Goal: Task Accomplishment & Management: Complete application form

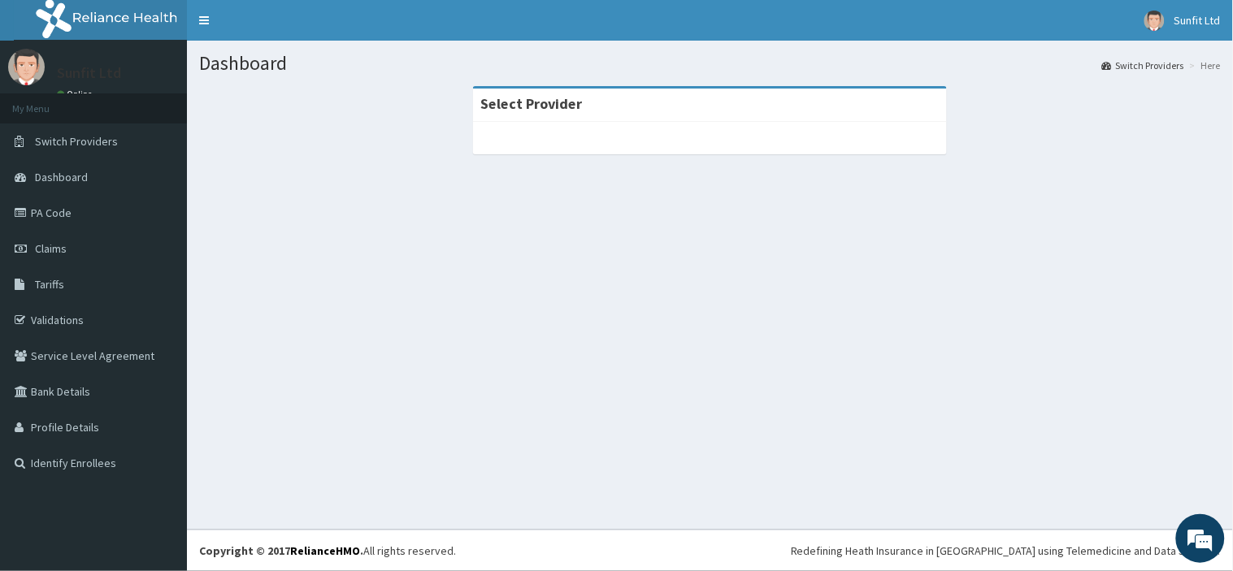
click at [611, 263] on section "Select Provider" at bounding box center [710, 175] width 1046 height 203
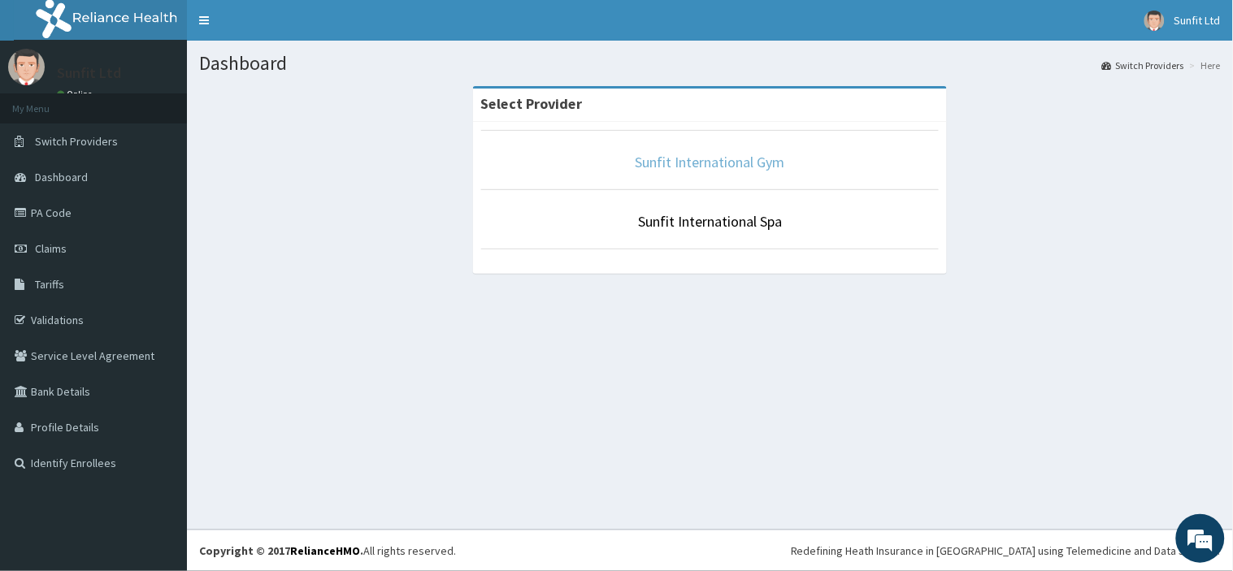
click at [699, 154] on link "Sunfit International Gym" at bounding box center [711, 162] width 150 height 19
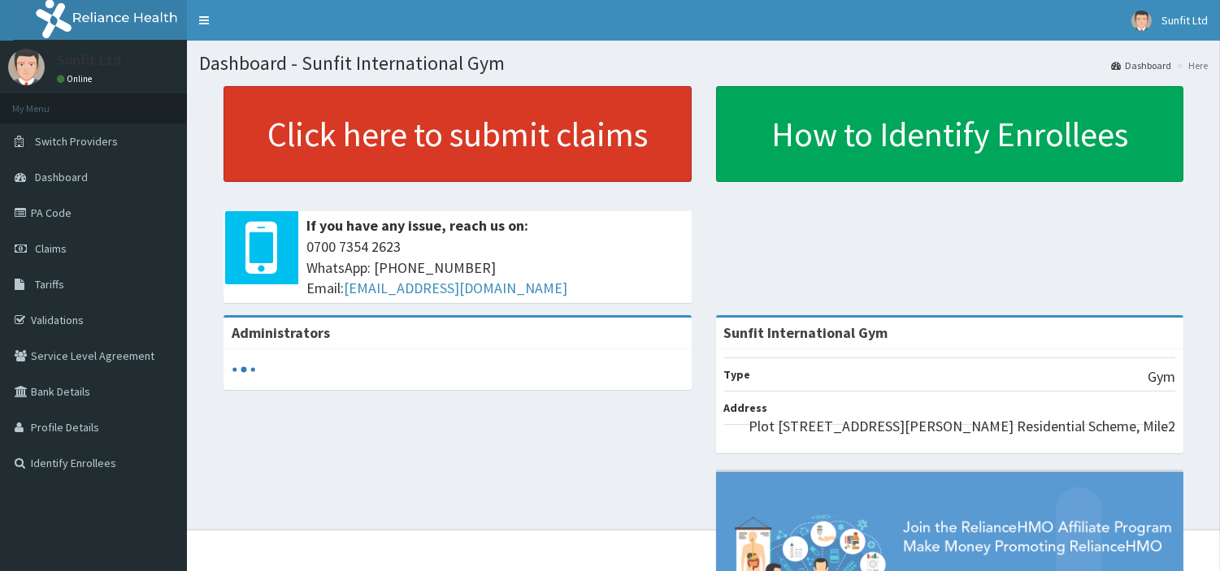
click at [512, 93] on link "Click here to submit claims" at bounding box center [458, 134] width 468 height 96
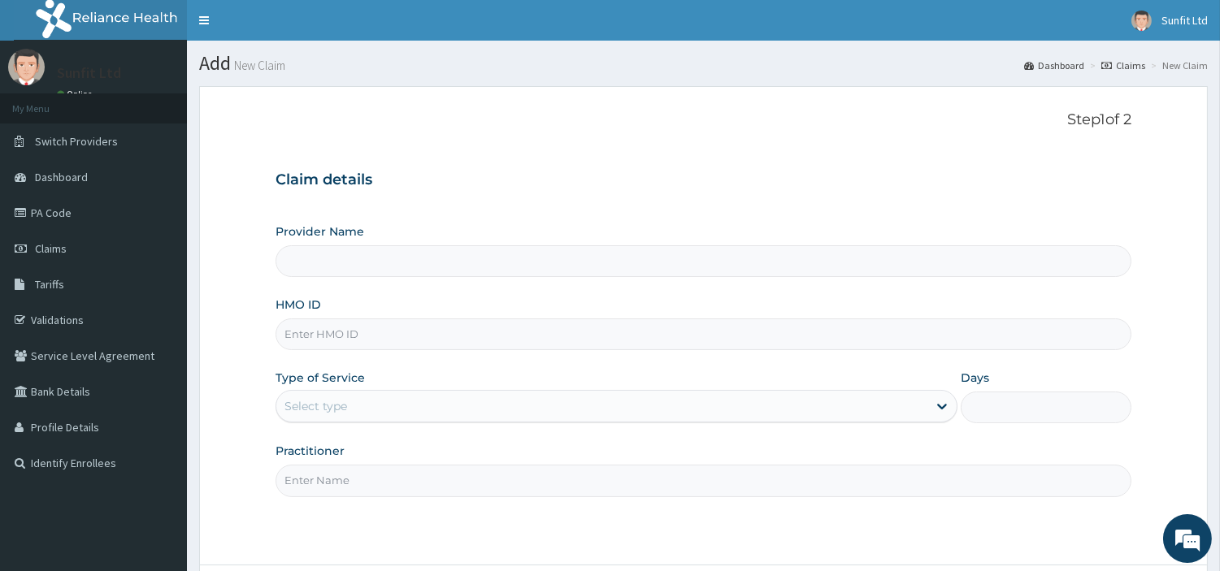
type input "Sunfit International Gym"
type input "1"
click at [419, 335] on input "HMO ID" at bounding box center [704, 335] width 856 height 32
type input "VOL/10044/A"
click at [366, 485] on input "Practitioner" at bounding box center [704, 481] width 856 height 32
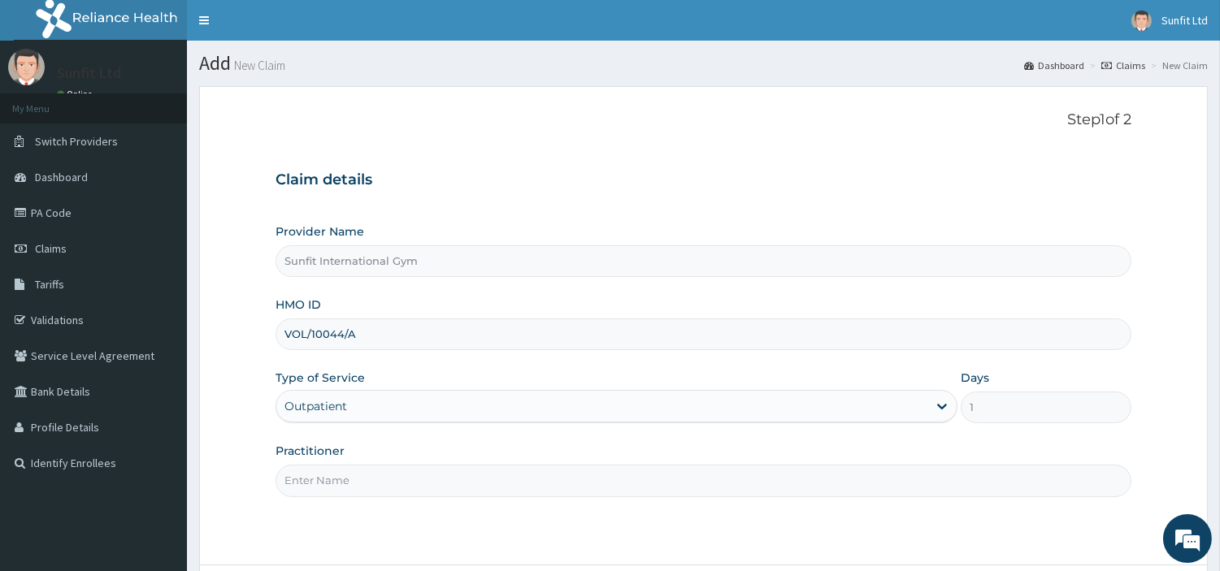
type input "SUNFIT"
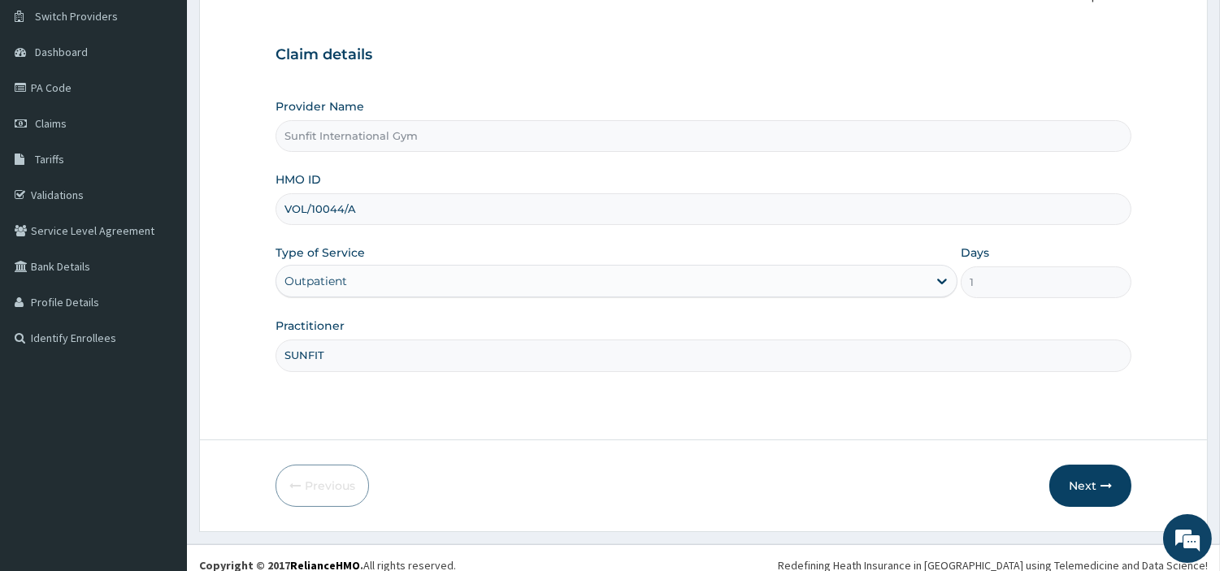
scroll to position [140, 0]
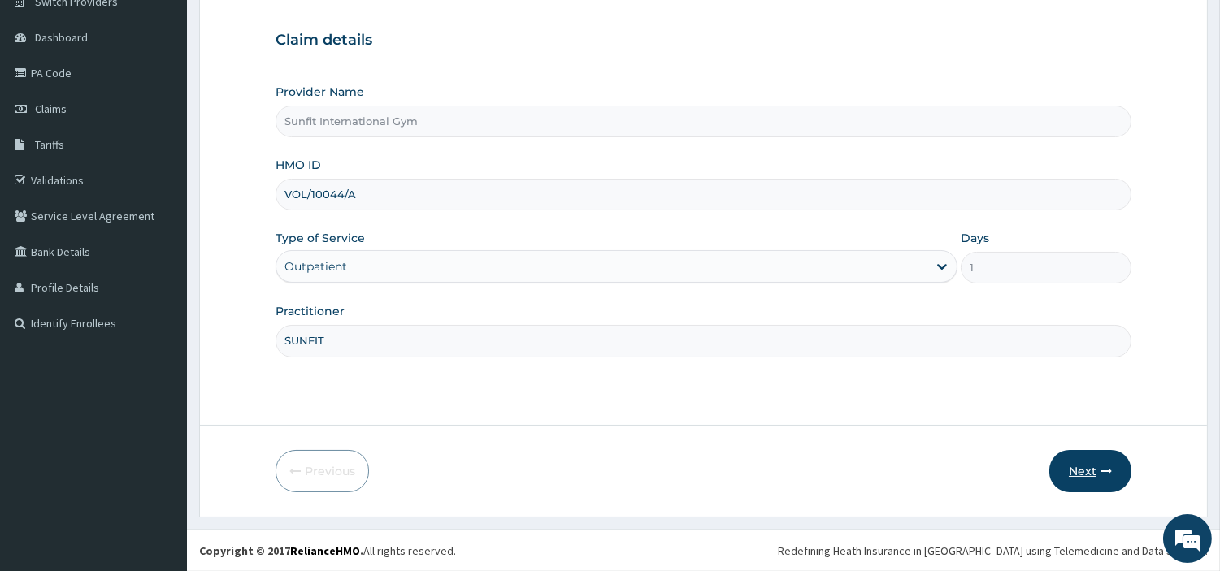
click at [1060, 480] on button "Next" at bounding box center [1090, 471] width 82 height 42
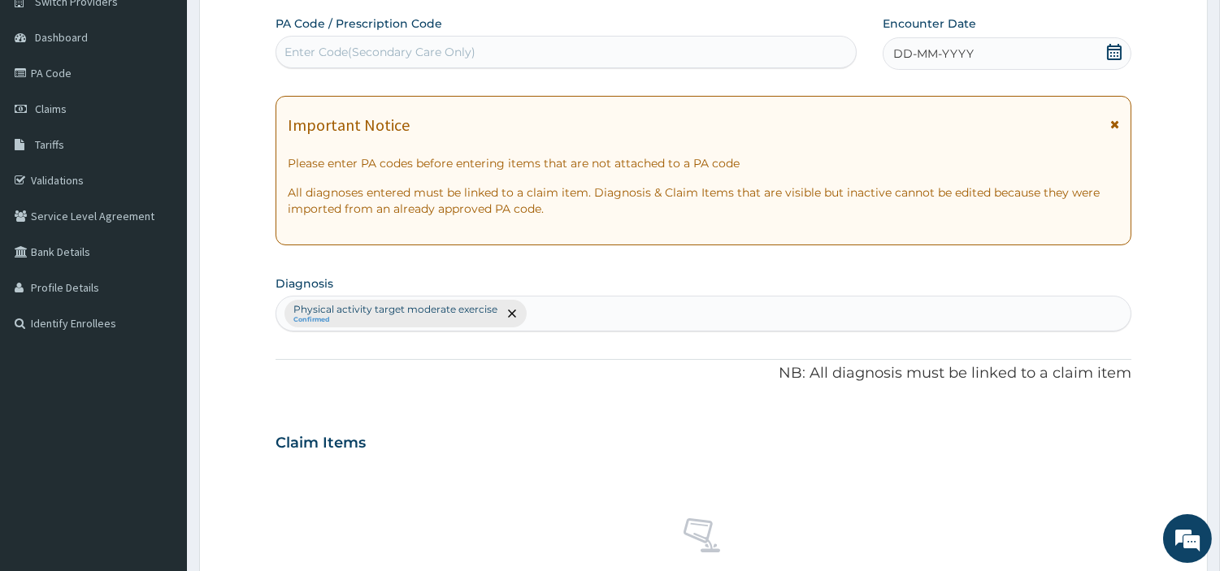
click at [959, 65] on div "DD-MM-YYYY" at bounding box center [1007, 53] width 249 height 33
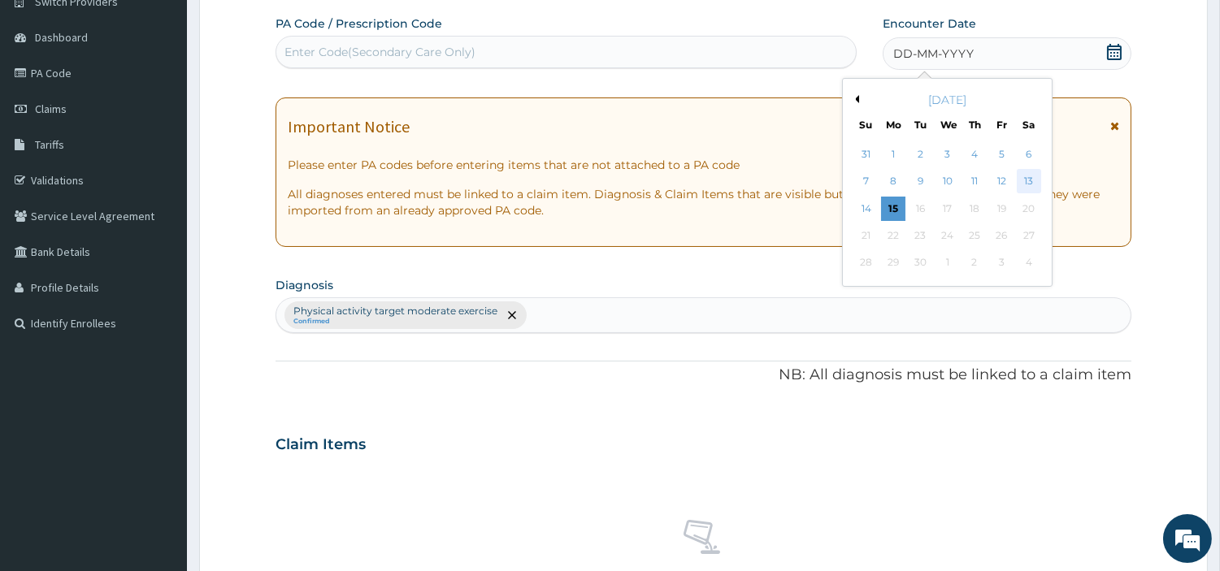
click at [1024, 175] on div "13" at bounding box center [1028, 182] width 24 height 24
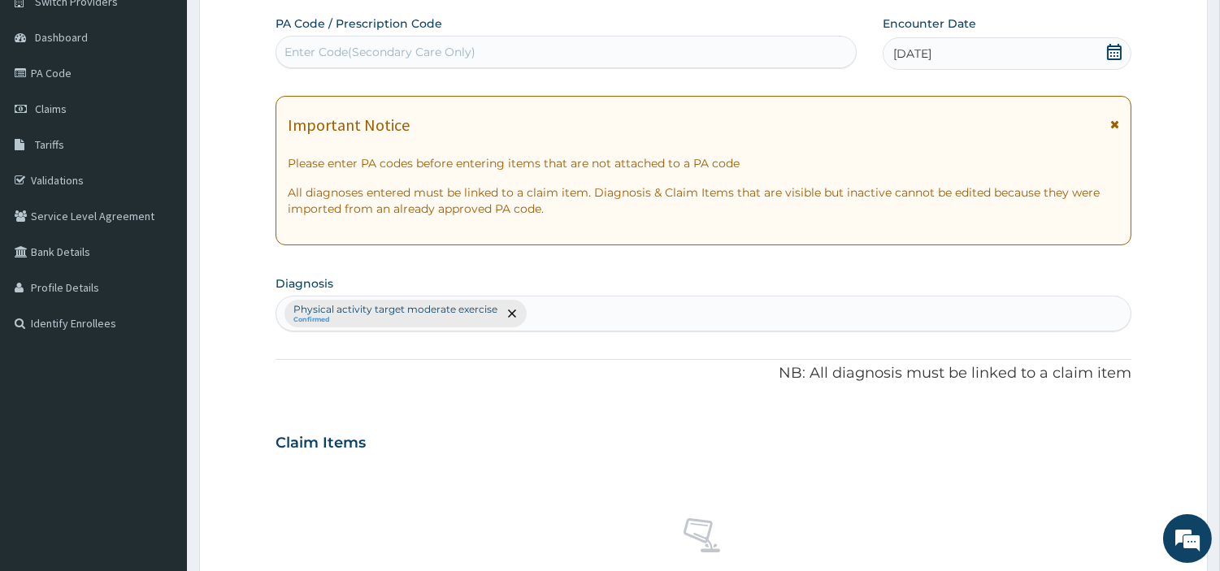
click at [665, 58] on div "Enter Code(Secondary Care Only)" at bounding box center [565, 52] width 579 height 26
type input "PA/E81C87"
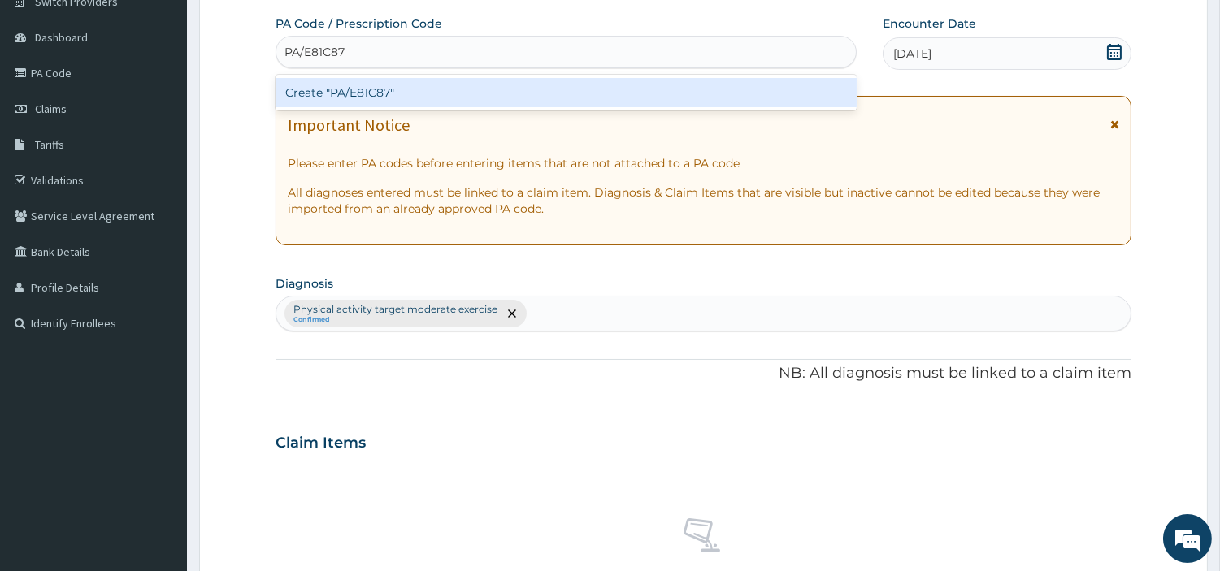
click at [326, 99] on div "Create "PA/E81C87"" at bounding box center [566, 92] width 581 height 29
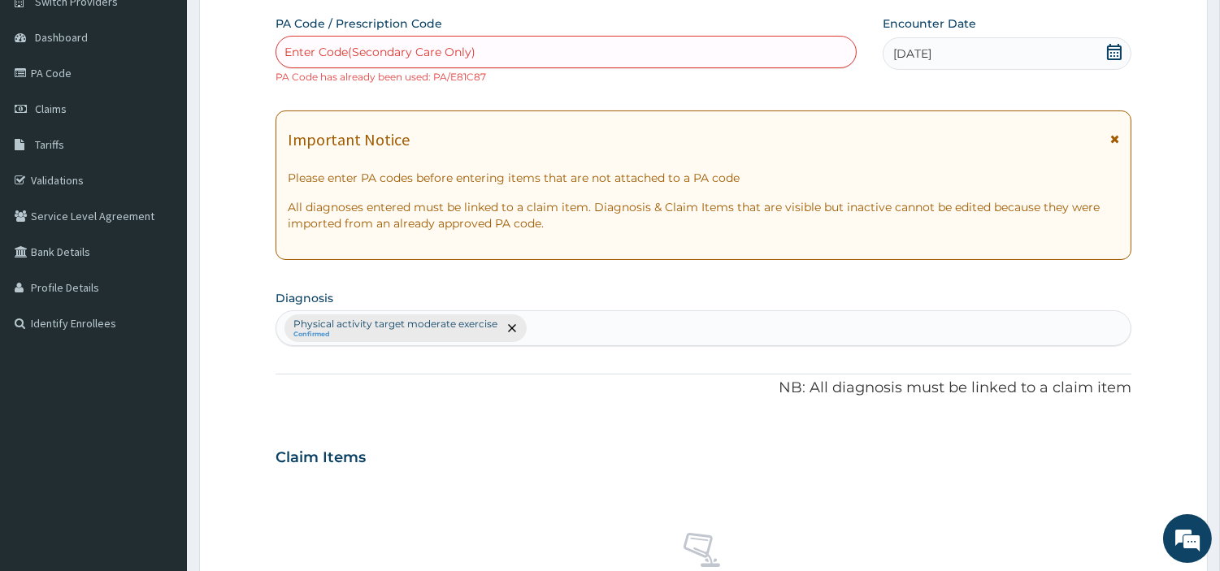
click at [444, 54] on div "Enter Code(Secondary Care Only)" at bounding box center [379, 52] width 191 height 16
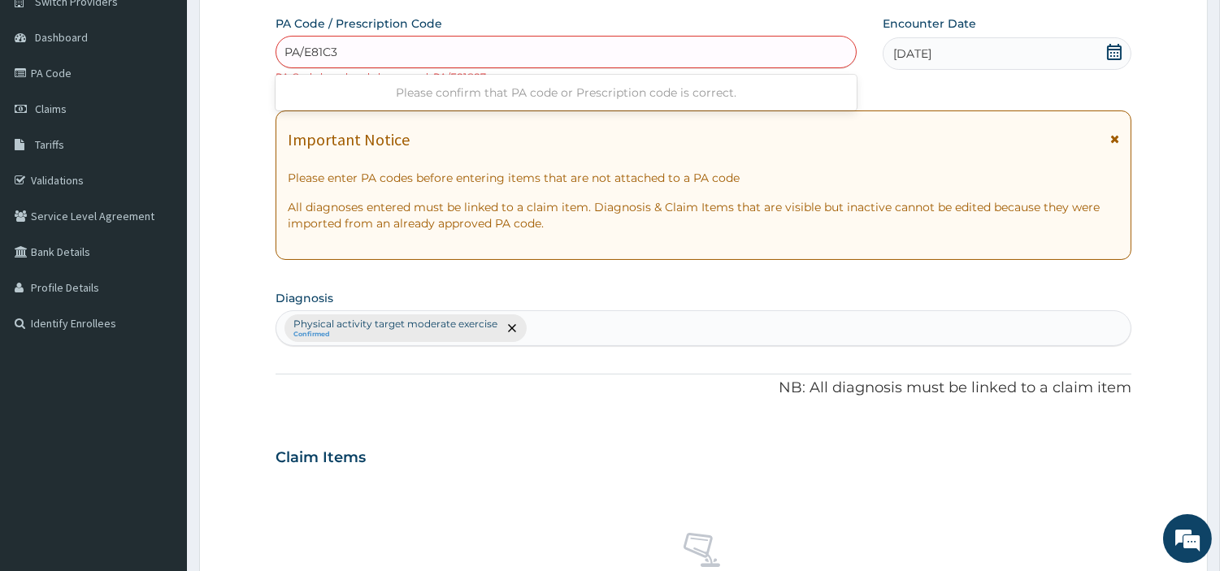
type input "PA/E81C37"
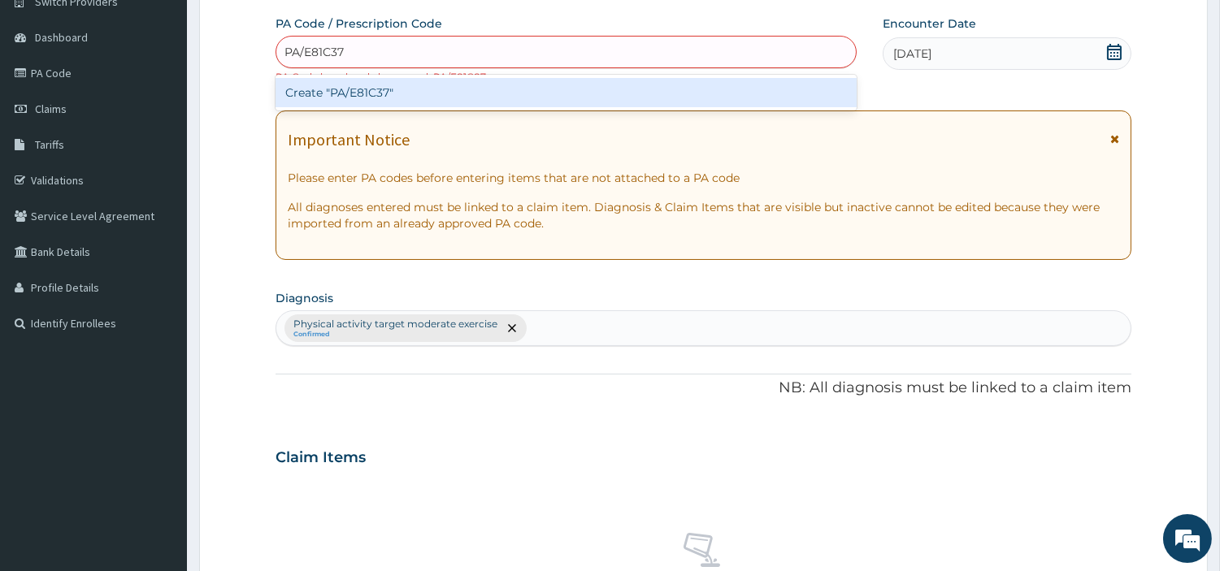
click at [356, 88] on div "Create "PA/E81C37"" at bounding box center [566, 92] width 581 height 29
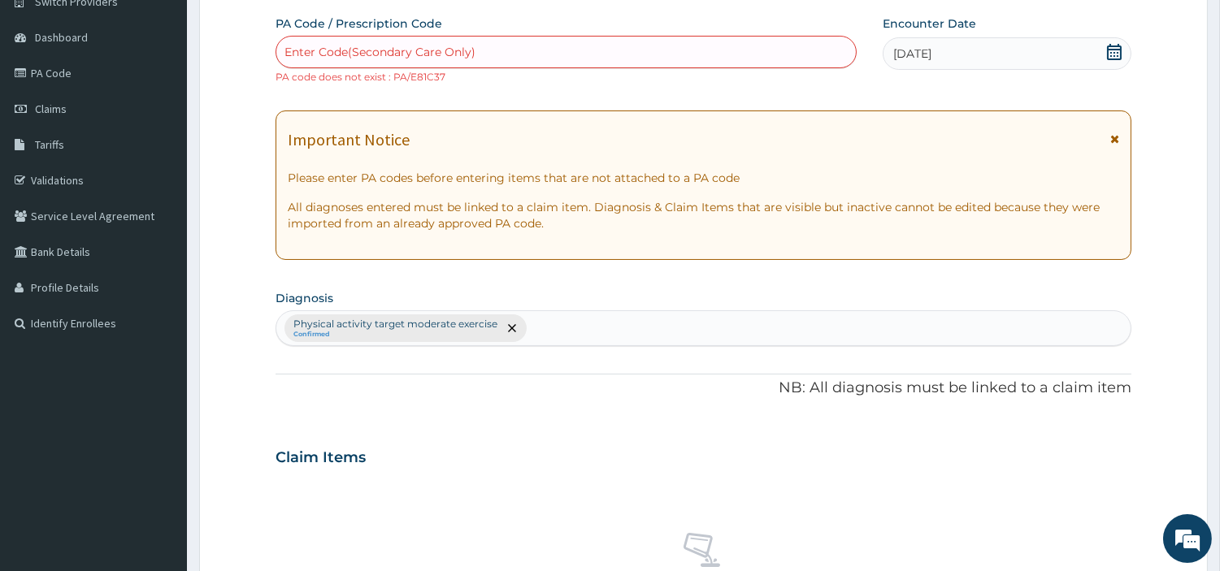
scroll to position [614, 0]
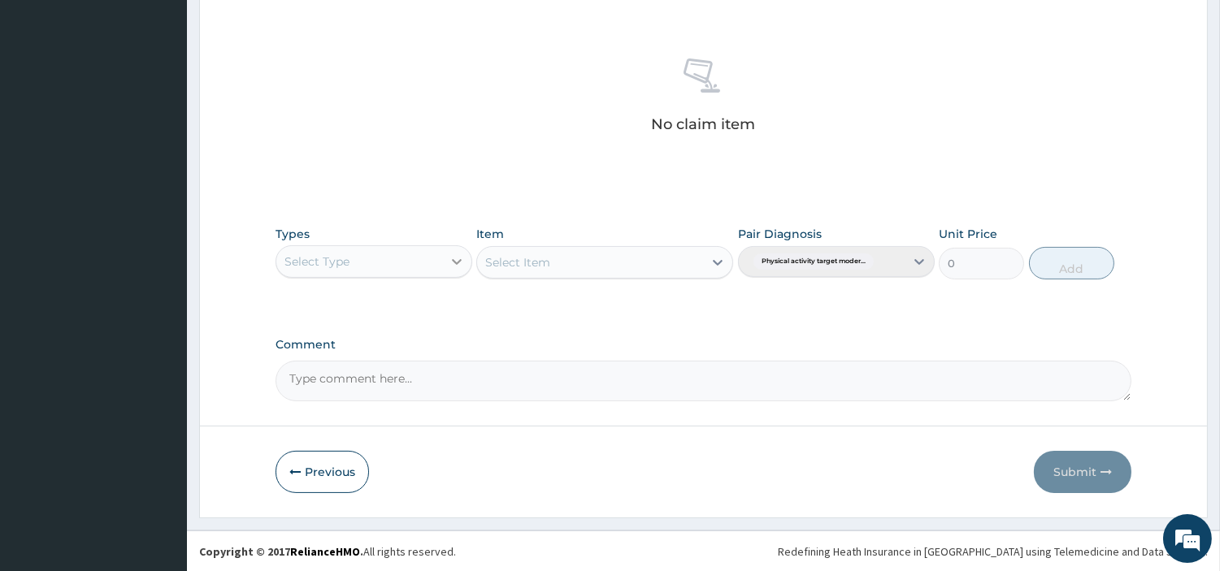
click at [444, 249] on div at bounding box center [456, 261] width 29 height 29
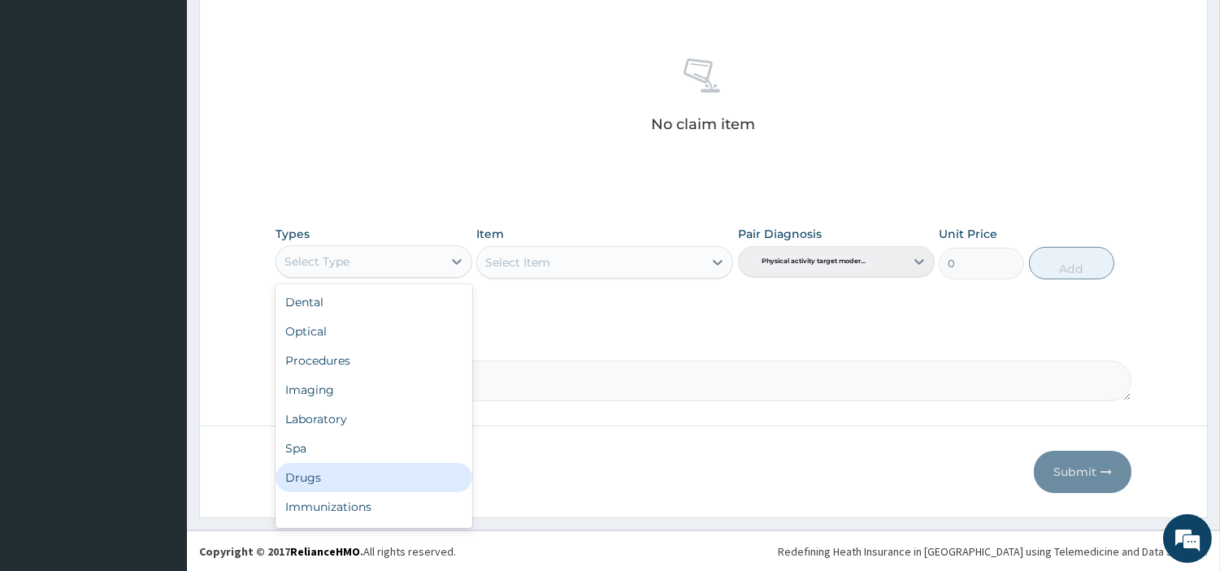
scroll to position [54, 0]
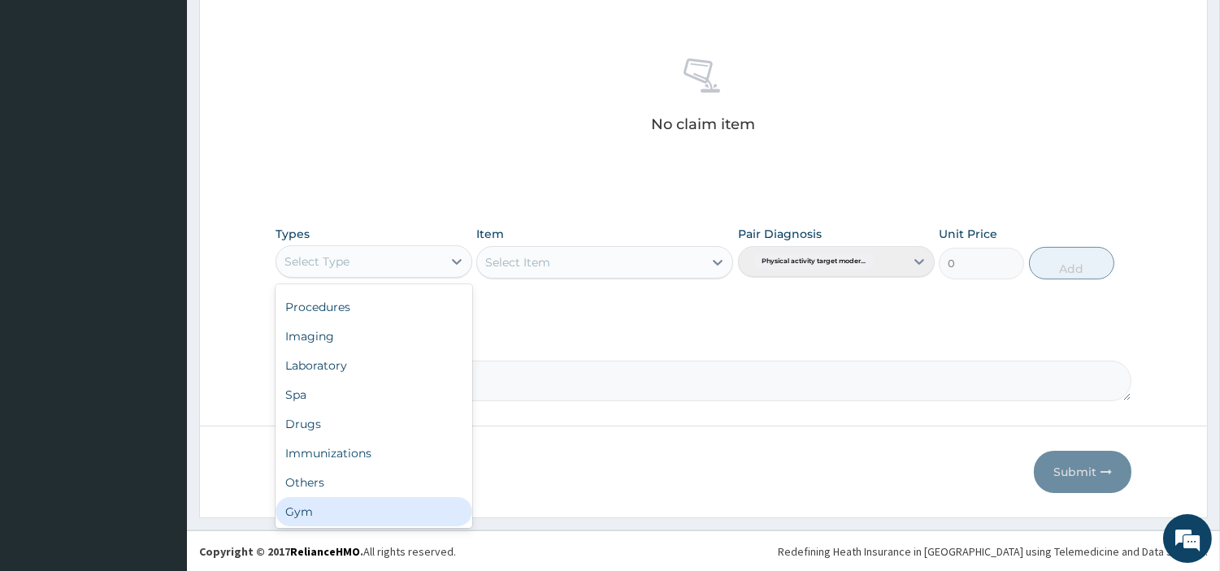
click at [413, 504] on div "Gym" at bounding box center [374, 511] width 197 height 29
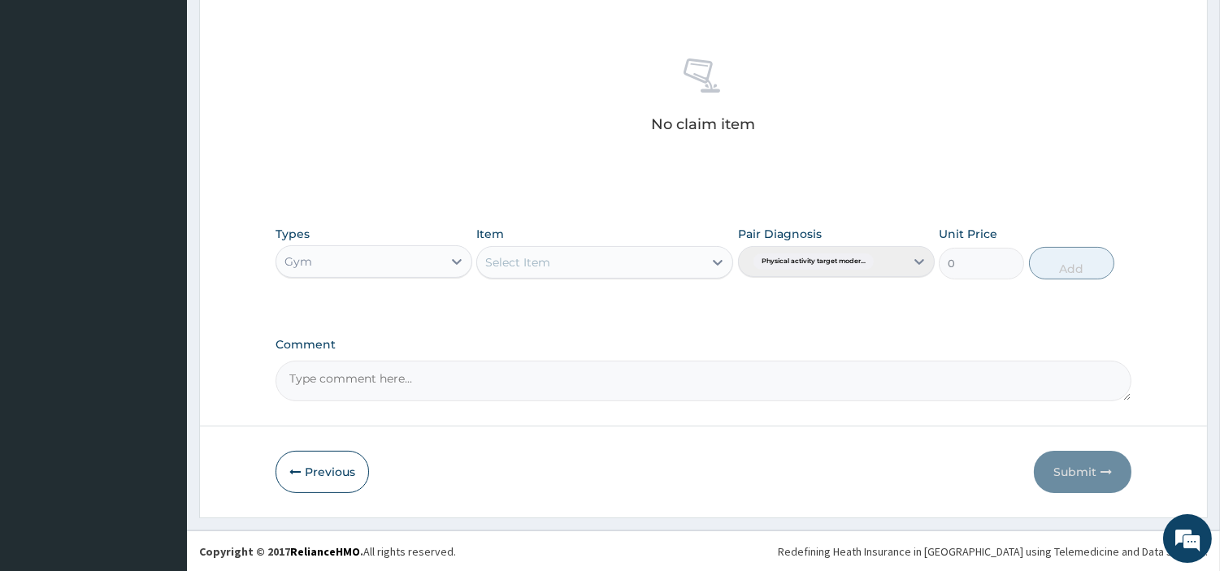
click at [676, 257] on div "Select Item" at bounding box center [604, 262] width 257 height 33
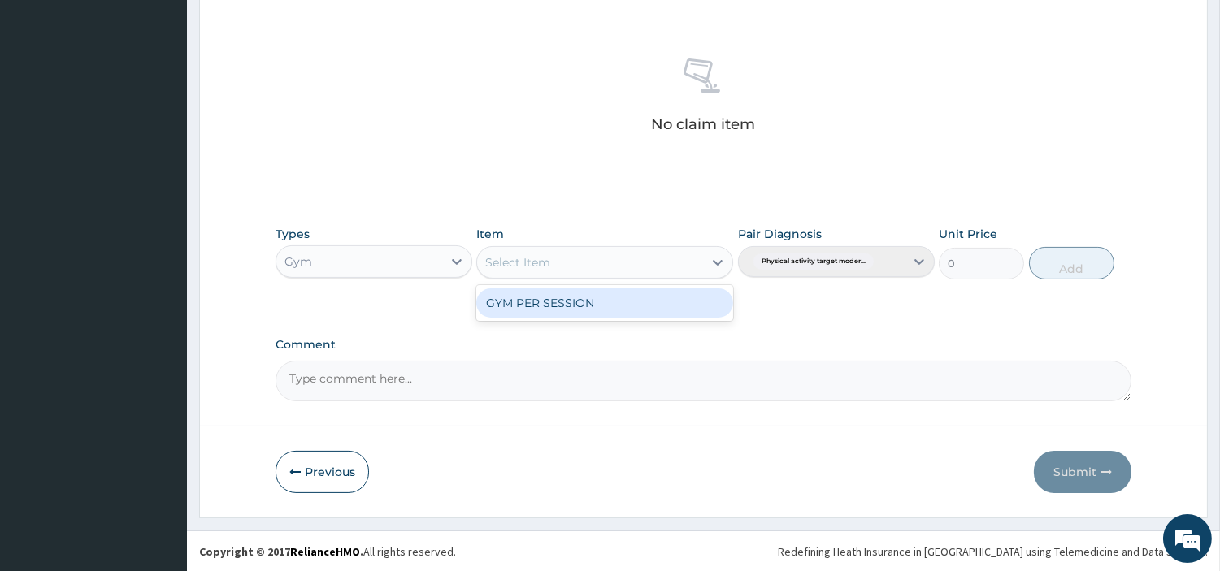
click at [676, 257] on div "Select Item" at bounding box center [590, 263] width 226 height 26
click at [650, 295] on div "GYM PER SESSION" at bounding box center [604, 303] width 257 height 29
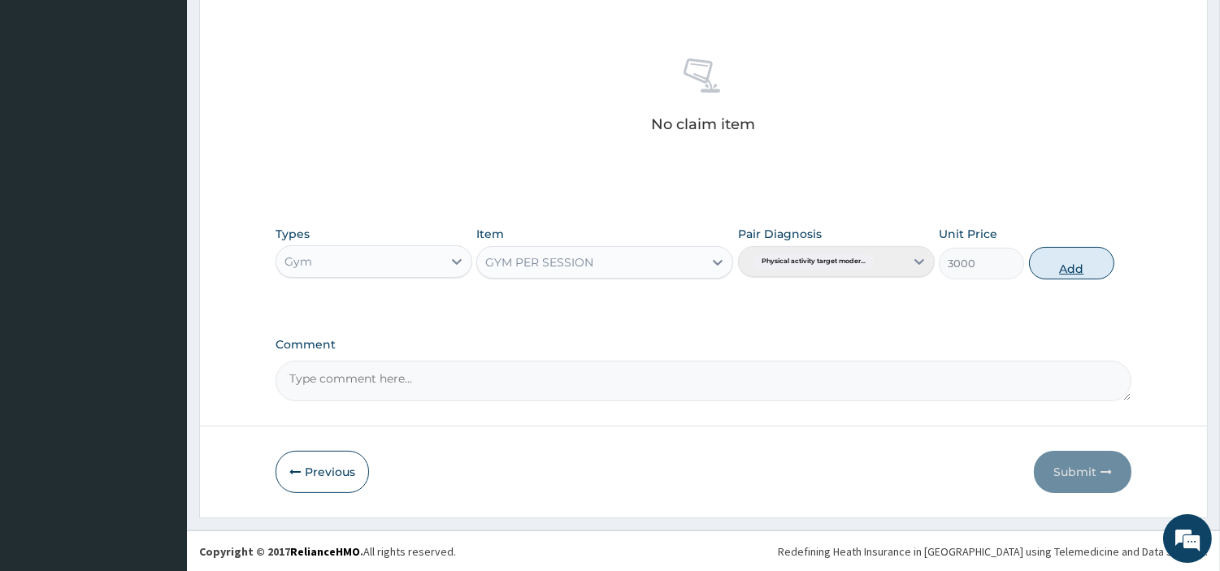
click at [1062, 258] on button "Add" at bounding box center [1071, 263] width 85 height 33
type input "0"
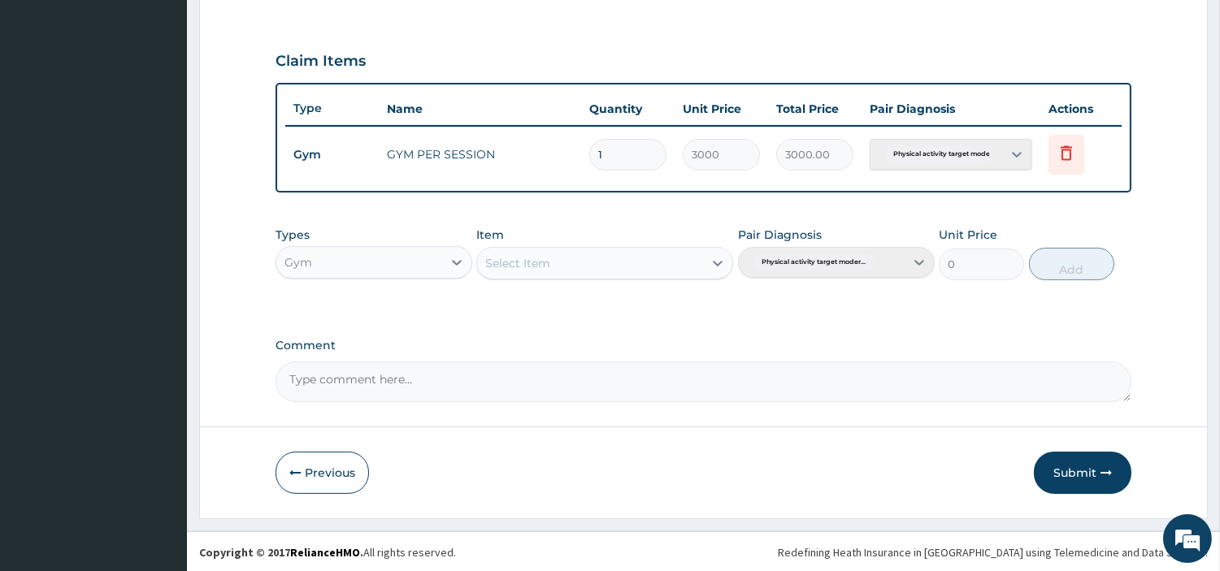
click at [758, 385] on textarea "Comment" at bounding box center [704, 382] width 856 height 41
type textarea "pa/e81c37"
click at [1100, 477] on button "Submit" at bounding box center [1083, 473] width 98 height 42
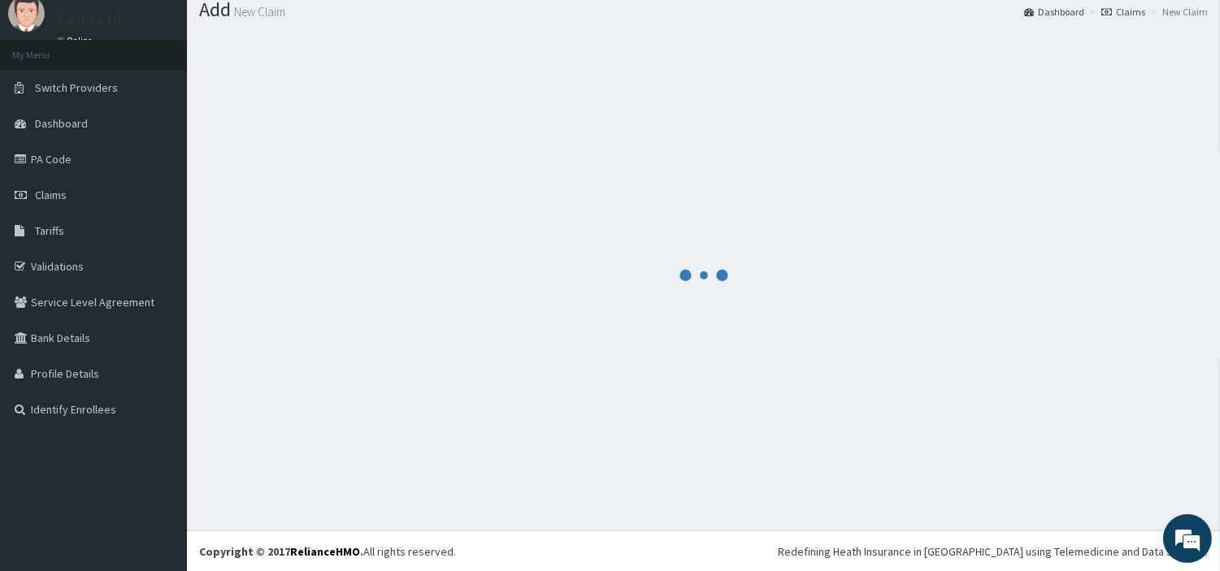
scroll to position [522, 0]
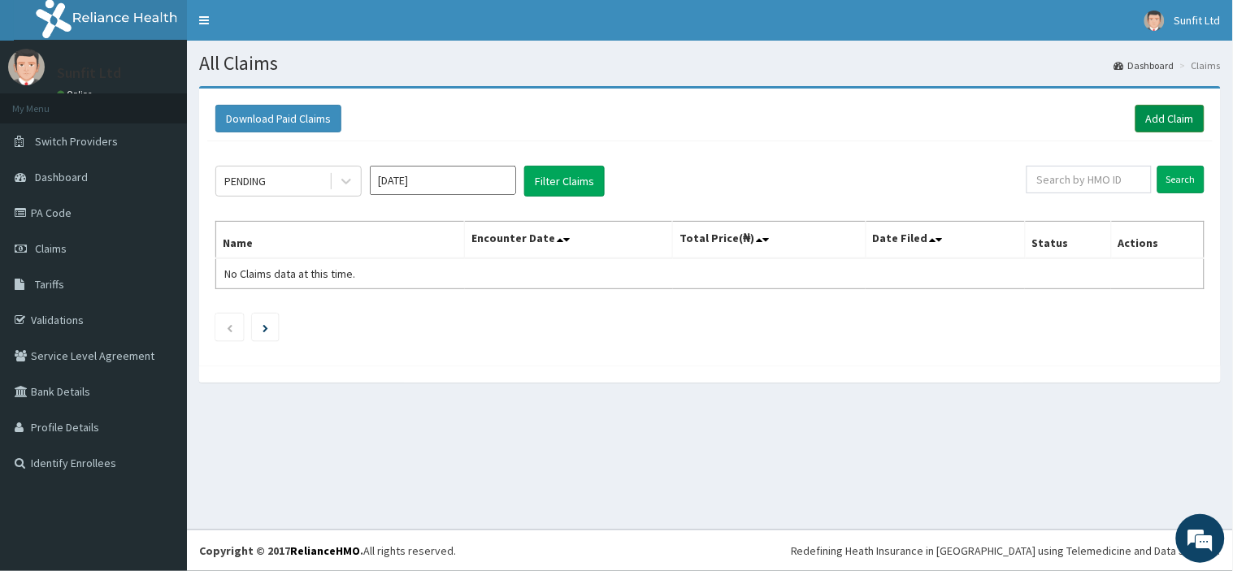
click at [1165, 115] on link "Add Claim" at bounding box center [1169, 119] width 69 height 28
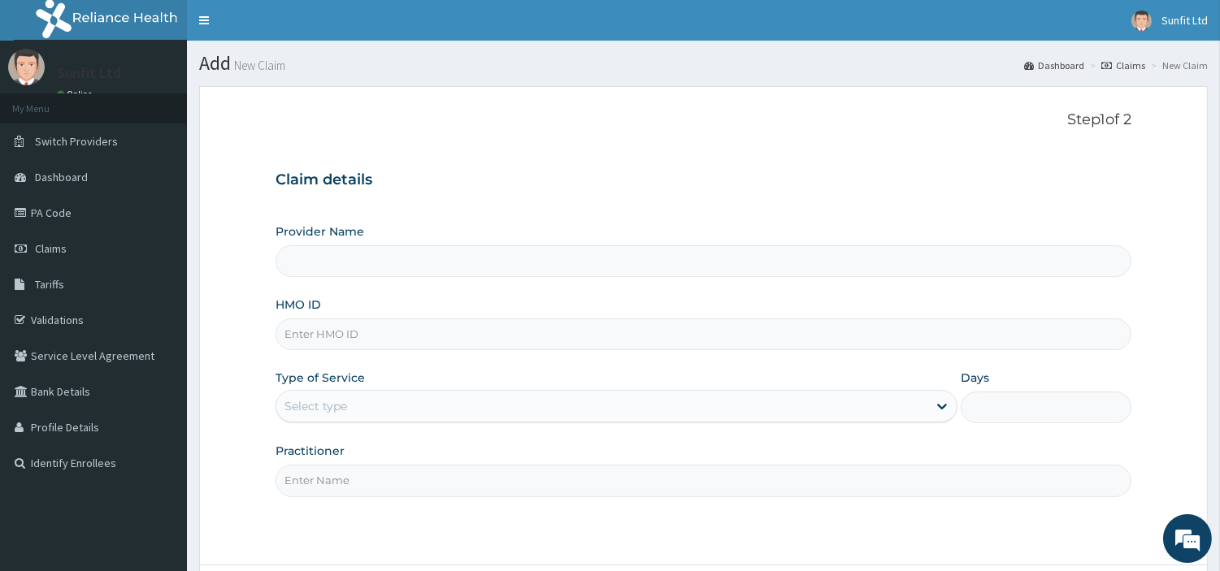
click at [505, 326] on input "HMO ID" at bounding box center [704, 335] width 856 height 32
type input "co"
type input "Sunfit International Gym"
type input "1"
type input "COT/10001/A"
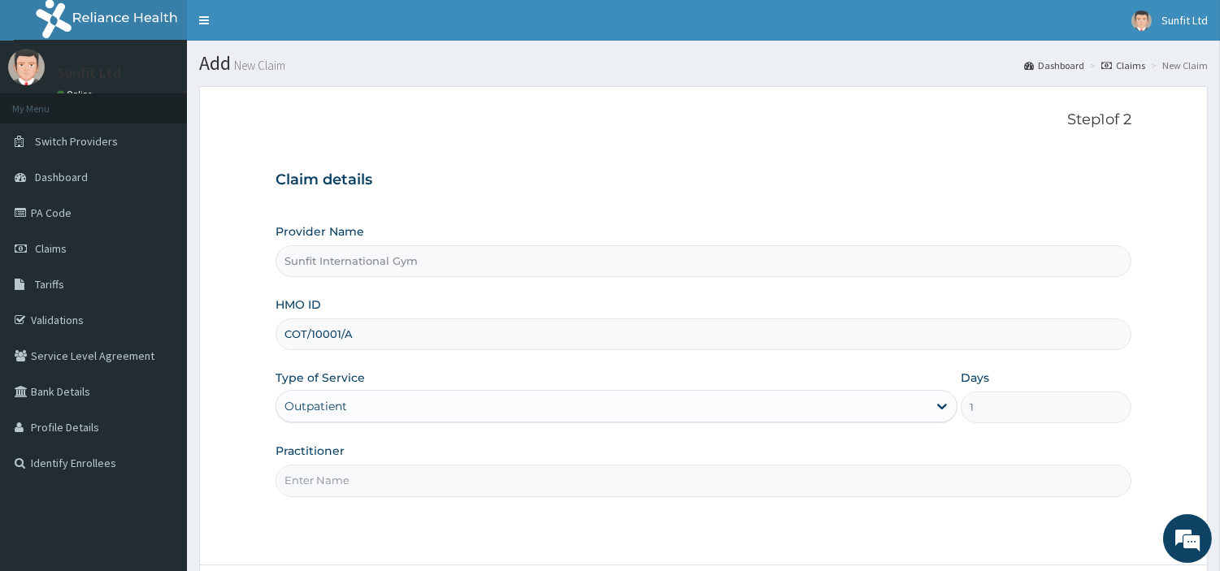
click at [325, 488] on input "Practitioner" at bounding box center [704, 481] width 856 height 32
type input "SUNFIT"
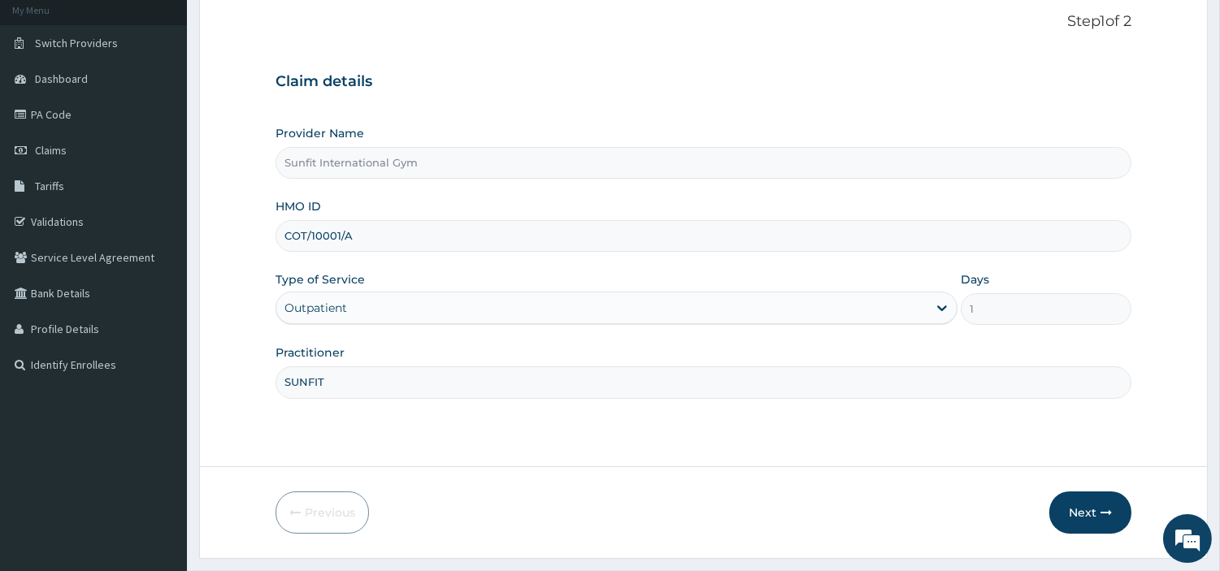
scroll to position [140, 0]
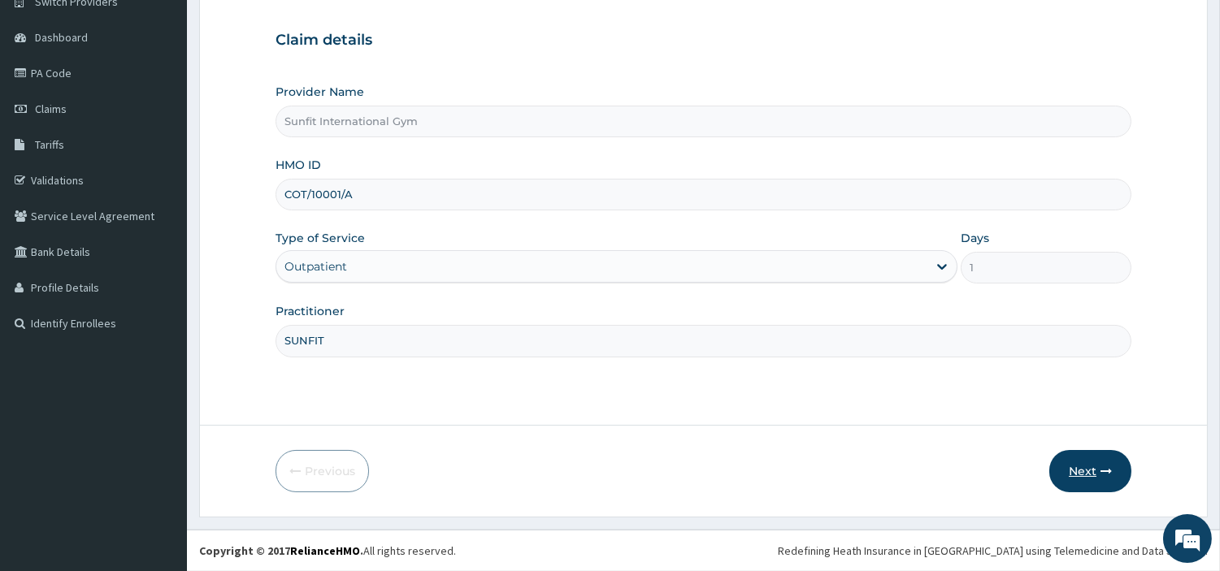
click at [1076, 461] on button "Next" at bounding box center [1090, 471] width 82 height 42
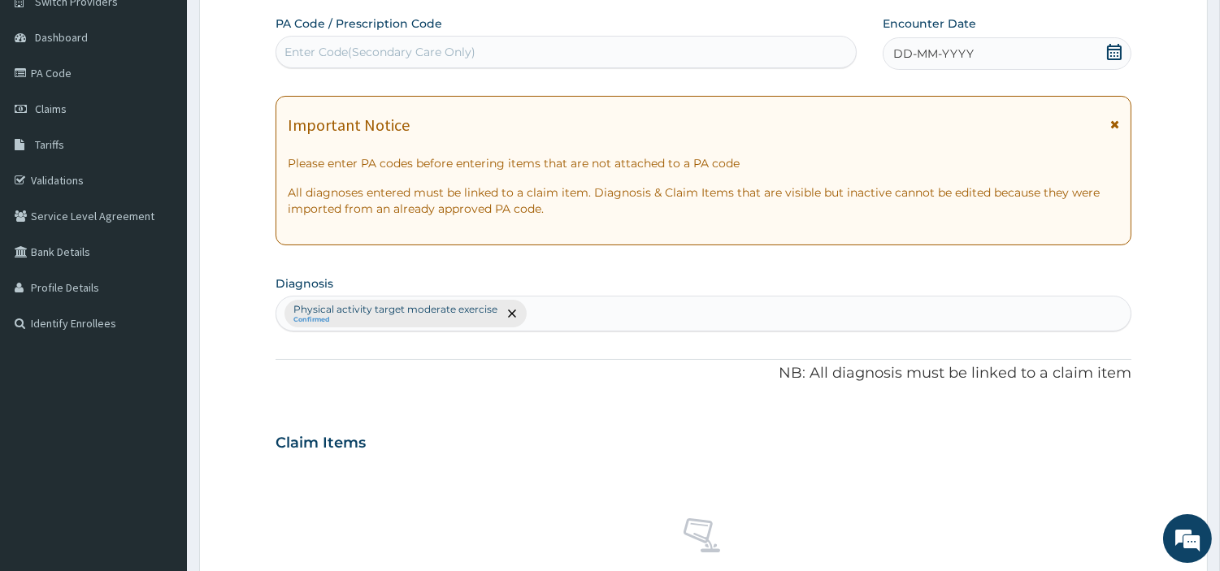
click at [944, 49] on span "DD-MM-YYYY" at bounding box center [933, 54] width 80 height 16
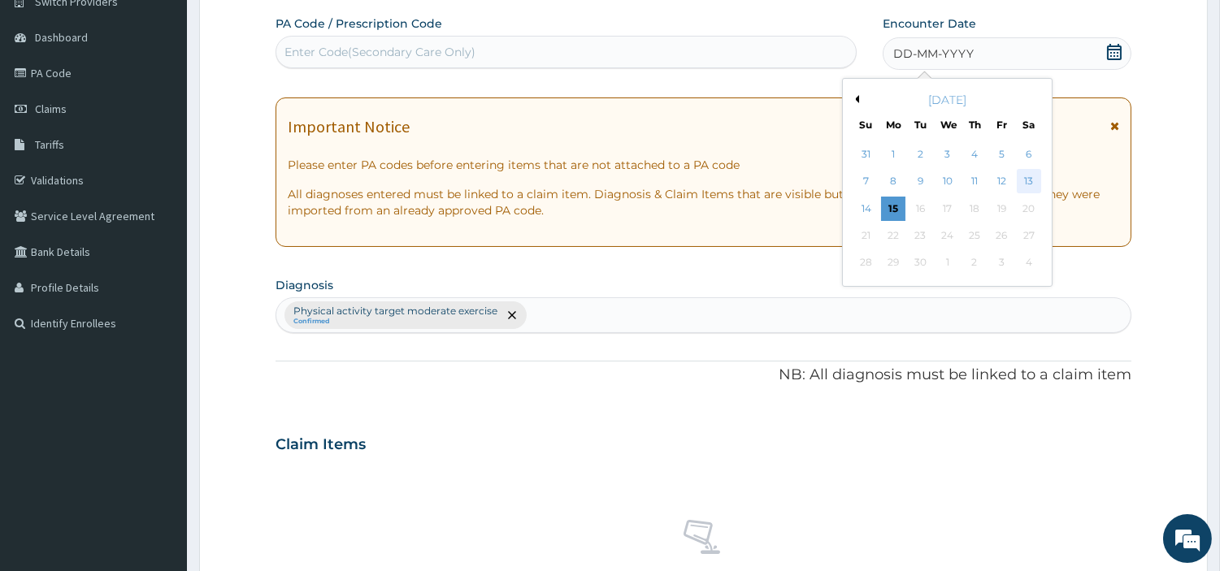
click at [1024, 184] on div "13" at bounding box center [1028, 182] width 24 height 24
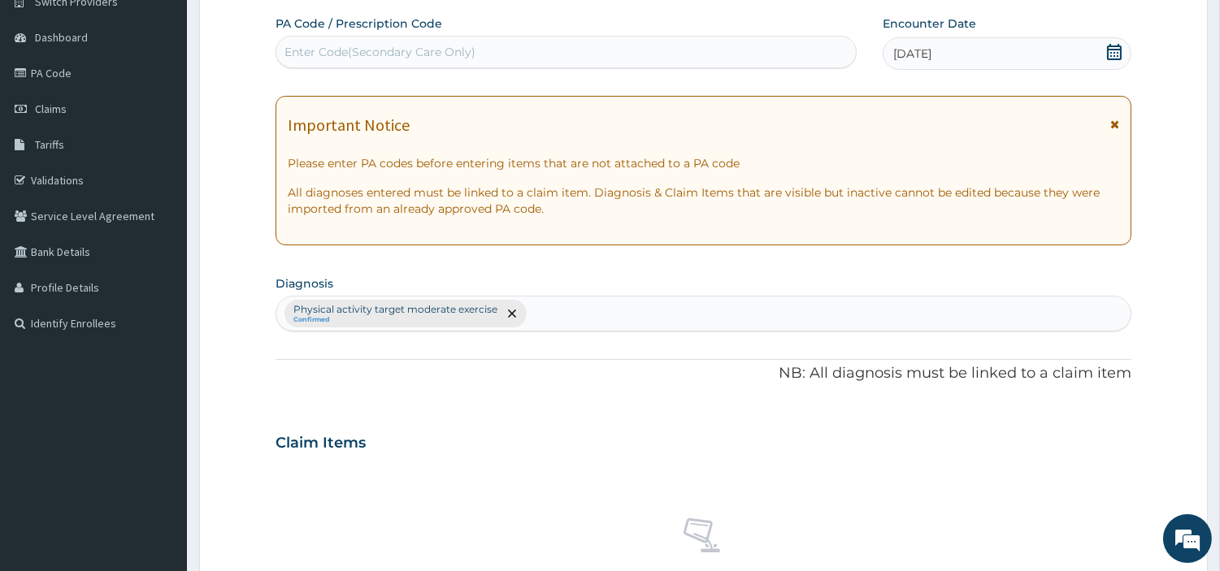
click at [645, 51] on div "Enter Code(Secondary Care Only)" at bounding box center [565, 52] width 579 height 26
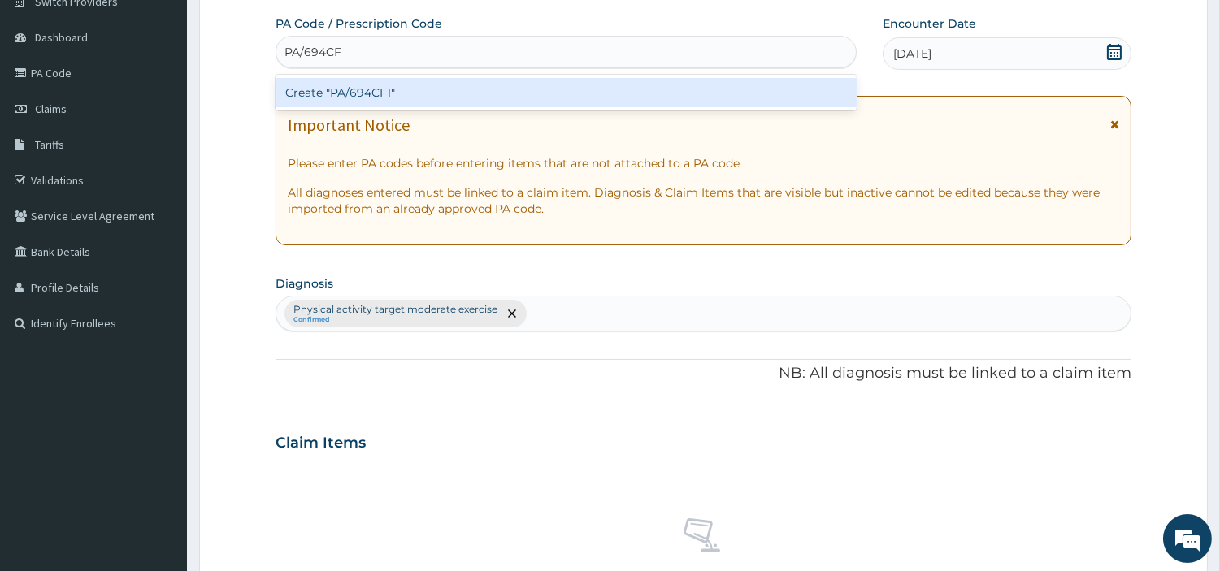
type input "PA/694CF1"
click at [374, 85] on div "Create "PA/694CF1"" at bounding box center [566, 92] width 581 height 29
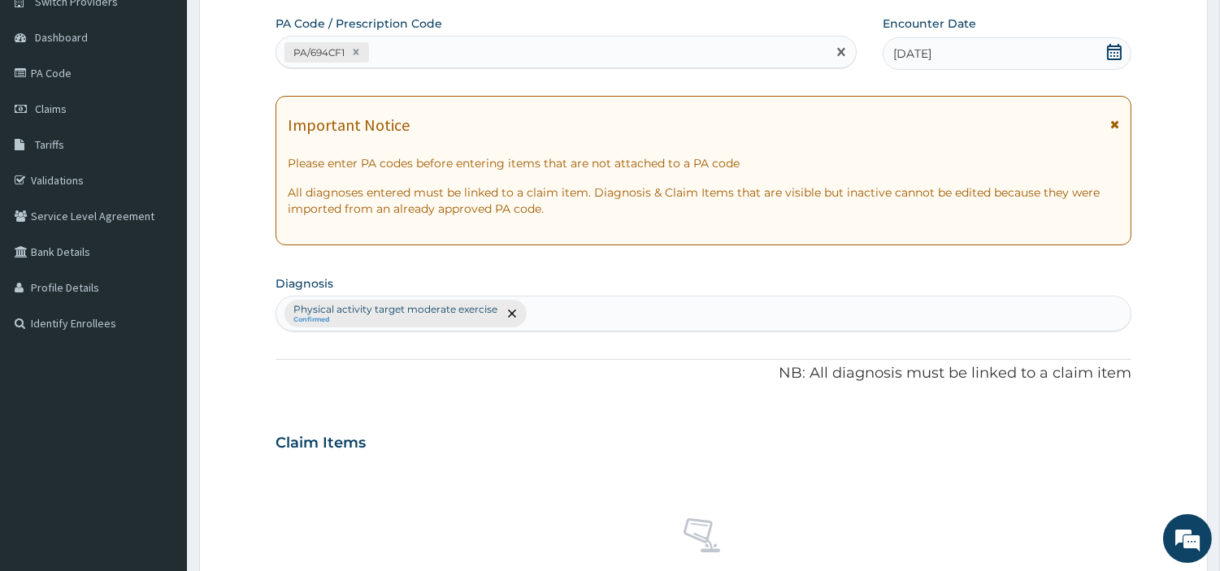
scroll to position [600, 0]
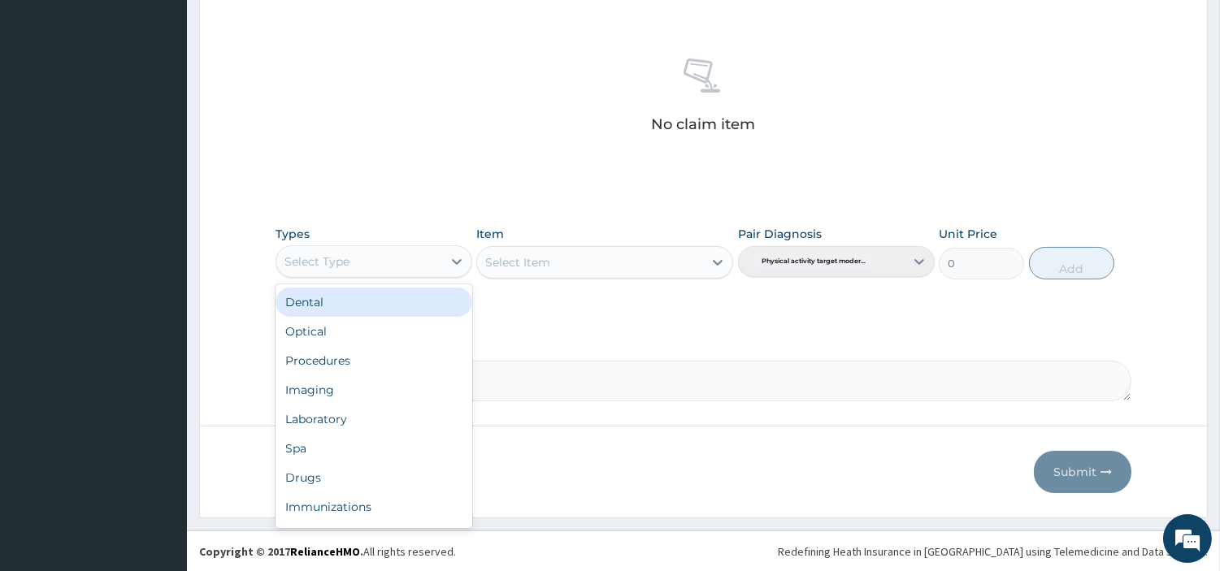
click at [431, 263] on div "Select Type" at bounding box center [359, 262] width 166 height 26
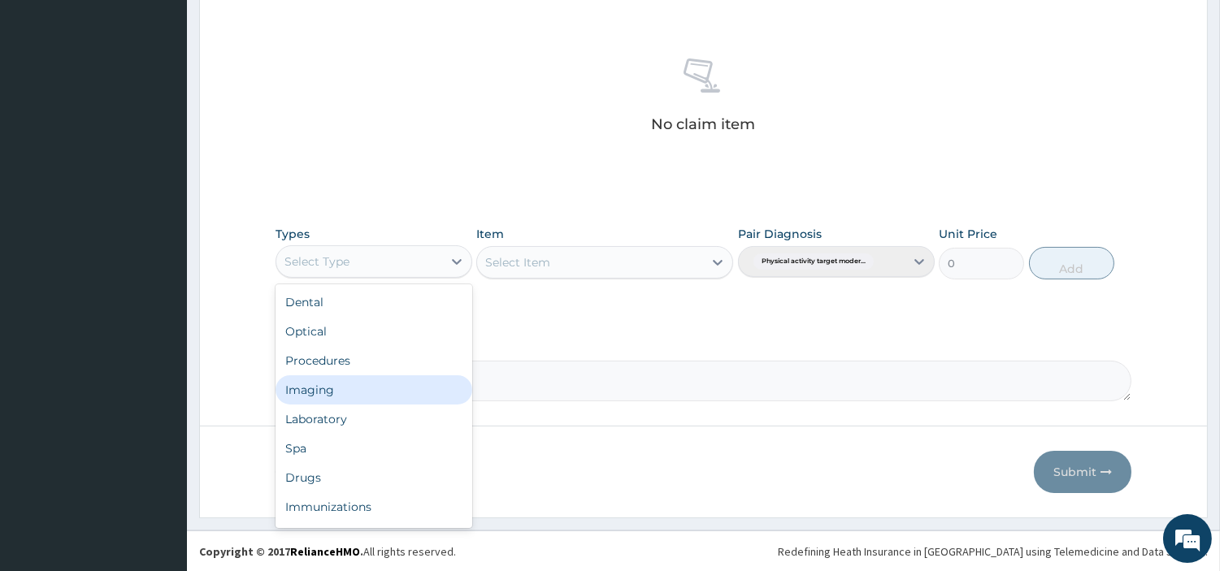
scroll to position [54, 0]
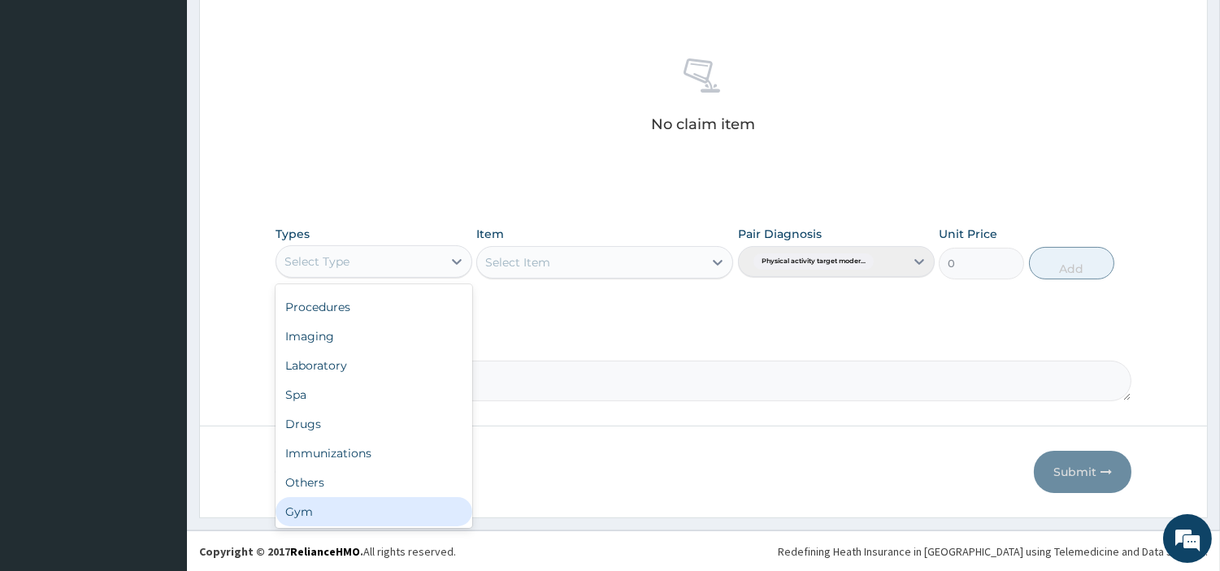
click at [423, 501] on div "Gym" at bounding box center [374, 511] width 197 height 29
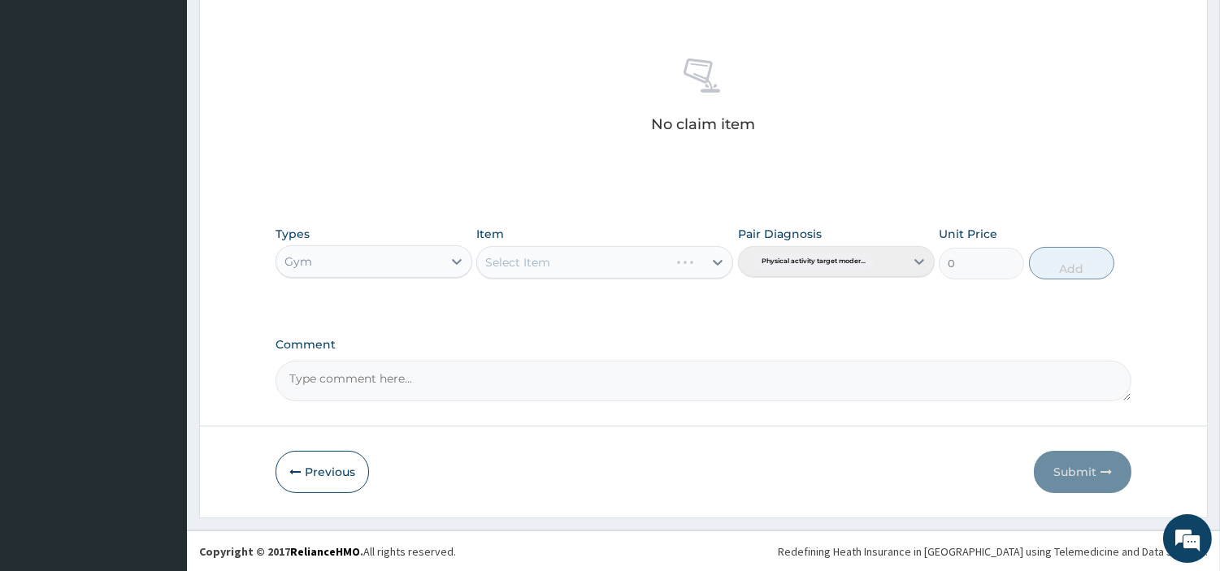
click at [658, 258] on div "Select Item" at bounding box center [604, 262] width 257 height 33
click at [658, 258] on div "Select Item" at bounding box center [590, 263] width 226 height 26
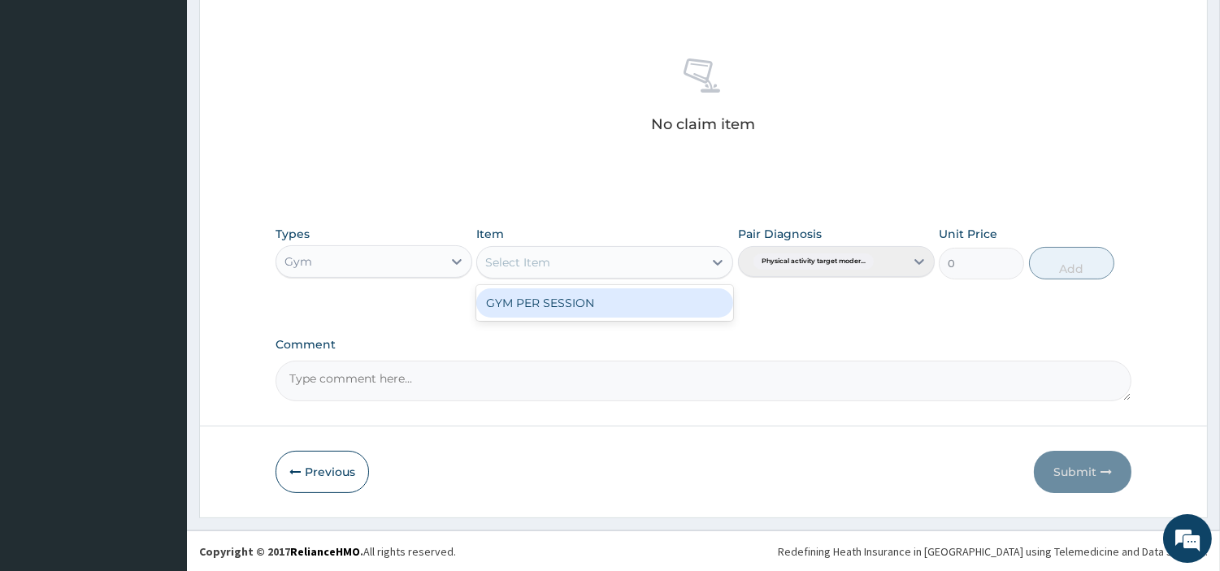
click at [628, 304] on div "GYM PER SESSION" at bounding box center [604, 303] width 257 height 29
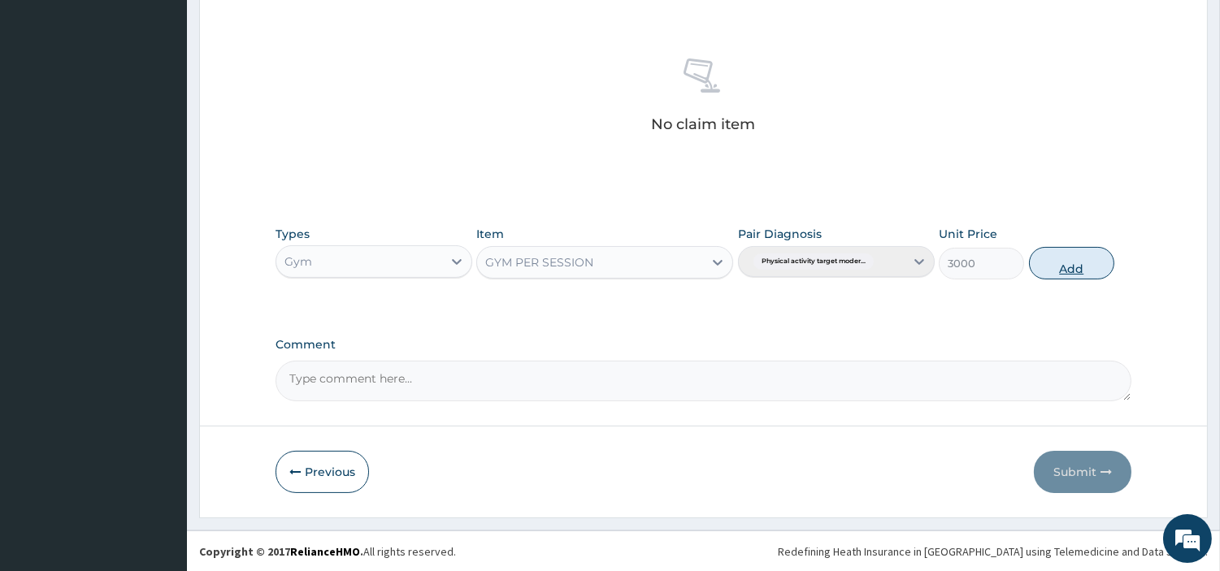
click at [1073, 268] on button "Add" at bounding box center [1071, 263] width 85 height 33
type input "0"
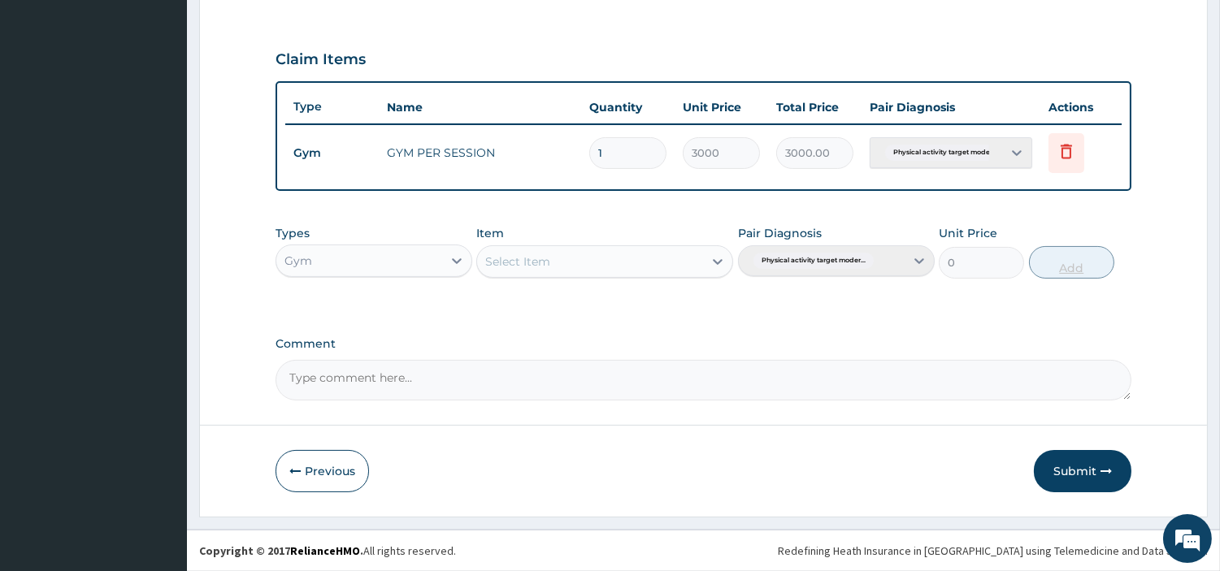
scroll to position [522, 0]
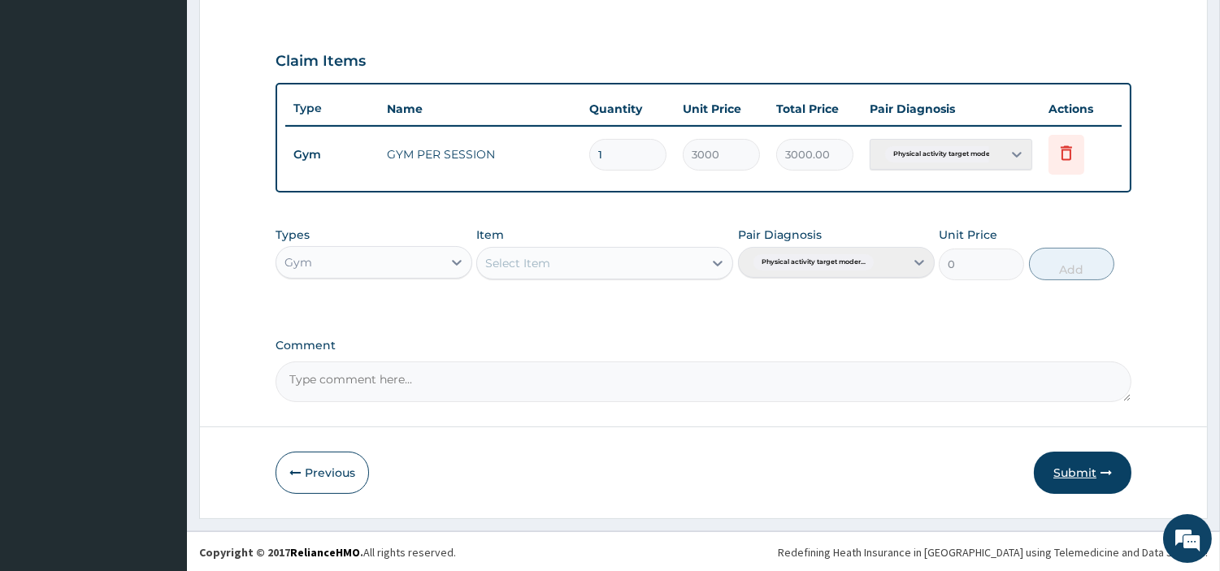
click at [1073, 488] on button "Submit" at bounding box center [1083, 473] width 98 height 42
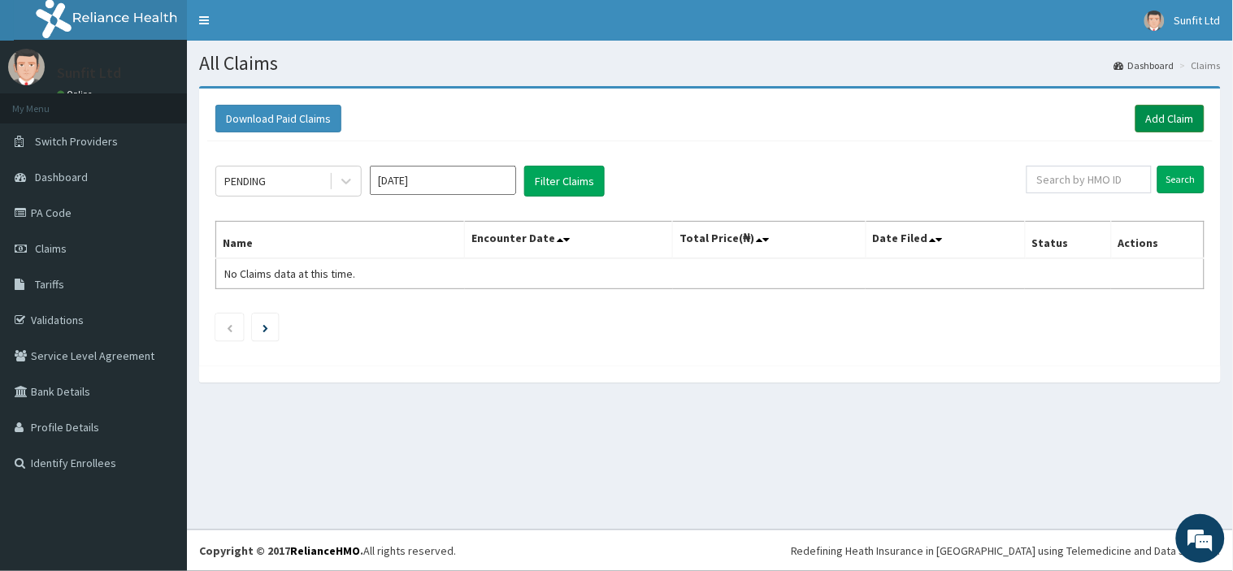
click at [1170, 117] on link "Add Claim" at bounding box center [1169, 119] width 69 height 28
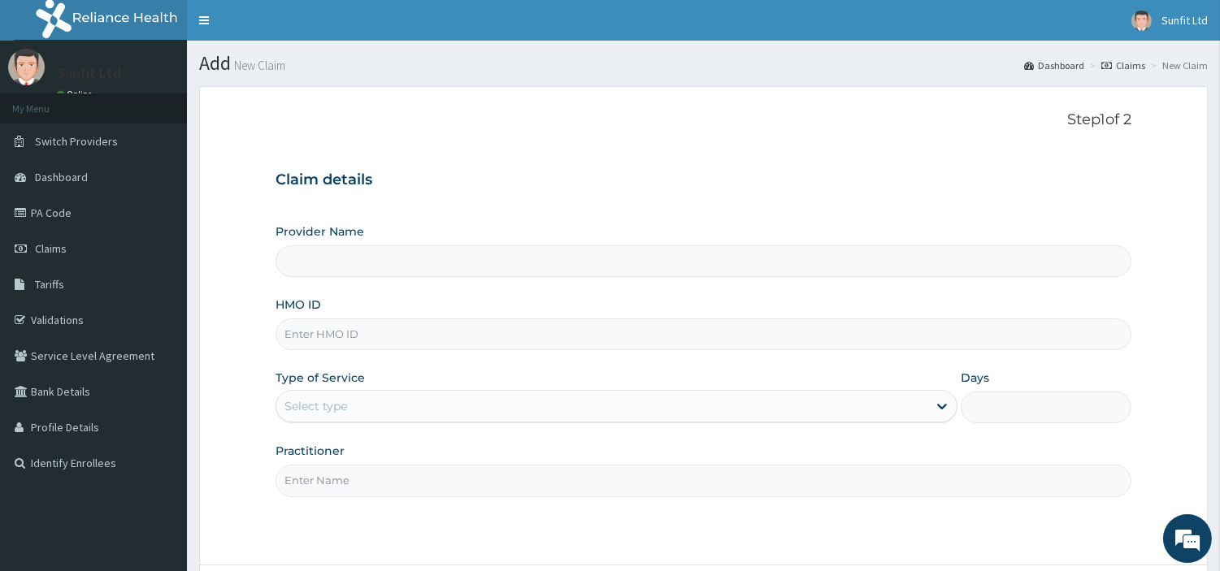
type input "Sunfit International Gym"
type input "1"
click at [579, 325] on input "HMO ID" at bounding box center [704, 335] width 856 height 32
type input "SLB/10744/A"
click at [352, 480] on input "Practitioner" at bounding box center [704, 481] width 856 height 32
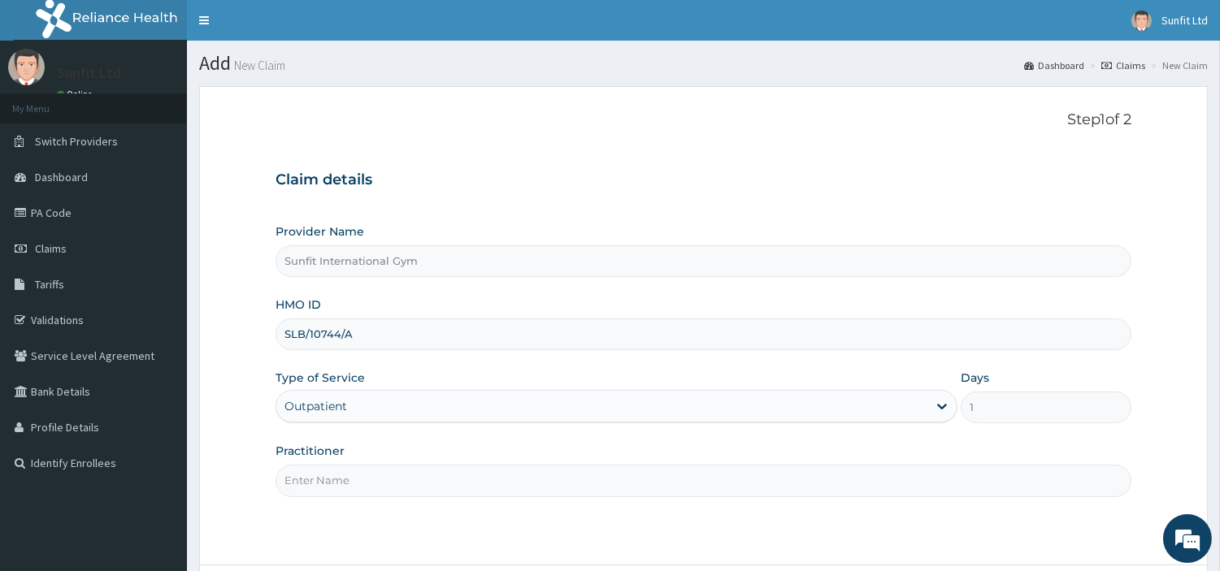
type input "SUNFIT"
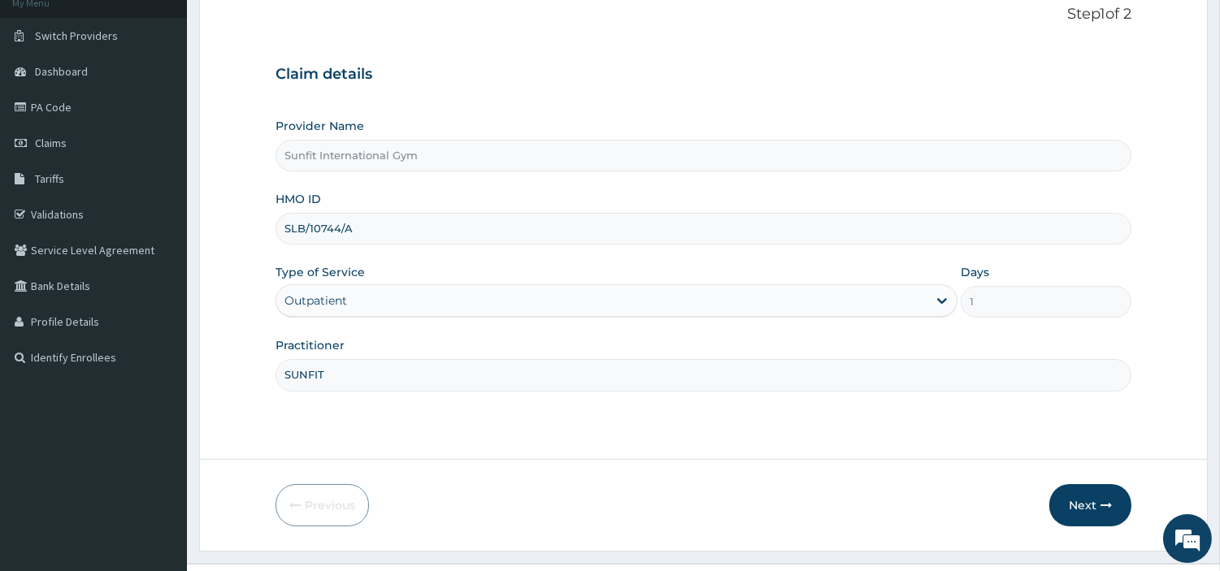
scroll to position [140, 0]
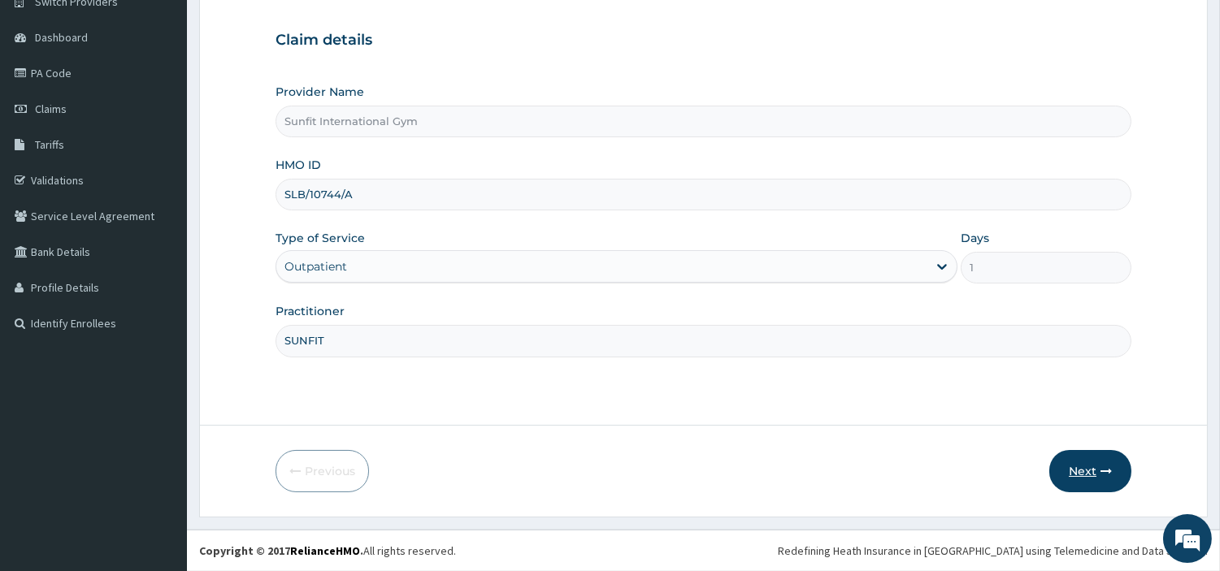
click at [1110, 469] on icon "button" at bounding box center [1105, 471] width 11 height 11
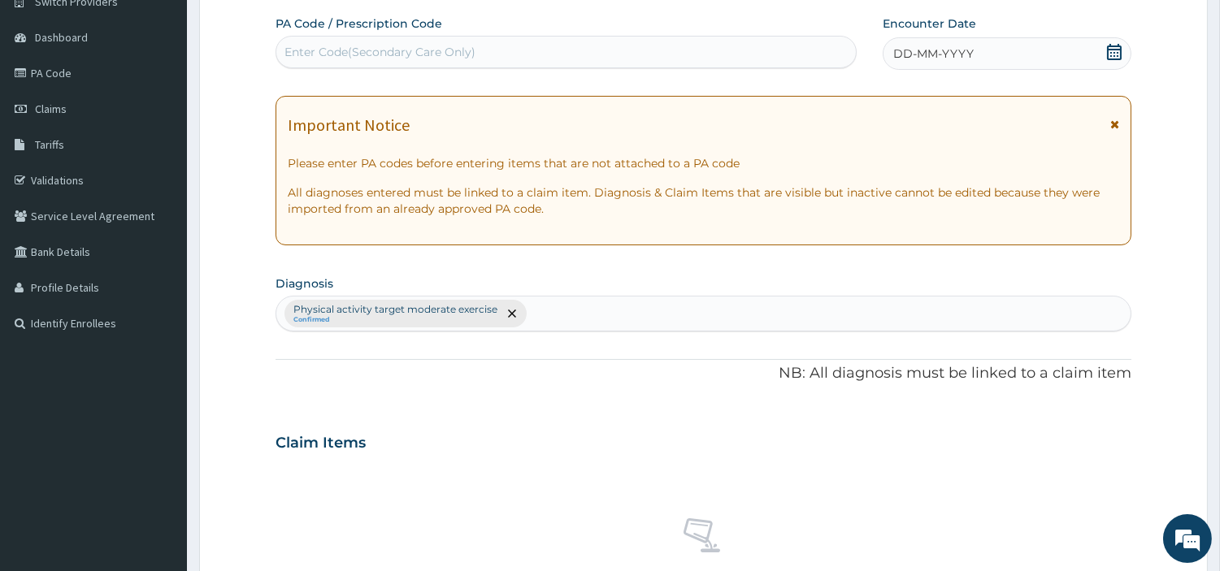
click at [974, 50] on div "DD-MM-YYYY" at bounding box center [1007, 53] width 249 height 33
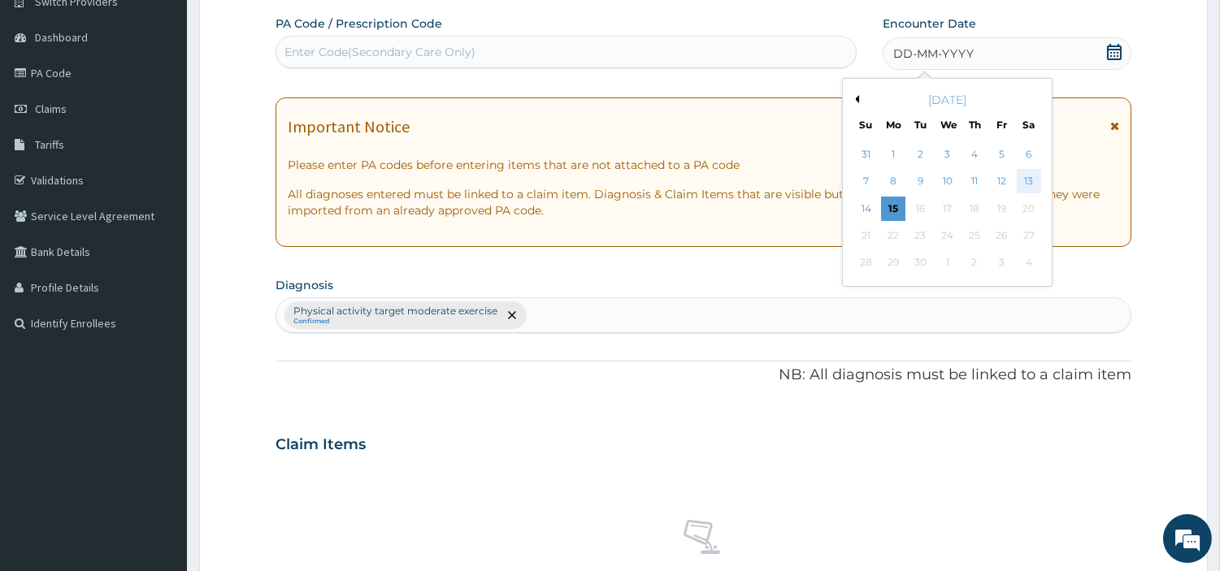
click at [1018, 180] on div "13" at bounding box center [1028, 182] width 24 height 24
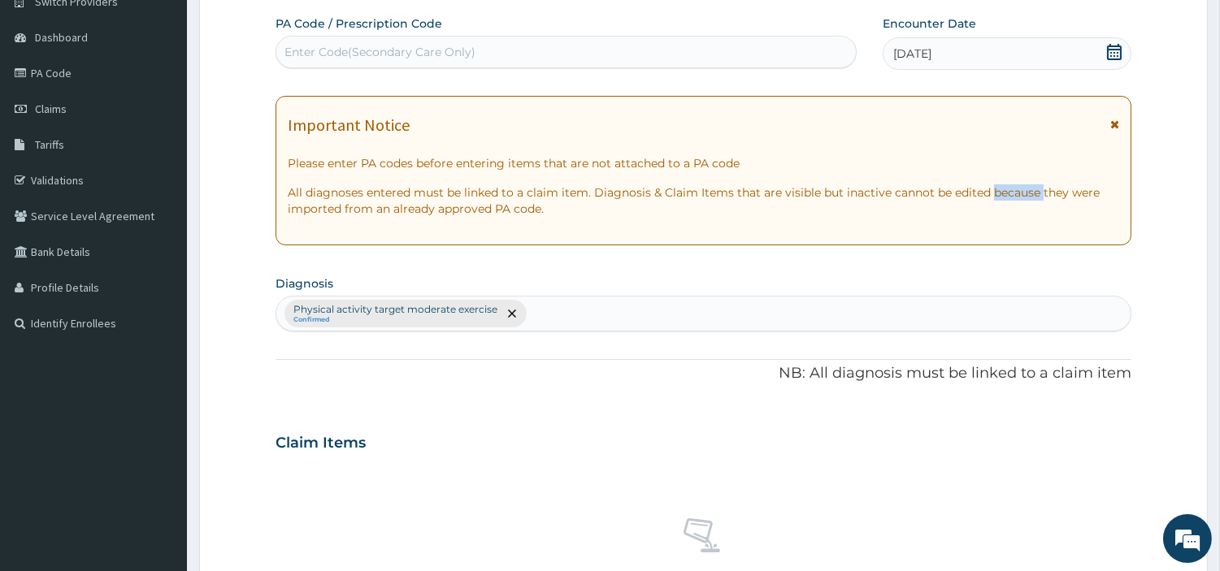
click at [1018, 180] on div "Important Notice Please enter PA codes before entering items that are not attac…" at bounding box center [704, 171] width 856 height 150
click at [716, 51] on div "Enter Code(Secondary Care Only)" at bounding box center [565, 52] width 579 height 26
type input "PA/5EFF91"
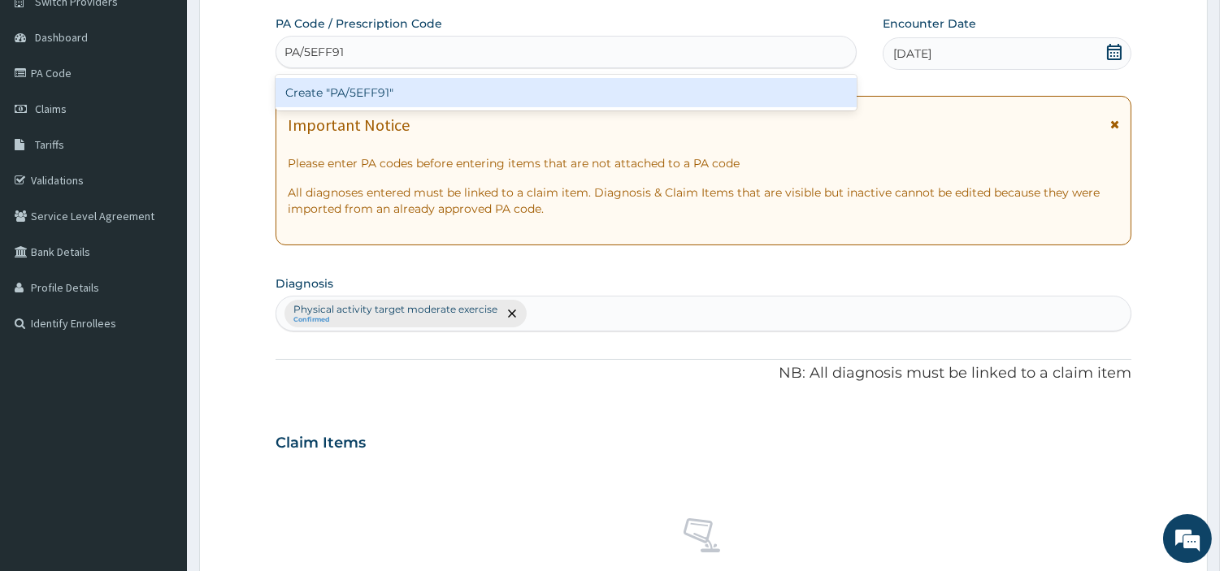
click at [380, 95] on div "Create "PA/5EFF91"" at bounding box center [566, 92] width 581 height 29
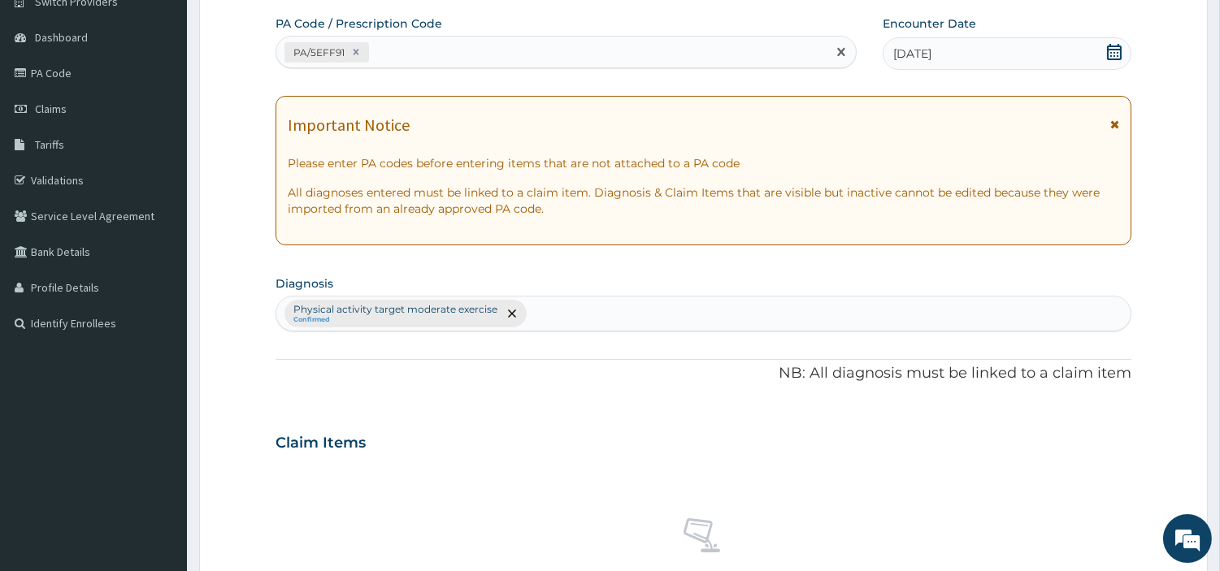
scroll to position [600, 0]
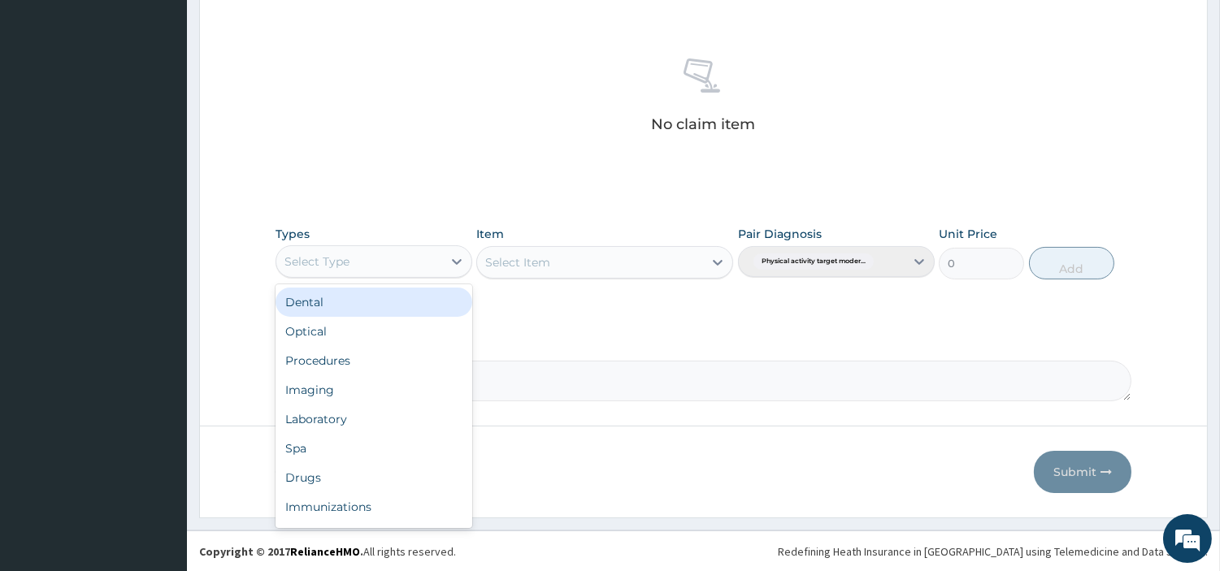
click at [384, 261] on div "Select Type" at bounding box center [359, 262] width 166 height 26
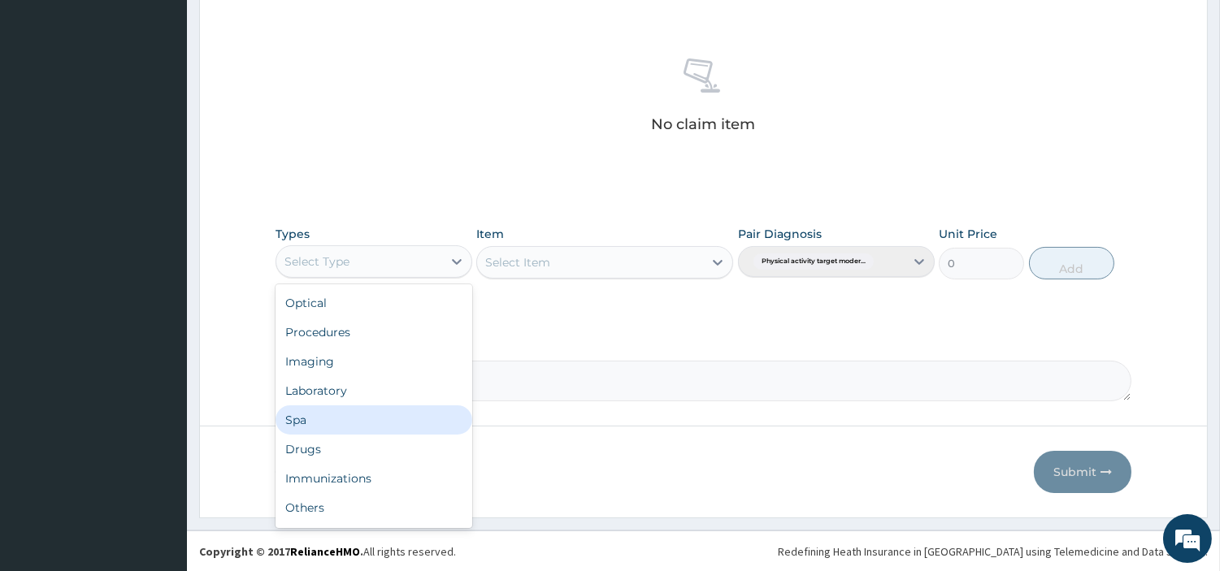
scroll to position [54, 0]
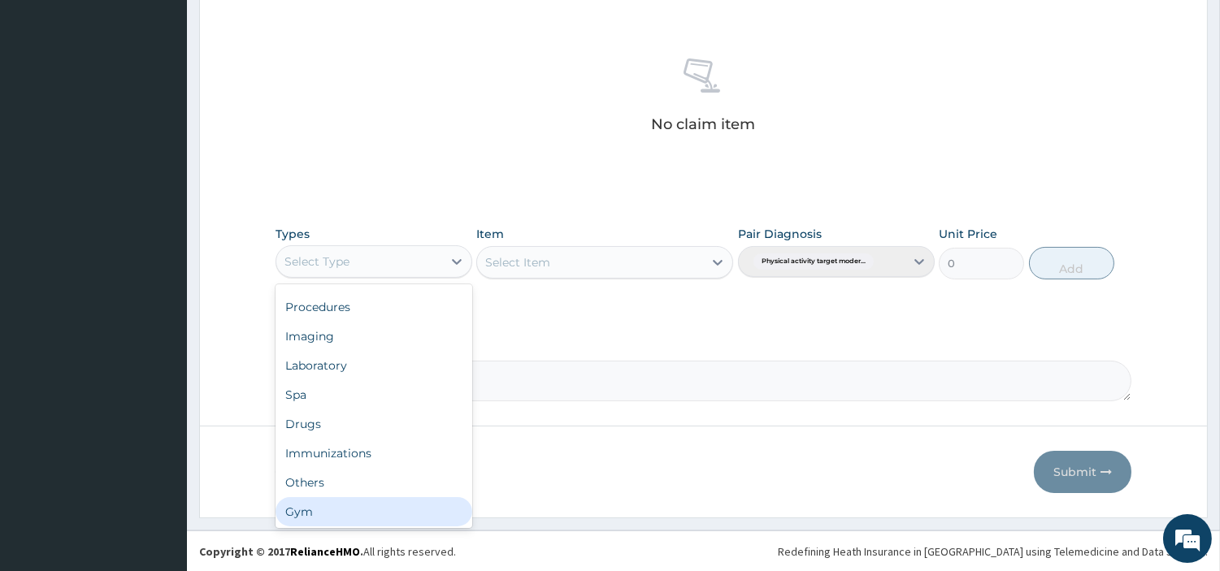
click at [396, 506] on div "Gym" at bounding box center [374, 511] width 197 height 29
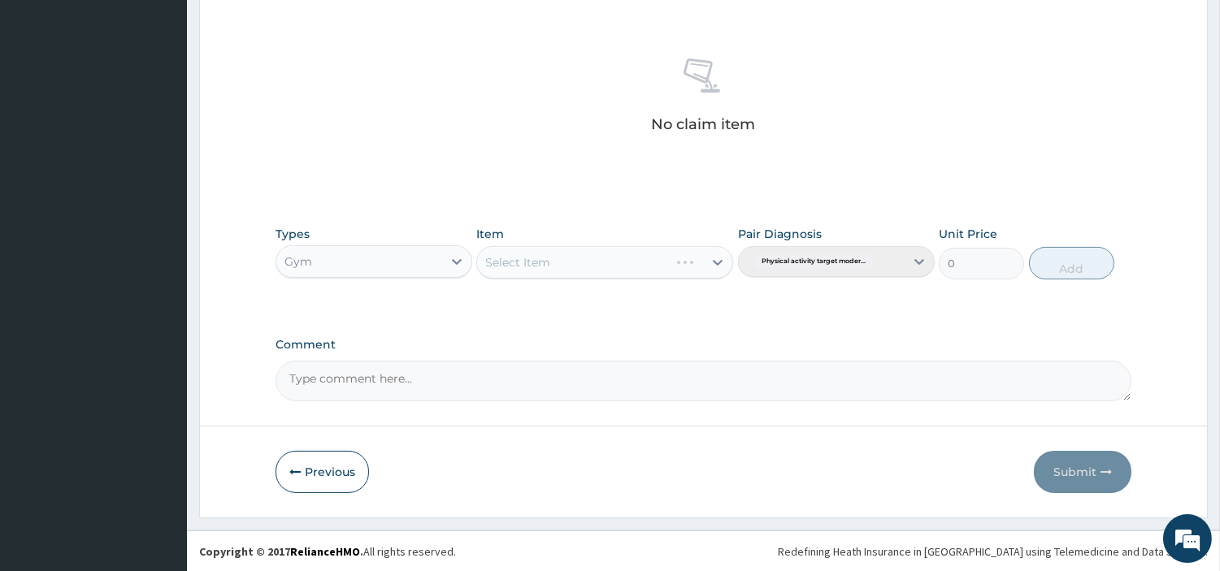
click at [704, 258] on div "Select Item" at bounding box center [604, 262] width 257 height 33
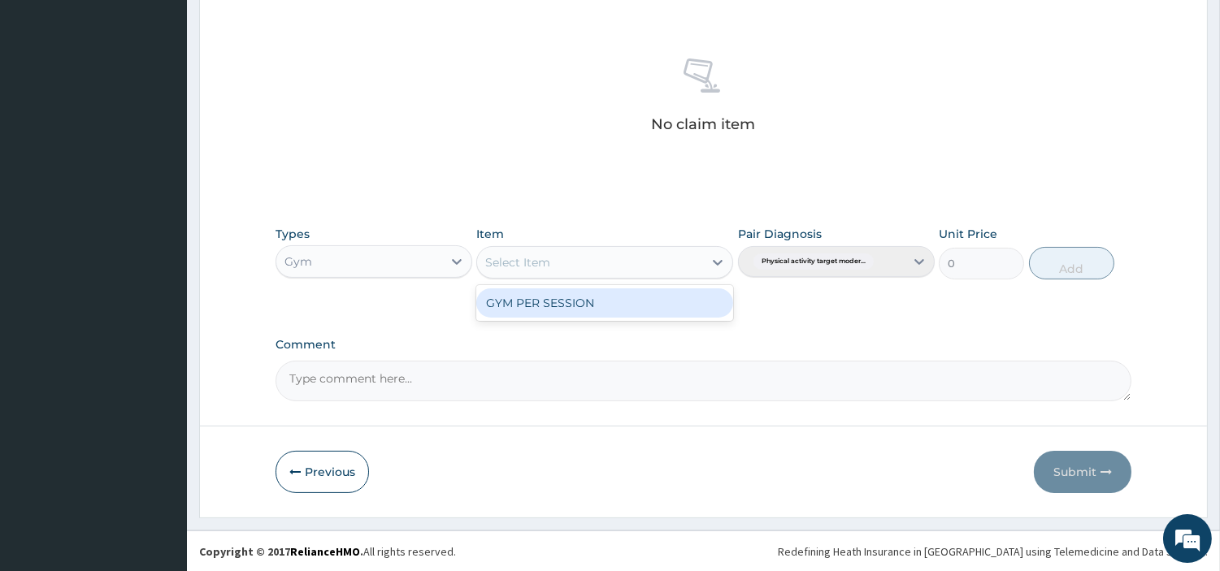
click at [704, 258] on div at bounding box center [717, 262] width 29 height 29
click at [615, 295] on div "GYM PER SESSION" at bounding box center [604, 303] width 257 height 29
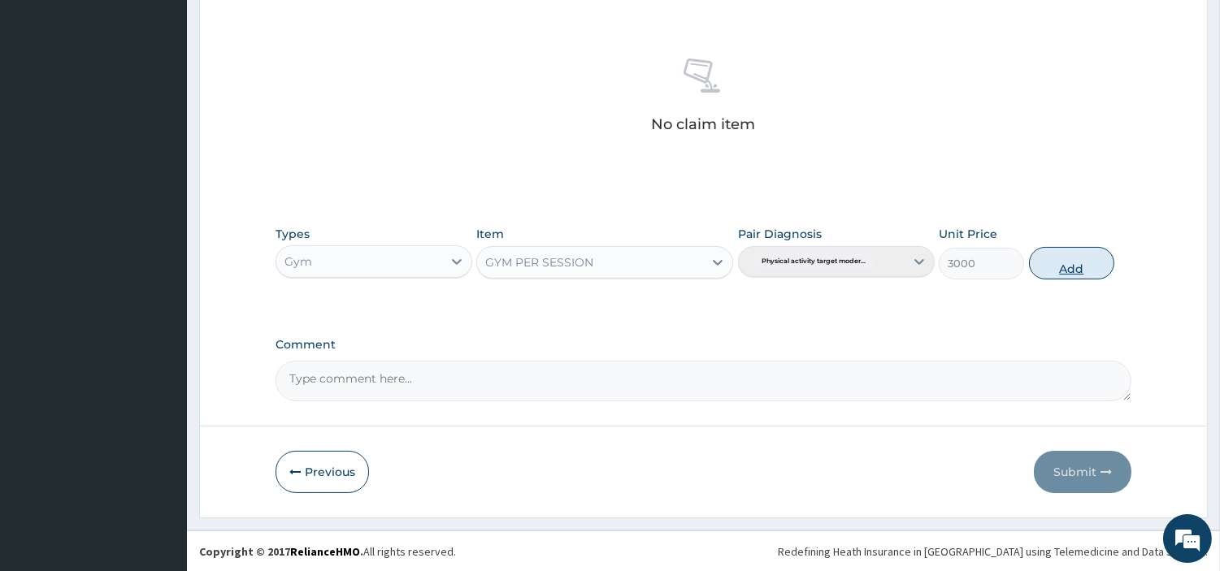
click at [1082, 257] on button "Add" at bounding box center [1071, 263] width 85 height 33
type input "0"
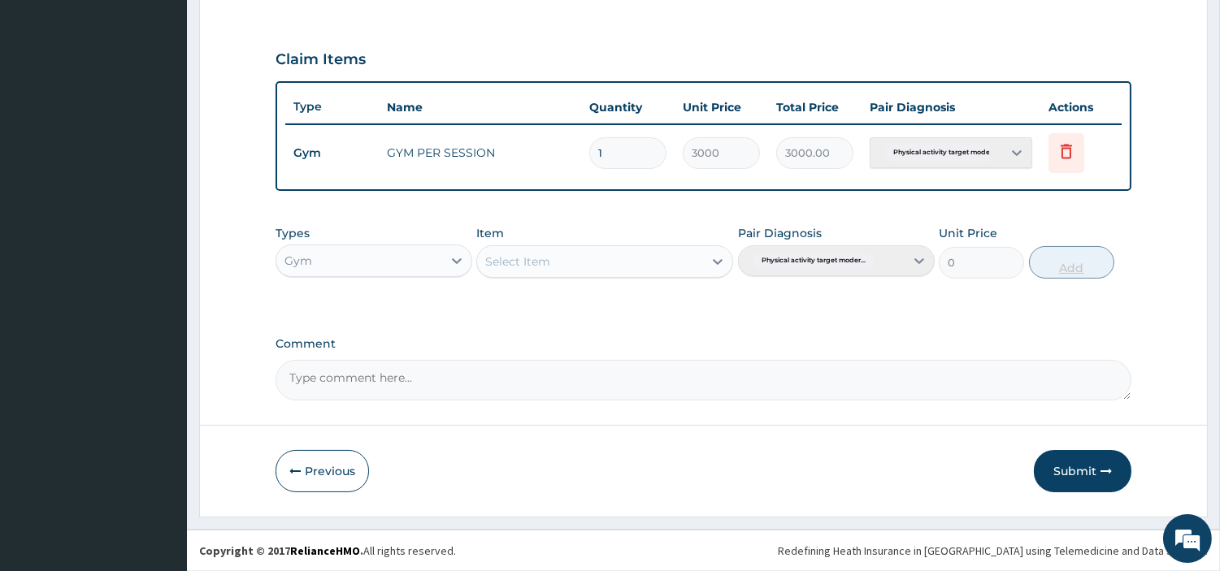
scroll to position [522, 0]
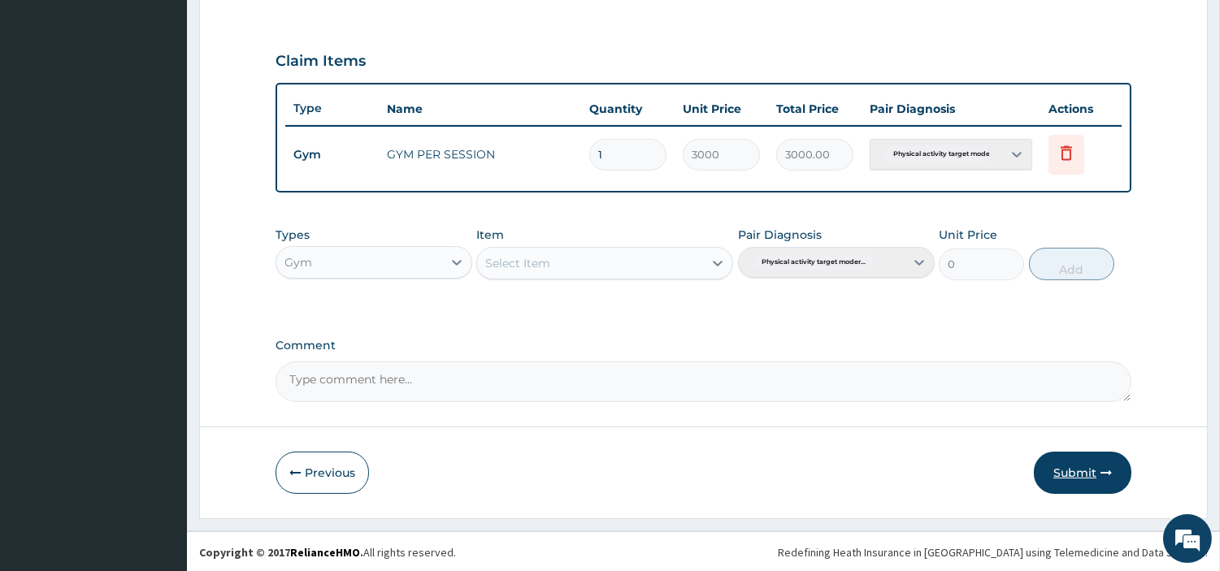
click at [1082, 474] on button "Submit" at bounding box center [1083, 473] width 98 height 42
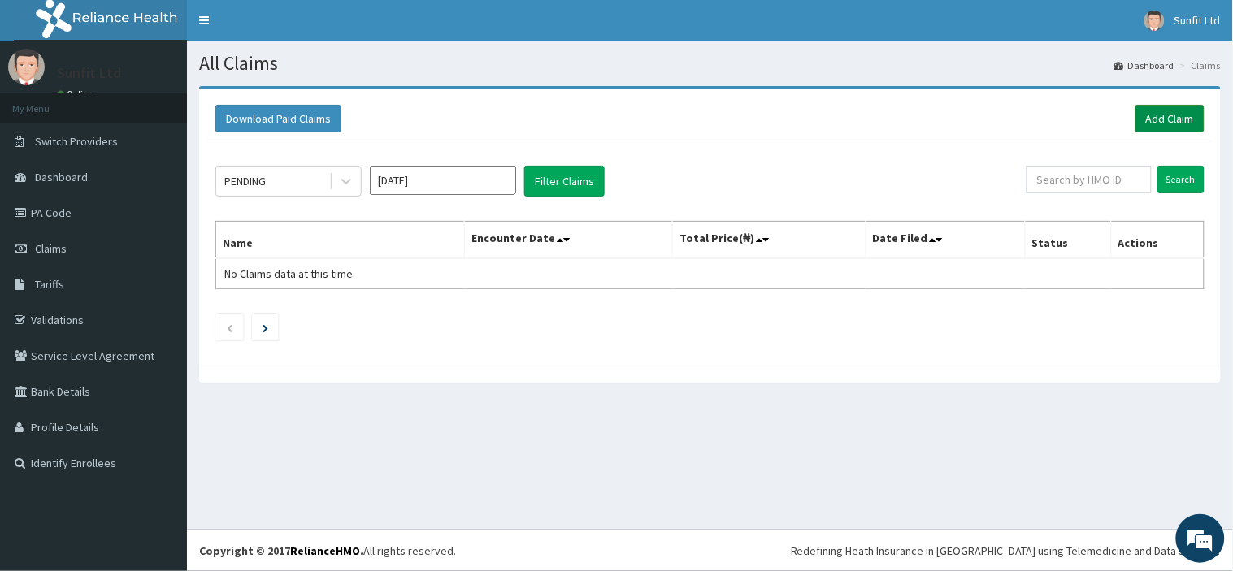
click at [1150, 118] on link "Add Claim" at bounding box center [1169, 119] width 69 height 28
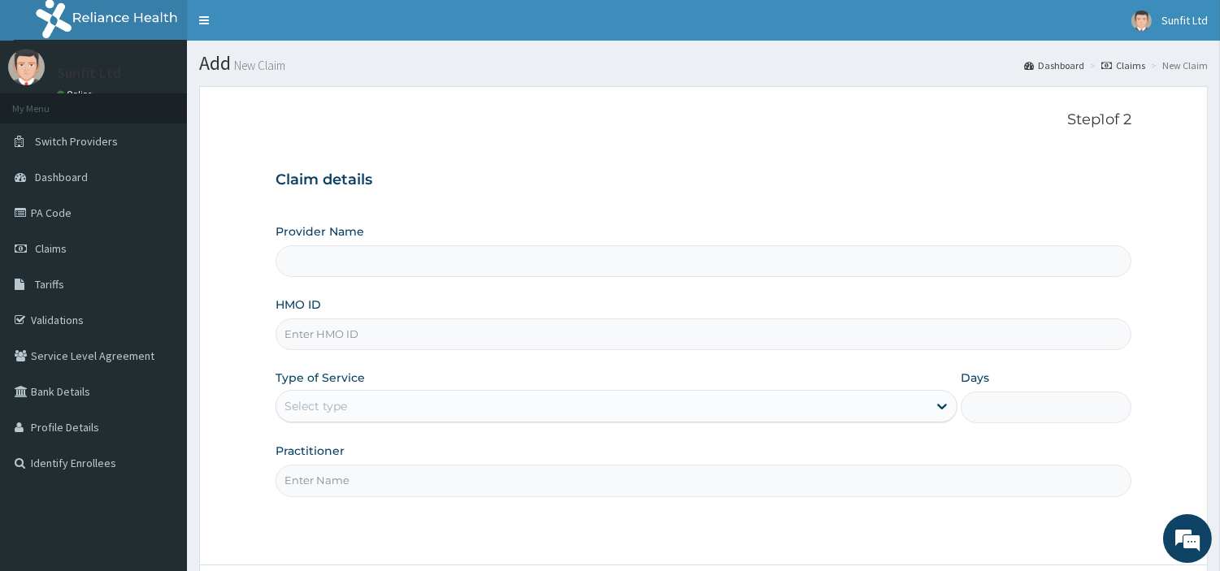
type input "Sunfit International Gym"
type input "1"
click at [346, 335] on input "HMO ID" at bounding box center [704, 335] width 856 height 32
type input "CSW/10016/A"
click at [355, 483] on input "Practitioner" at bounding box center [704, 481] width 856 height 32
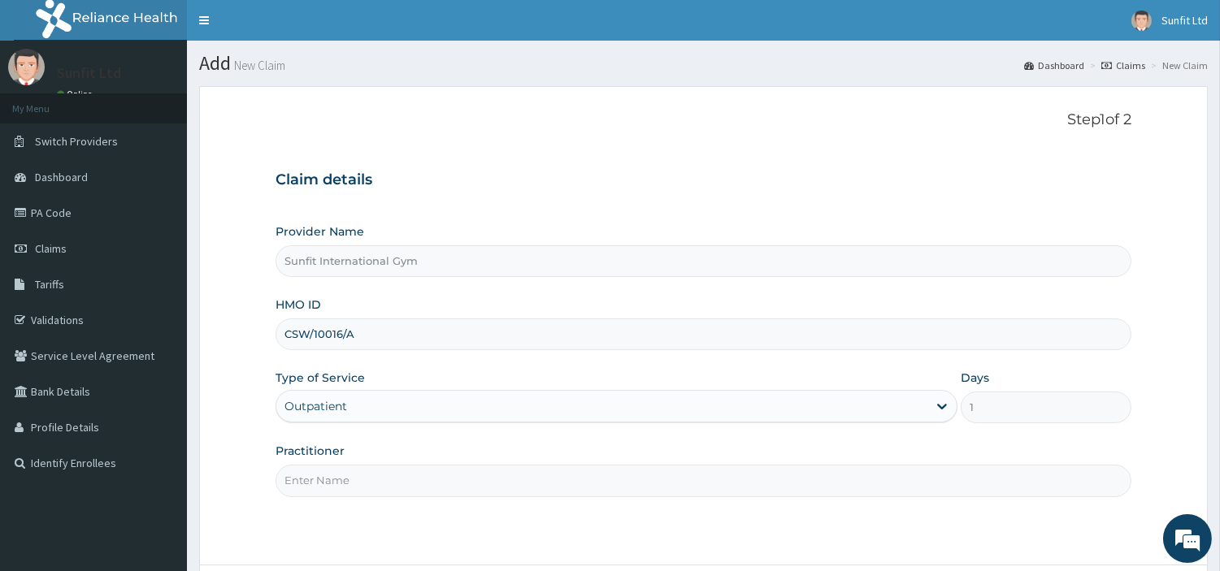
type input "SUNFIT"
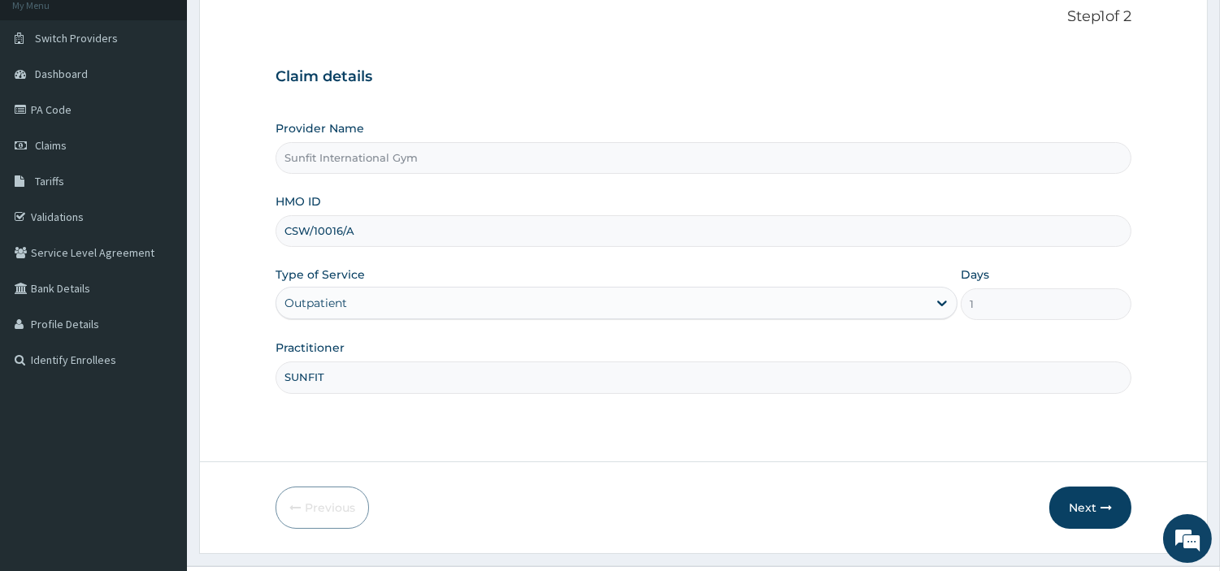
scroll to position [140, 0]
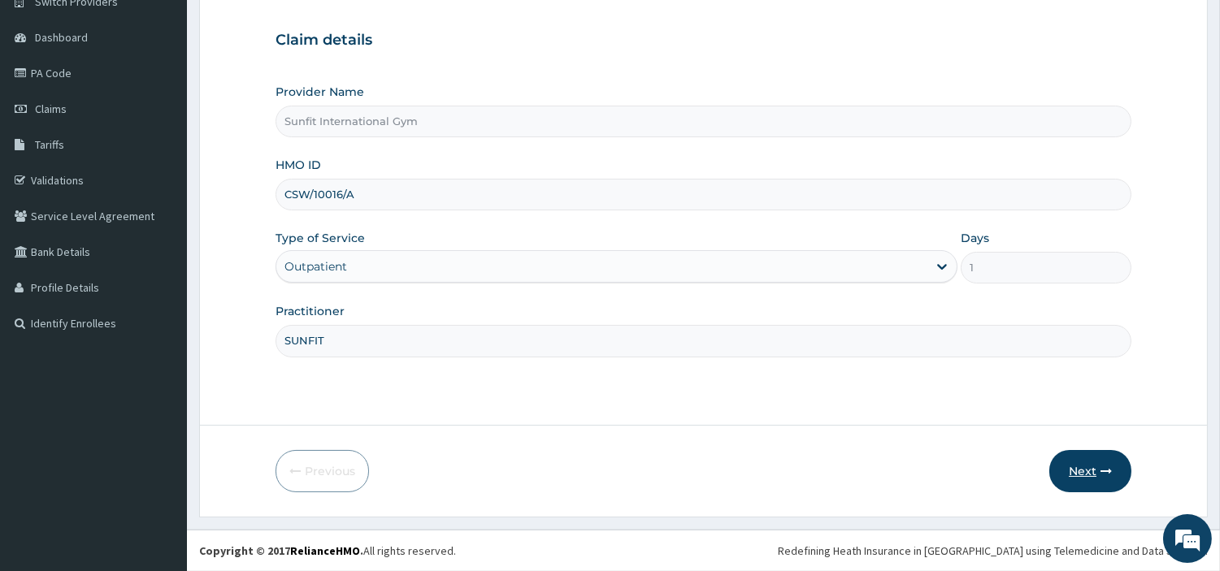
click at [1098, 466] on button "Next" at bounding box center [1090, 471] width 82 height 42
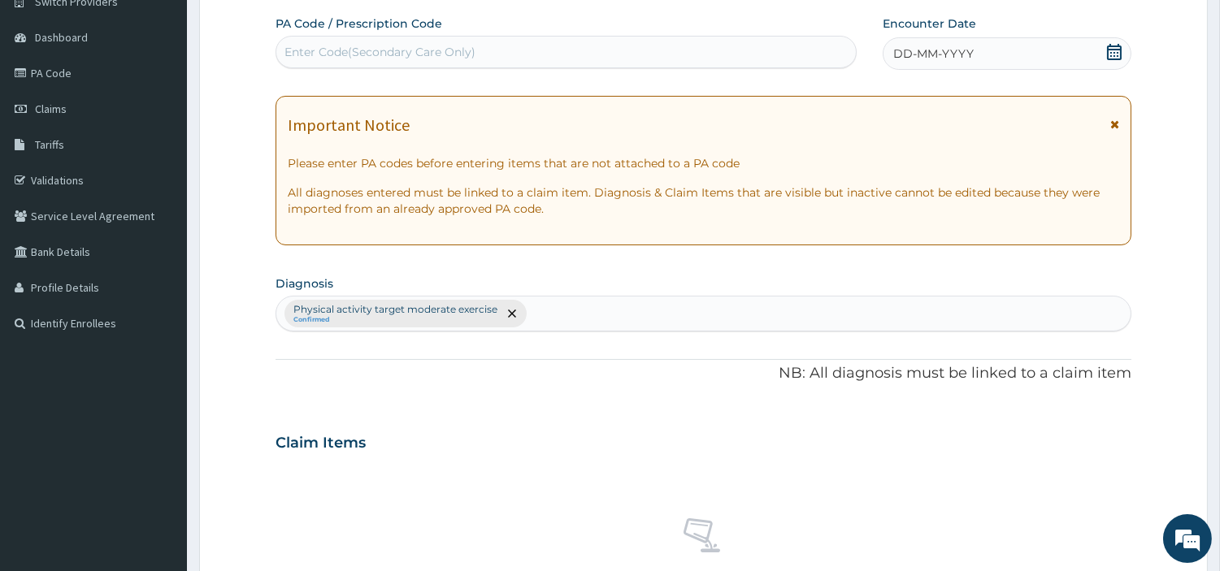
click at [998, 54] on div "DD-MM-YYYY" at bounding box center [1007, 53] width 249 height 33
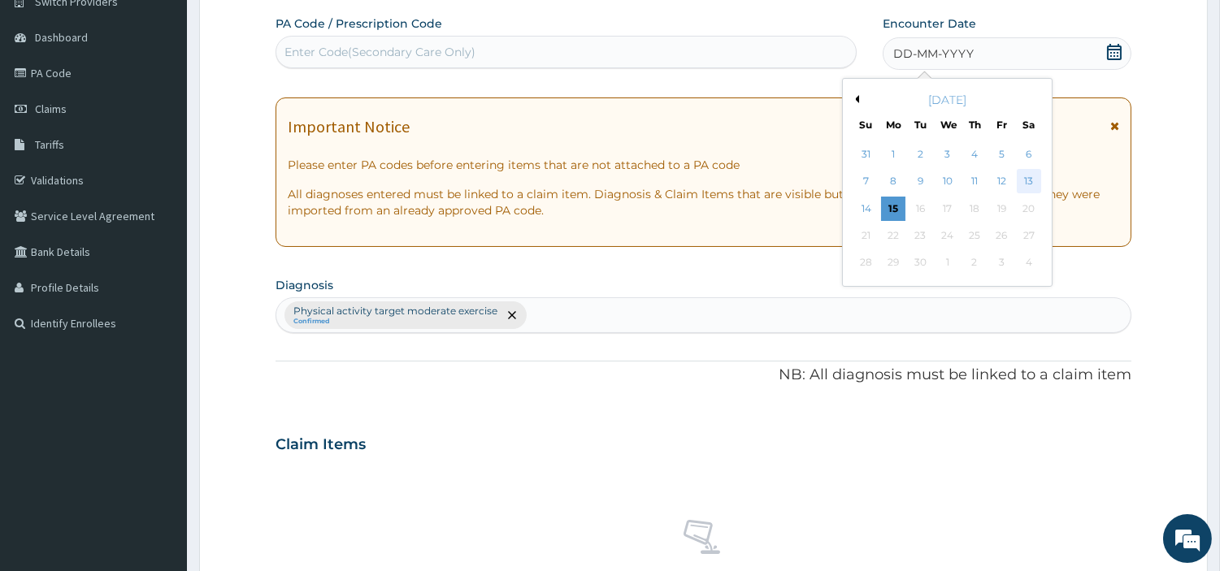
click at [1025, 174] on div "13" at bounding box center [1028, 182] width 24 height 24
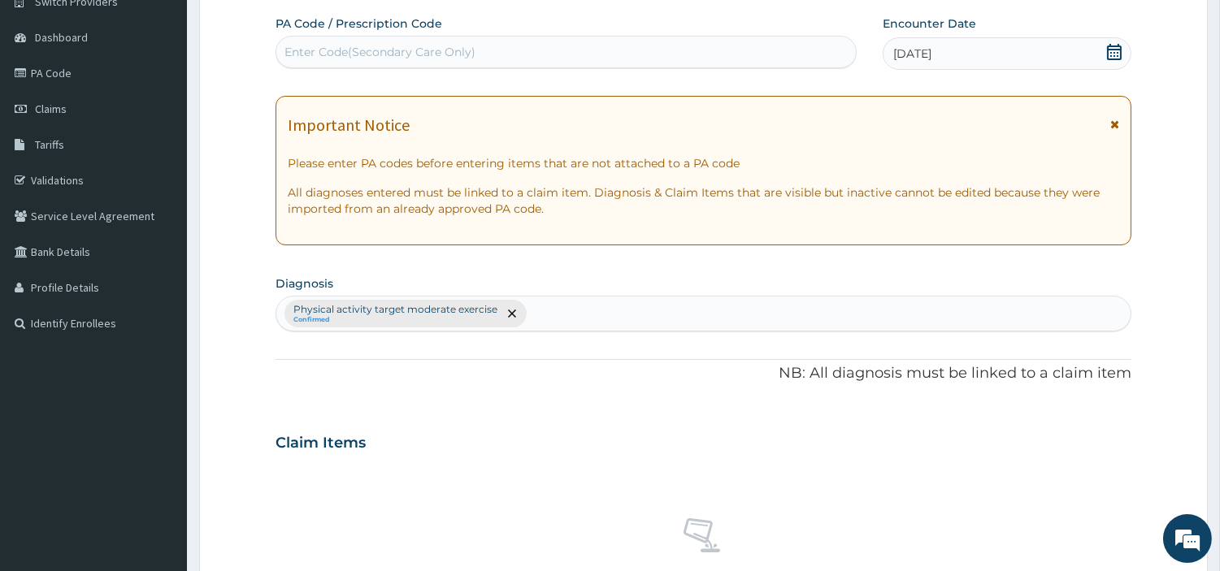
click at [779, 54] on div "Enter Code(Secondary Care Only)" at bounding box center [565, 52] width 579 height 26
type input "PA/716B16"
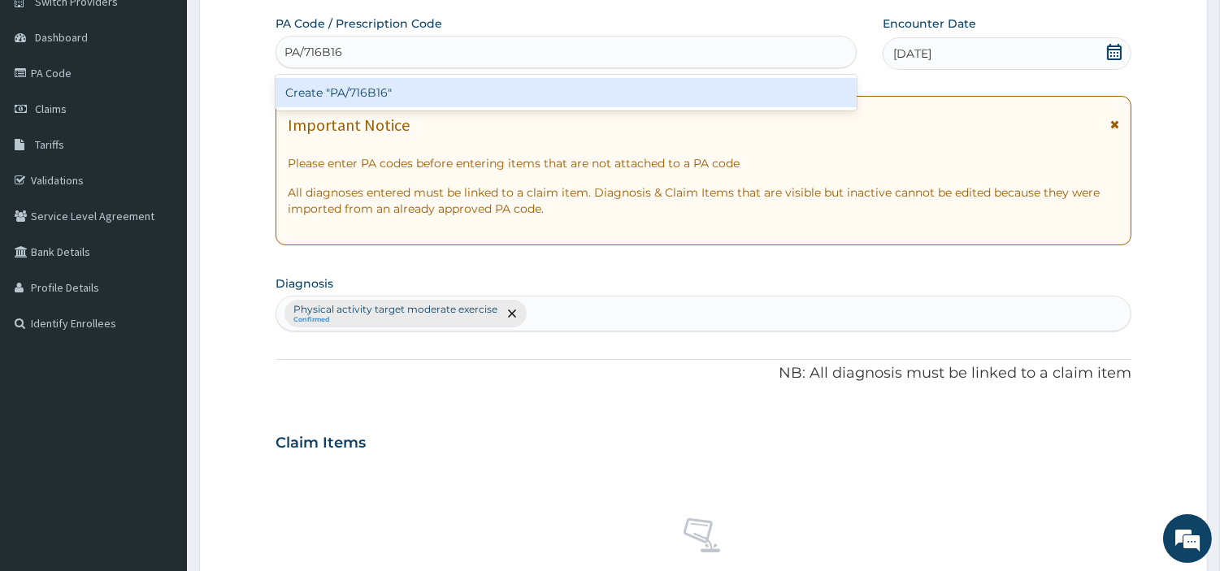
click at [333, 93] on div "Create "PA/716B16"" at bounding box center [566, 92] width 581 height 29
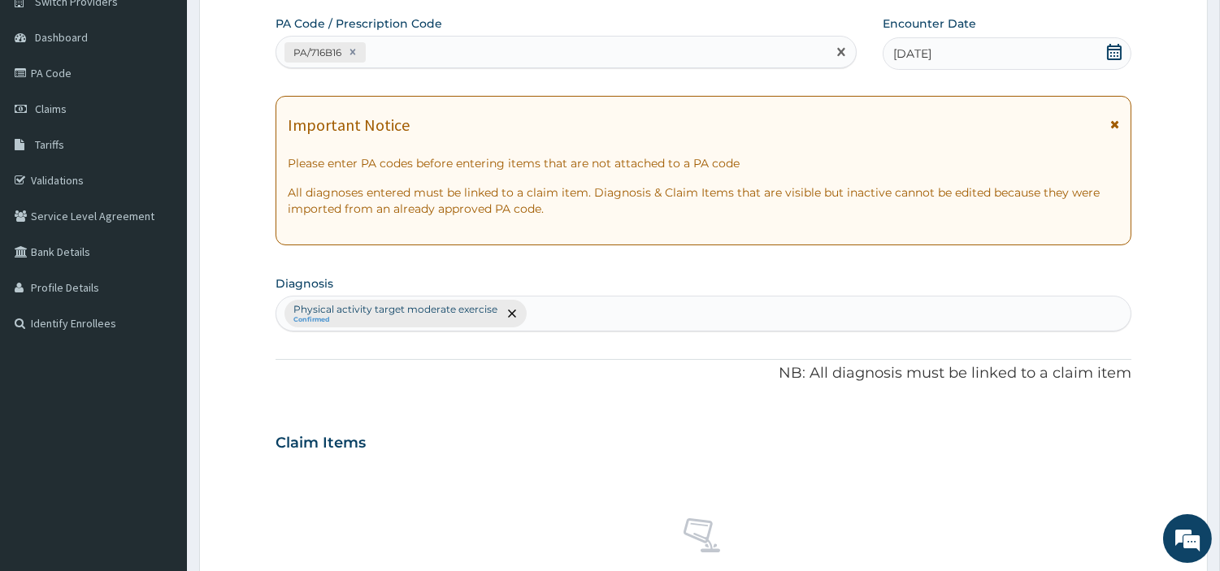
scroll to position [600, 0]
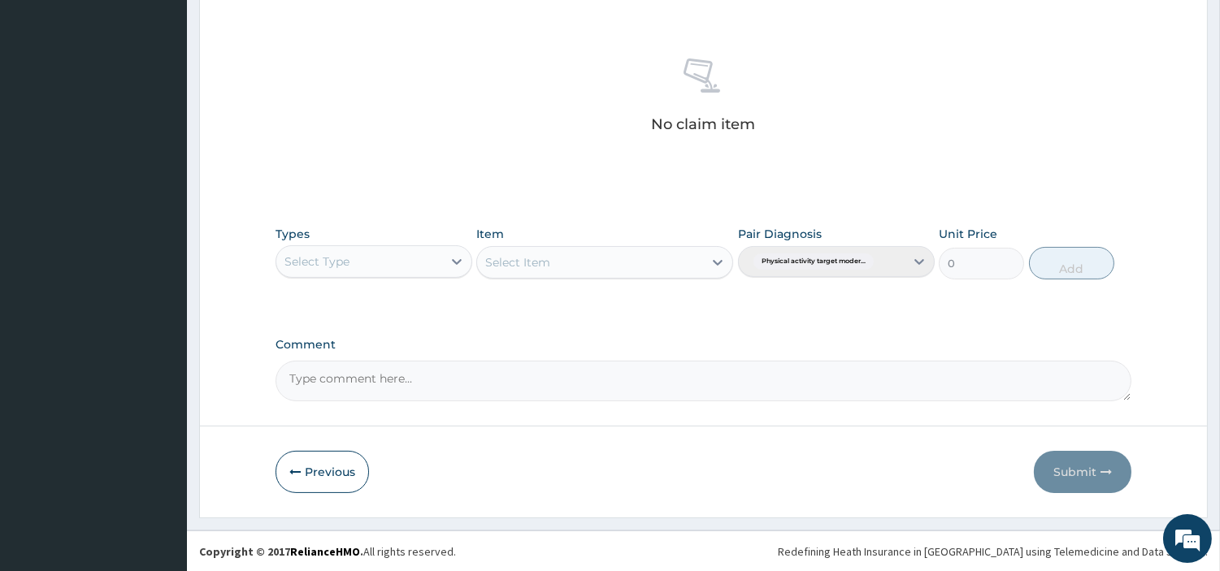
click at [417, 263] on div "Select Type" at bounding box center [359, 262] width 166 height 26
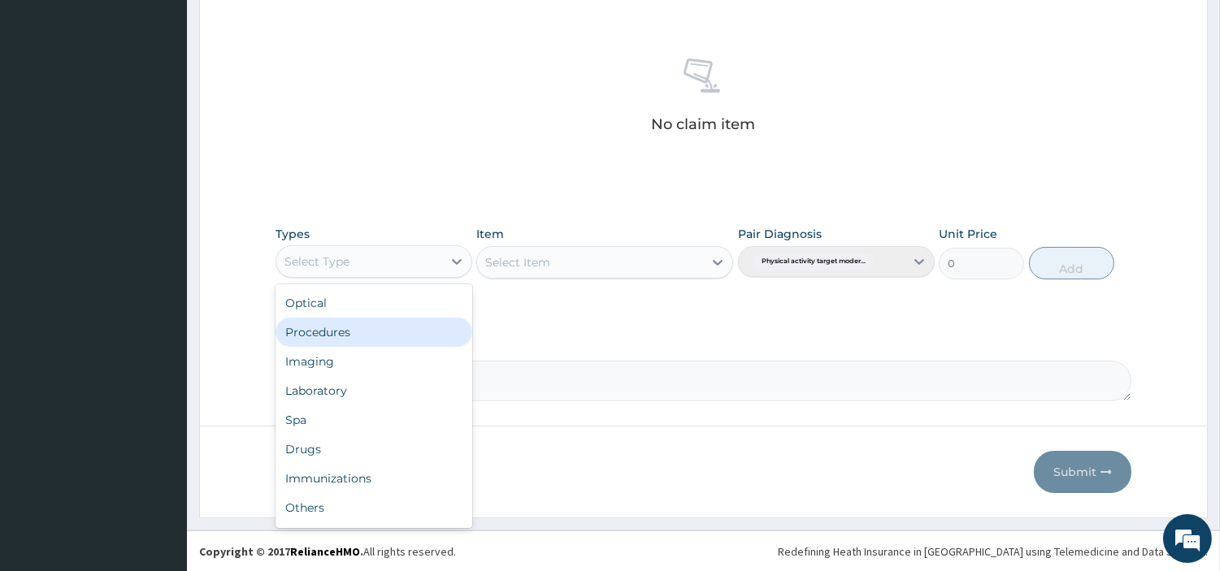
scroll to position [54, 0]
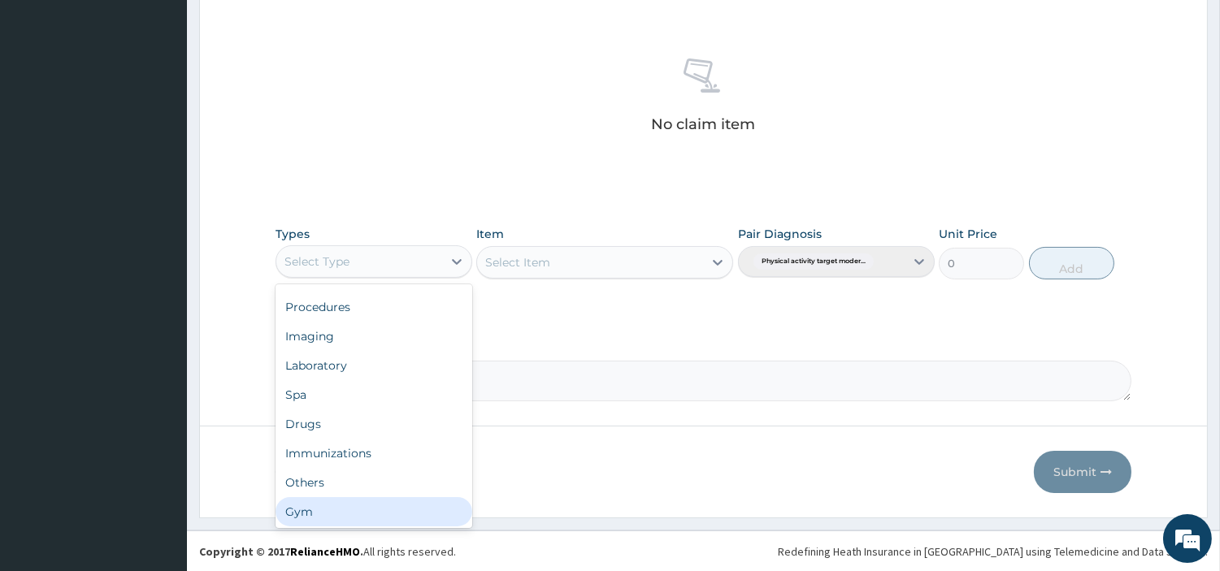
click at [404, 506] on div "Gym" at bounding box center [374, 511] width 197 height 29
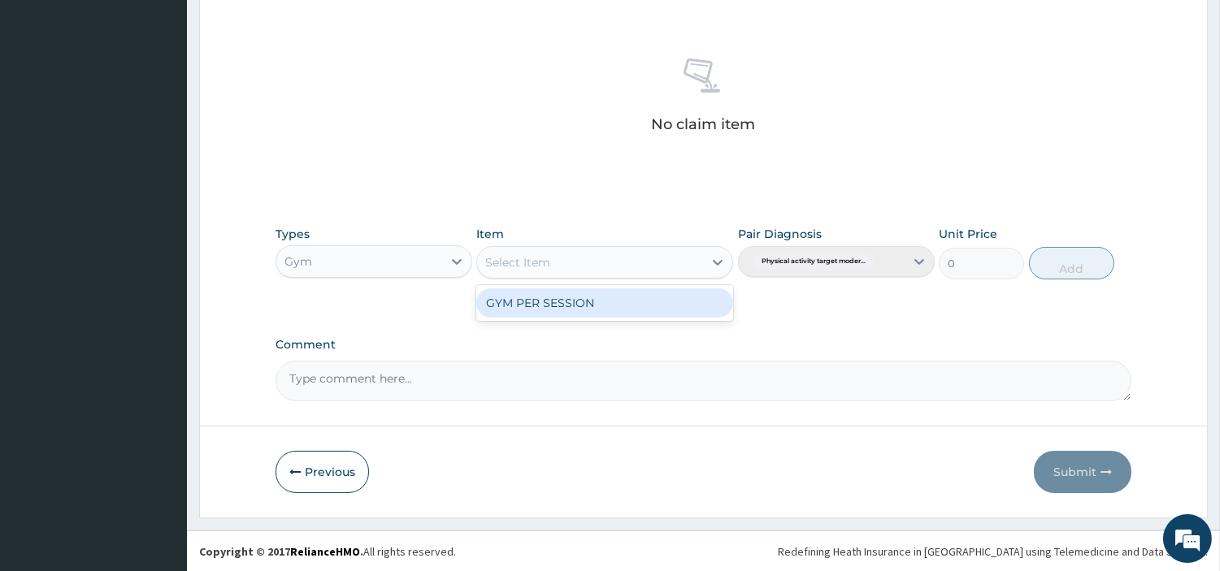
click at [702, 264] on div "Select Item" at bounding box center [590, 263] width 226 height 26
click at [667, 307] on div "GYM PER SESSION" at bounding box center [604, 303] width 257 height 29
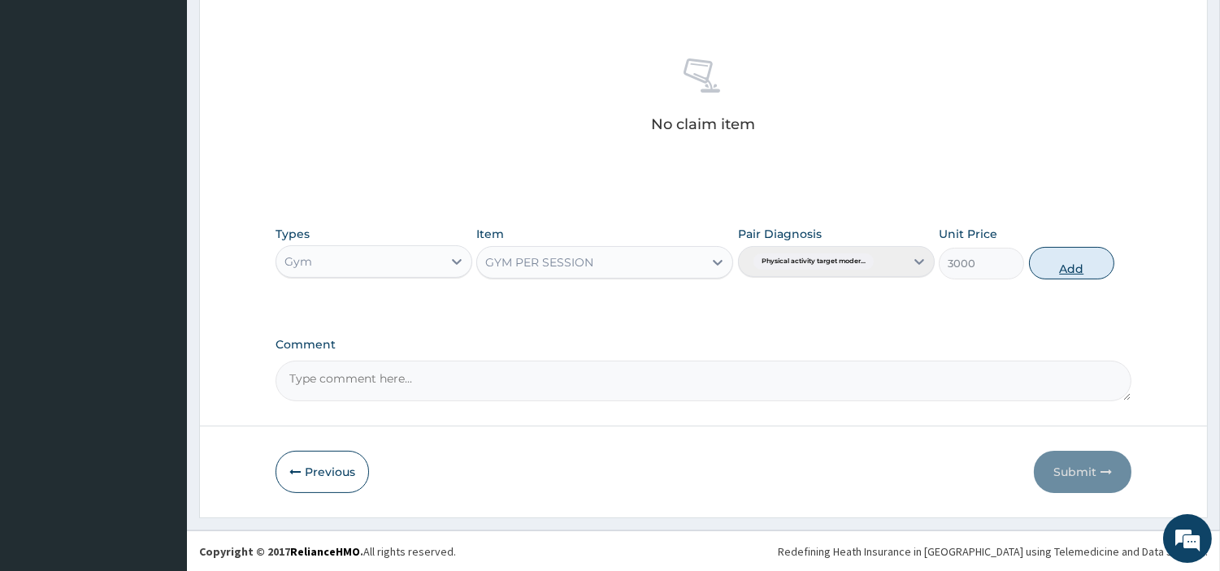
click at [1060, 263] on button "Add" at bounding box center [1071, 263] width 85 height 33
type input "0"
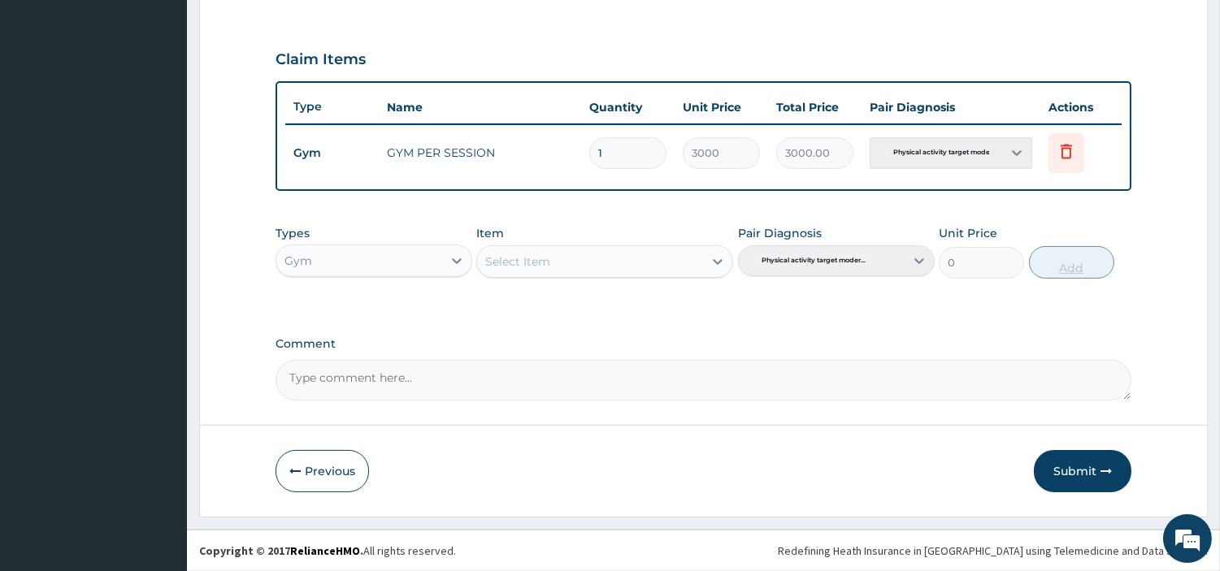
scroll to position [522, 0]
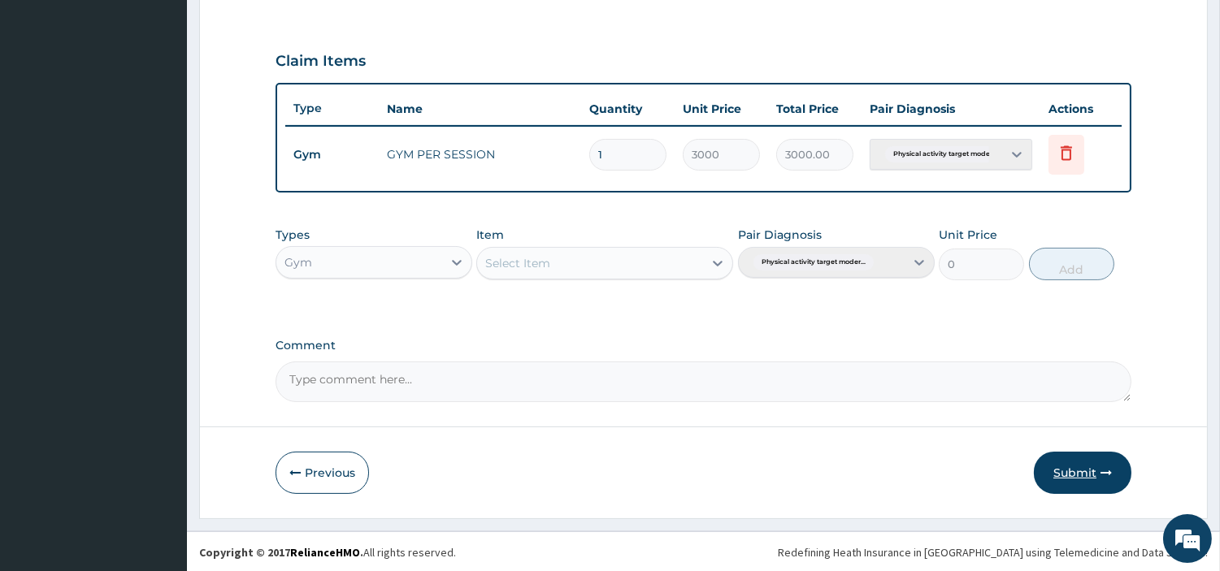
click at [1069, 457] on button "Submit" at bounding box center [1083, 473] width 98 height 42
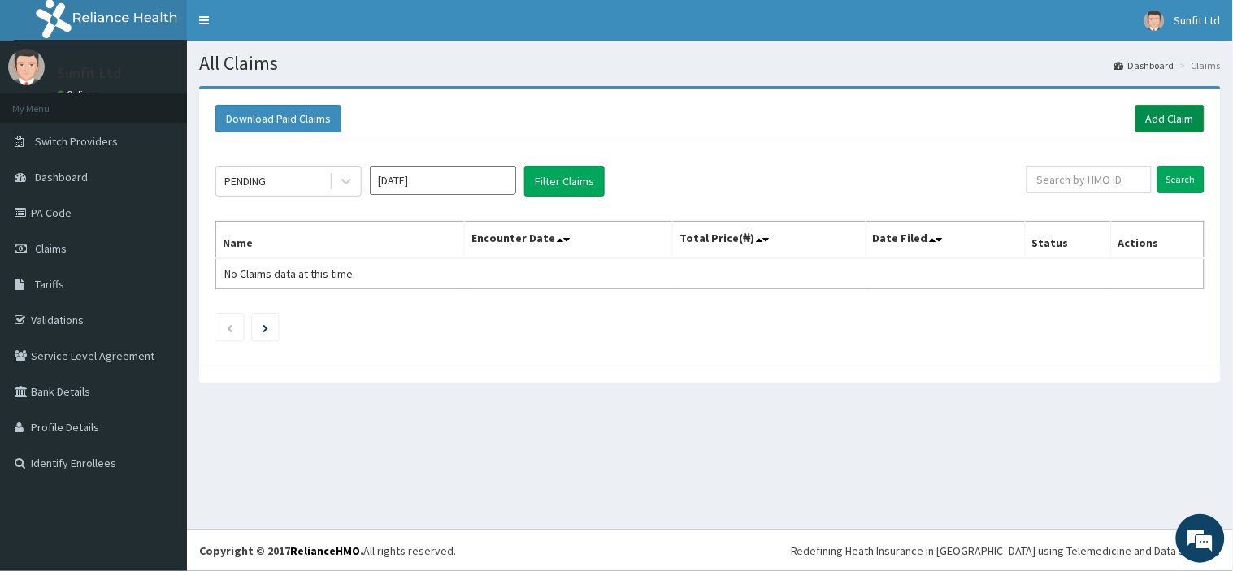
click at [1154, 119] on link "Add Claim" at bounding box center [1169, 119] width 69 height 28
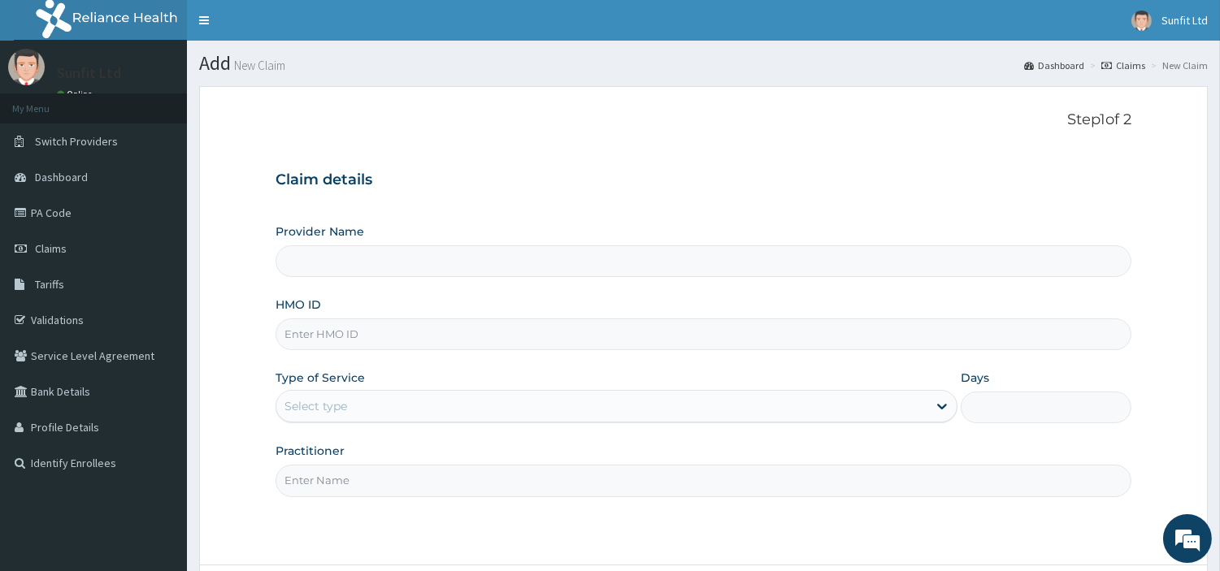
type input "Sunfit International Gym"
type input "1"
click at [453, 333] on input "HMO ID" at bounding box center [704, 335] width 856 height 32
type input "NBL/10514/A"
click at [358, 475] on input "Practitioner" at bounding box center [704, 481] width 856 height 32
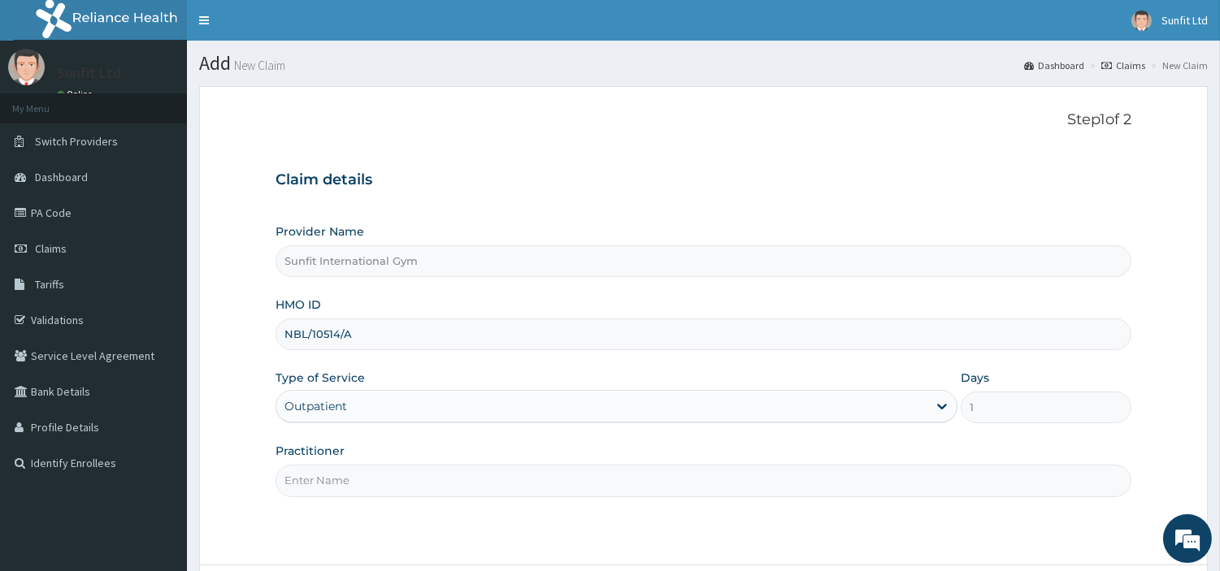
type input "SUNFIT"
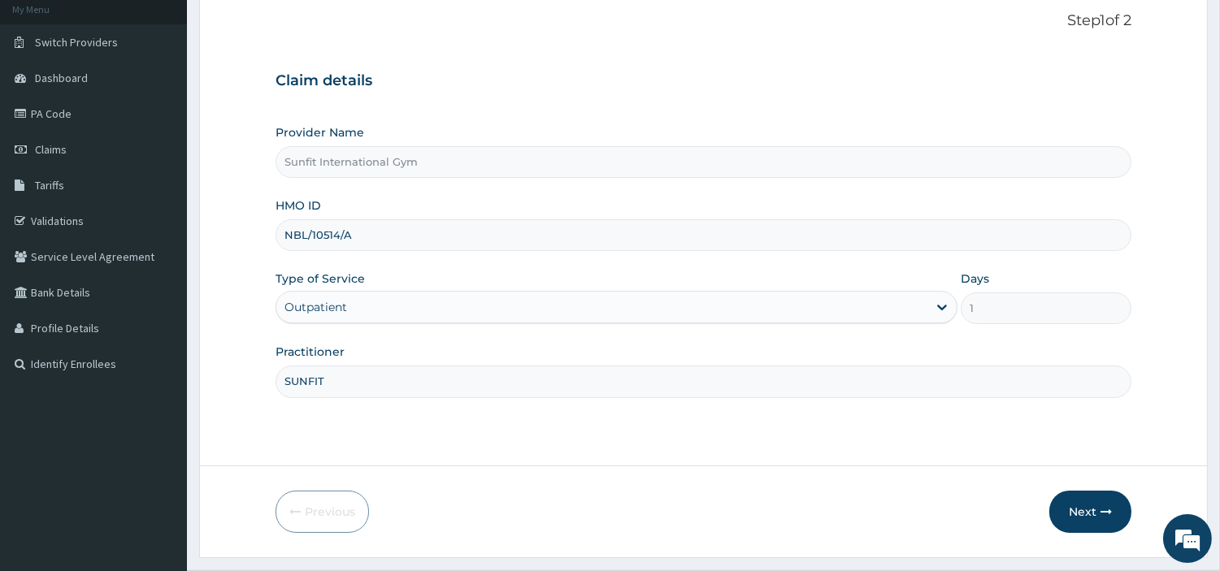
scroll to position [140, 0]
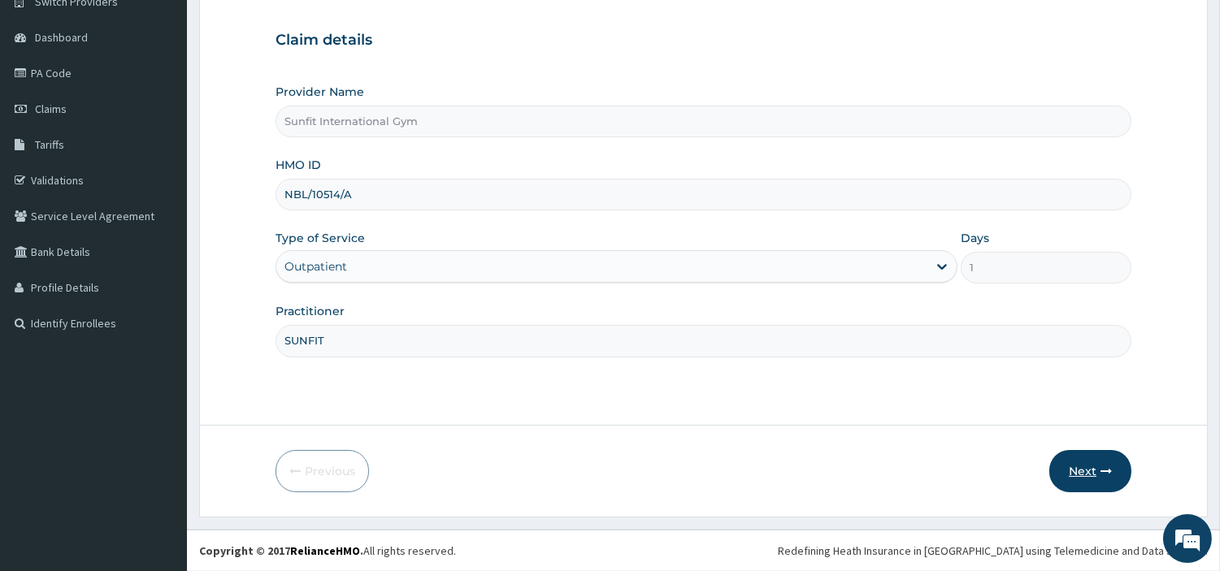
click at [1084, 469] on button "Next" at bounding box center [1090, 471] width 82 height 42
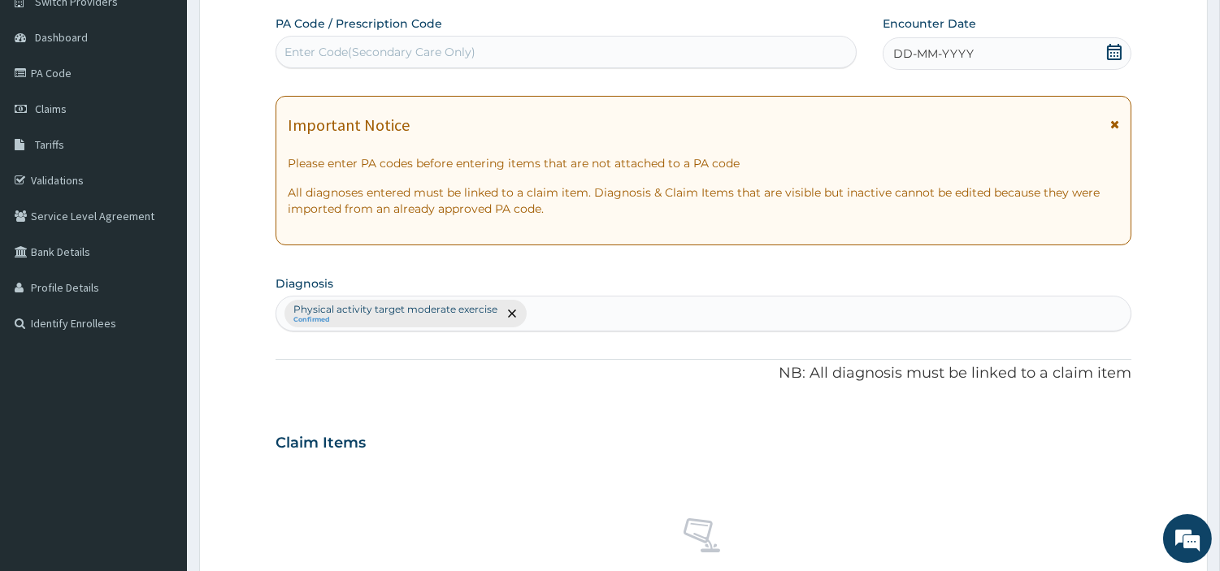
click at [979, 53] on div "DD-MM-YYYY" at bounding box center [1007, 53] width 249 height 33
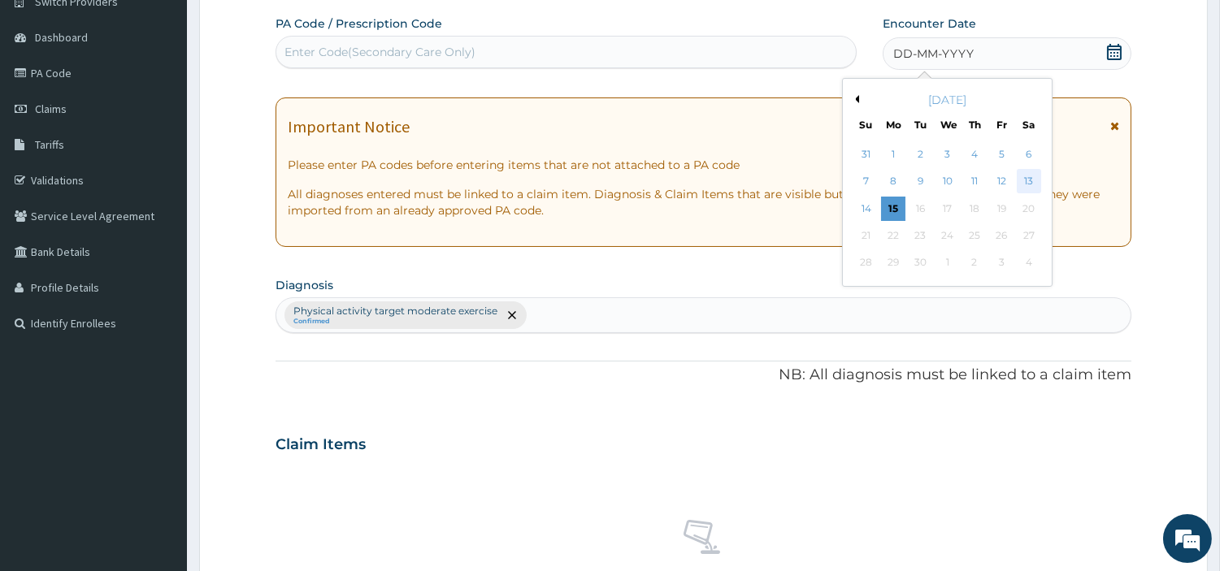
click at [1025, 189] on div "13" at bounding box center [1028, 182] width 24 height 24
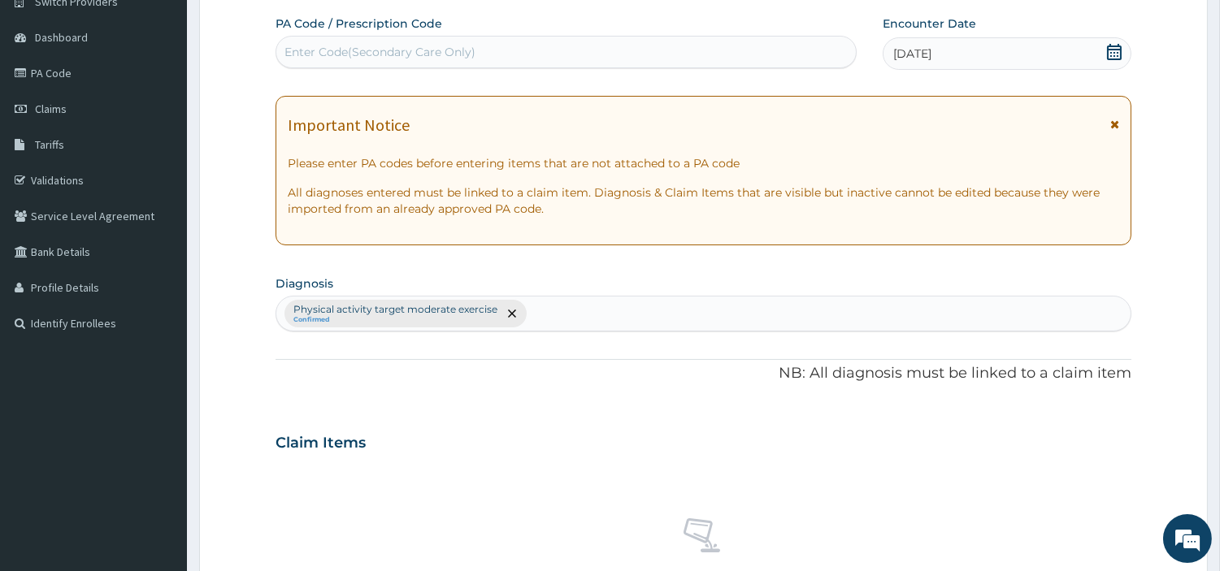
click at [810, 39] on div "Enter Code(Secondary Care Only)" at bounding box center [565, 52] width 579 height 26
type input "PA/A6F8E3"
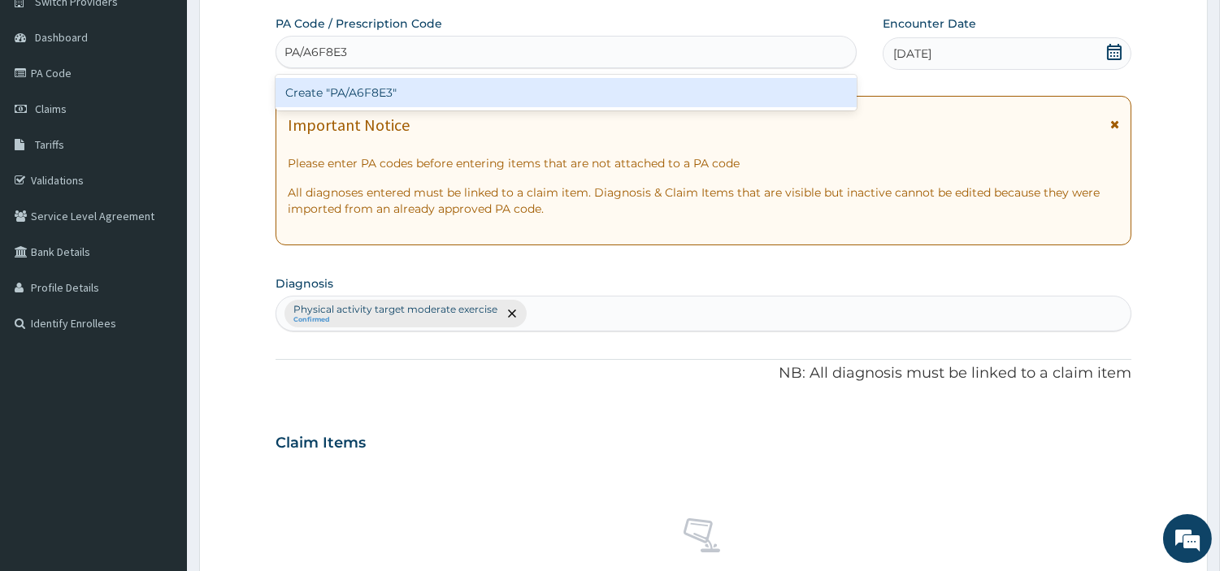
click at [364, 106] on div "Create "PA/A6F8E3"" at bounding box center [566, 92] width 581 height 29
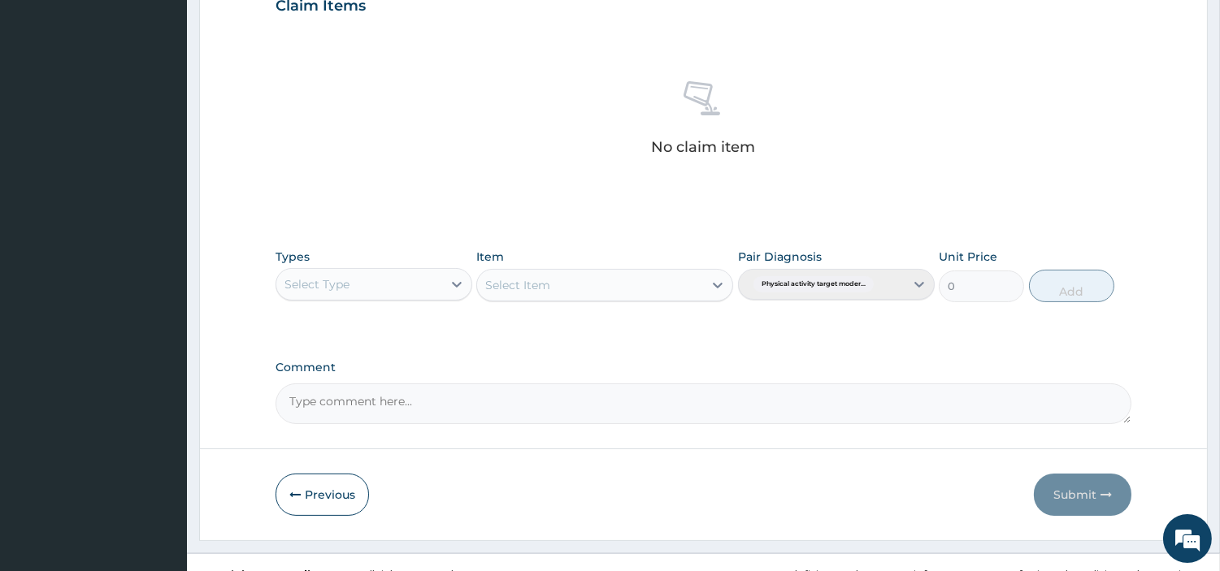
scroll to position [600, 0]
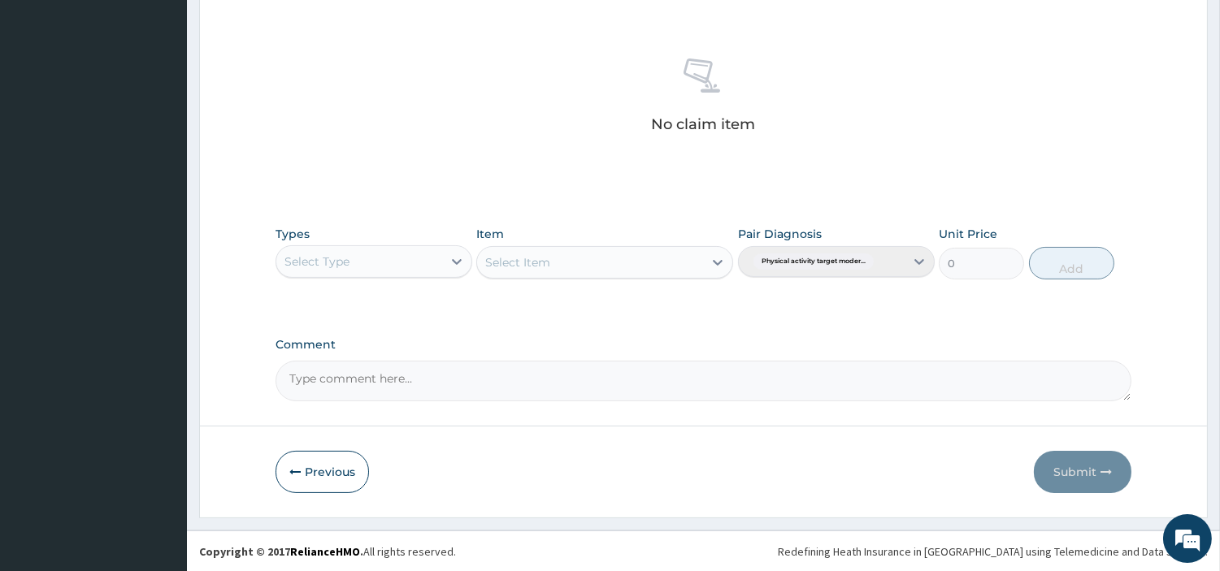
click at [435, 268] on div "Select Type" at bounding box center [359, 262] width 166 height 26
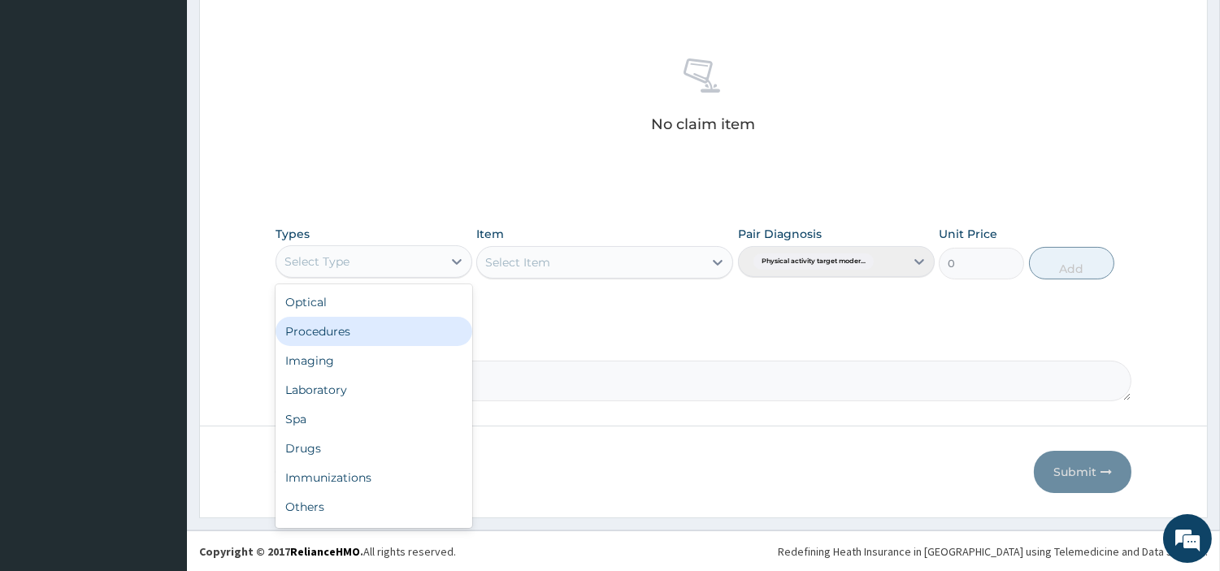
scroll to position [54, 0]
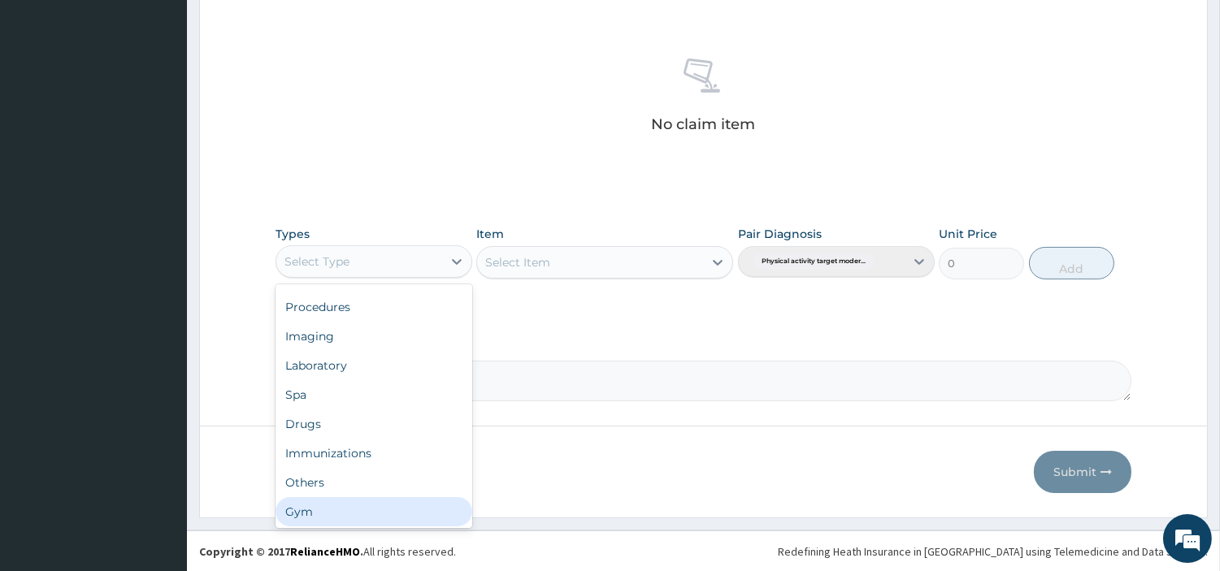
click at [427, 504] on div "Gym" at bounding box center [374, 511] width 197 height 29
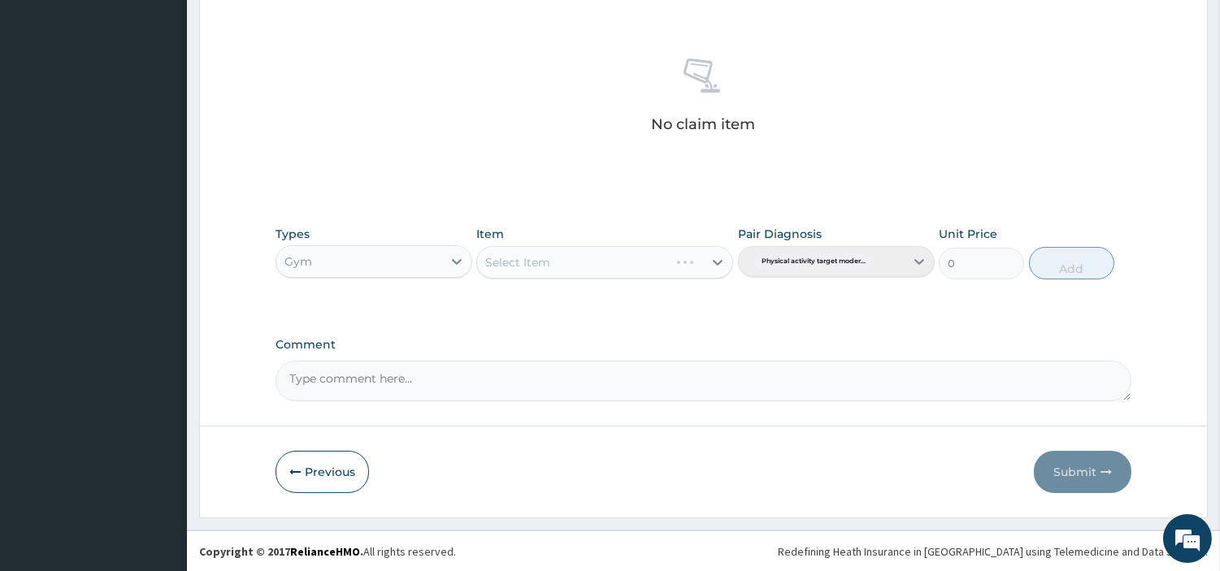
click at [695, 268] on div "Select Item" at bounding box center [604, 262] width 257 height 33
click at [703, 262] on div at bounding box center [717, 262] width 29 height 29
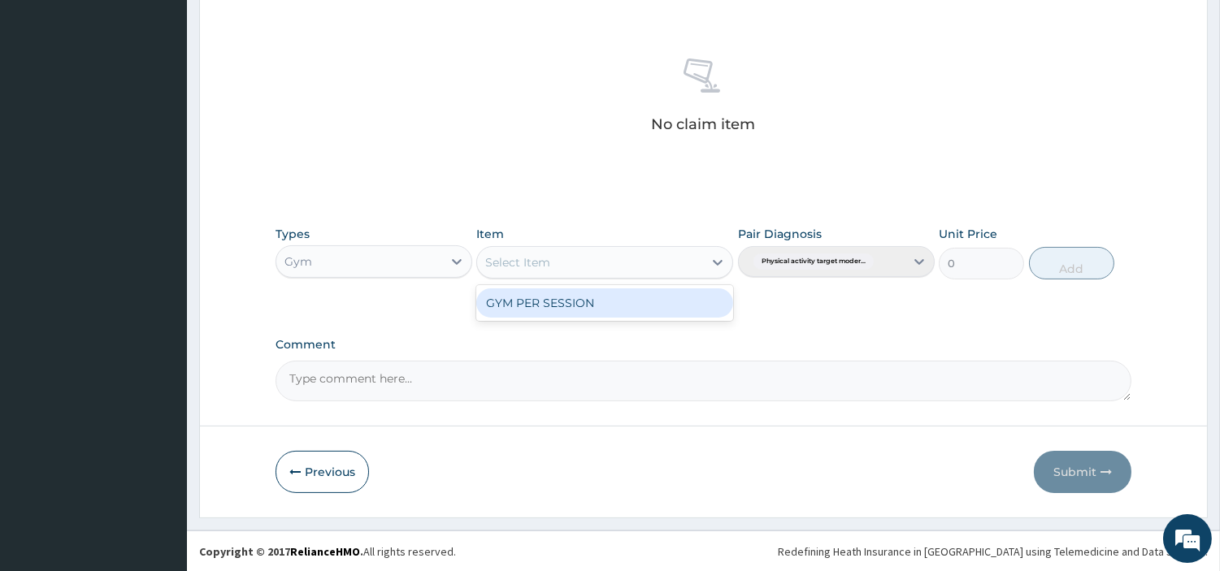
click at [650, 294] on div "GYM PER SESSION" at bounding box center [604, 303] width 257 height 29
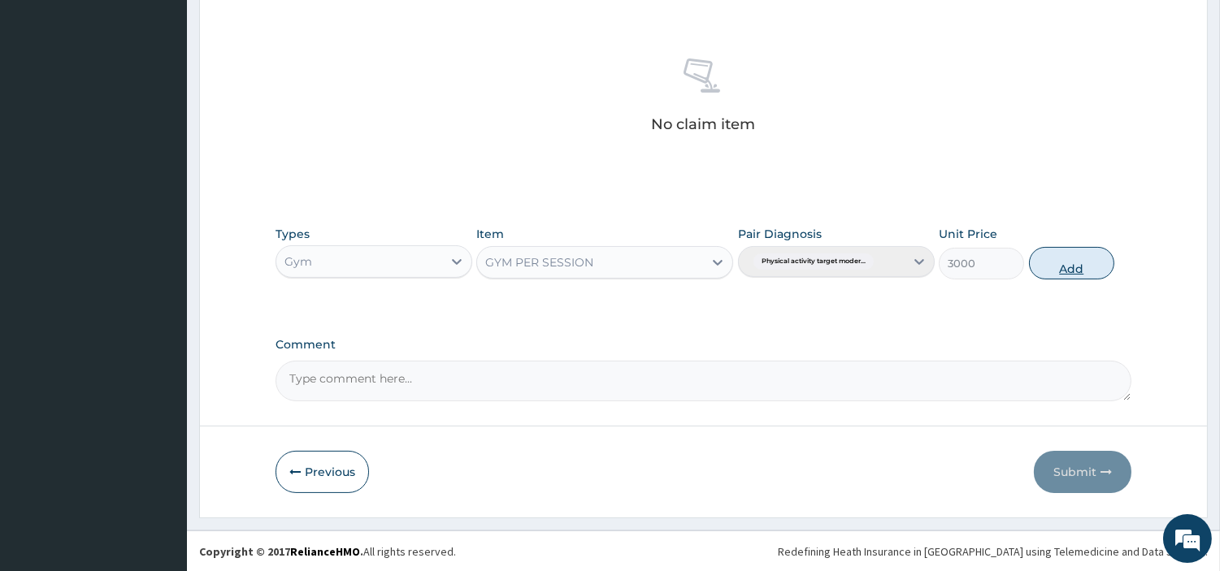
click at [1052, 263] on button "Add" at bounding box center [1071, 263] width 85 height 33
type input "0"
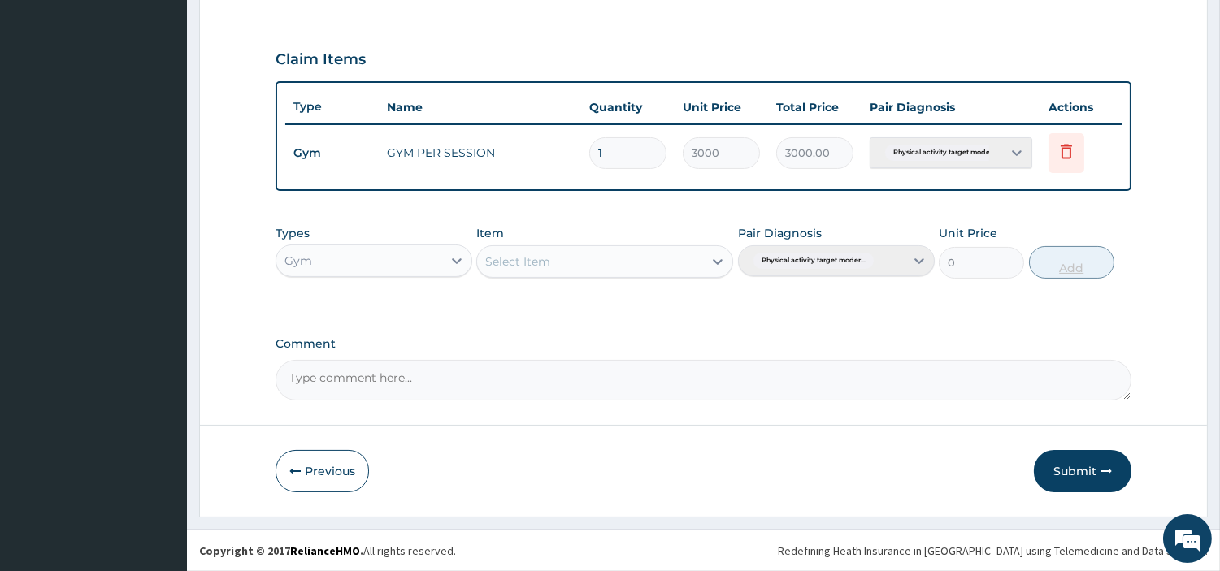
scroll to position [522, 0]
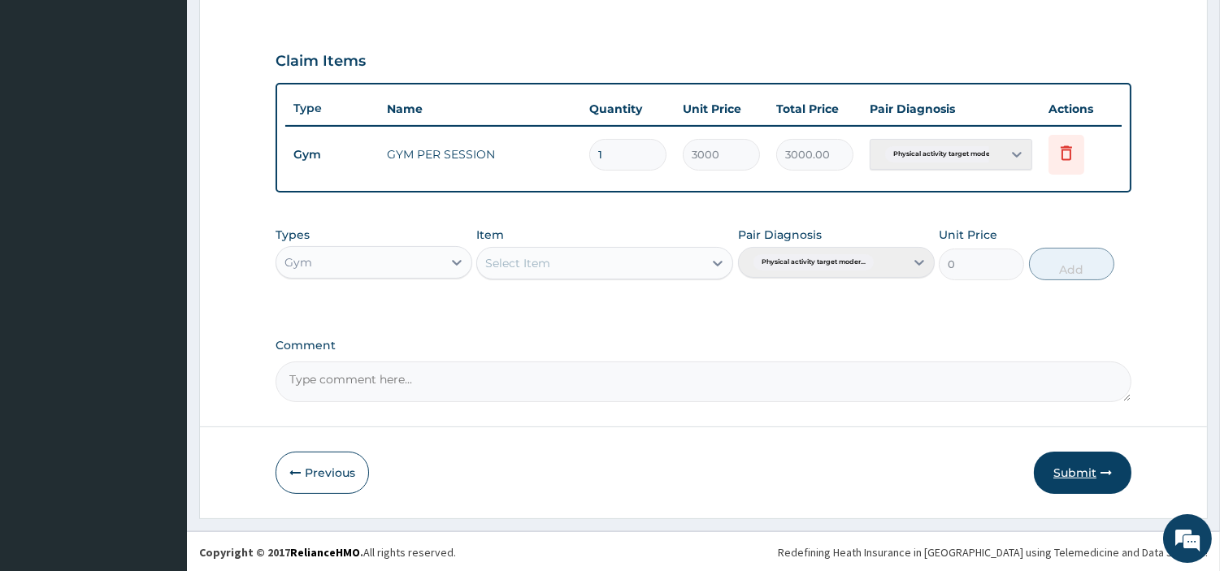
click at [1069, 466] on button "Submit" at bounding box center [1083, 473] width 98 height 42
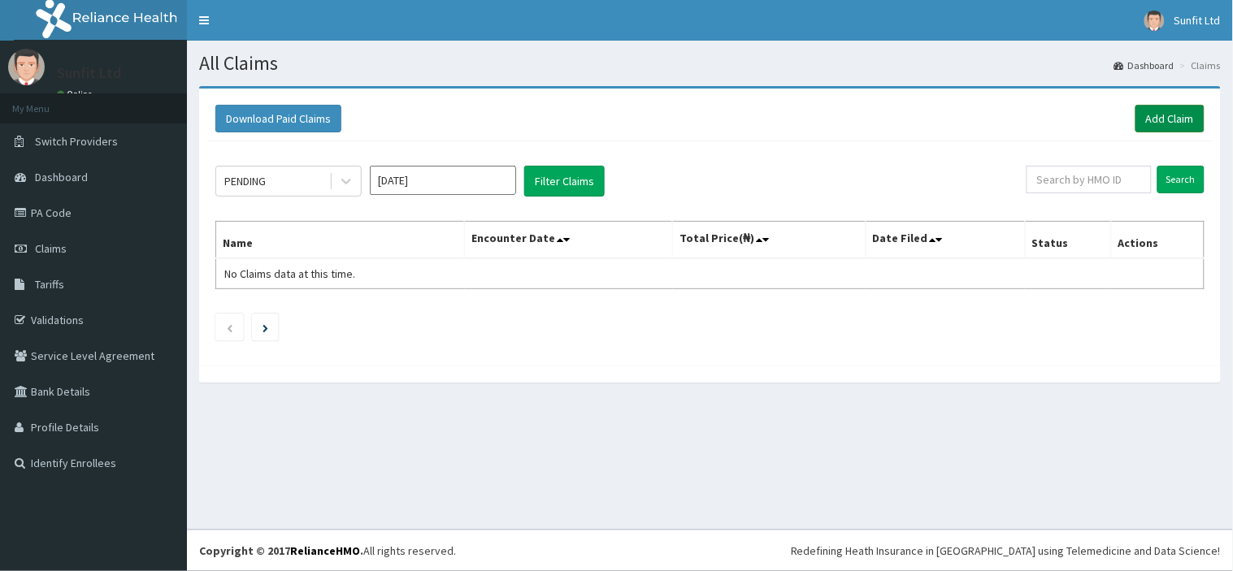
click at [1158, 115] on link "Add Claim" at bounding box center [1169, 119] width 69 height 28
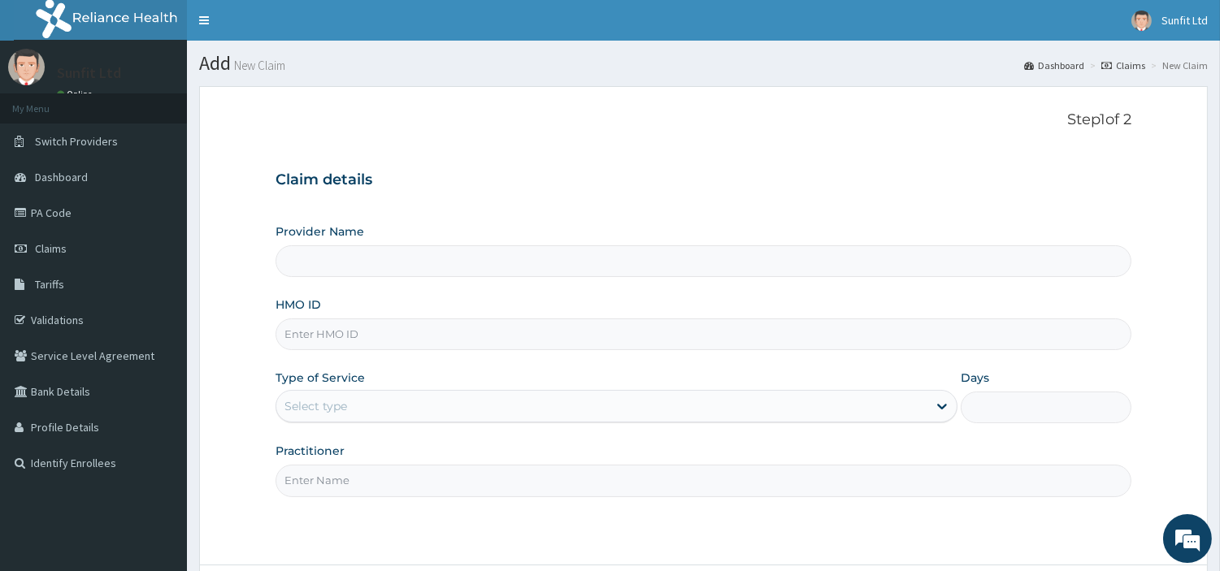
type input "Sunfit International Gym"
type input "1"
click at [87, 241] on link "Claims" at bounding box center [93, 249] width 187 height 36
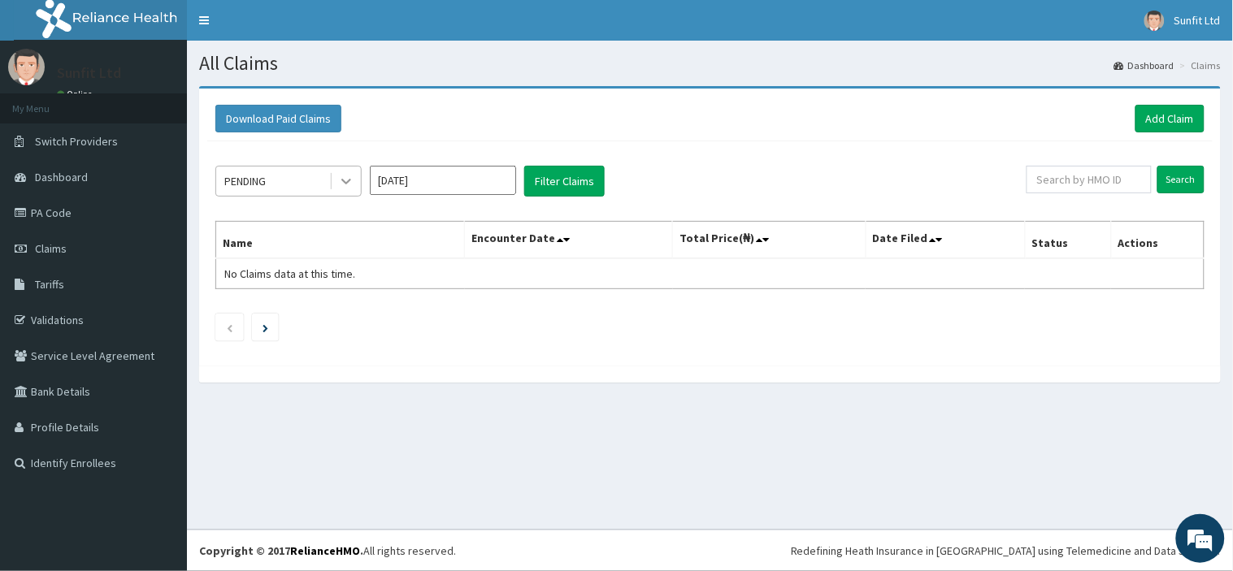
click at [345, 180] on icon at bounding box center [346, 181] width 16 height 16
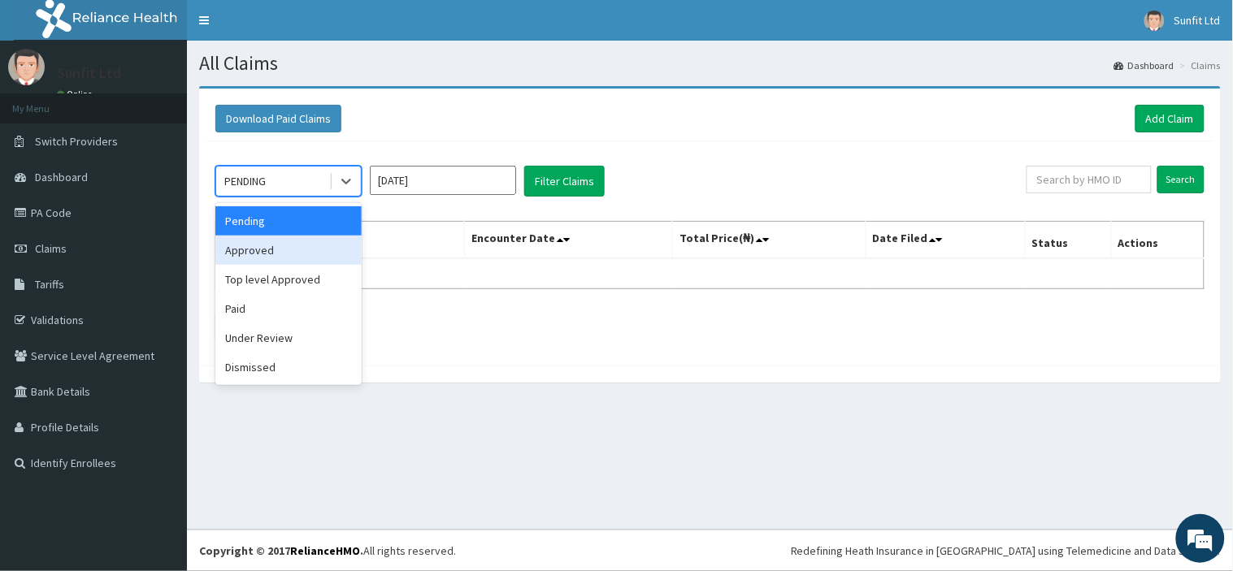
click at [315, 249] on div "Approved" at bounding box center [288, 250] width 146 height 29
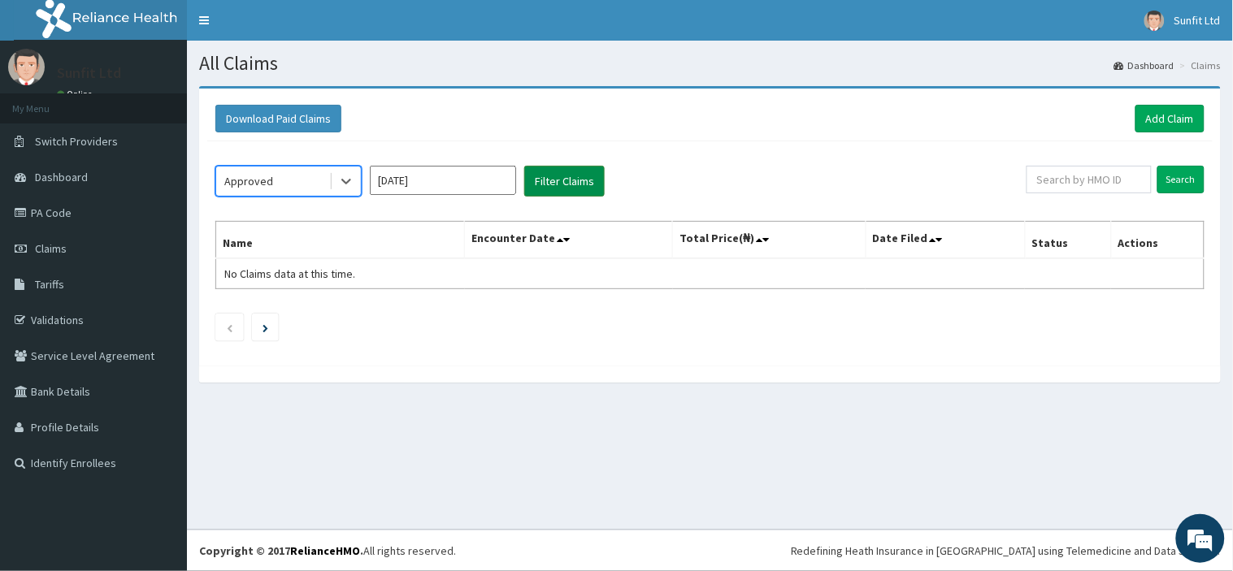
click at [550, 184] on button "Filter Claims" at bounding box center [564, 181] width 80 height 31
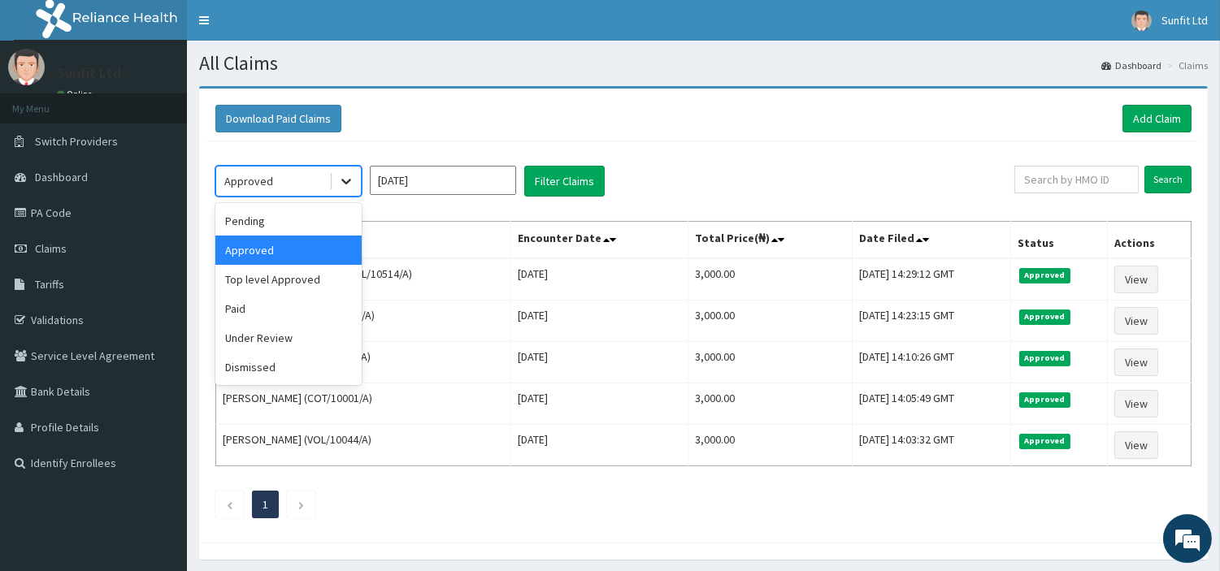
click at [348, 184] on icon at bounding box center [346, 181] width 16 height 16
click at [307, 281] on div "Top level Approved" at bounding box center [288, 279] width 146 height 29
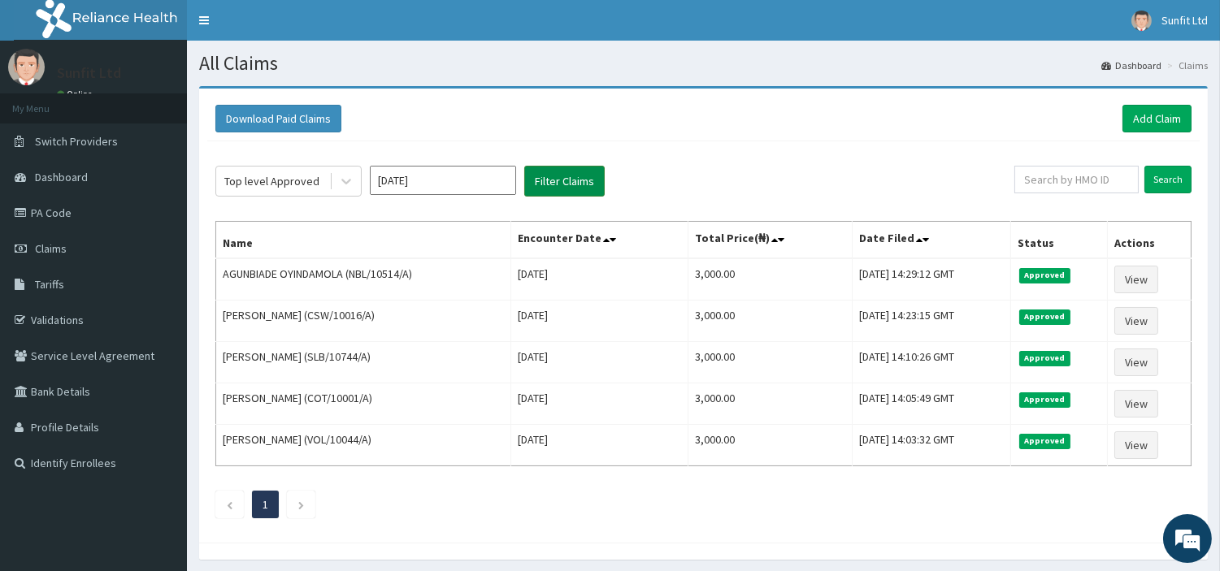
click at [547, 183] on button "Filter Claims" at bounding box center [564, 181] width 80 height 31
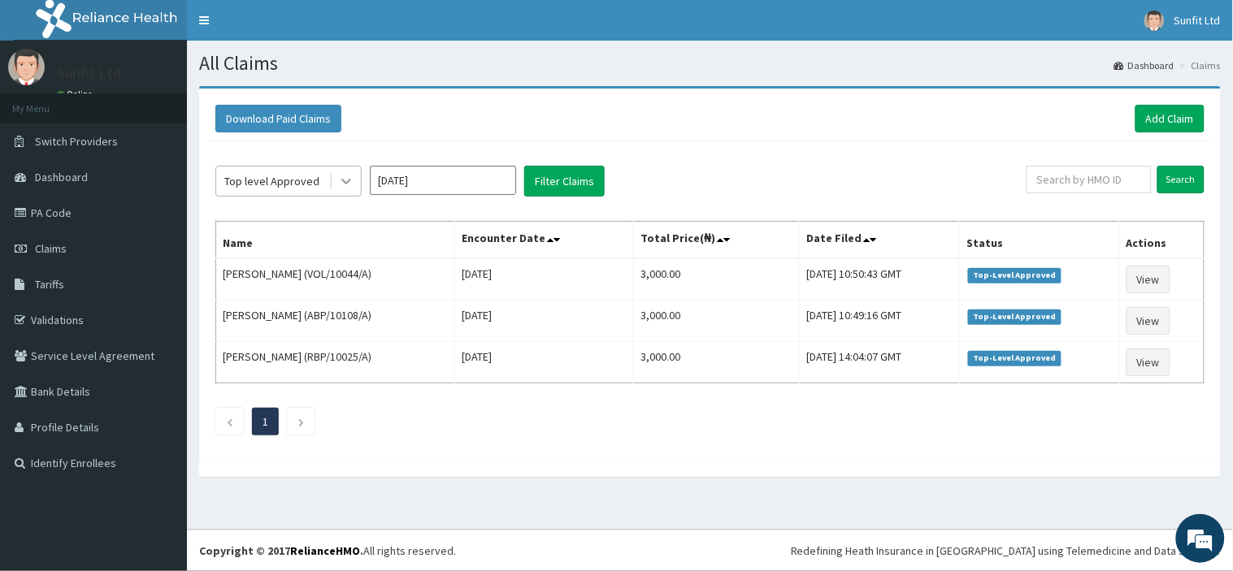
click at [340, 175] on icon at bounding box center [346, 181] width 16 height 16
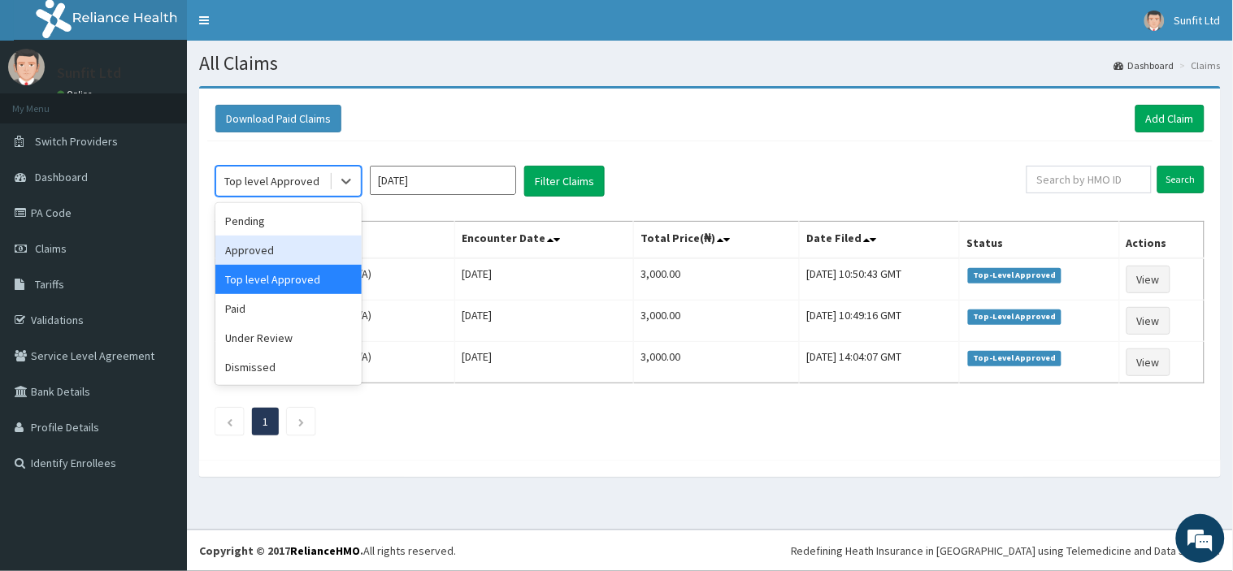
click at [289, 256] on div "Approved" at bounding box center [288, 250] width 146 height 29
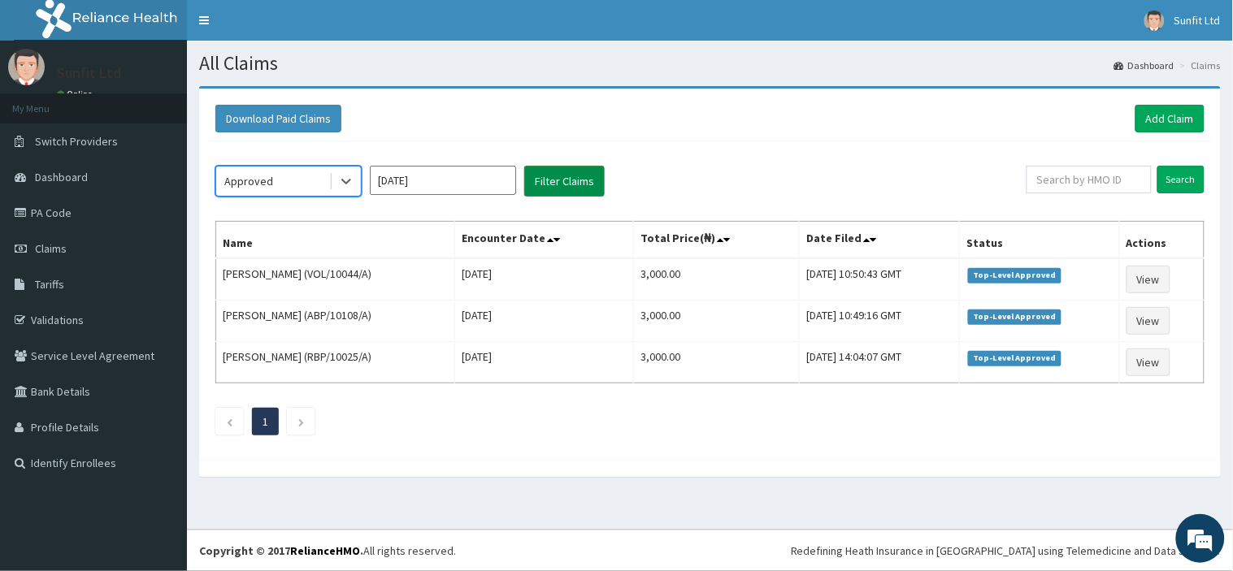
click at [548, 173] on button "Filter Claims" at bounding box center [564, 181] width 80 height 31
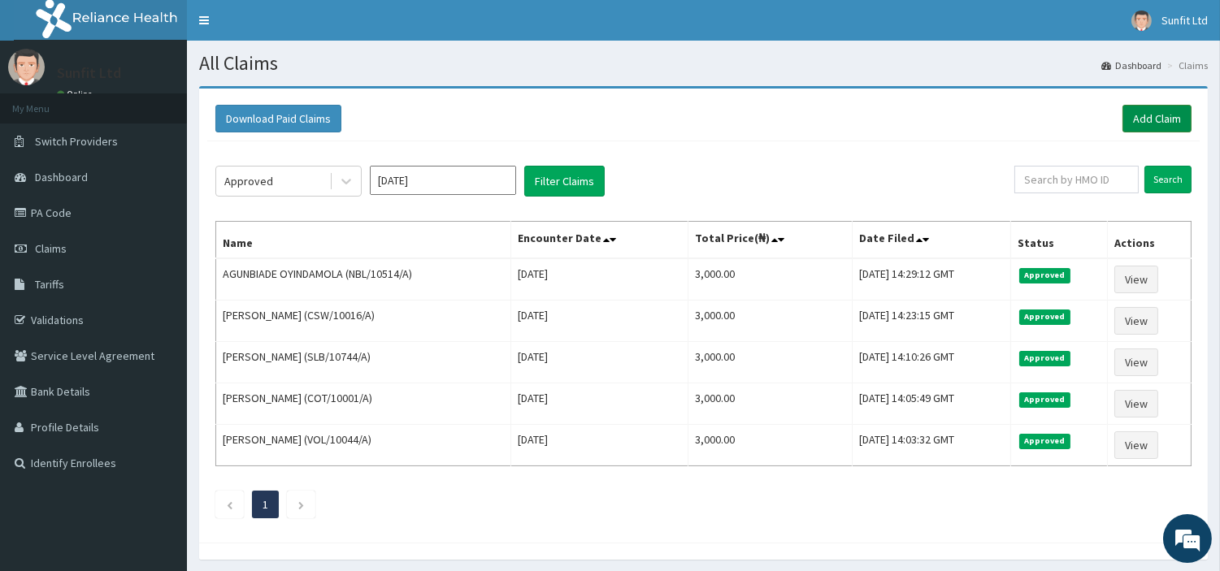
click at [1174, 105] on link "Add Claim" at bounding box center [1156, 119] width 69 height 28
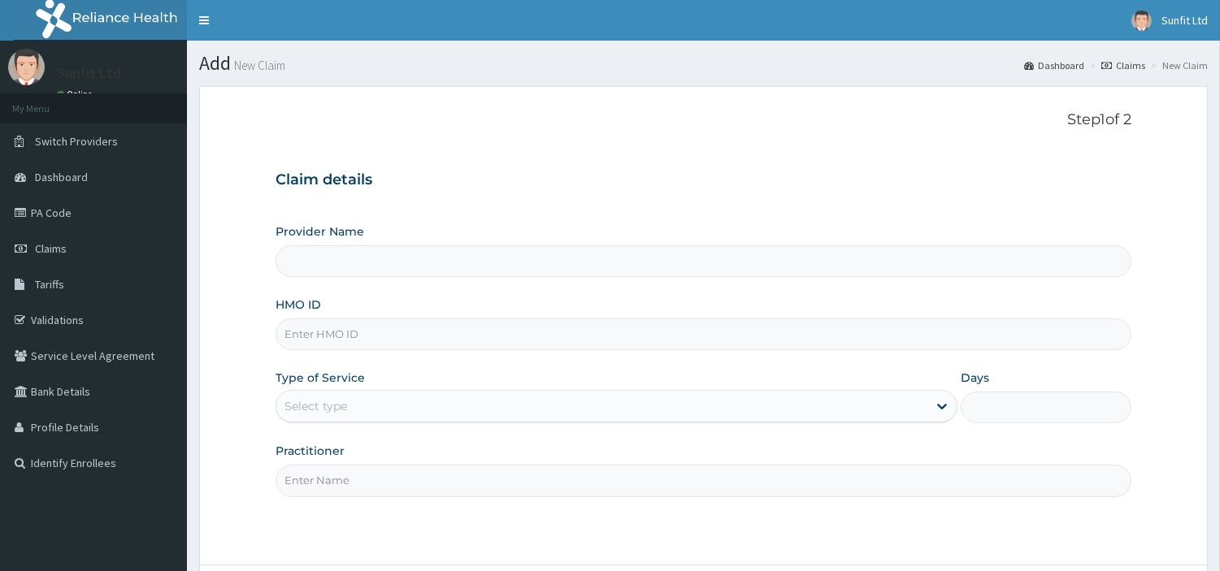
click at [440, 339] on input "HMO ID" at bounding box center [704, 335] width 856 height 32
type input "TWD/100"
type input "Sunfit International Gym"
type input "1"
type input "TWD/10040/A"
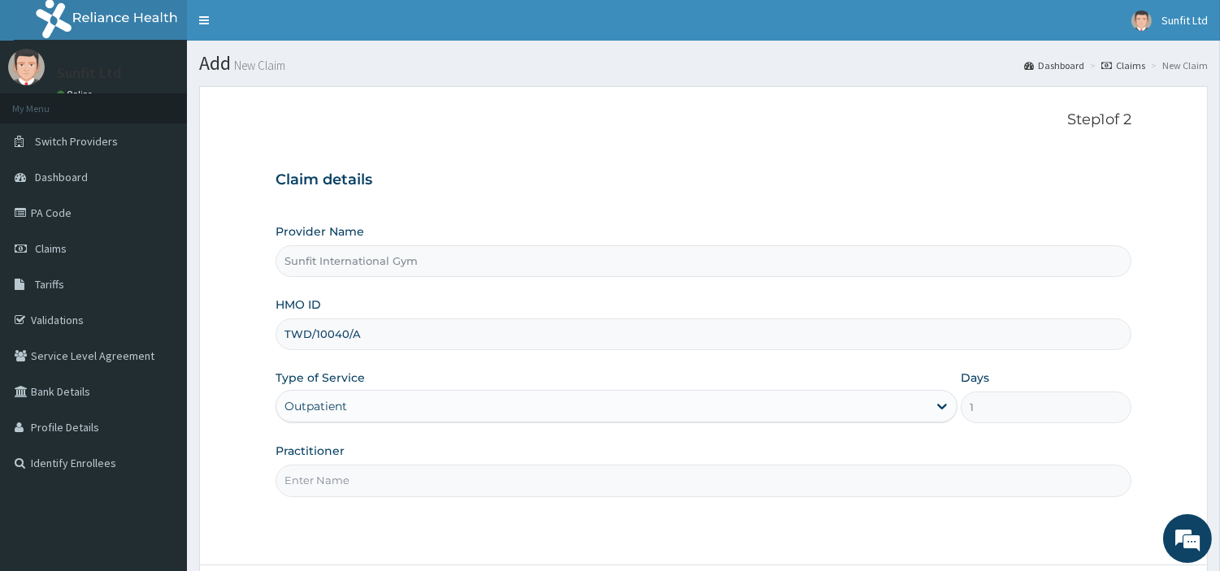
click at [334, 483] on input "Practitioner" at bounding box center [704, 481] width 856 height 32
type input "SUNFIT"
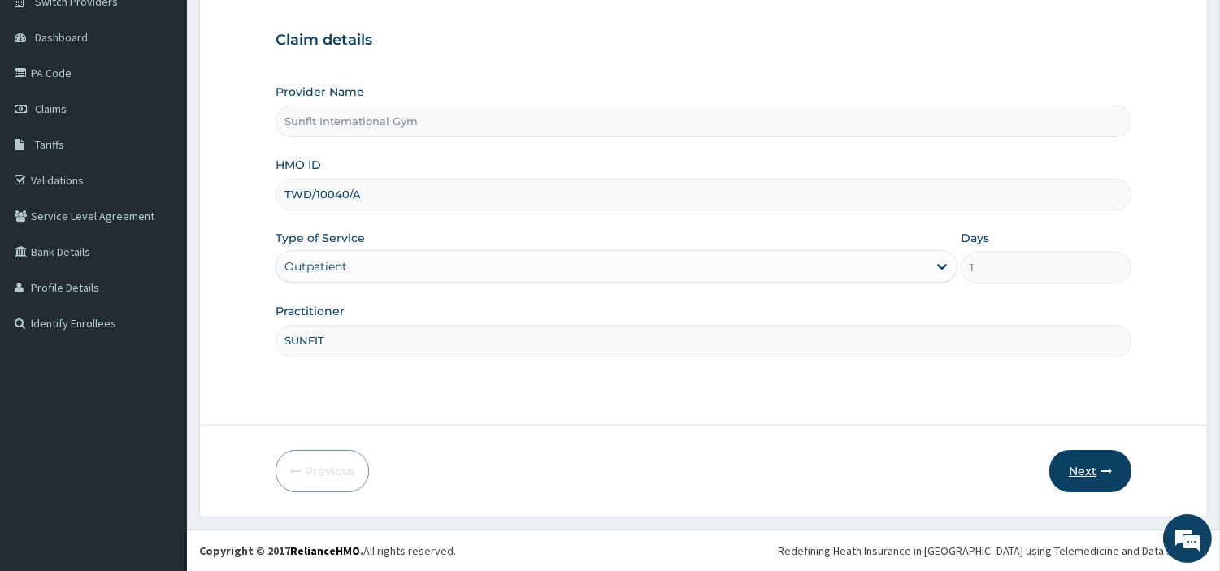
click at [1092, 473] on button "Next" at bounding box center [1090, 471] width 82 height 42
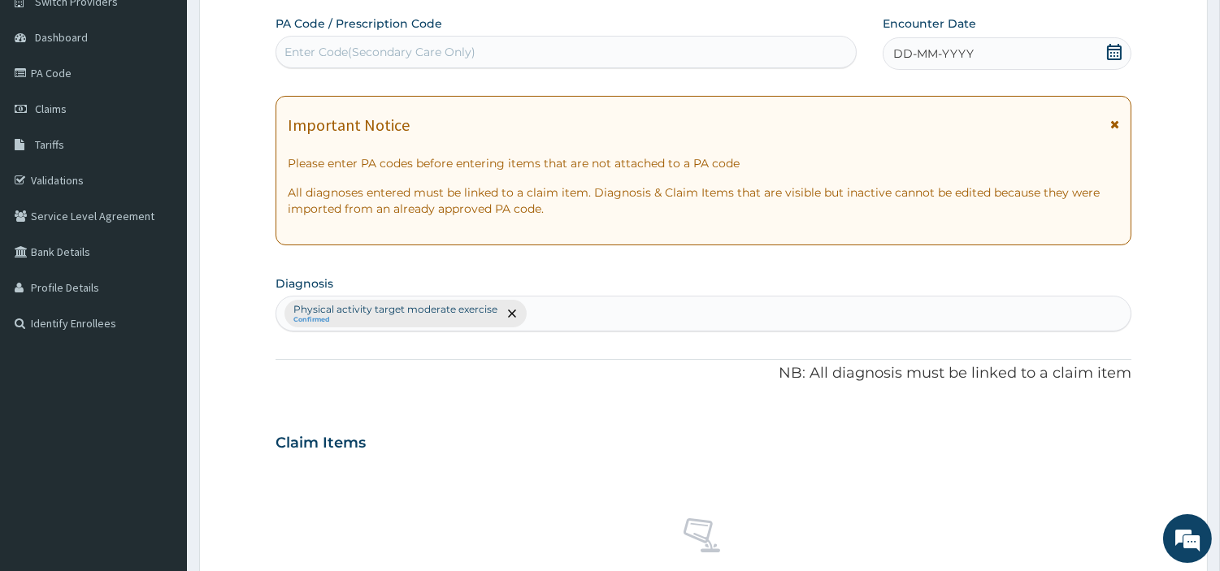
click at [925, 49] on span "DD-MM-YYYY" at bounding box center [933, 54] width 80 height 16
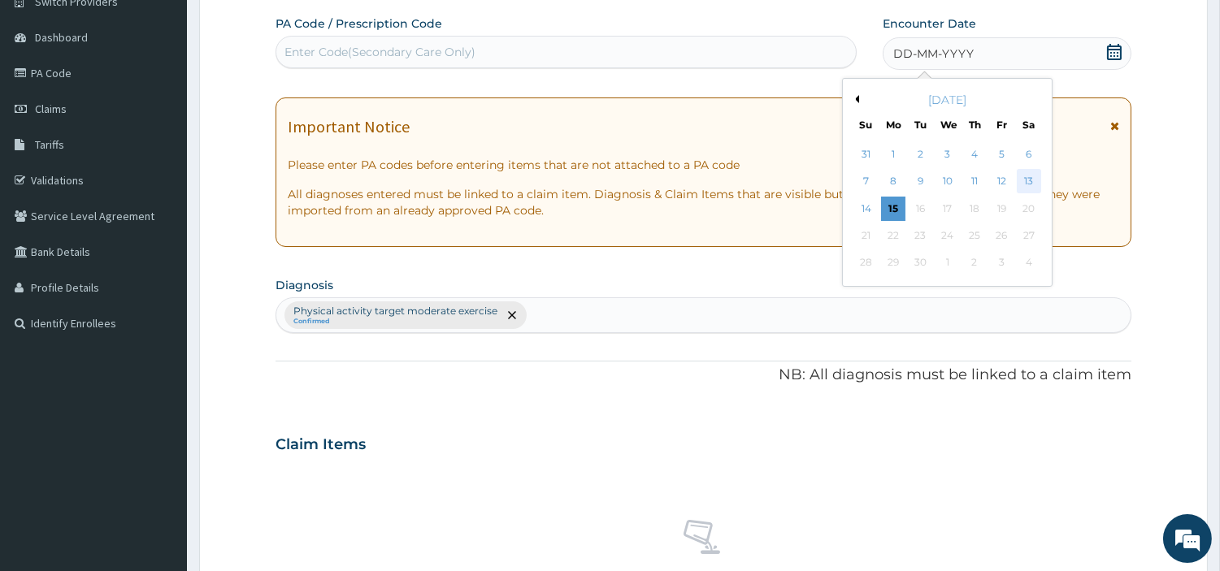
click at [1026, 181] on div "13" at bounding box center [1028, 182] width 24 height 24
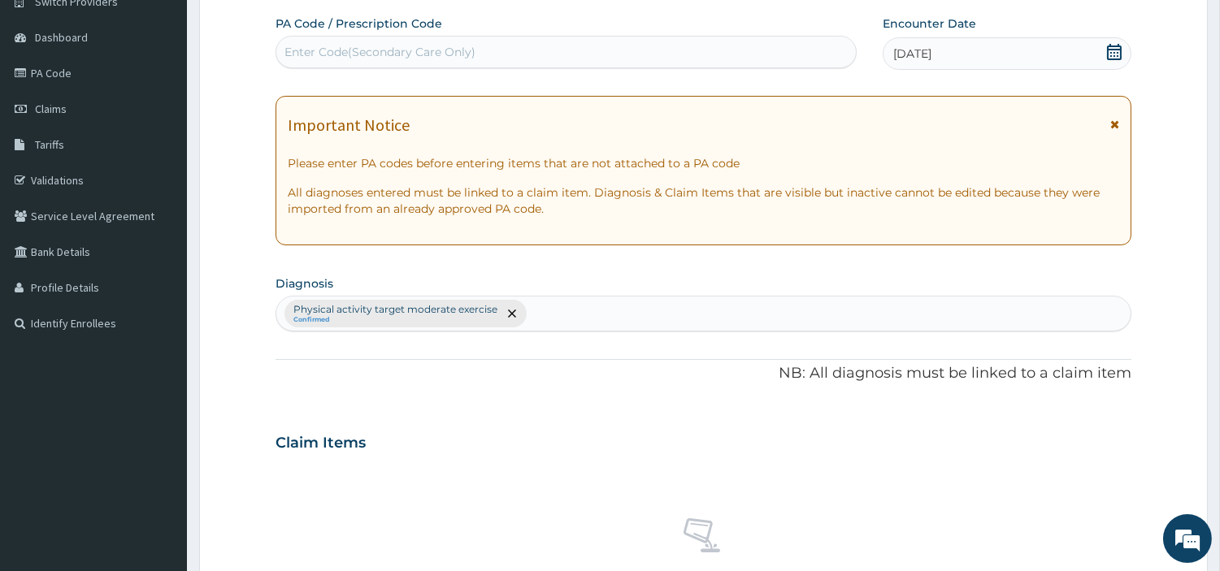
click at [764, 54] on div "Enter Code(Secondary Care Only)" at bounding box center [565, 52] width 579 height 26
click at [302, 50] on input "PA684C3E" at bounding box center [314, 52] width 61 height 16
type input "PA/684C3E"
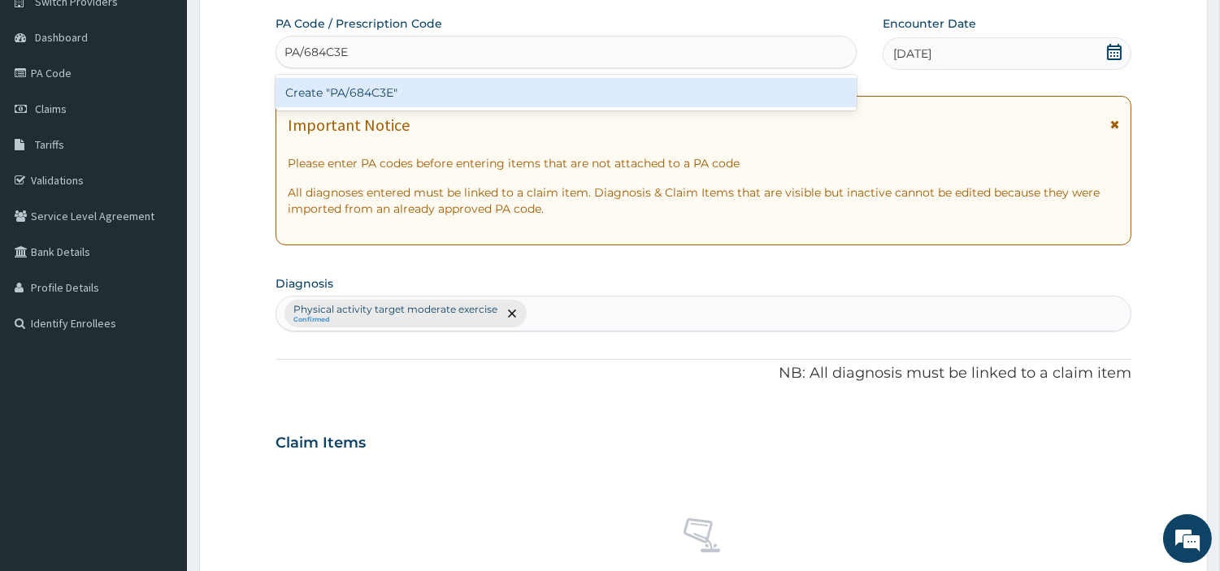
click at [338, 85] on div "Create "PA/684C3E"" at bounding box center [566, 92] width 581 height 29
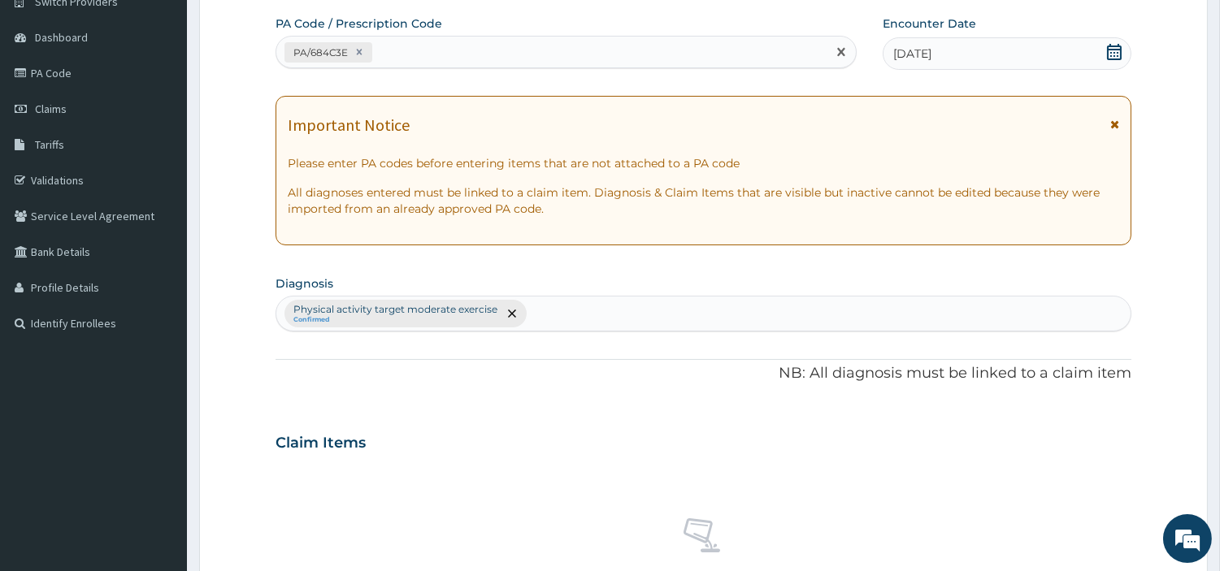
scroll to position [600, 0]
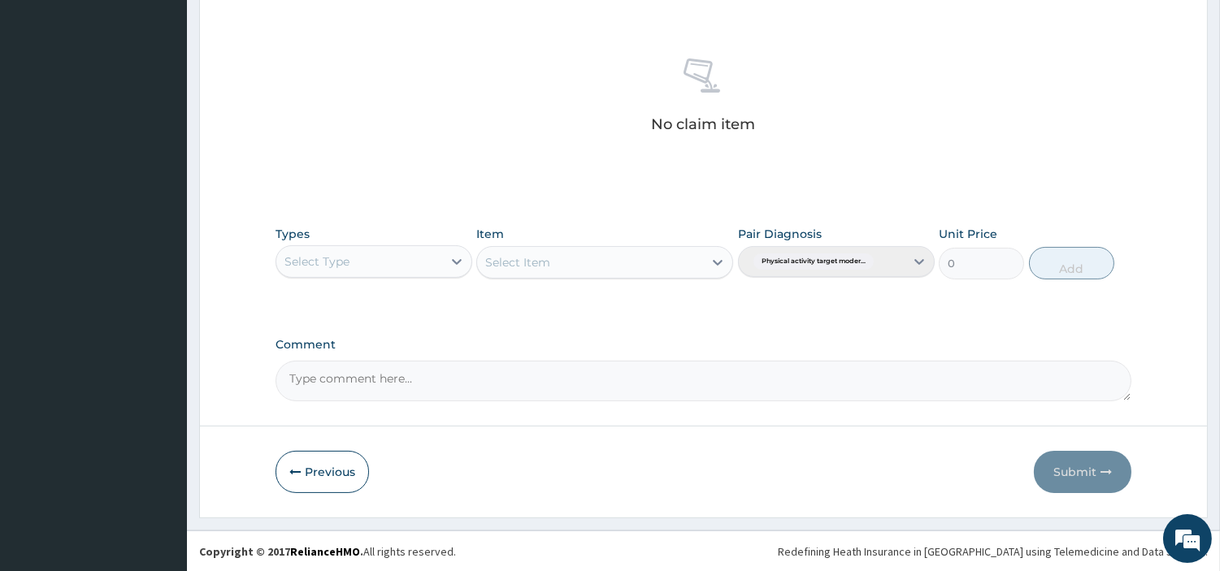
click at [412, 264] on div "Select Type" at bounding box center [359, 262] width 166 height 26
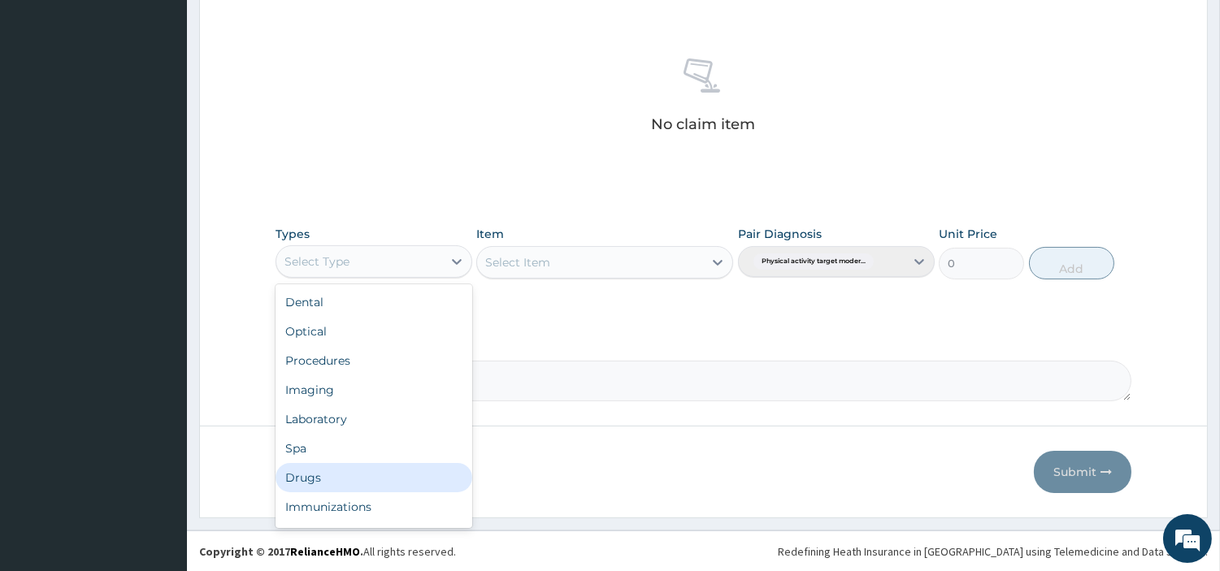
scroll to position [54, 0]
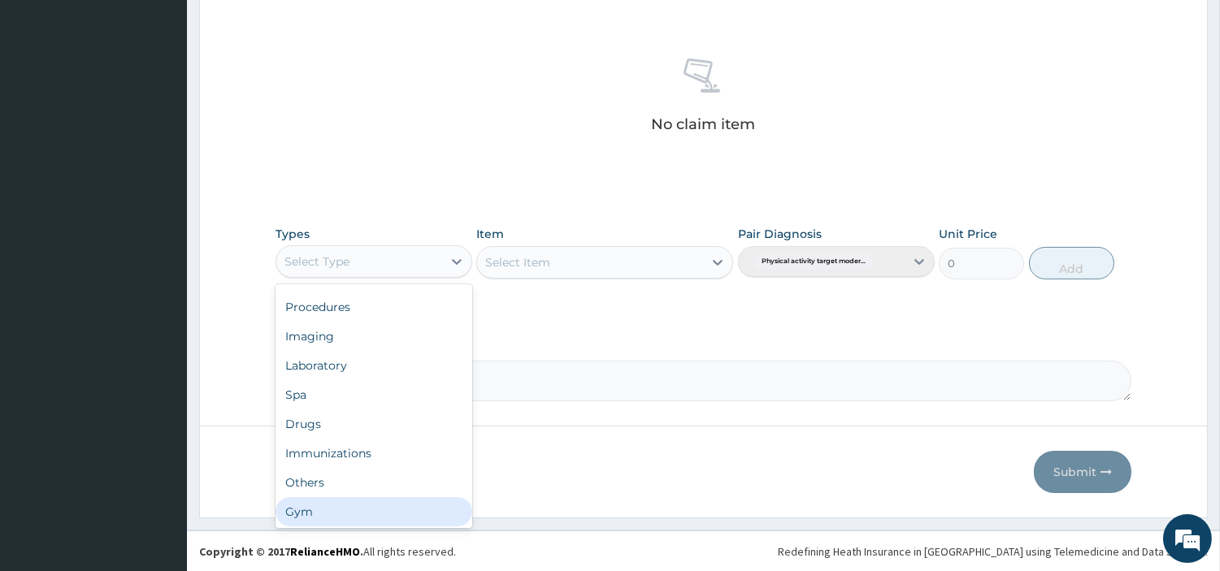
click at [409, 509] on div "Gym" at bounding box center [374, 511] width 197 height 29
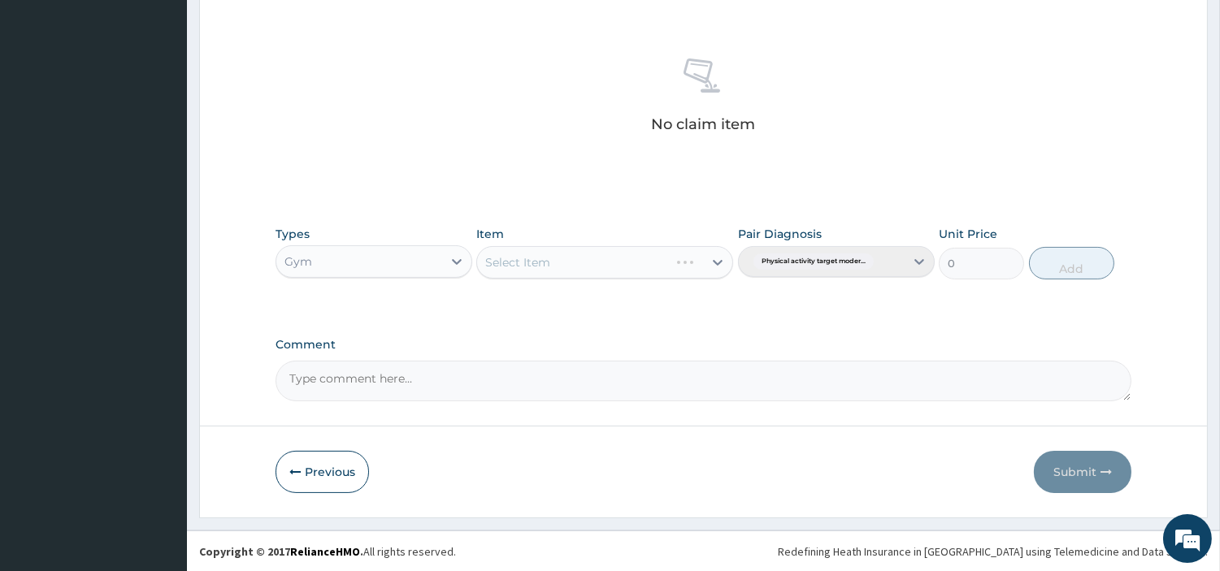
click at [639, 247] on div "Select Item" at bounding box center [604, 262] width 257 height 33
click at [634, 258] on div "Select Item" at bounding box center [604, 262] width 257 height 33
click at [651, 261] on div "Select Item" at bounding box center [604, 262] width 257 height 33
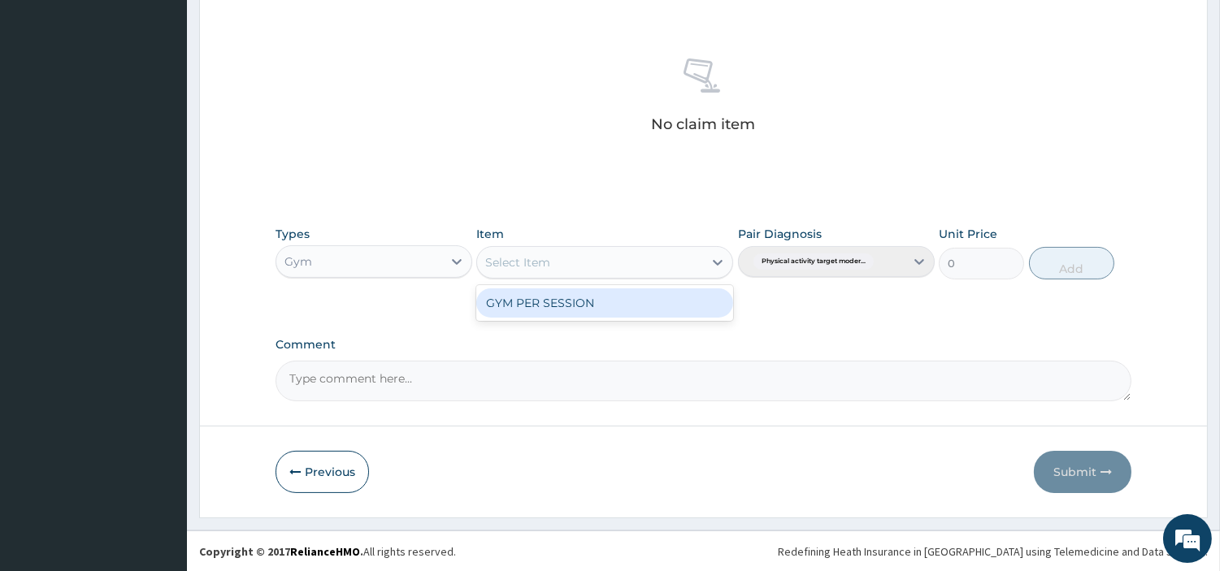
click at [651, 261] on div "Select Item" at bounding box center [590, 263] width 226 height 26
click at [606, 305] on div "GYM PER SESSION" at bounding box center [604, 303] width 257 height 29
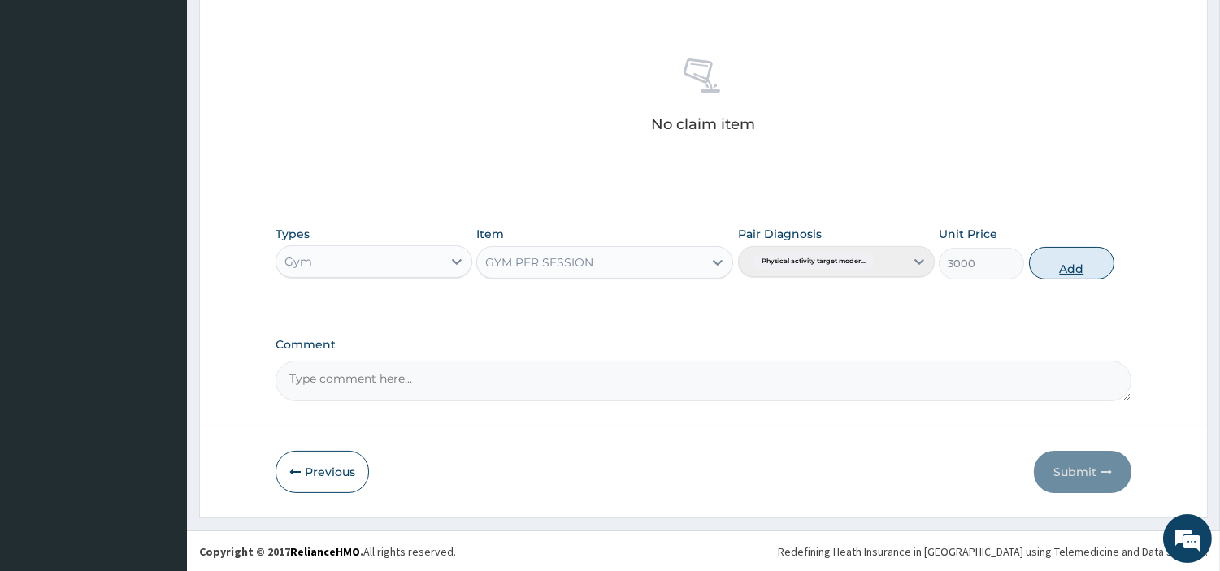
click at [1048, 268] on button "Add" at bounding box center [1071, 263] width 85 height 33
type input "0"
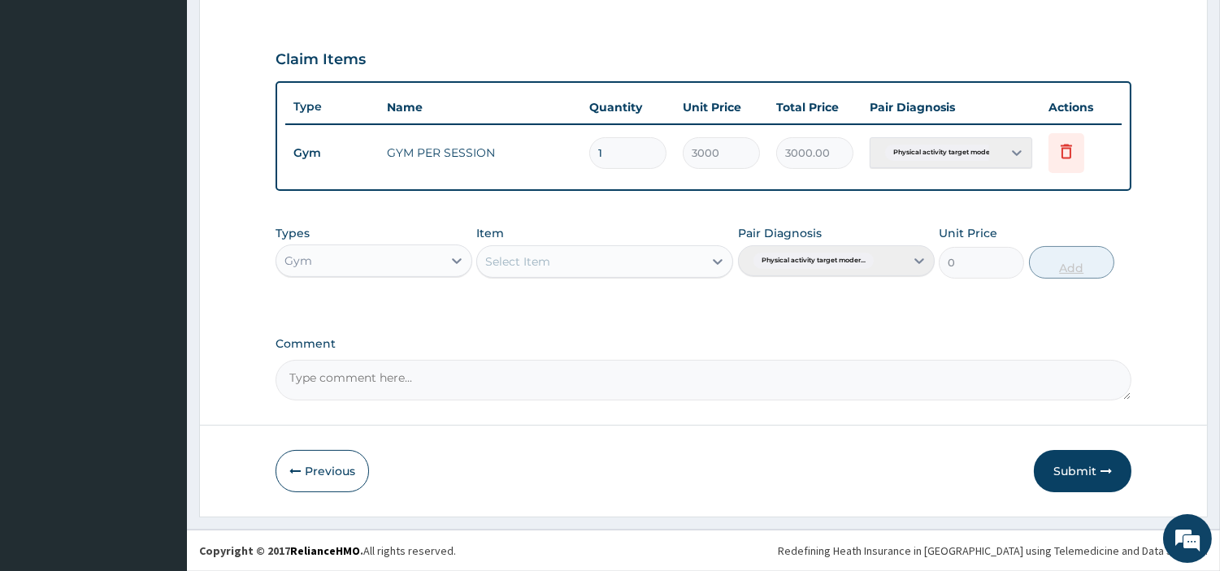
scroll to position [522, 0]
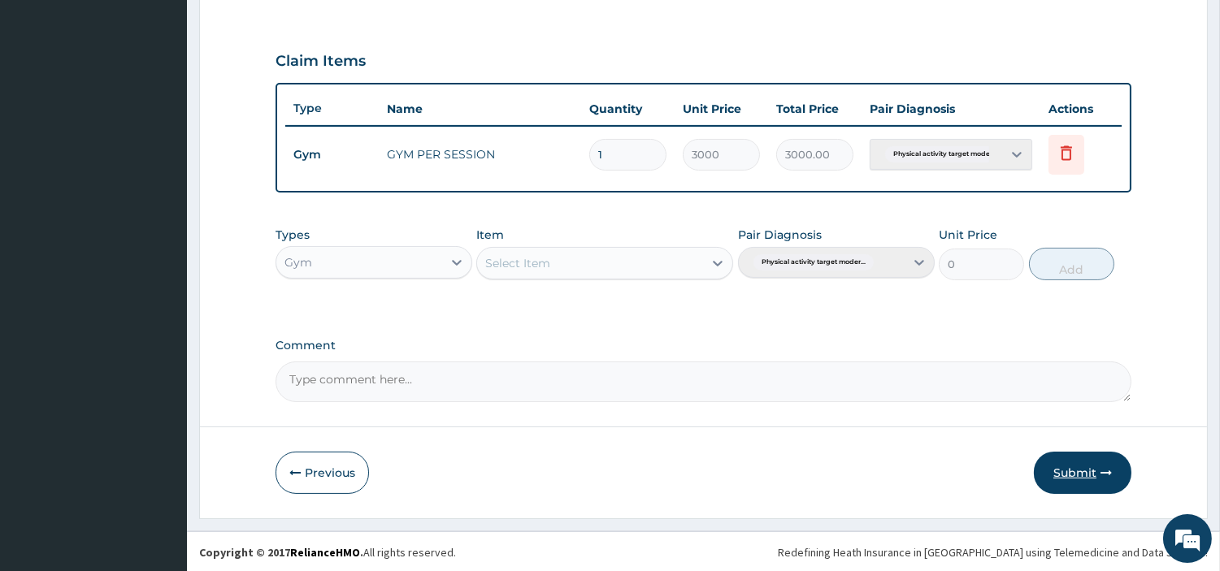
click at [1084, 484] on button "Submit" at bounding box center [1083, 473] width 98 height 42
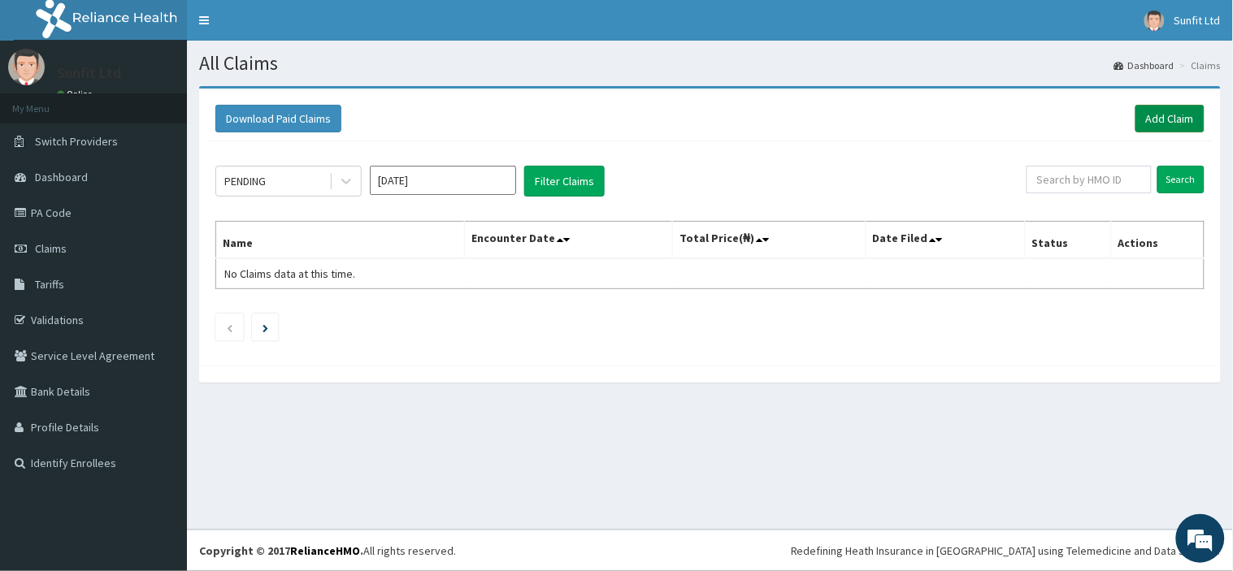
click at [1152, 123] on link "Add Claim" at bounding box center [1169, 119] width 69 height 28
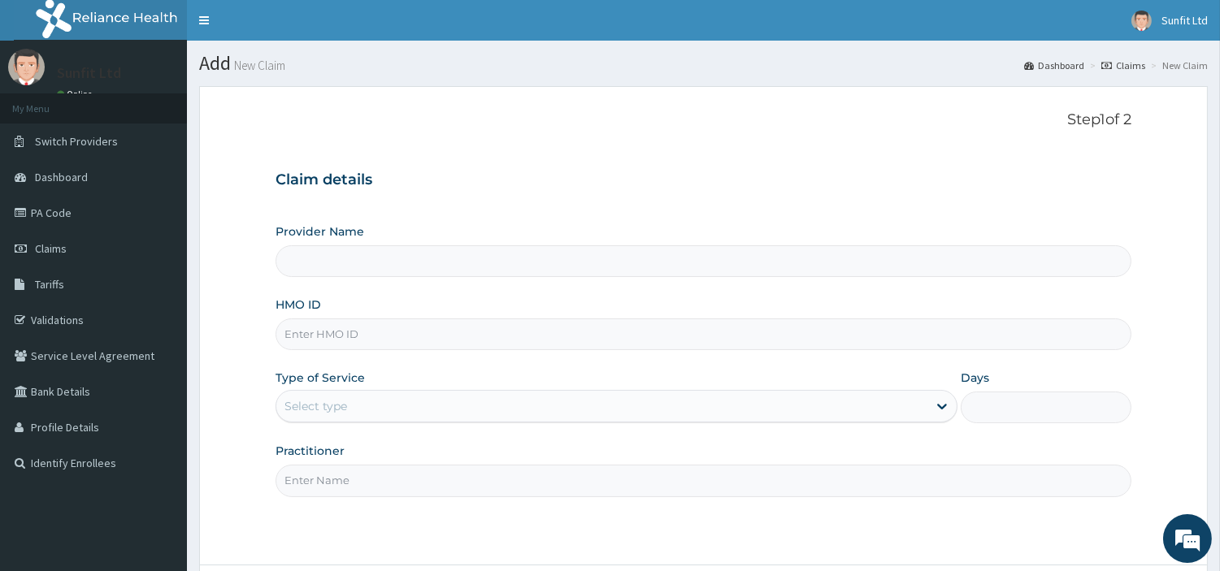
click at [411, 329] on input "HMO ID" at bounding box center [704, 335] width 856 height 32
type input "Sunfit International Gym"
type input "1"
type input "XMG/10280/A"
click at [385, 483] on input "Practitioner" at bounding box center [704, 481] width 856 height 32
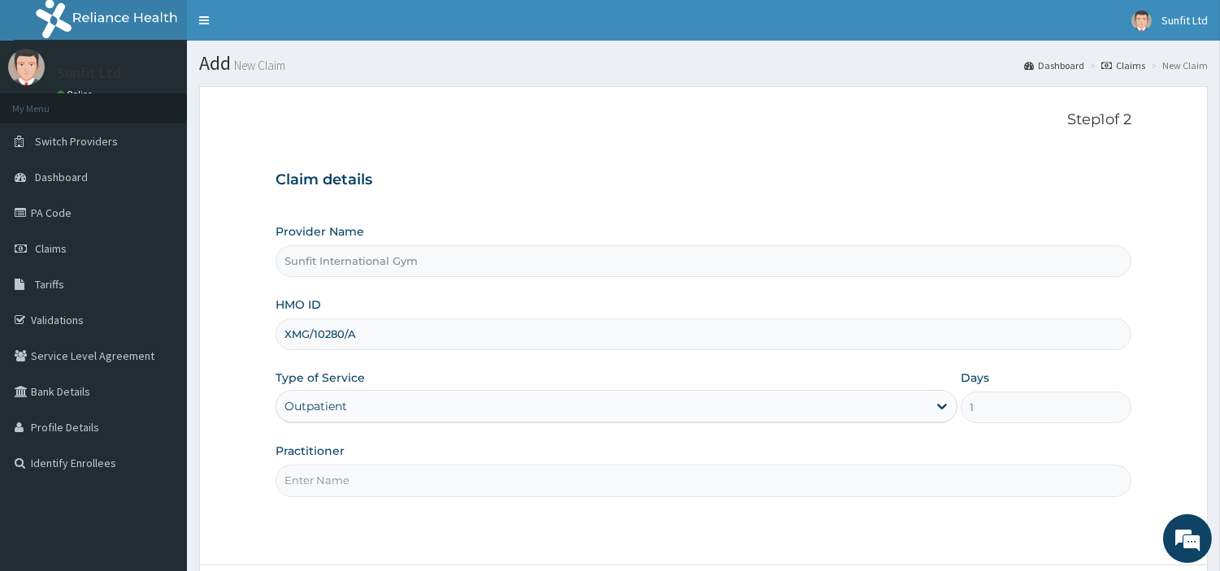
type input "SUNFIT"
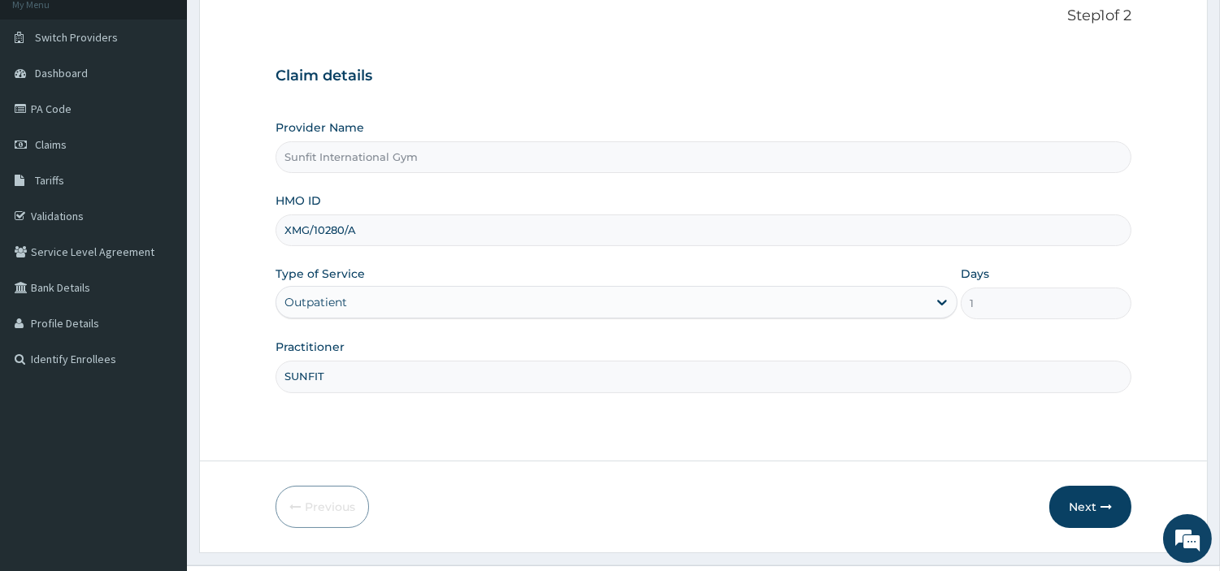
scroll to position [140, 0]
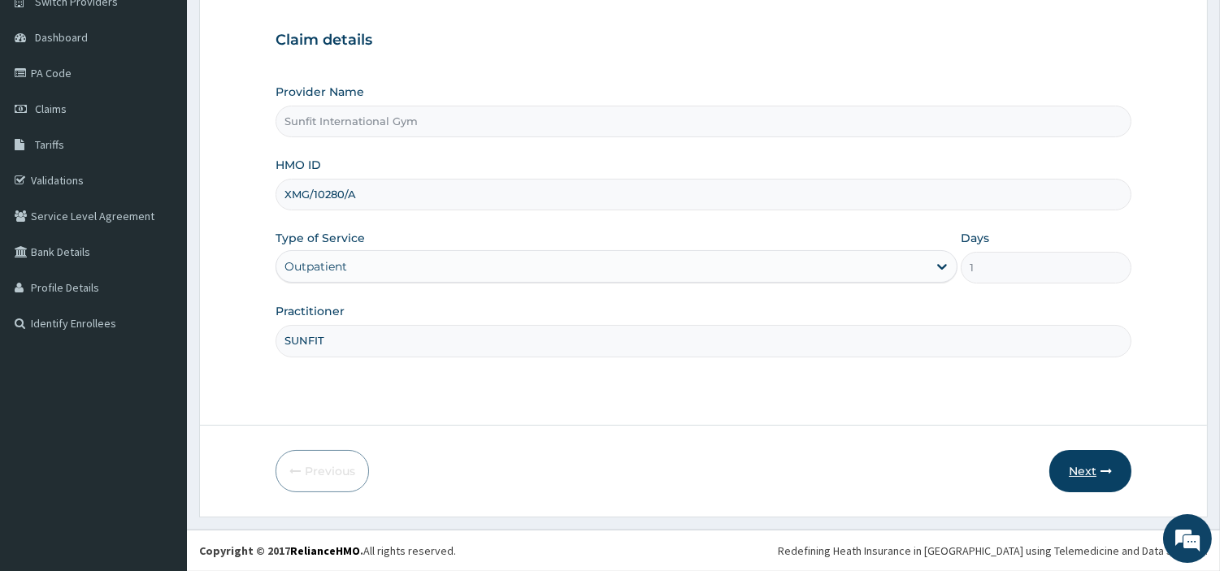
click at [1098, 492] on button "Next" at bounding box center [1090, 471] width 82 height 42
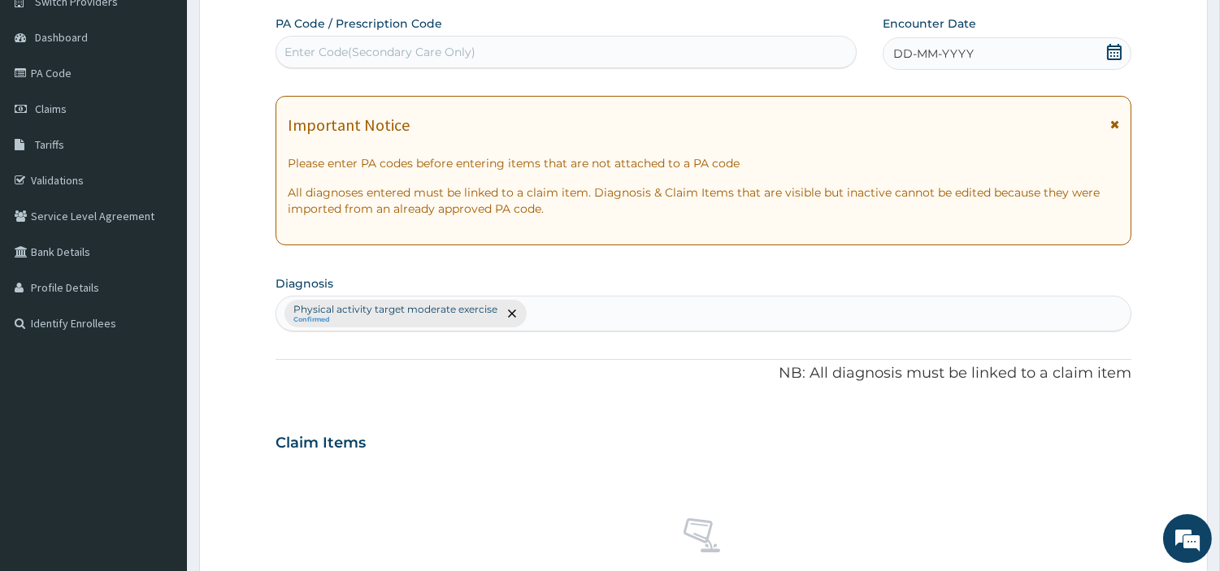
click at [957, 61] on span "DD-MM-YYYY" at bounding box center [933, 54] width 80 height 16
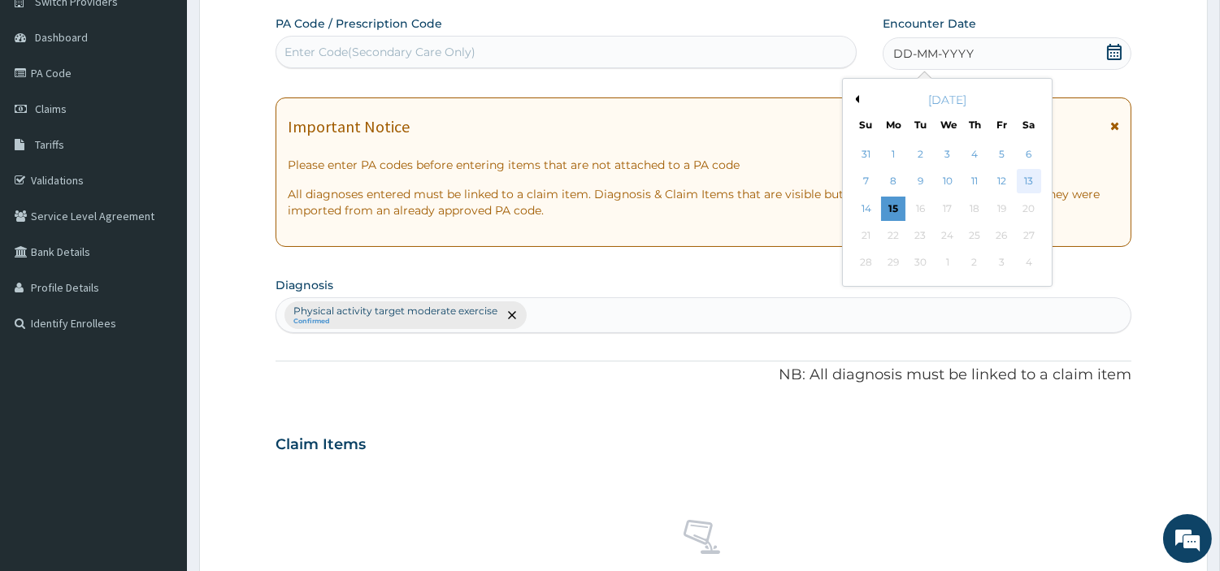
click at [1020, 179] on div "13" at bounding box center [1028, 182] width 24 height 24
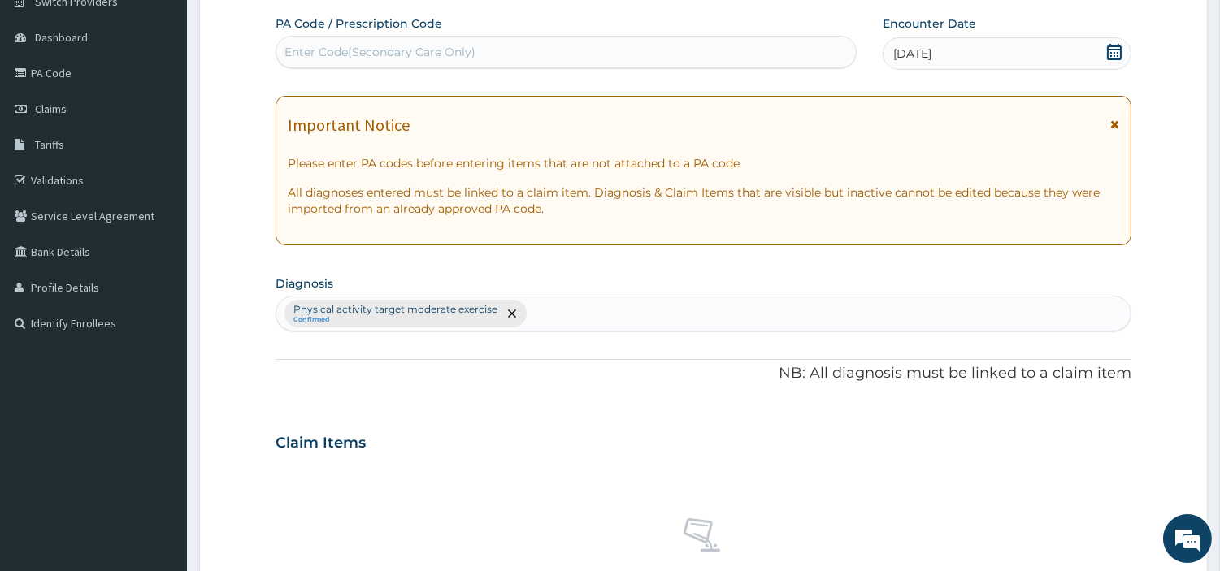
click at [746, 51] on div "Enter Code(Secondary Care Only)" at bounding box center [565, 52] width 579 height 26
type input "PA/B9D338"
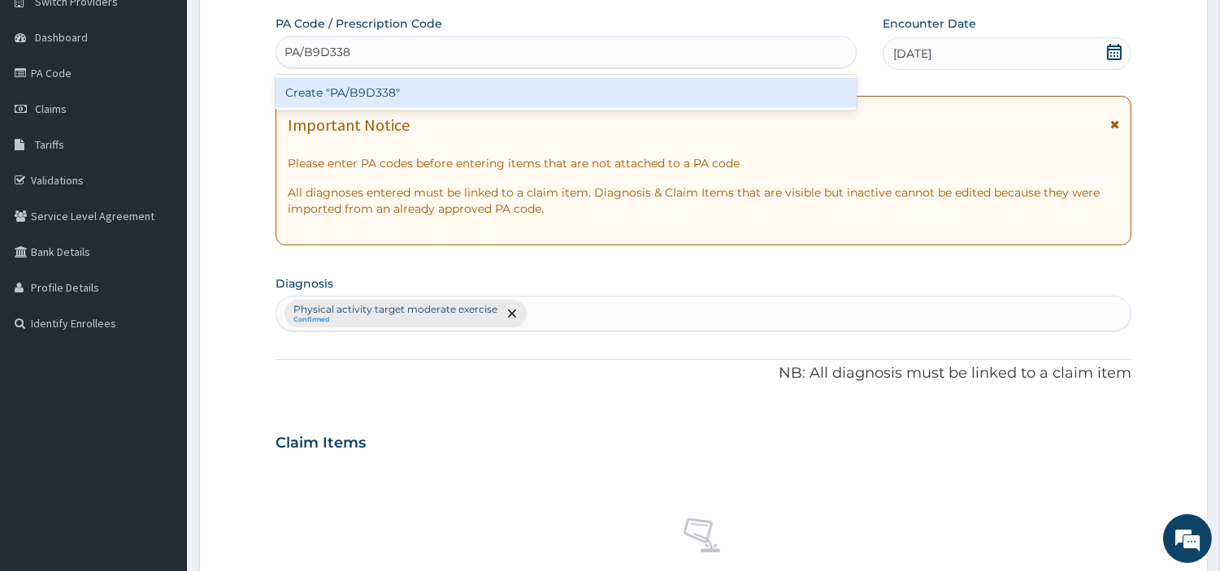
click at [468, 78] on div "Create "PA/B9D338"" at bounding box center [566, 92] width 581 height 29
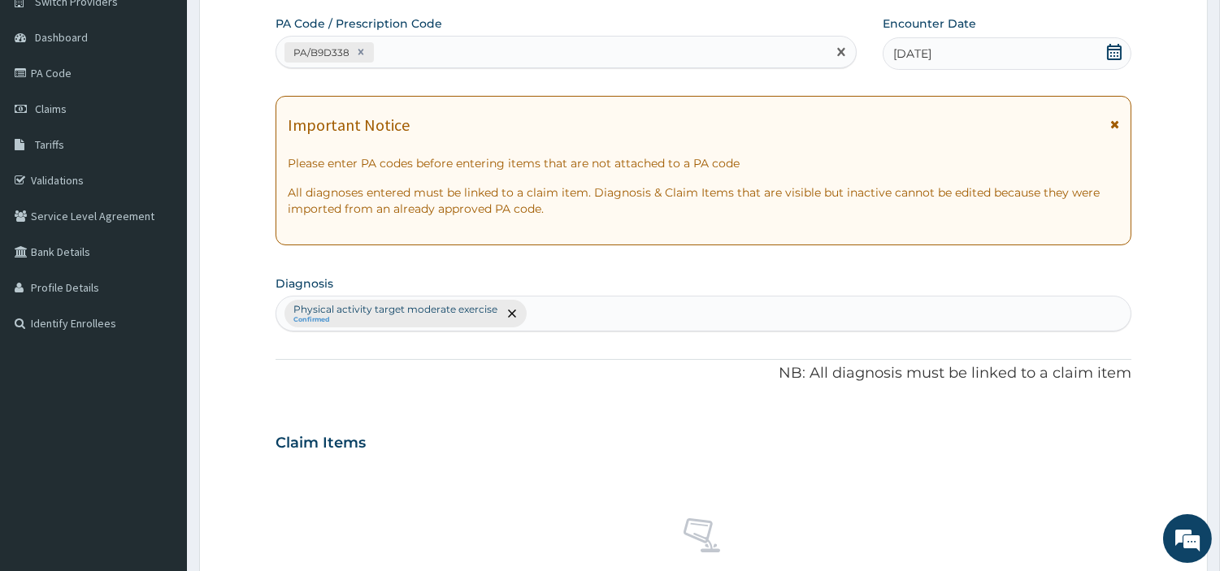
scroll to position [600, 0]
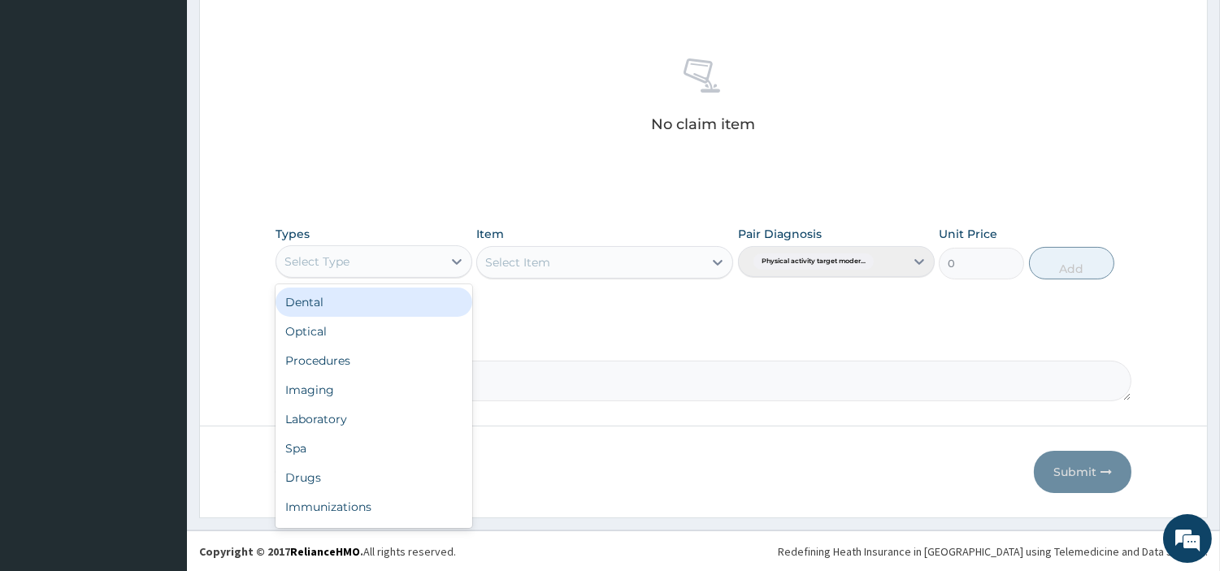
click at [367, 263] on div "Select Type" at bounding box center [359, 262] width 166 height 26
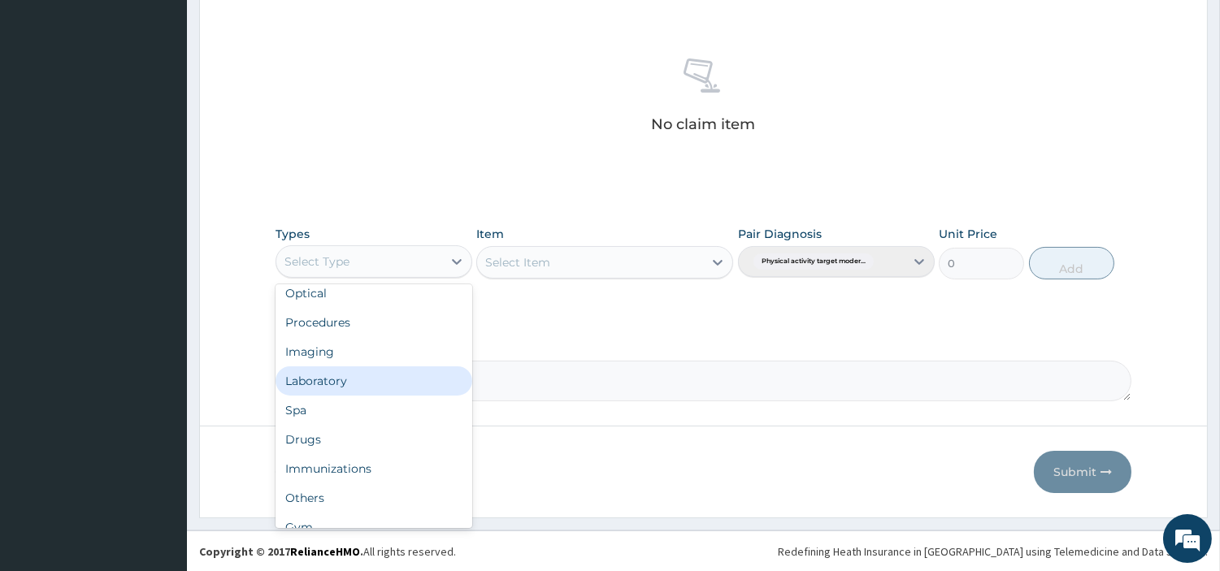
scroll to position [54, 0]
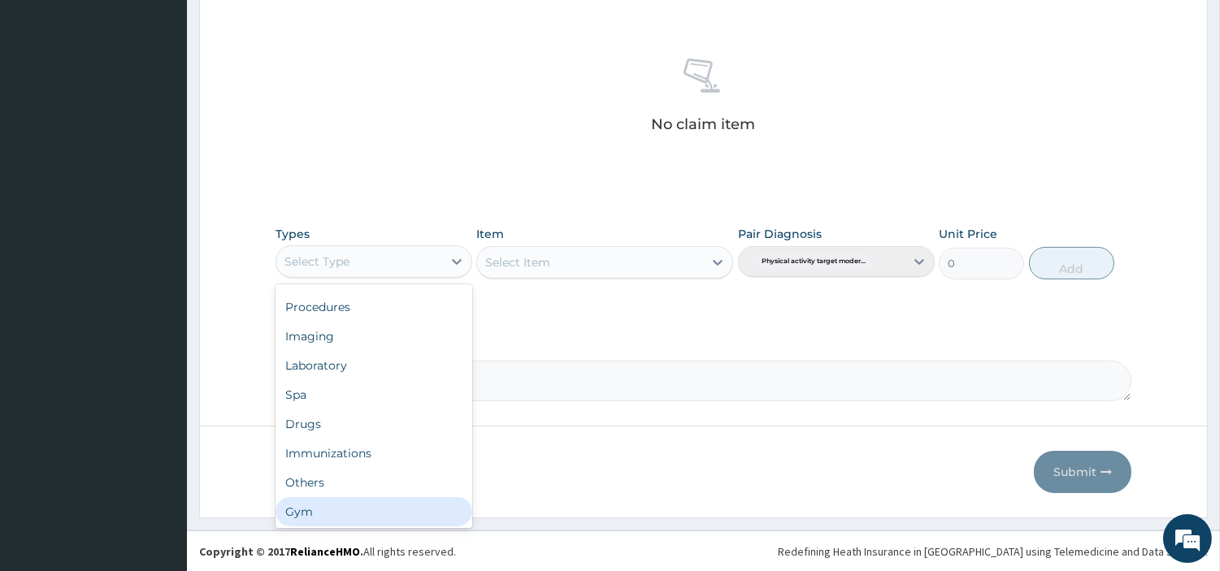
click at [410, 501] on div "Gym" at bounding box center [374, 511] width 197 height 29
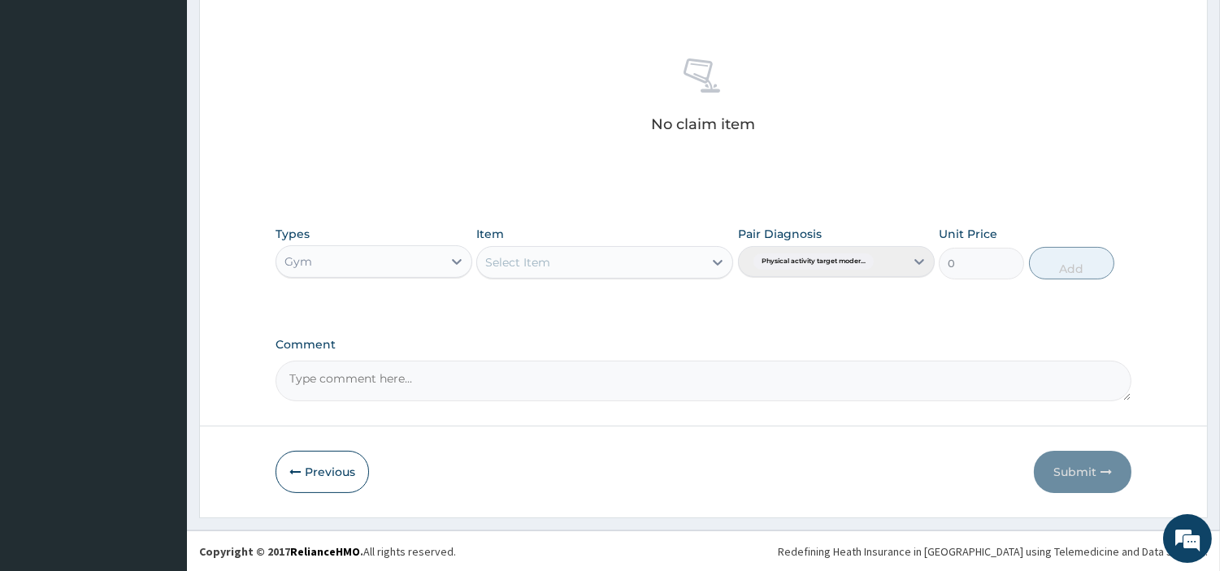
click at [623, 265] on div "Select Item" at bounding box center [604, 262] width 257 height 33
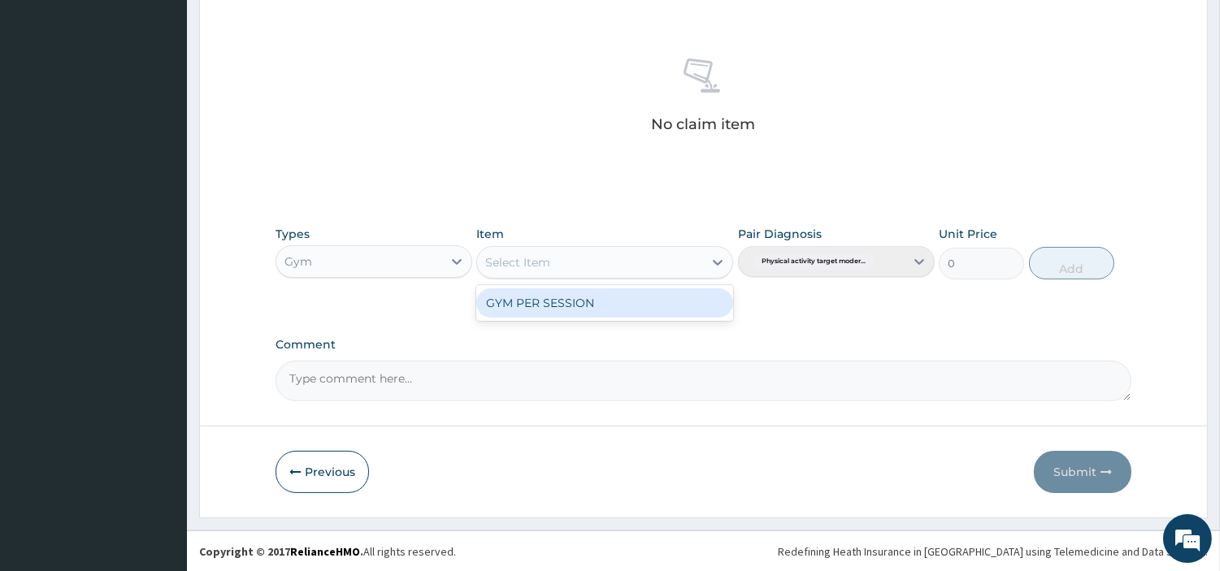
click at [623, 265] on div "Select Item" at bounding box center [590, 263] width 226 height 26
click at [614, 295] on div "GYM PER SESSION" at bounding box center [604, 303] width 257 height 29
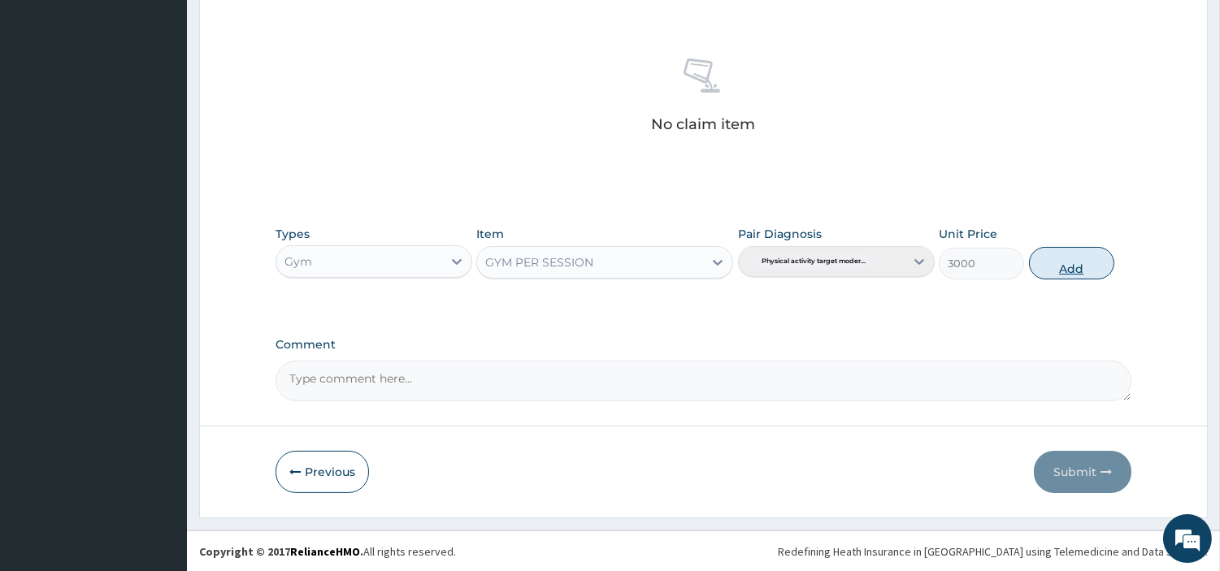
click at [1083, 273] on button "Add" at bounding box center [1071, 263] width 85 height 33
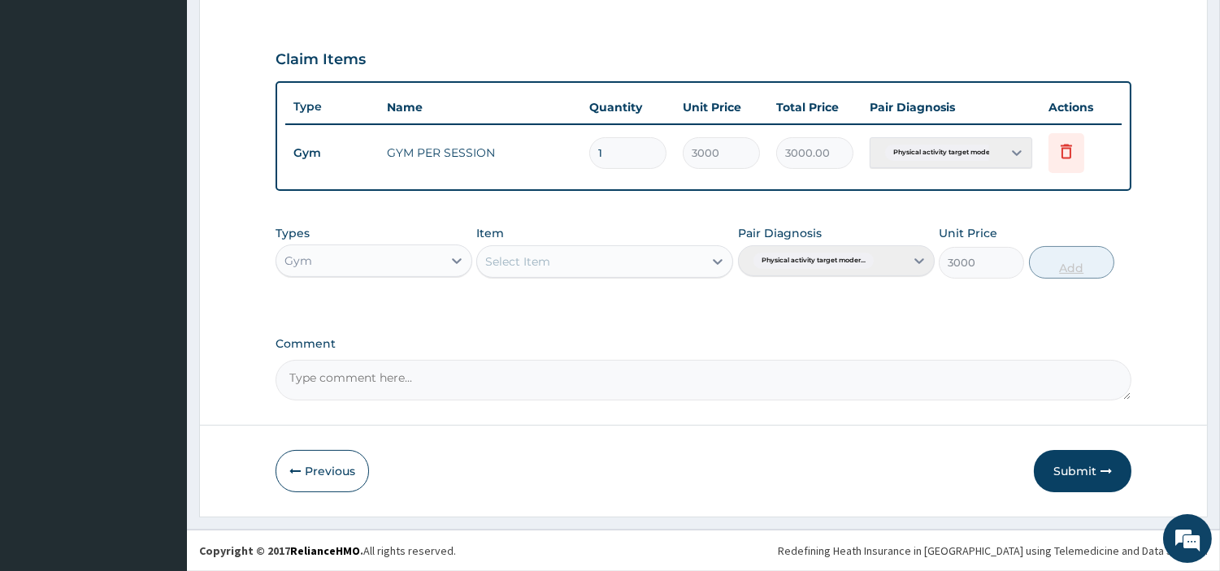
type input "0"
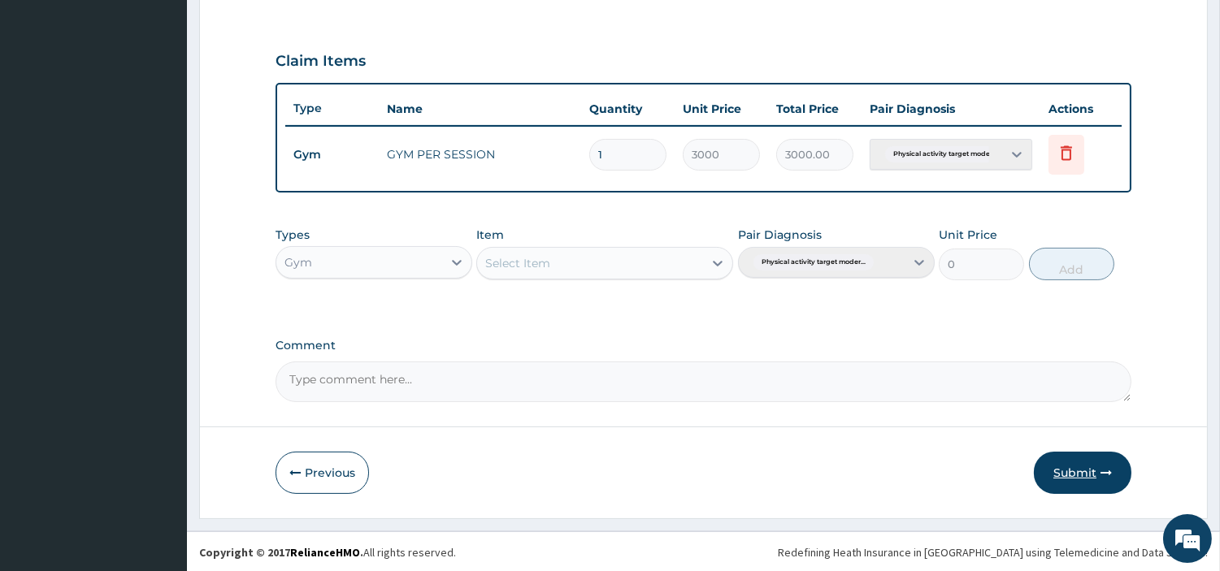
click at [1092, 462] on button "Submit" at bounding box center [1083, 473] width 98 height 42
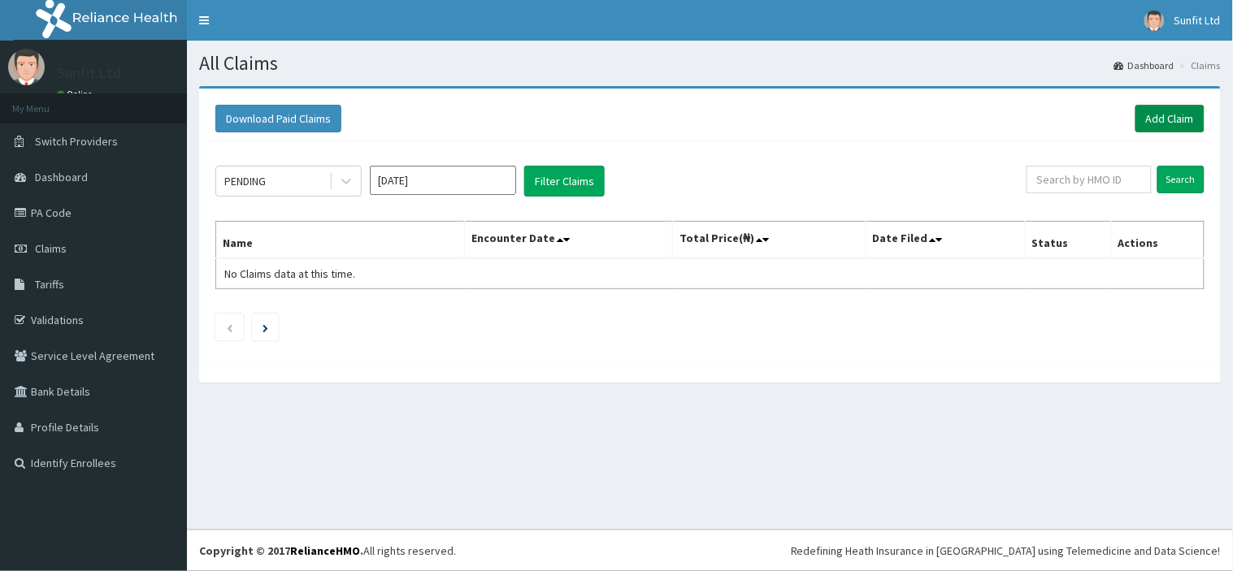
click at [1179, 115] on link "Add Claim" at bounding box center [1169, 119] width 69 height 28
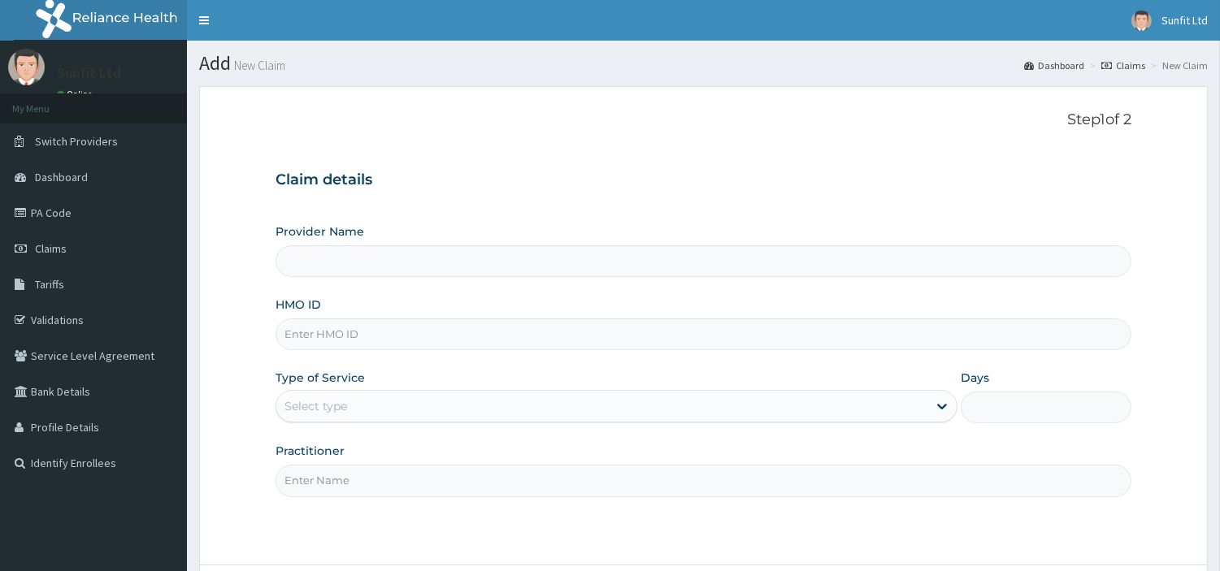
click at [517, 345] on input "HMO ID" at bounding box center [704, 335] width 856 height 32
type input "ISW"
type input "Sunfit International Gym"
type input "1"
type input "ISW/10437/A"
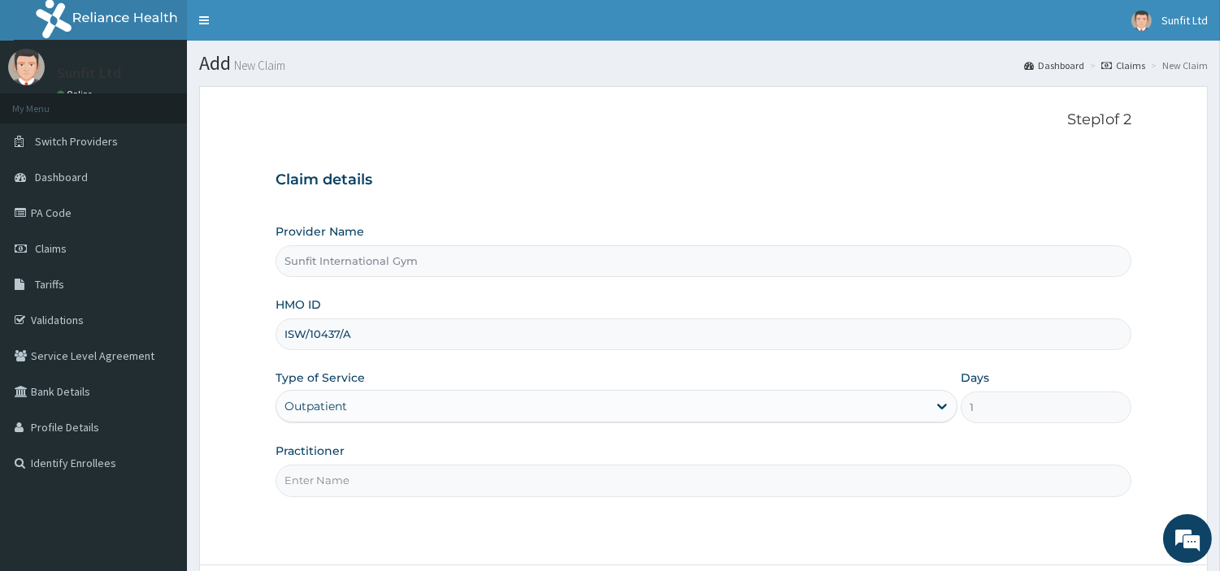
click at [317, 474] on input "Practitioner" at bounding box center [704, 481] width 856 height 32
type input "SUNFIT"
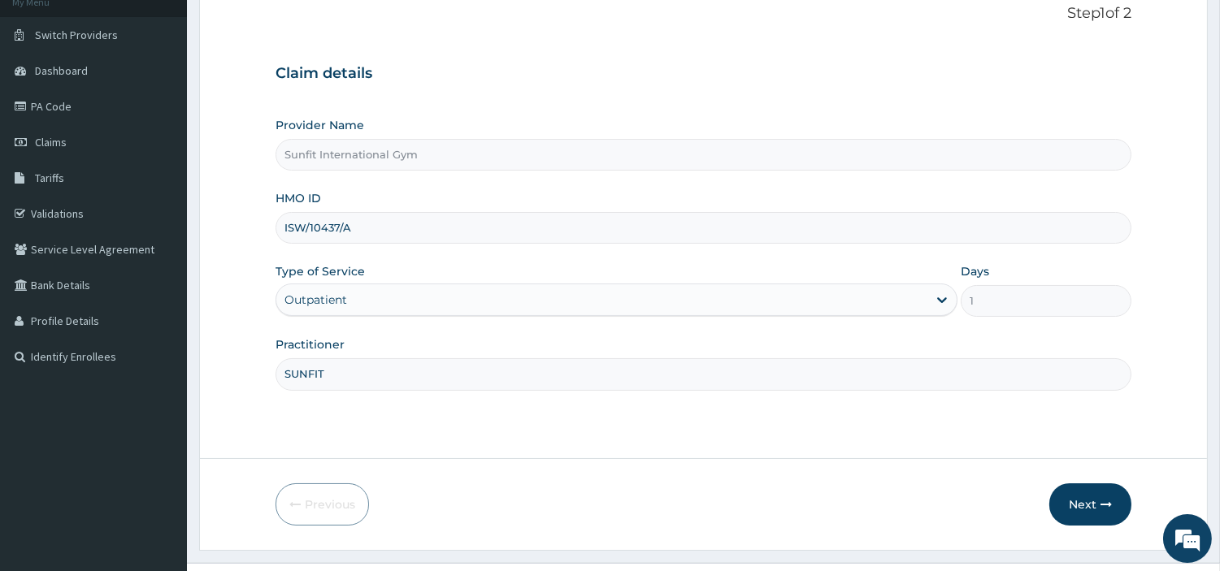
scroll to position [140, 0]
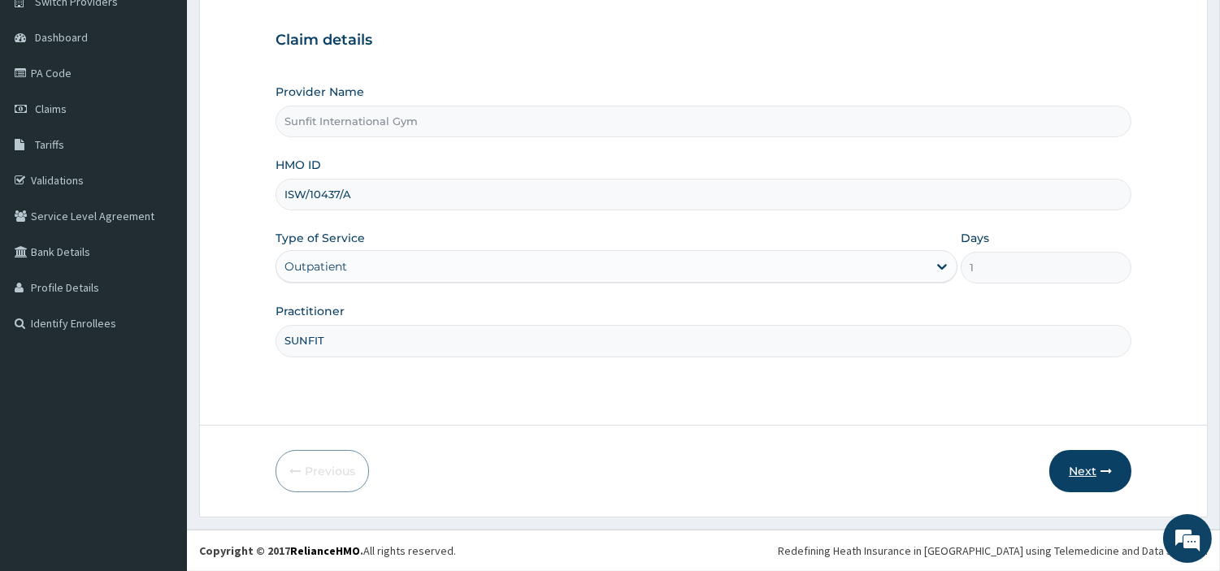
click at [1092, 474] on button "Next" at bounding box center [1090, 471] width 82 height 42
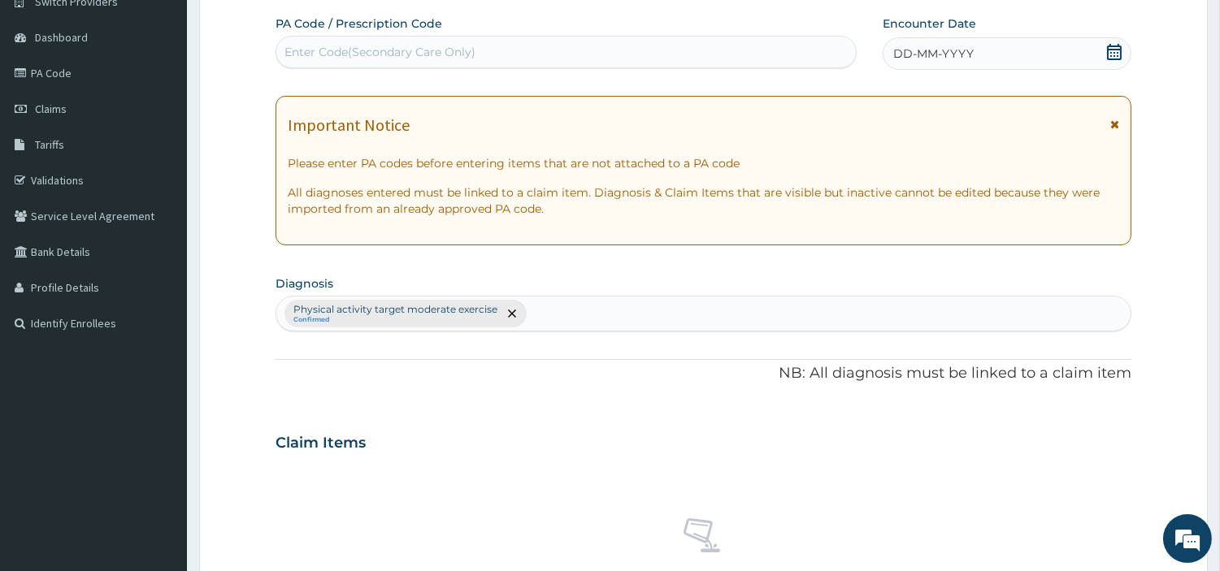
click at [1014, 55] on div "DD-MM-YYYY" at bounding box center [1007, 53] width 249 height 33
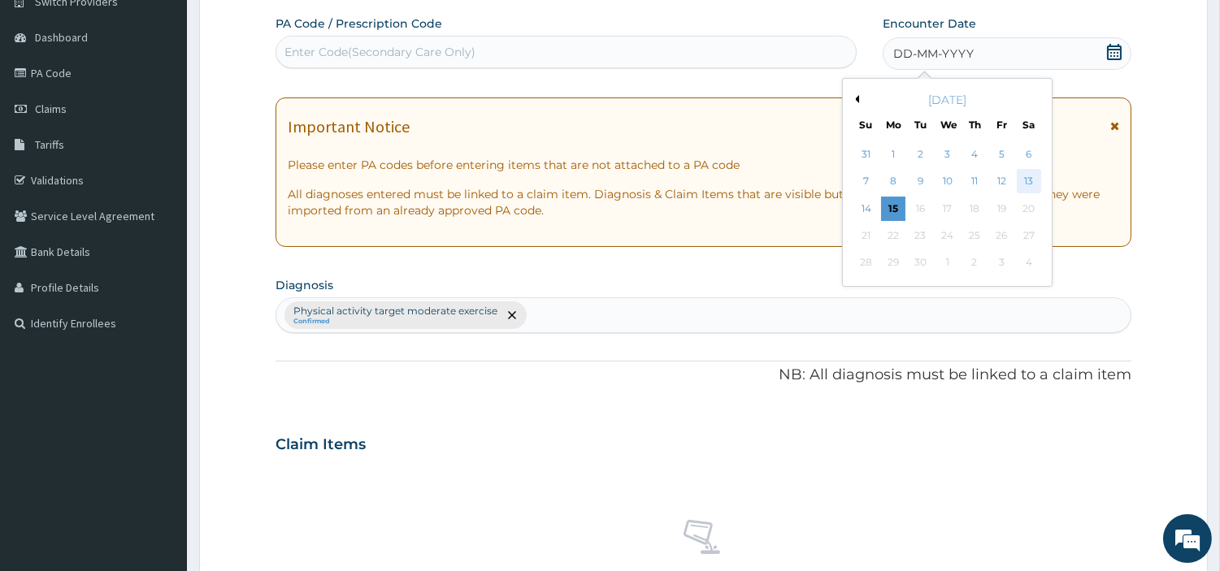
click at [1026, 183] on div "13" at bounding box center [1028, 182] width 24 height 24
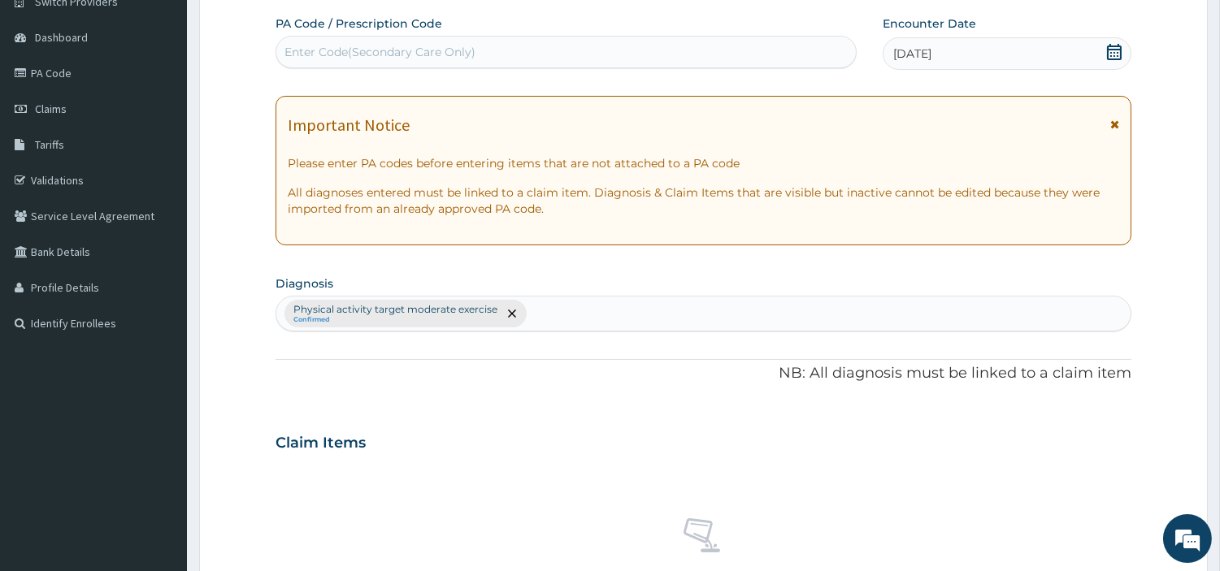
click at [650, 50] on div "Enter Code(Secondary Care Only)" at bounding box center [565, 52] width 579 height 26
type input "PA/A97723"
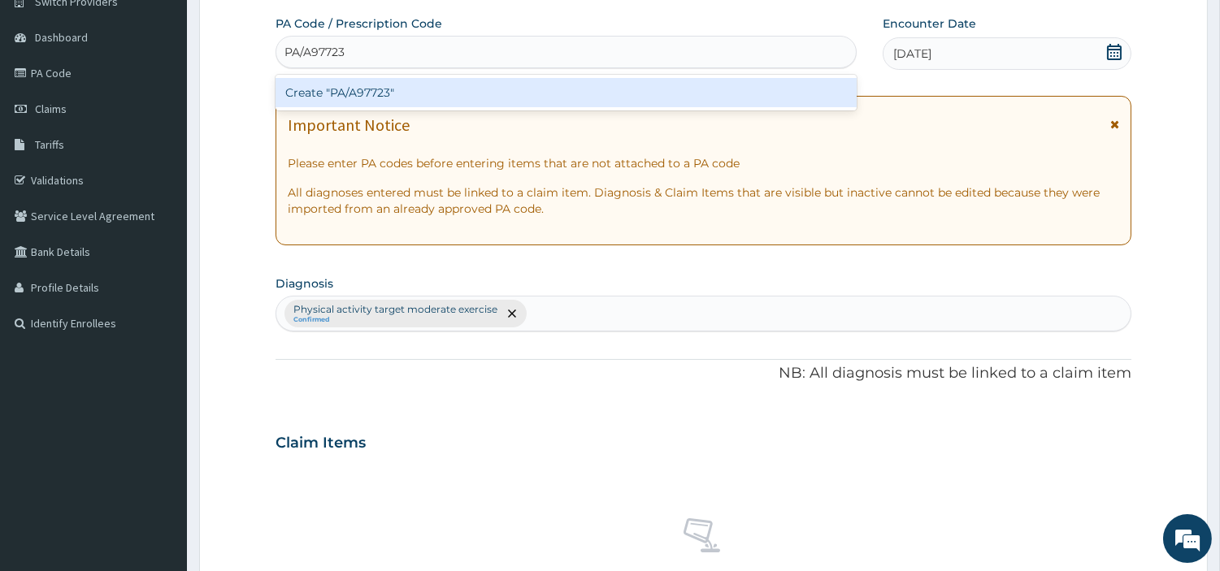
click at [423, 95] on div "Create "PA/A97723"" at bounding box center [566, 92] width 581 height 29
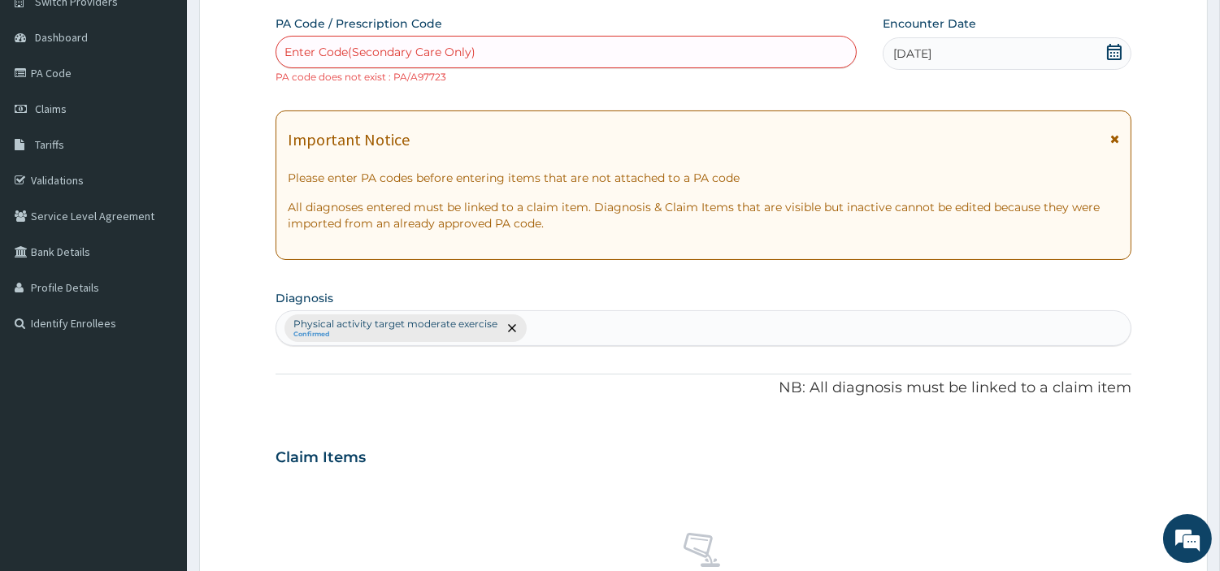
scroll to position [614, 0]
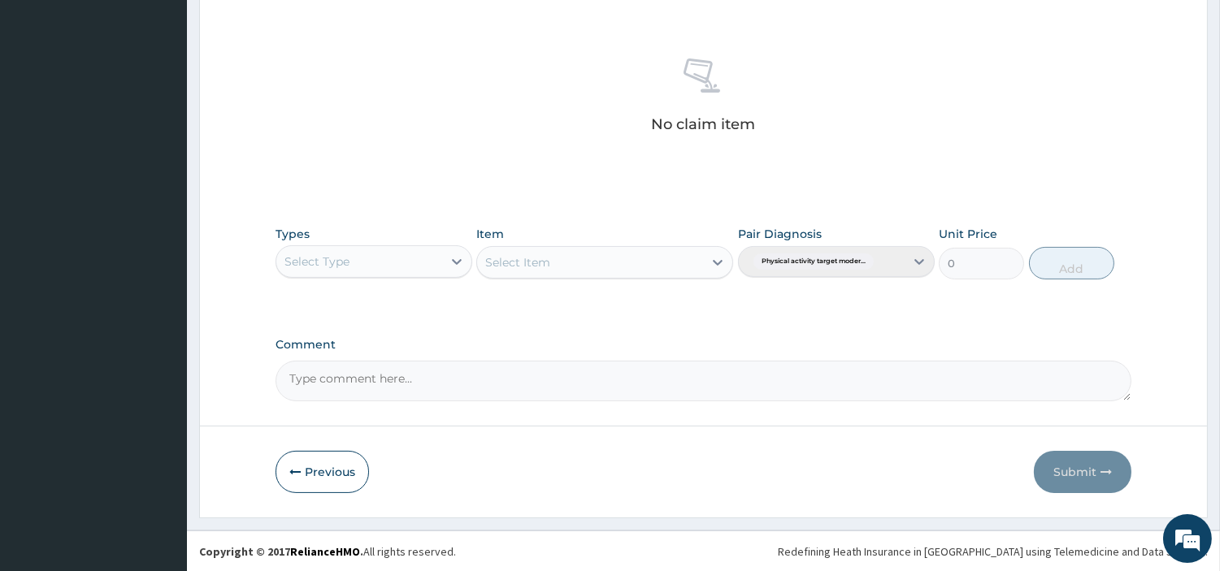
click at [384, 386] on textarea "Comment" at bounding box center [704, 381] width 856 height 41
click at [306, 382] on textarea "PAA87723" at bounding box center [704, 381] width 856 height 41
type textarea "PA/A87723"
click at [393, 263] on div "Select Type" at bounding box center [359, 262] width 166 height 26
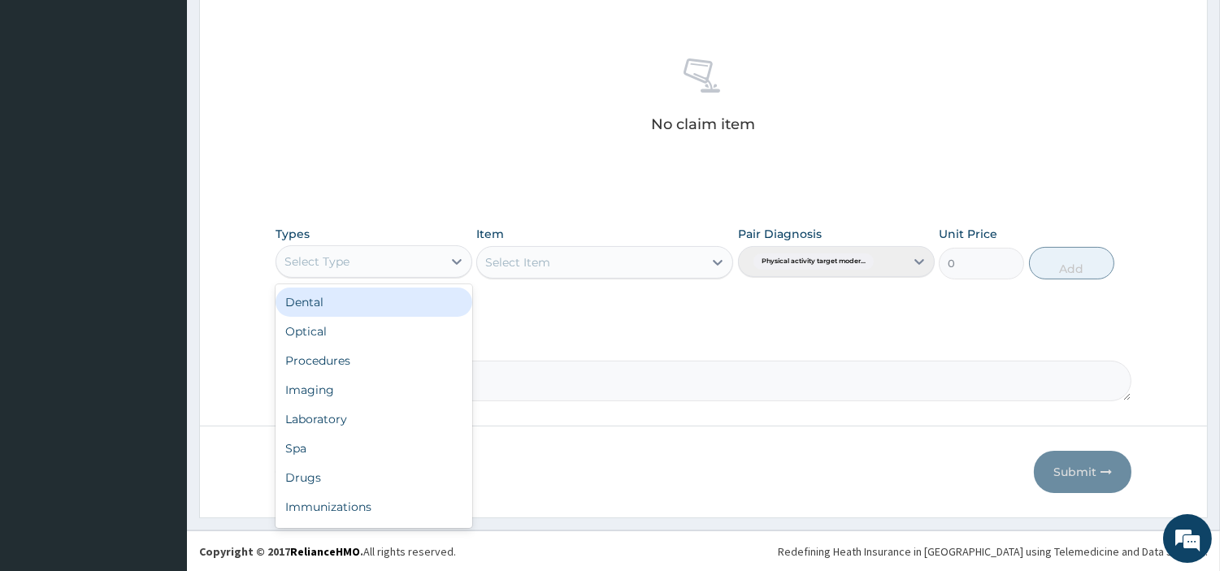
scroll to position [54, 0]
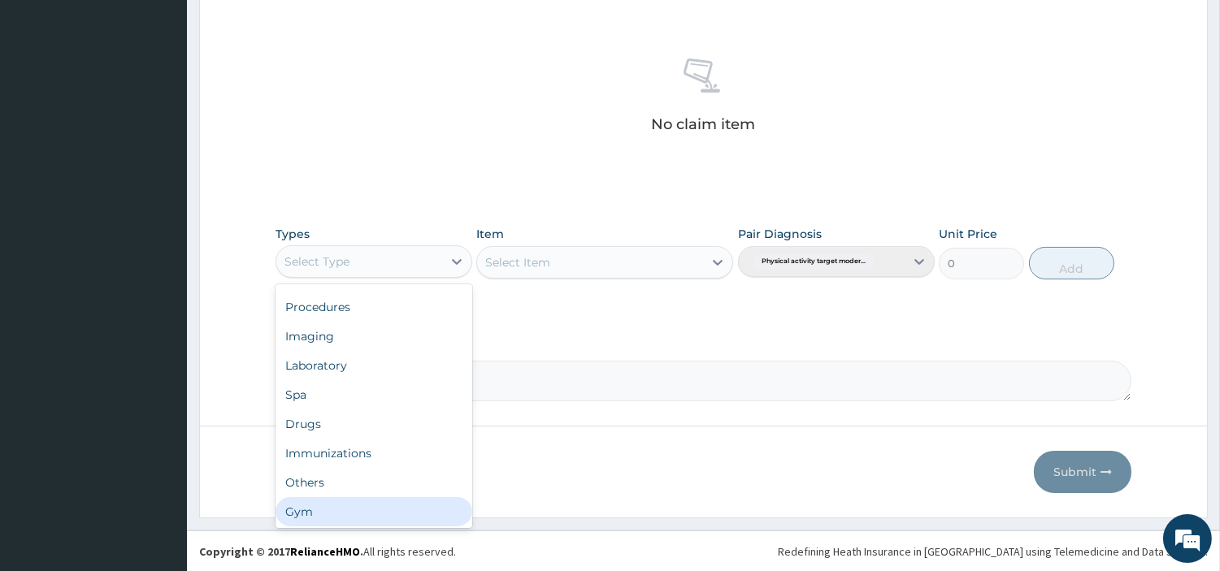
click at [402, 514] on div "Gym" at bounding box center [374, 511] width 197 height 29
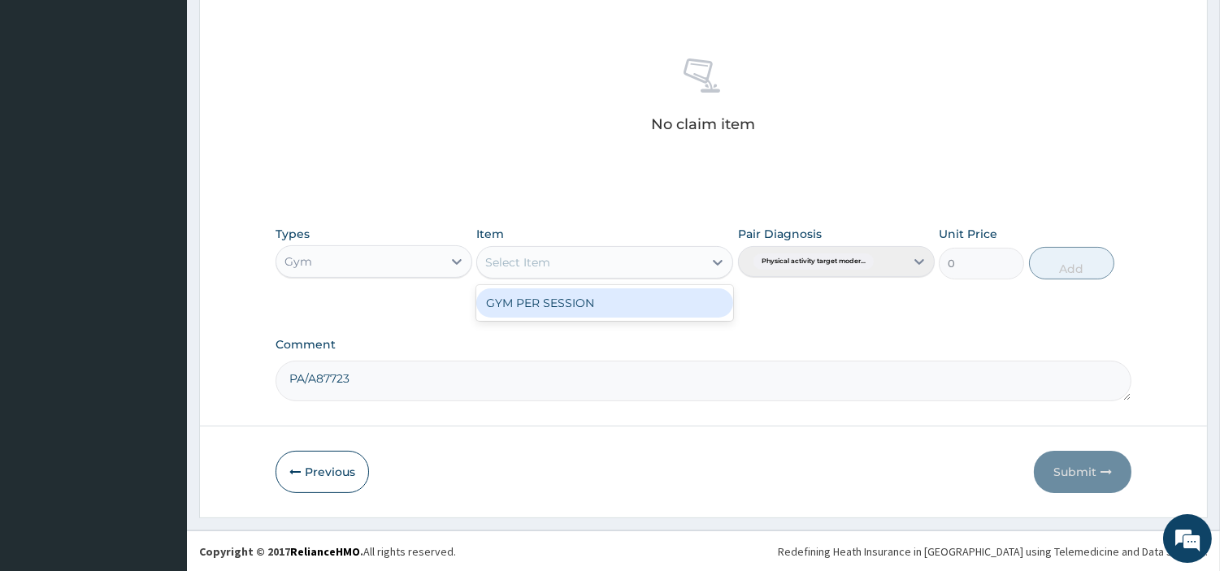
click at [675, 263] on div "Select Item" at bounding box center [590, 263] width 226 height 26
click at [629, 302] on div "GYM PER SESSION" at bounding box center [604, 303] width 257 height 29
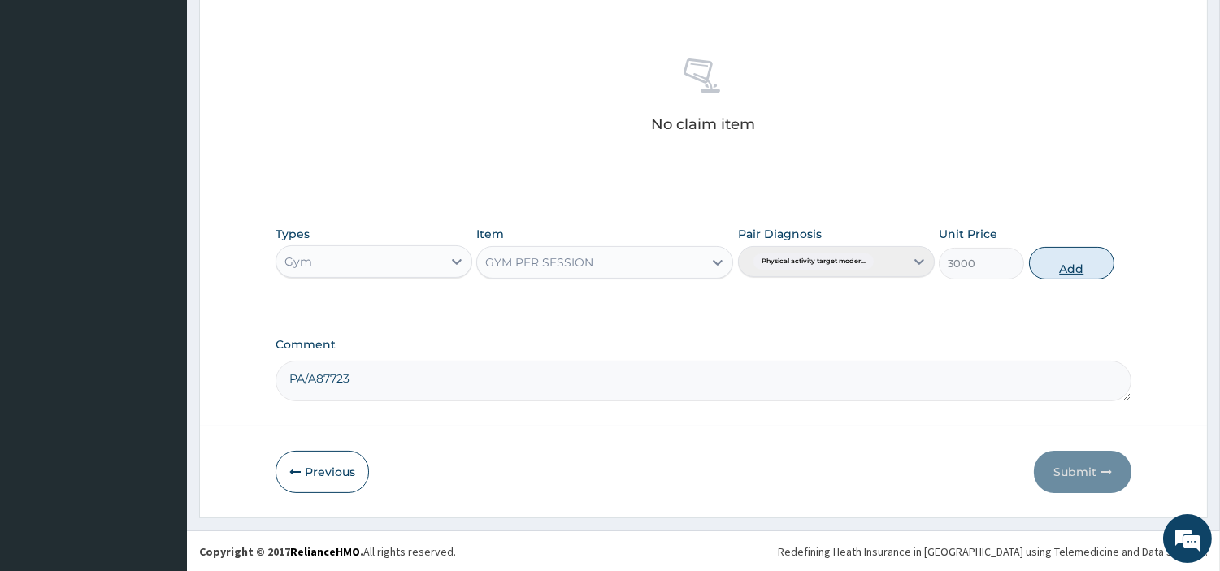
click at [1057, 271] on button "Add" at bounding box center [1071, 263] width 85 height 33
type input "0"
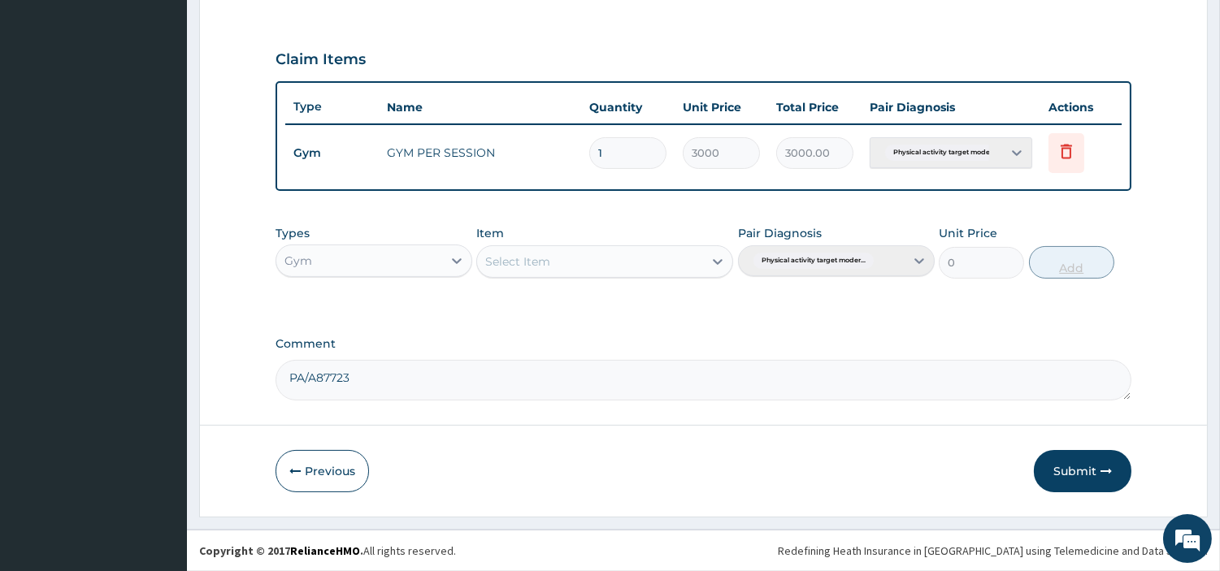
scroll to position [536, 0]
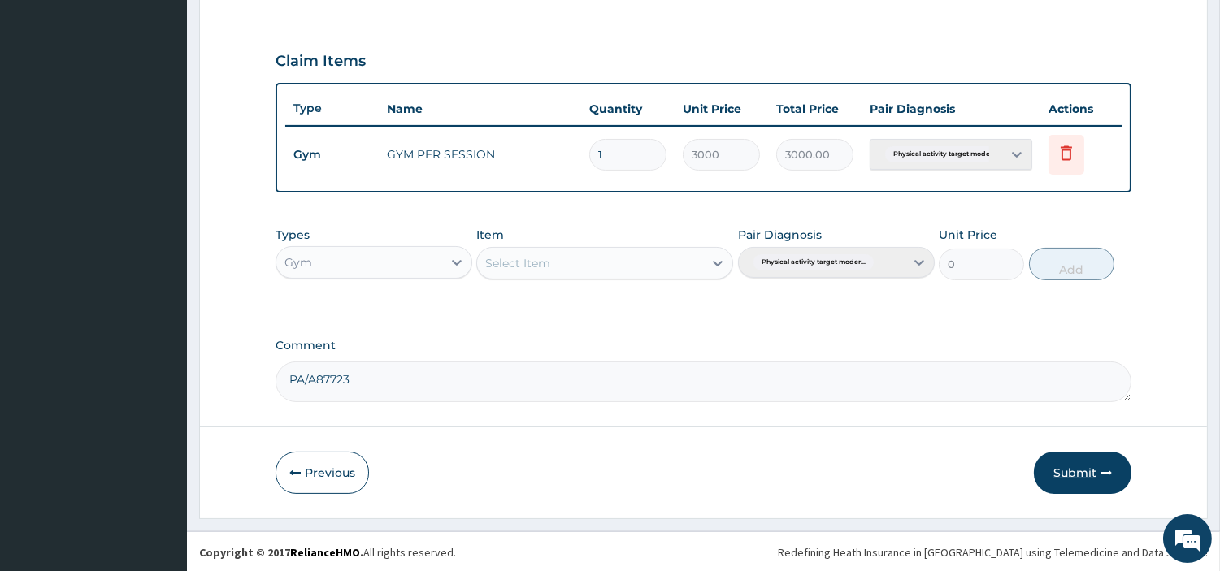
click at [1069, 484] on button "Submit" at bounding box center [1083, 473] width 98 height 42
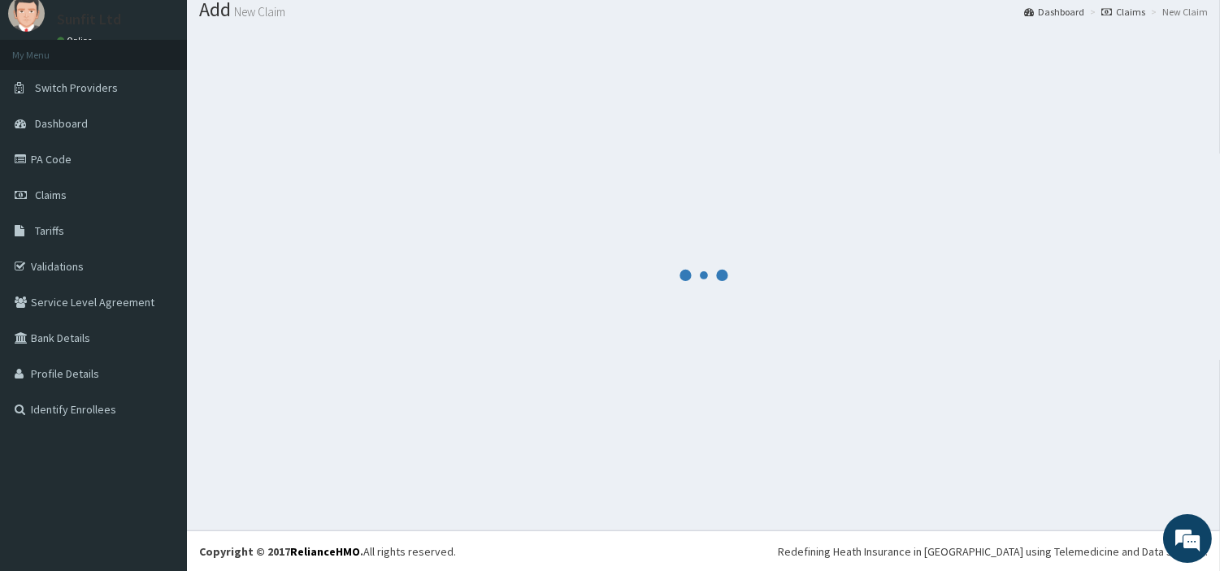
scroll to position [522, 0]
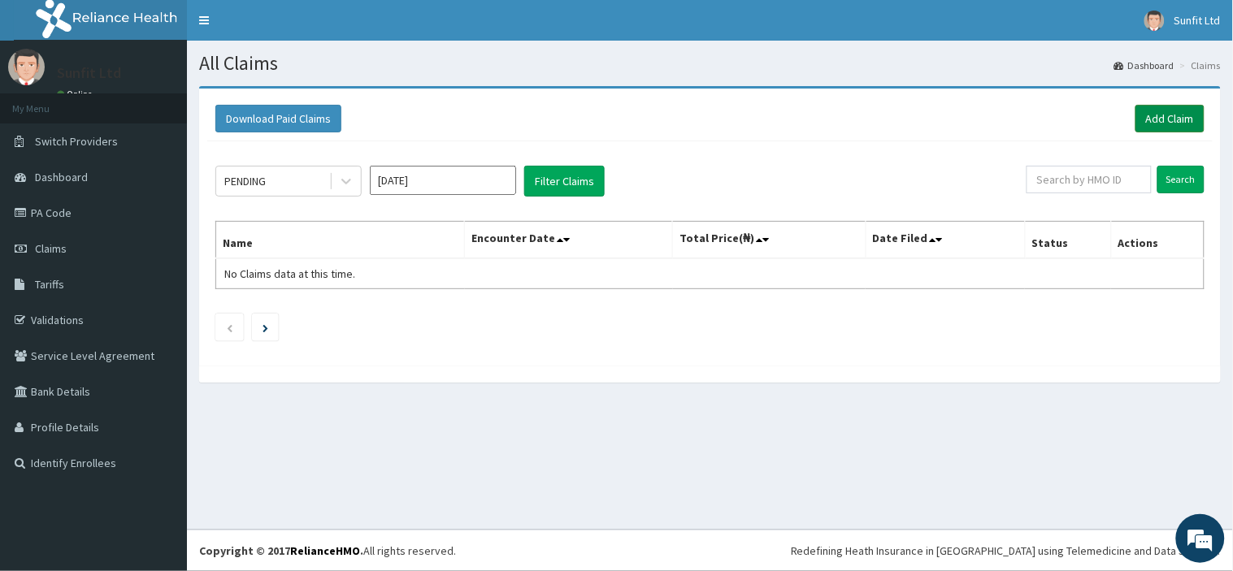
click at [1163, 127] on link "Add Claim" at bounding box center [1169, 119] width 69 height 28
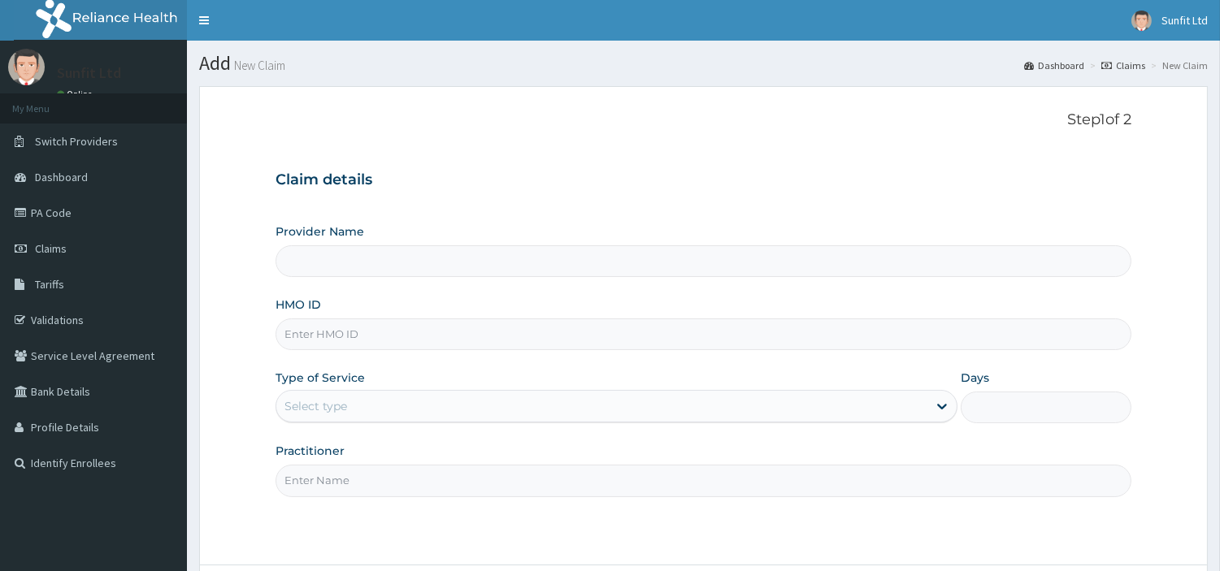
click at [736, 336] on input "HMO ID" at bounding box center [704, 335] width 856 height 32
type input "PEZ"
type input "Sunfit International Gym"
type input "1"
type input "PEZ/10012/A"
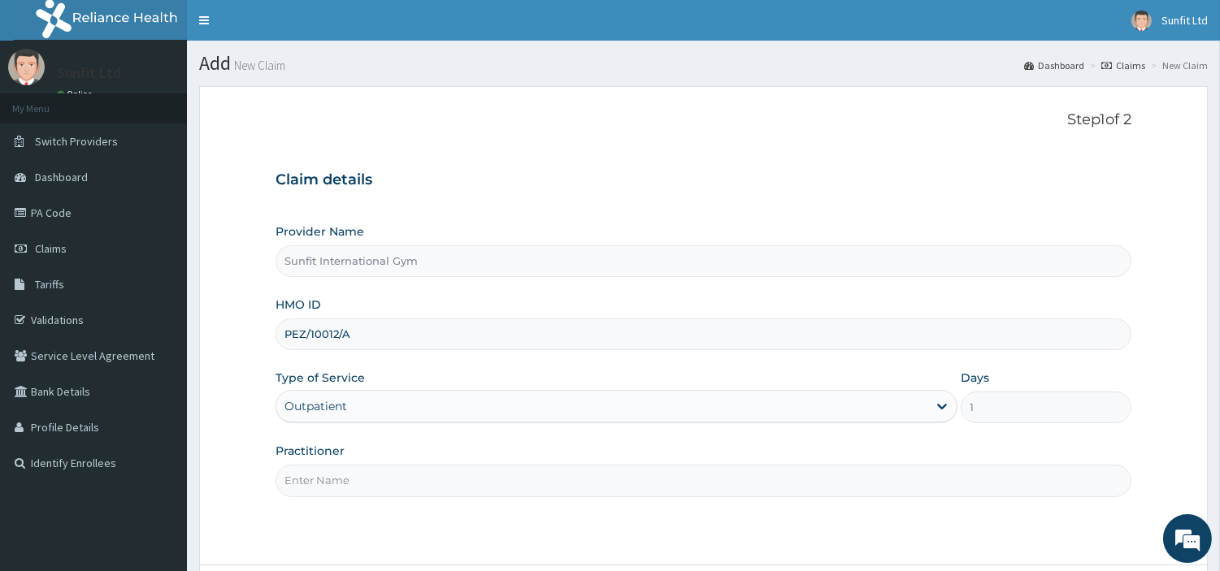
click at [505, 476] on input "Practitioner" at bounding box center [704, 481] width 856 height 32
type input "SUNFIT"
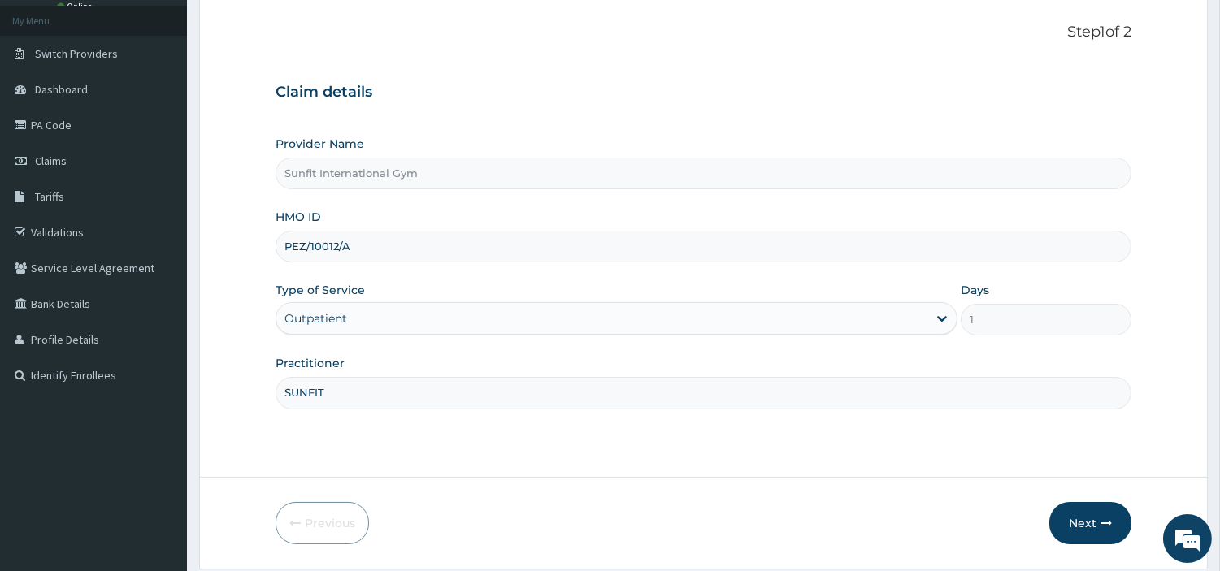
scroll to position [140, 0]
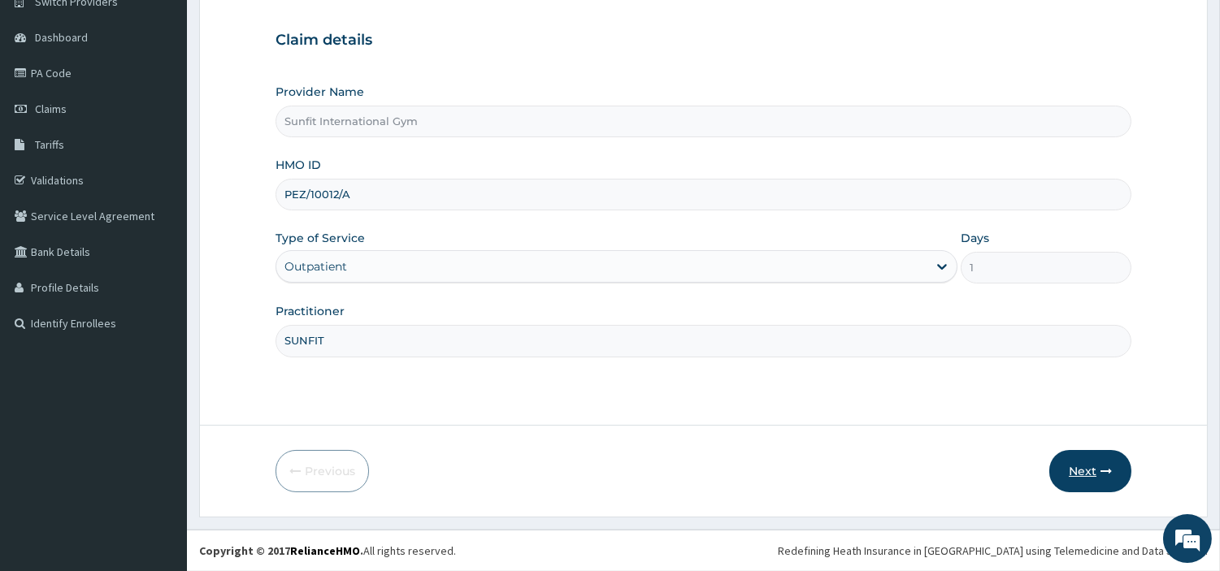
click at [1068, 475] on button "Next" at bounding box center [1090, 471] width 82 height 42
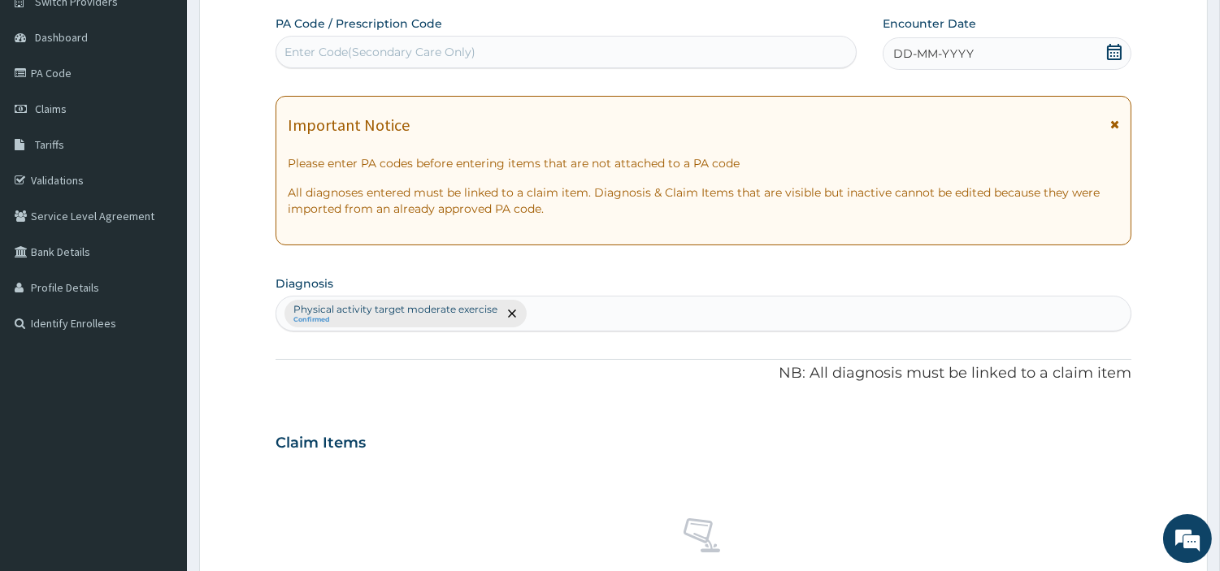
click at [979, 53] on div "DD-MM-YYYY" at bounding box center [1007, 53] width 249 height 33
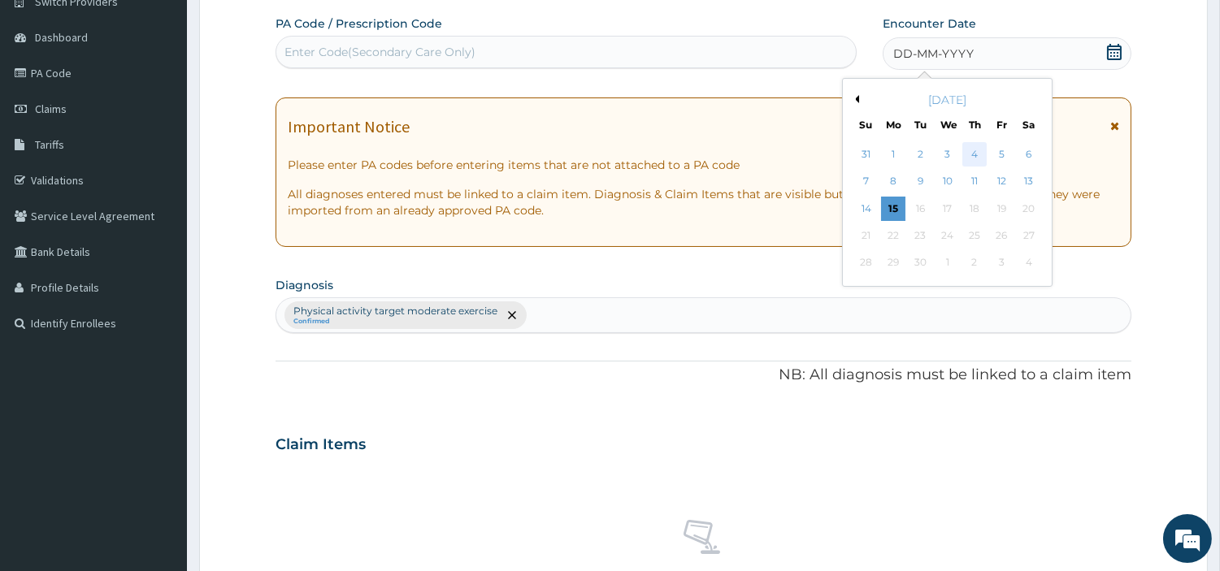
scroll to position [0, 0]
click at [864, 213] on div "14" at bounding box center [865, 209] width 24 height 24
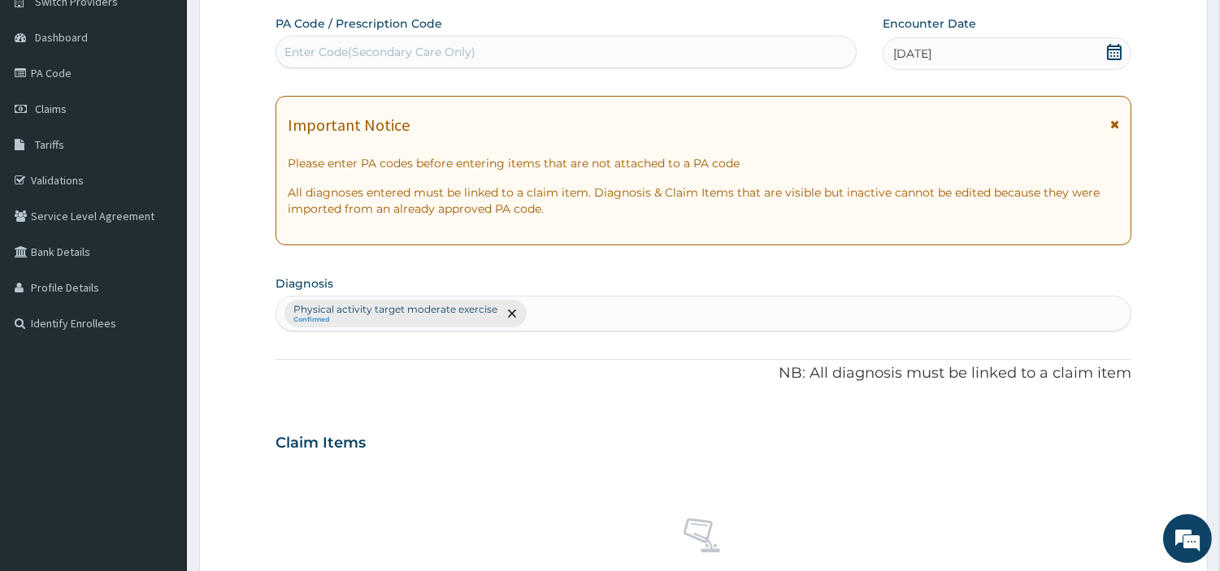
click at [708, 49] on div "Enter Code(Secondary Care Only)" at bounding box center [565, 52] width 579 height 26
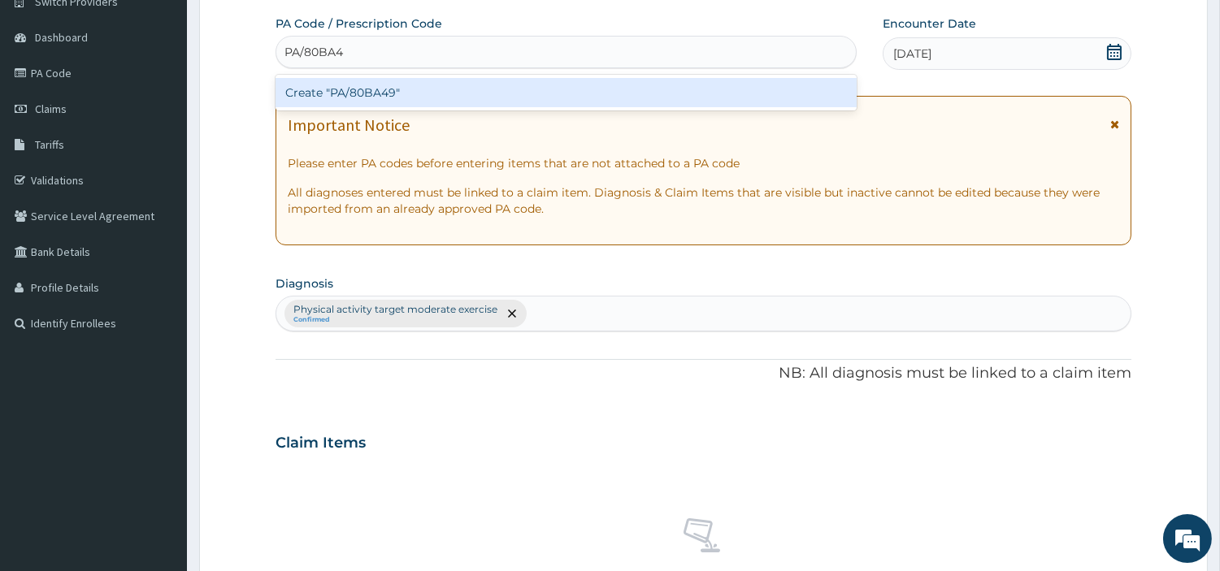
type input "PA/80BA49"
click at [367, 87] on div "Create "PA/80BA49"" at bounding box center [566, 92] width 581 height 29
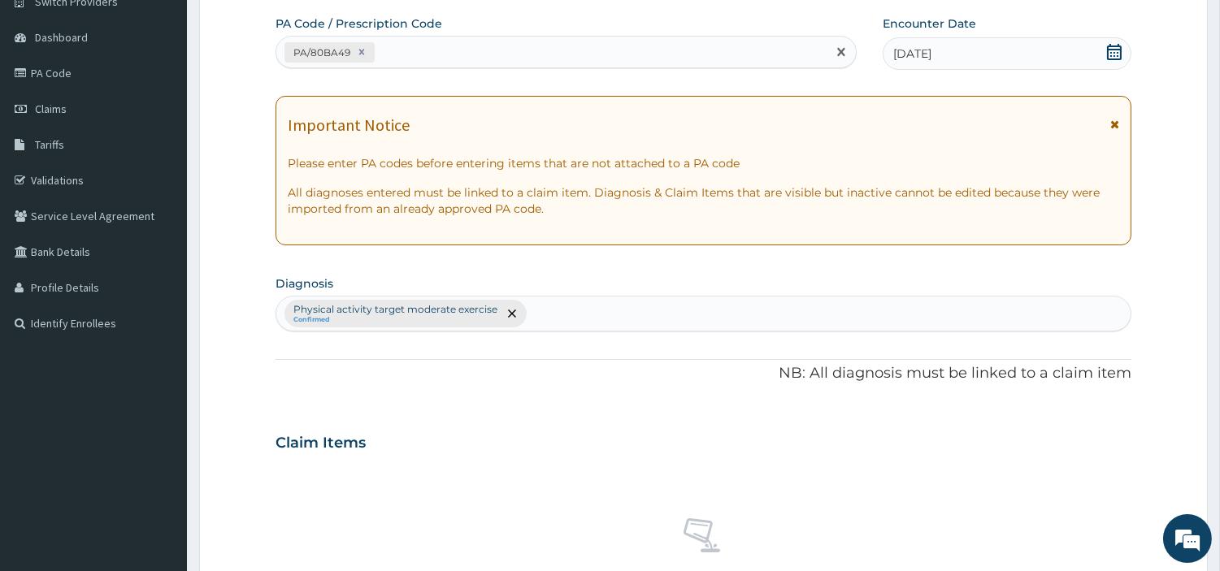
scroll to position [600, 0]
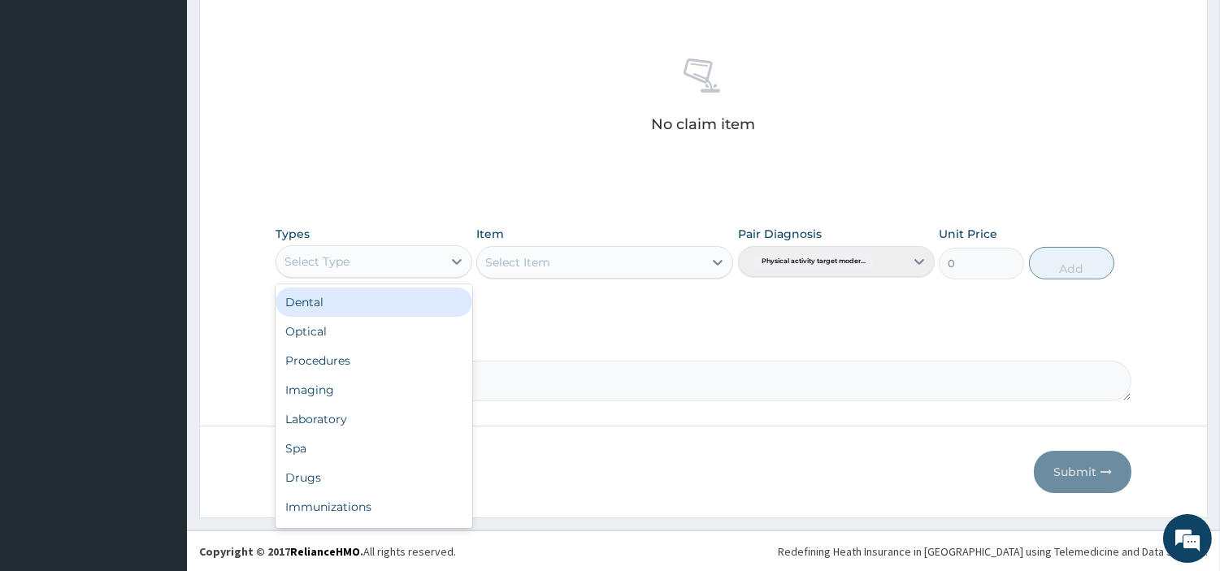
click at [419, 255] on div "Select Type" at bounding box center [359, 262] width 166 height 26
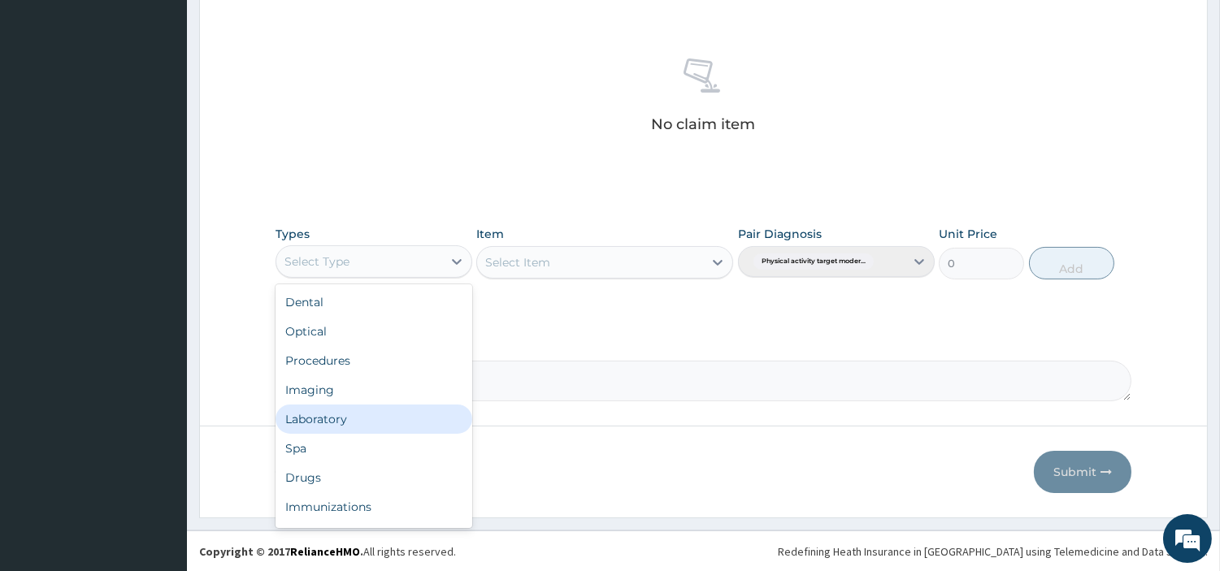
scroll to position [54, 0]
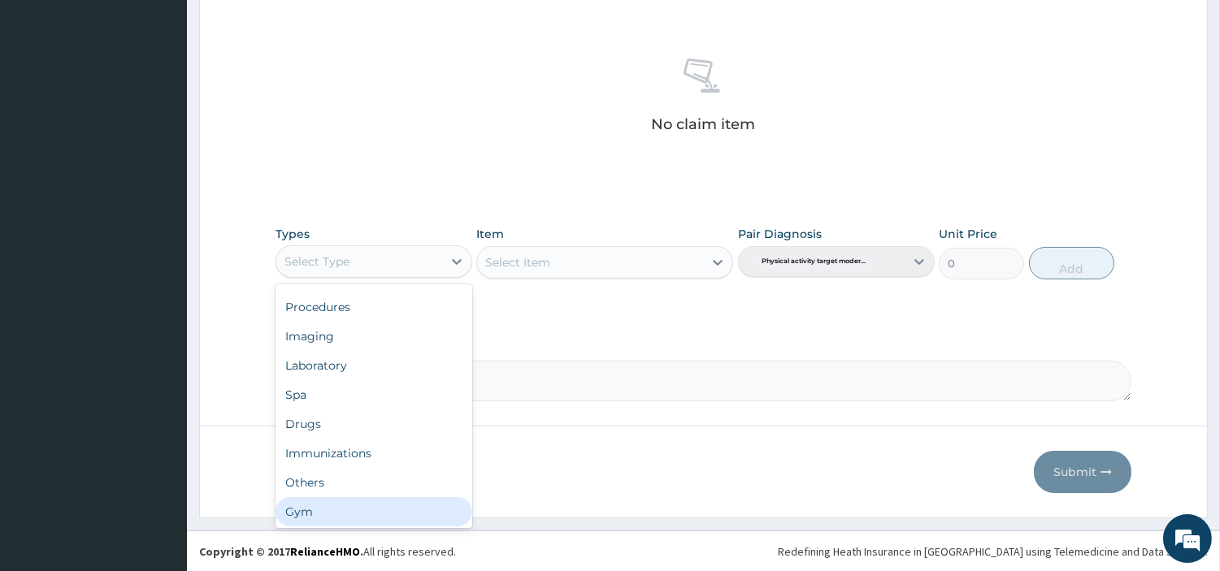
click at [407, 506] on div "Gym" at bounding box center [374, 511] width 197 height 29
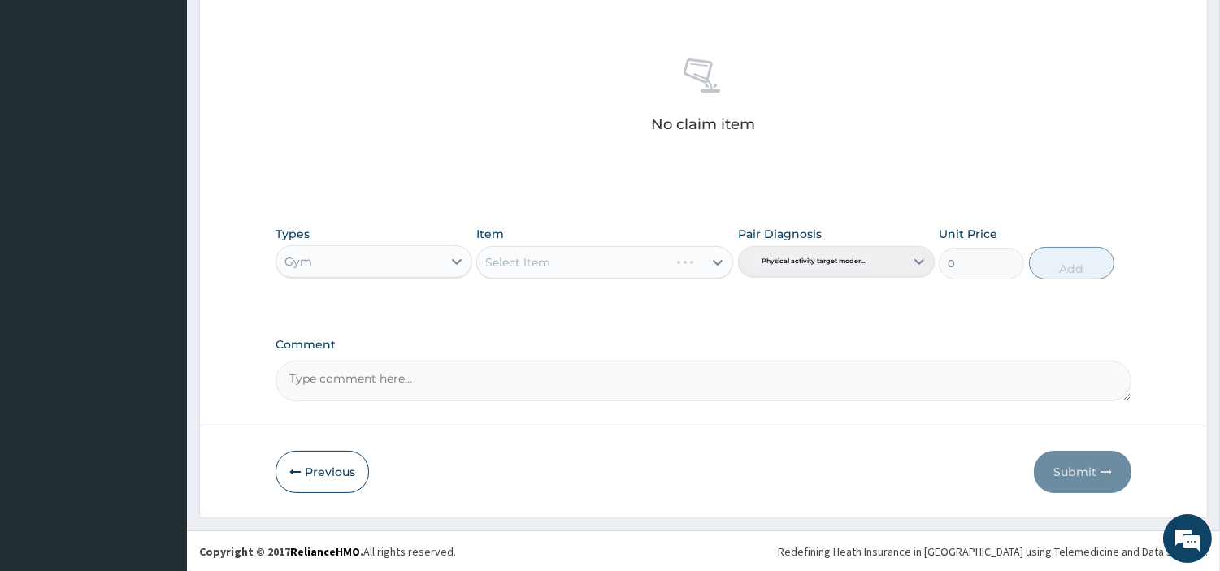
click at [661, 261] on div "Select Item" at bounding box center [573, 263] width 192 height 26
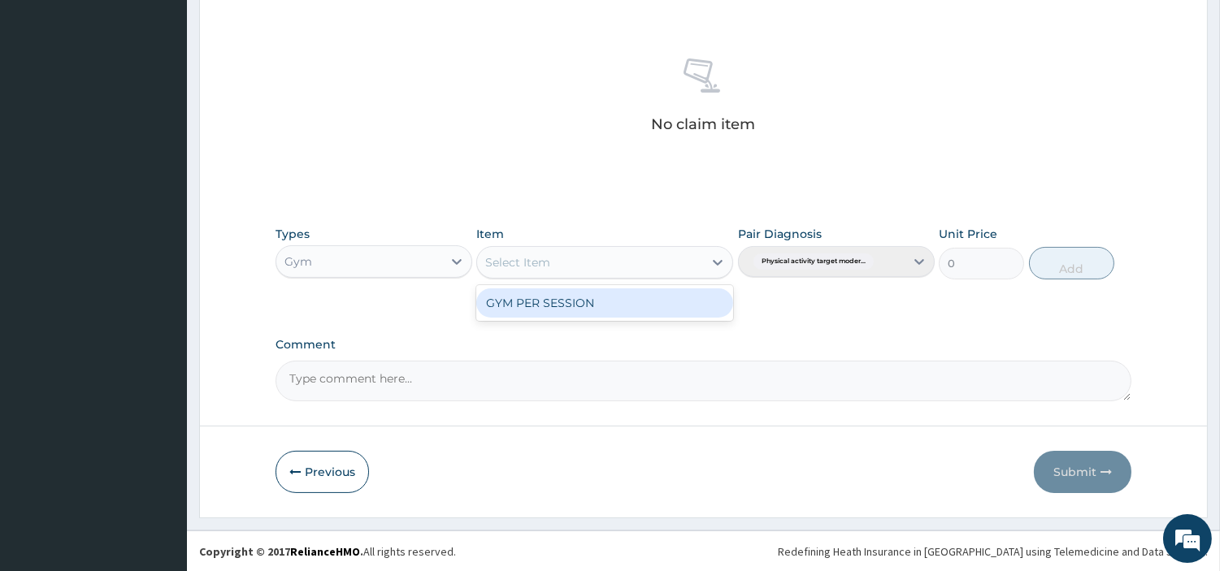
click at [634, 302] on div "GYM PER SESSION" at bounding box center [604, 303] width 257 height 29
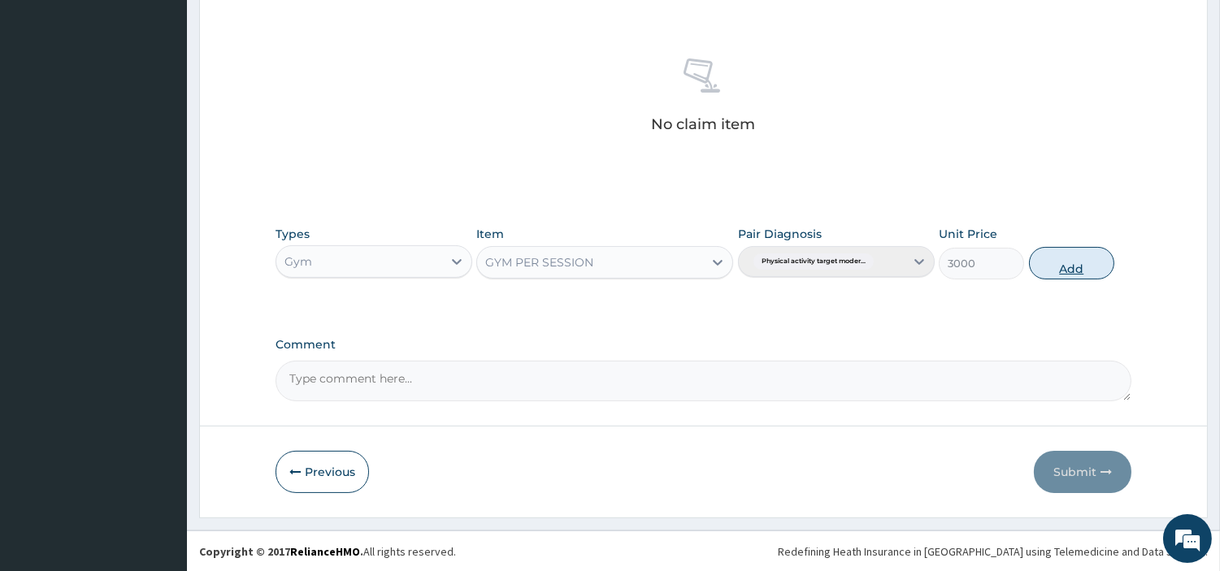
click at [1068, 252] on button "Add" at bounding box center [1071, 263] width 85 height 33
type input "0"
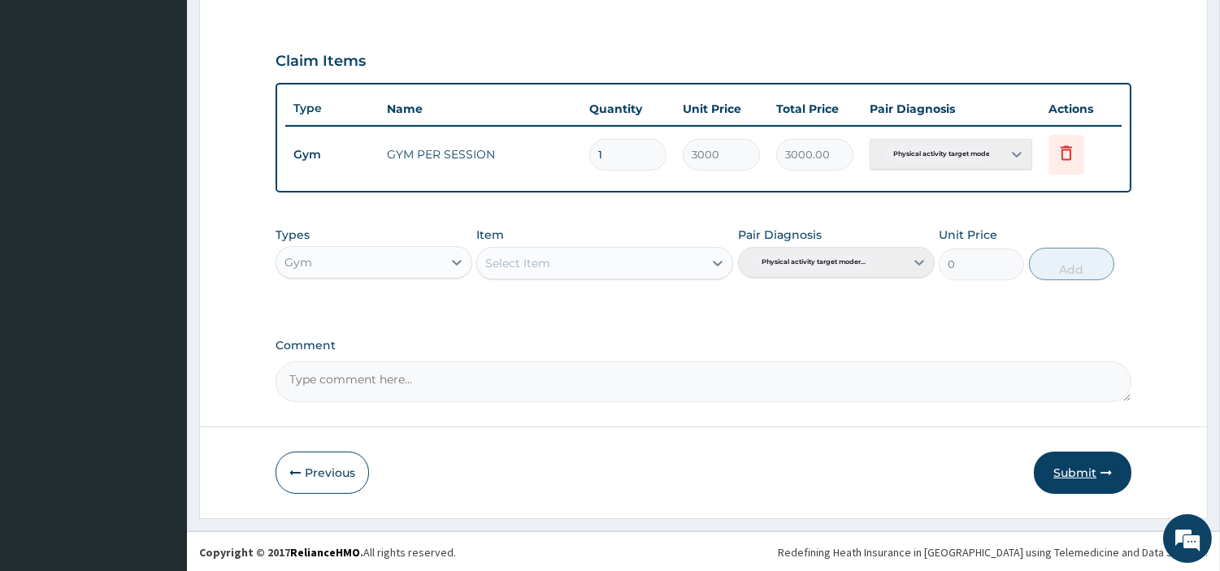
click at [1063, 469] on button "Submit" at bounding box center [1083, 473] width 98 height 42
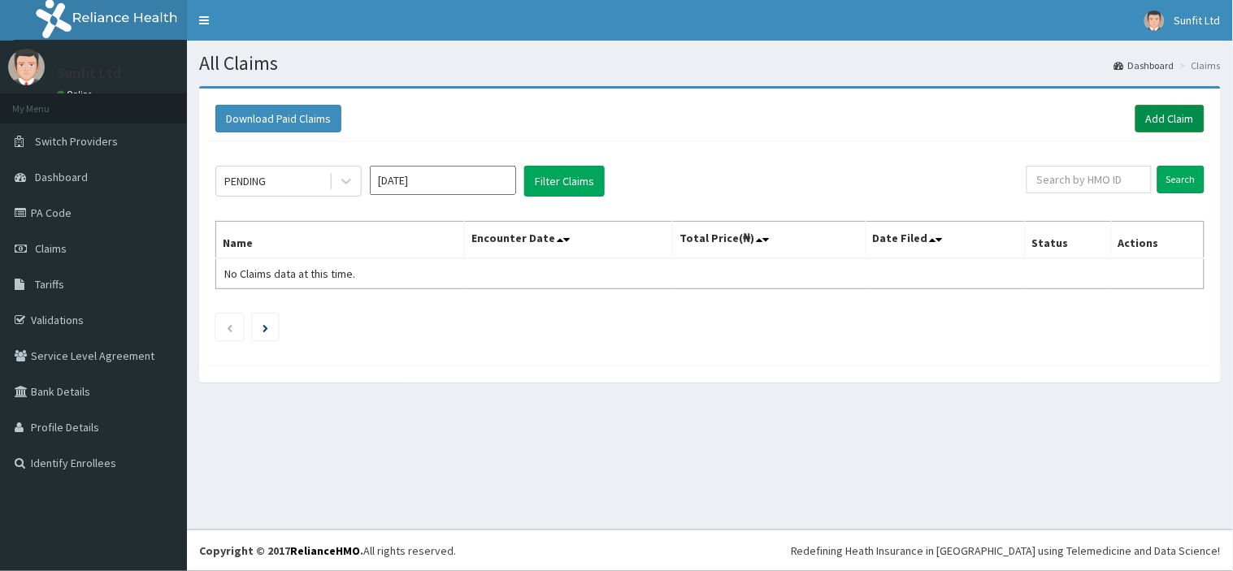
click at [1170, 115] on link "Add Claim" at bounding box center [1169, 119] width 69 height 28
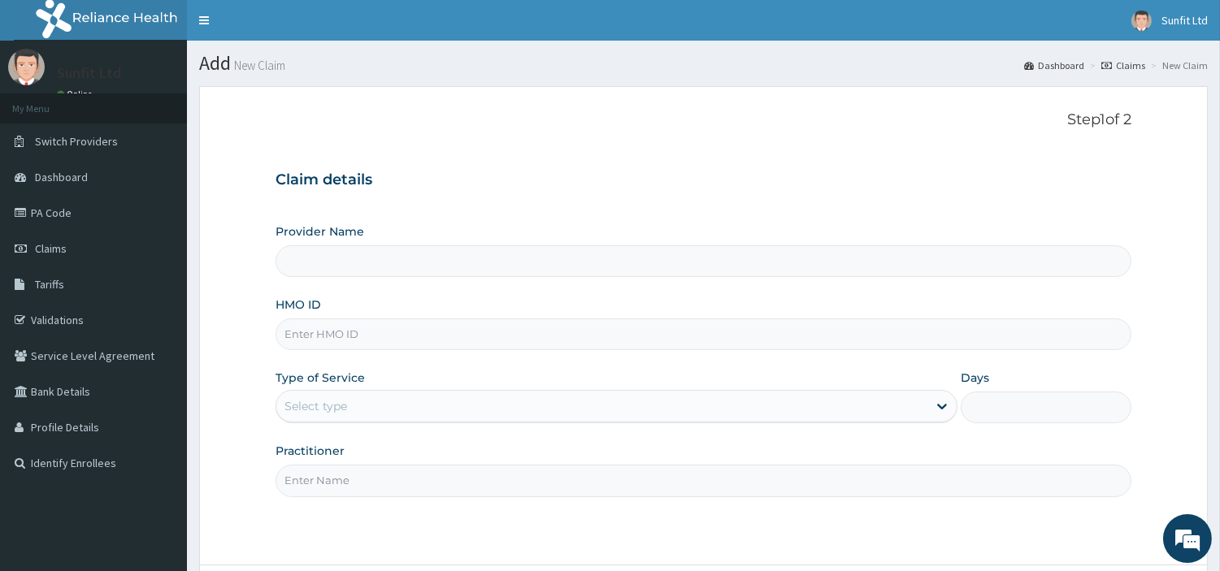
click at [432, 327] on input "HMO ID" at bounding box center [704, 335] width 856 height 32
type input "NB"
type input "Sunfit International Gym"
type input "1"
type input "NBL/10514/A"
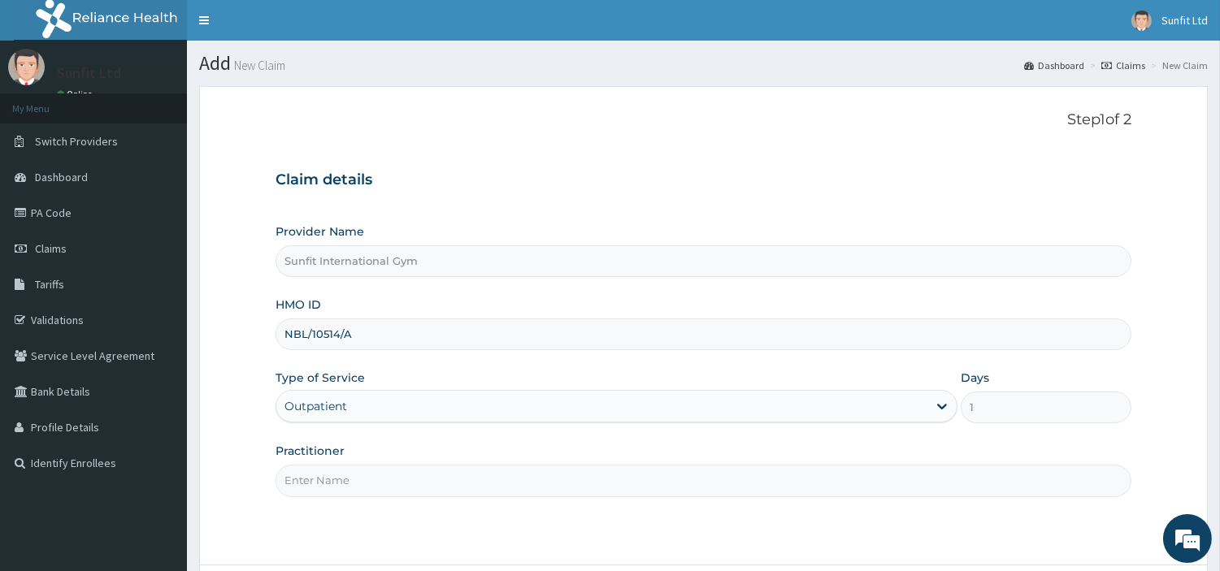
click at [345, 478] on input "Practitioner" at bounding box center [704, 481] width 856 height 32
type input "SUNFIT"
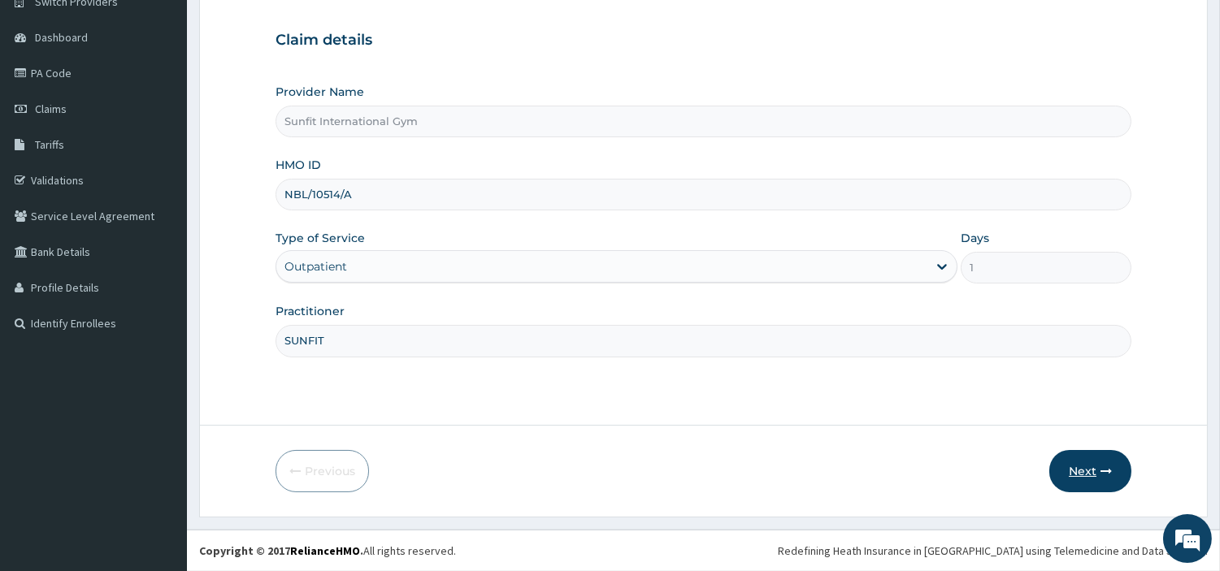
click at [1083, 470] on button "Next" at bounding box center [1090, 471] width 82 height 42
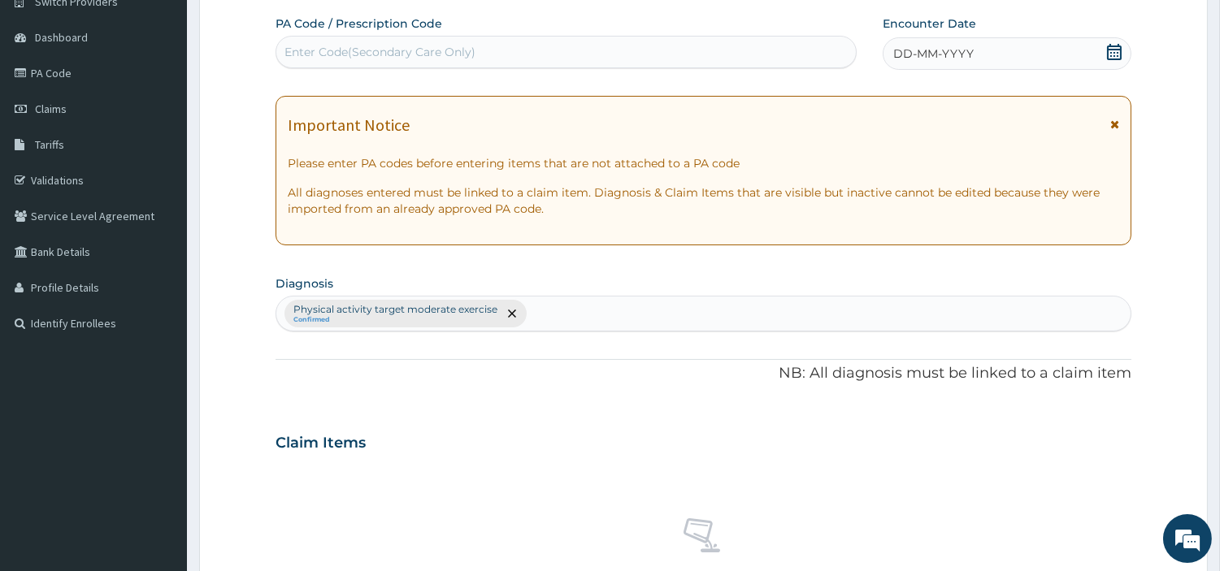
click at [971, 58] on span "DD-MM-YYYY" at bounding box center [933, 54] width 80 height 16
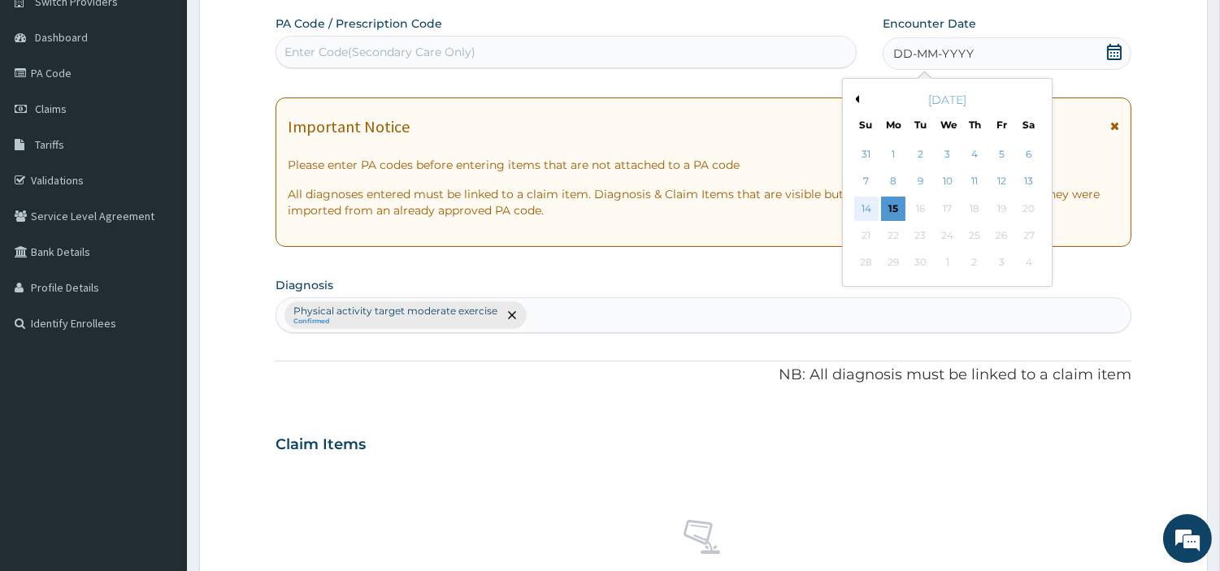
click at [870, 207] on div "14" at bounding box center [865, 209] width 24 height 24
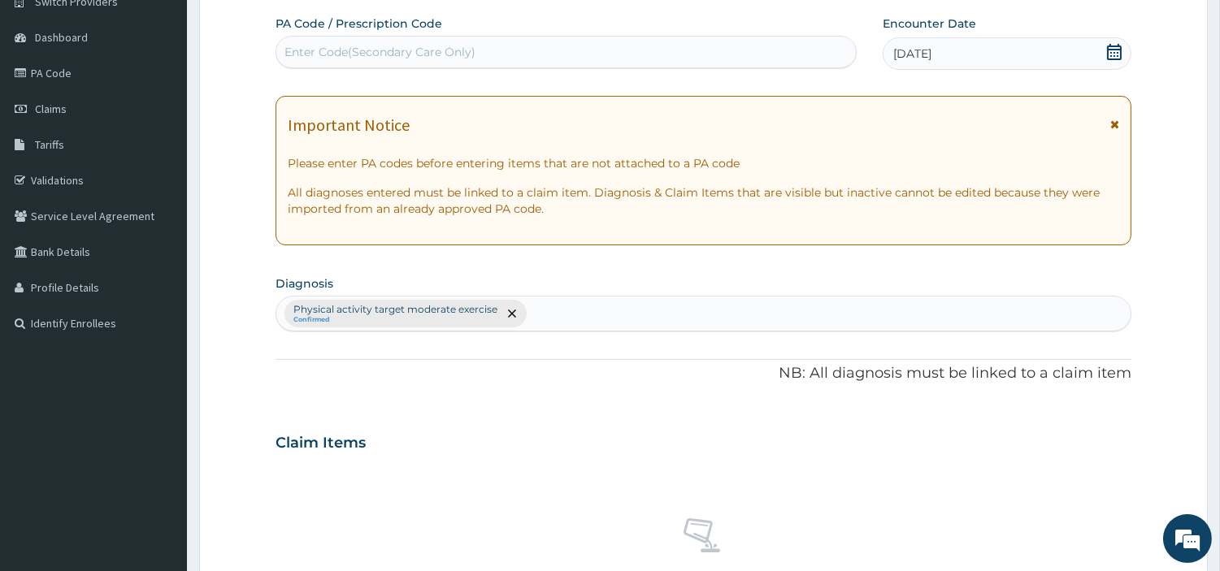
click at [727, 43] on div "Enter Code(Secondary Care Only)" at bounding box center [565, 52] width 579 height 26
type input "PA/ED7A77"
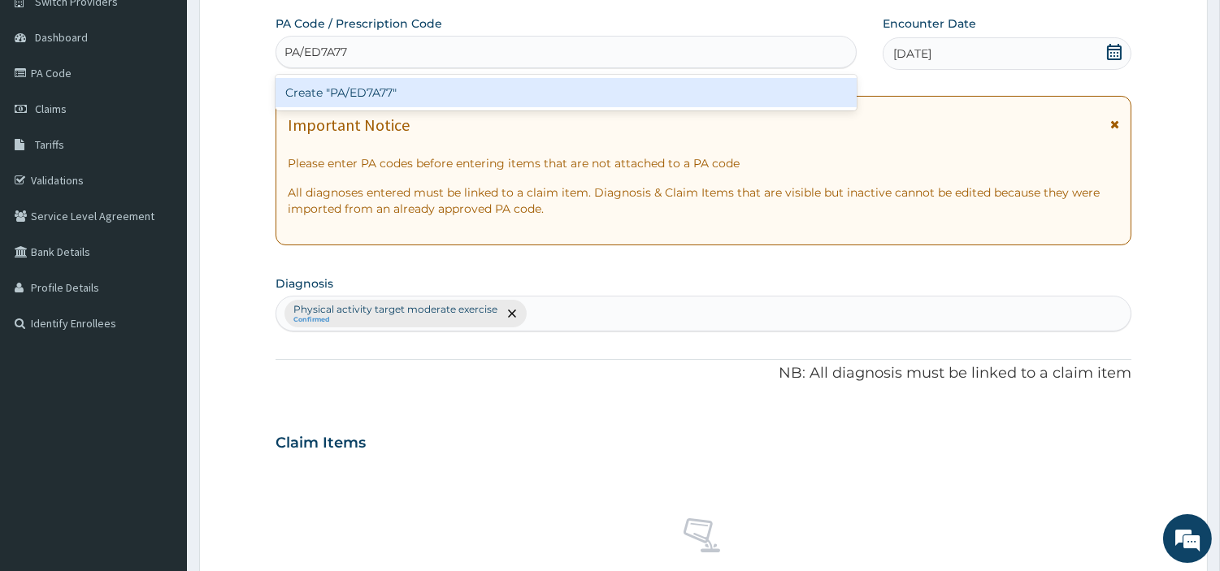
click at [395, 82] on div "Create "PA/ED7A77"" at bounding box center [566, 92] width 581 height 29
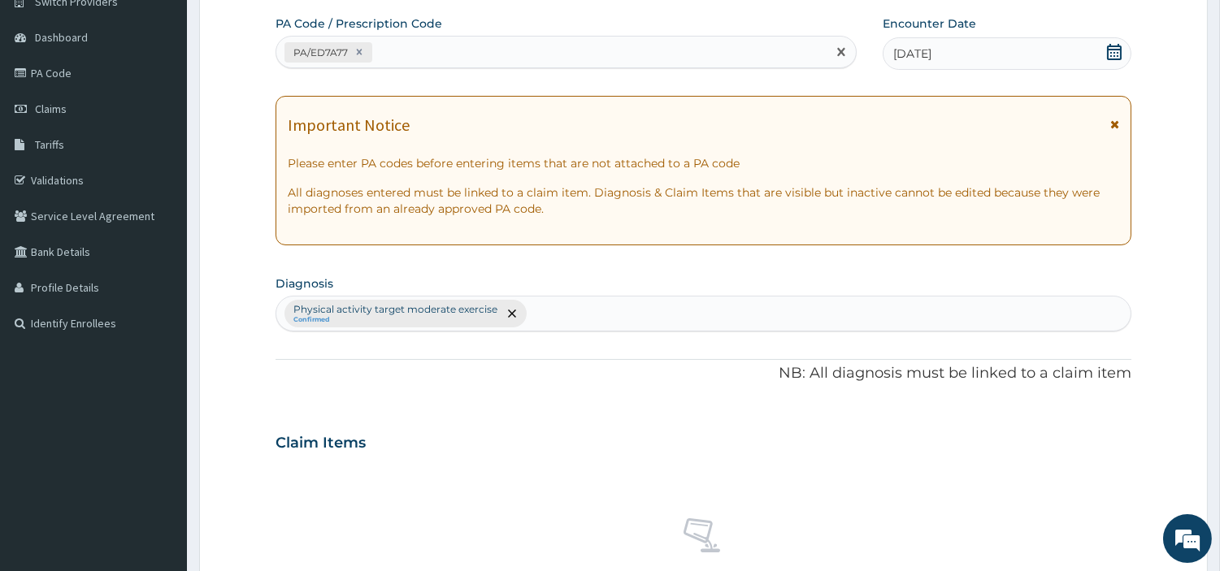
scroll to position [600, 0]
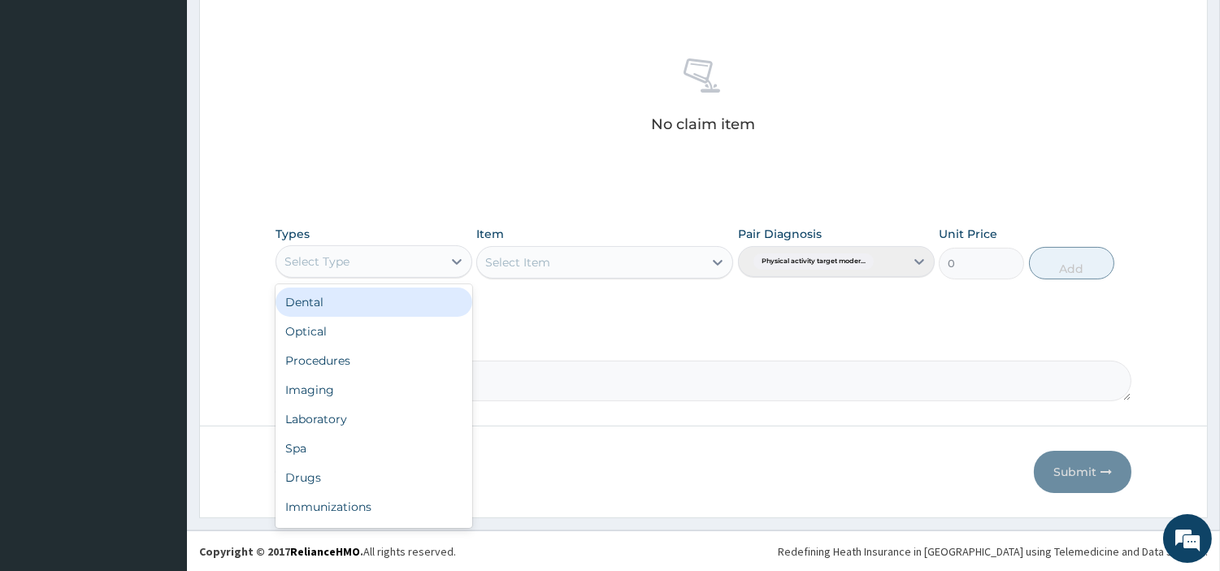
click at [433, 261] on div "Select Type" at bounding box center [359, 262] width 166 height 26
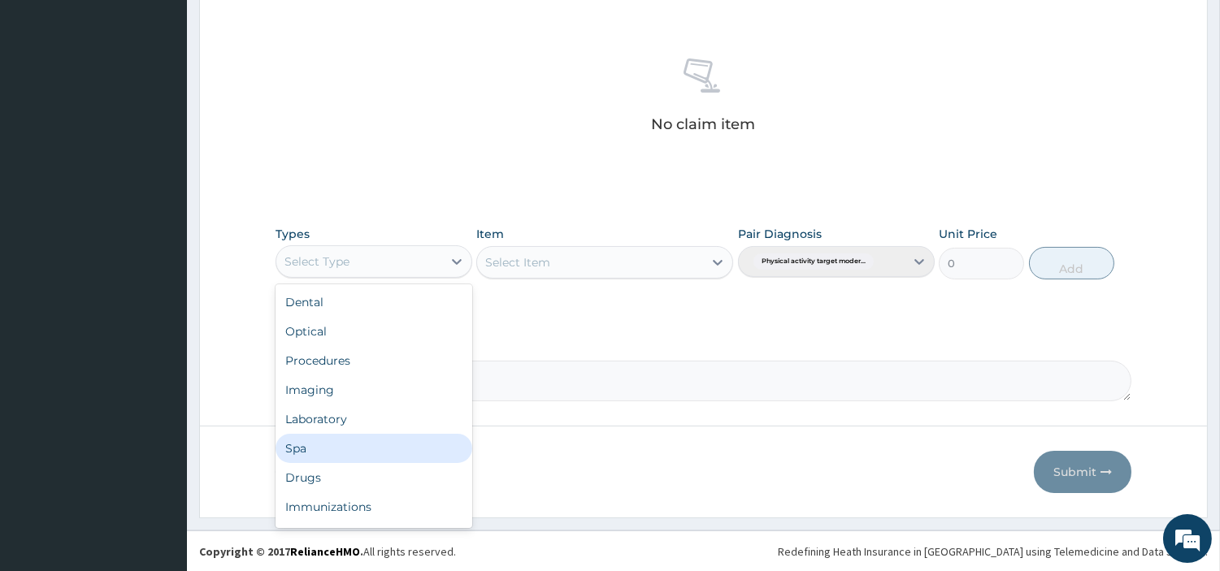
scroll to position [54, 0]
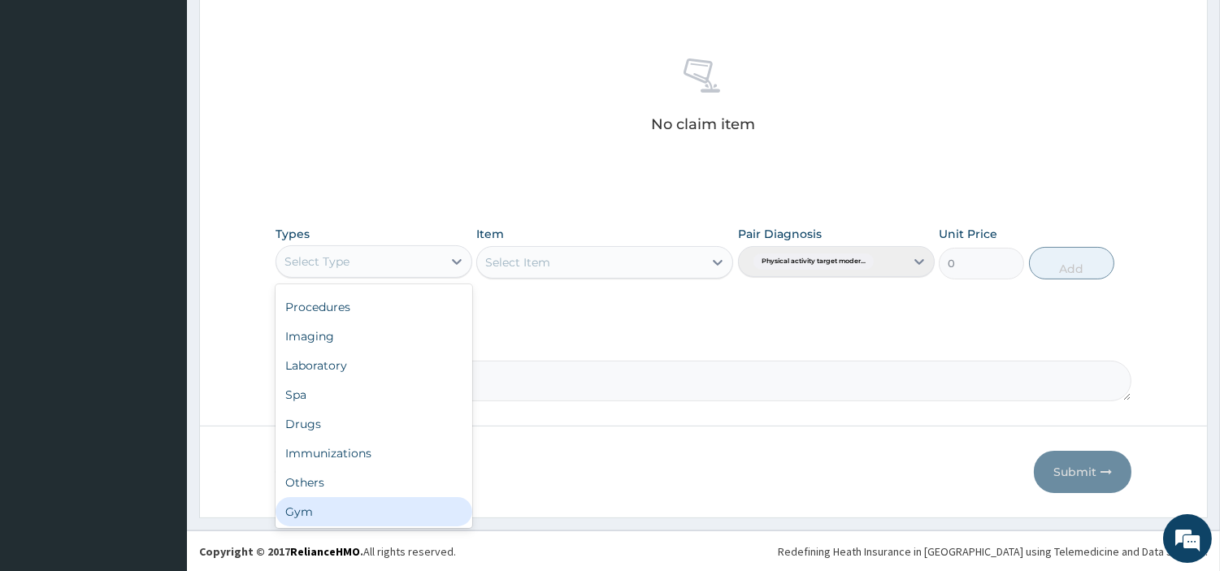
click at [406, 510] on div "Gym" at bounding box center [374, 511] width 197 height 29
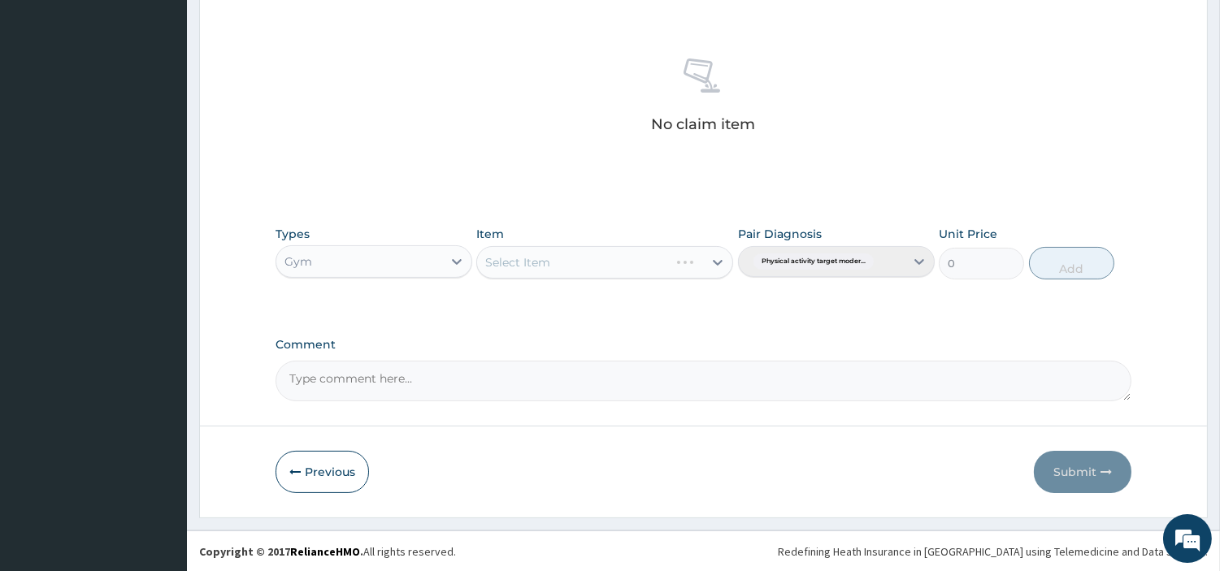
click at [651, 262] on div "Select Item" at bounding box center [604, 262] width 257 height 33
click at [651, 262] on div "Select Item" at bounding box center [590, 263] width 226 height 26
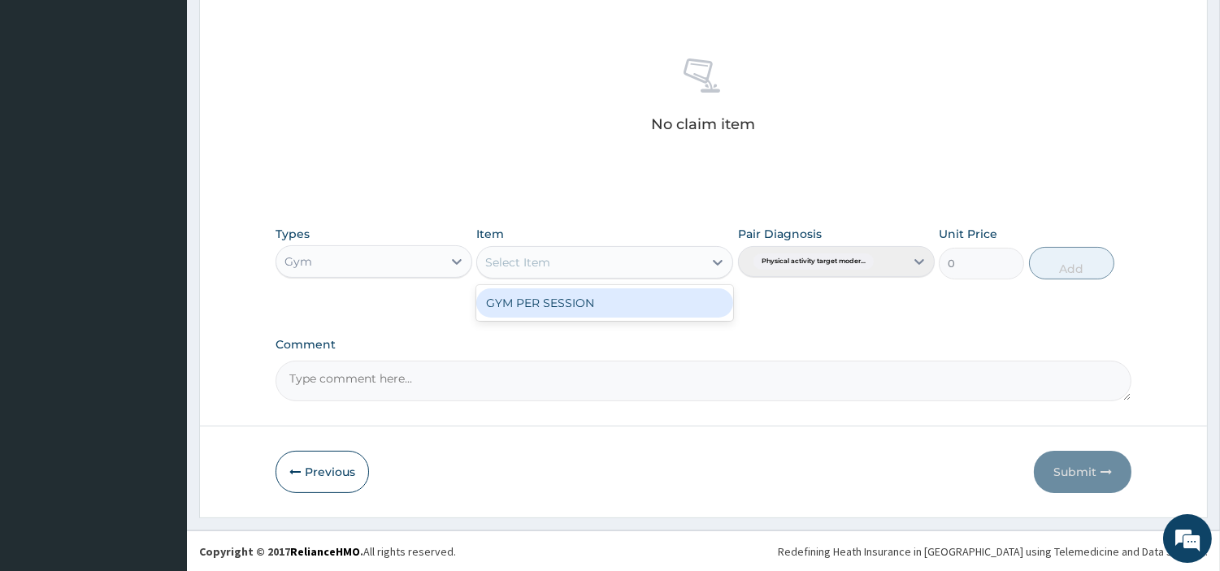
click at [651, 262] on div "Select Item" at bounding box center [590, 263] width 226 height 26
click at [623, 304] on div "GYM PER SESSION" at bounding box center [604, 303] width 257 height 29
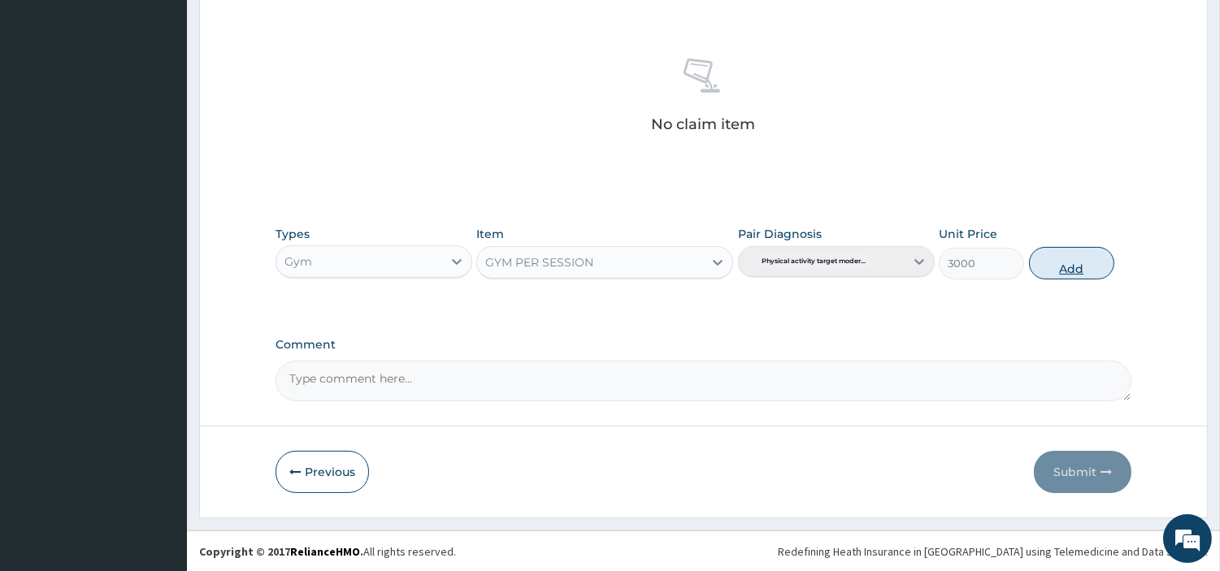
click at [1083, 257] on button "Add" at bounding box center [1071, 263] width 85 height 33
type input "0"
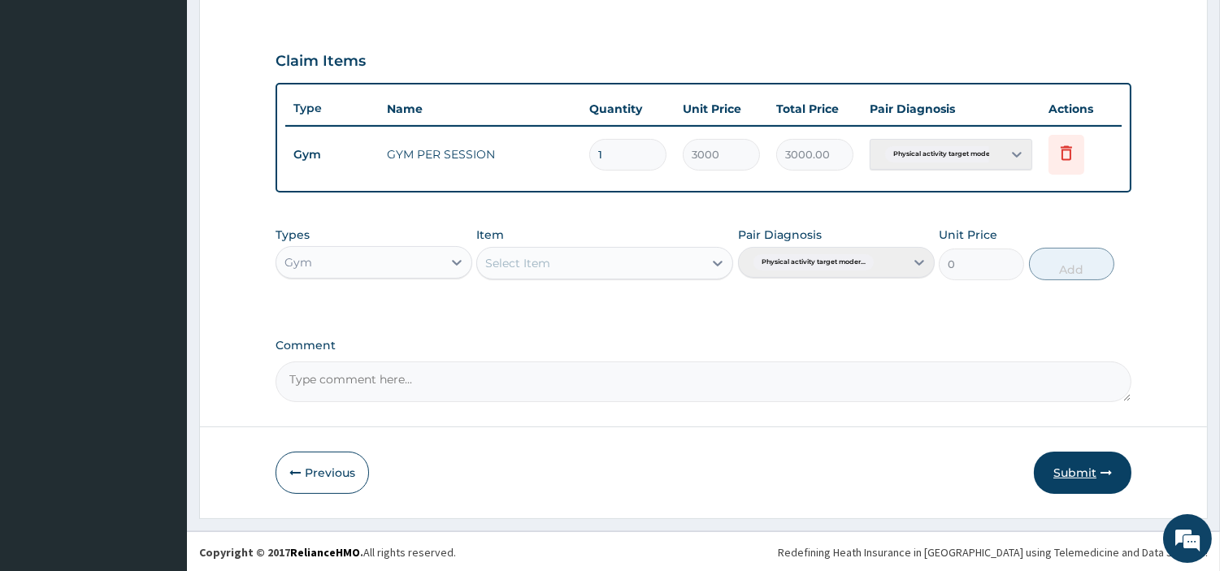
click at [1054, 467] on button "Submit" at bounding box center [1083, 473] width 98 height 42
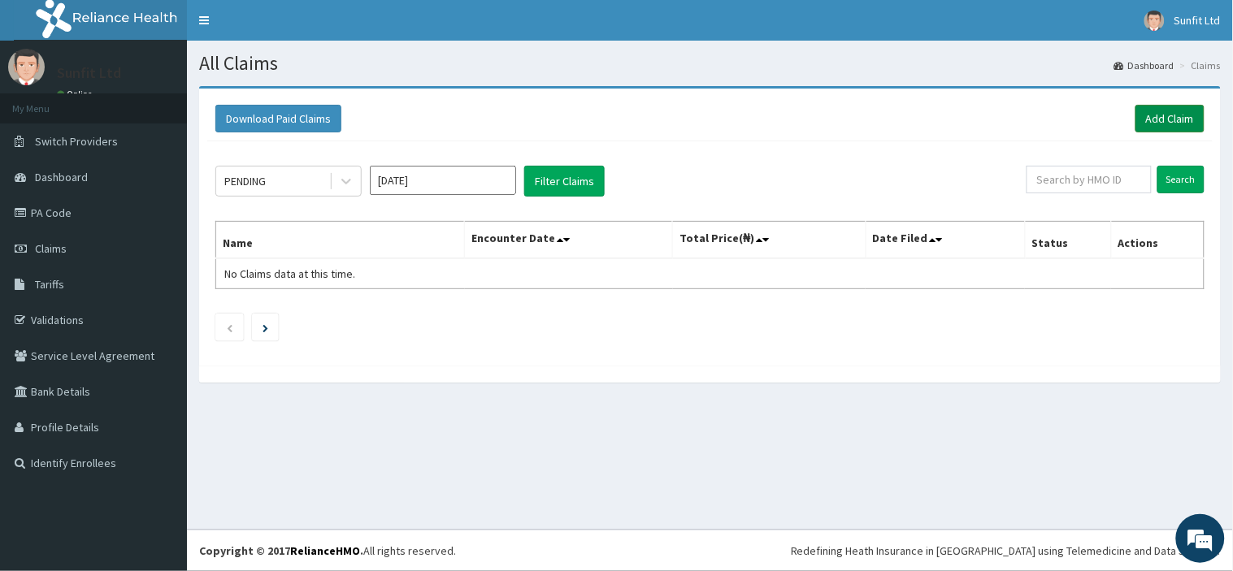
click at [1175, 110] on link "Add Claim" at bounding box center [1169, 119] width 69 height 28
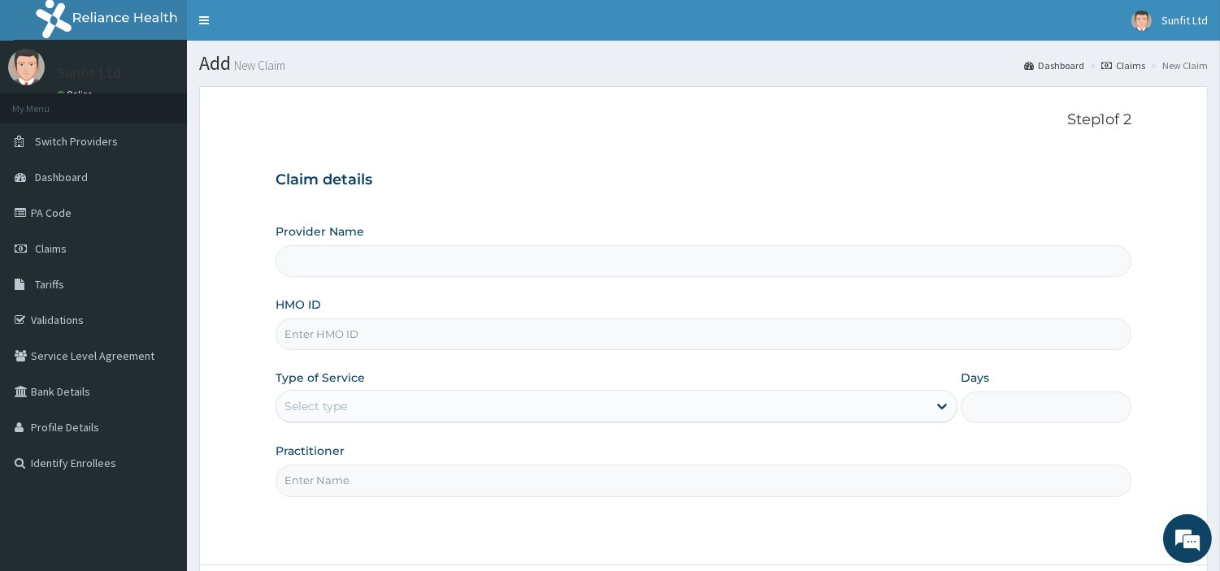
click at [593, 319] on input "HMO ID" at bounding box center [704, 335] width 856 height 32
type input "ABP/"
type input "Sunfit International Gym"
type input "1"
type input "ABP/10217/A"
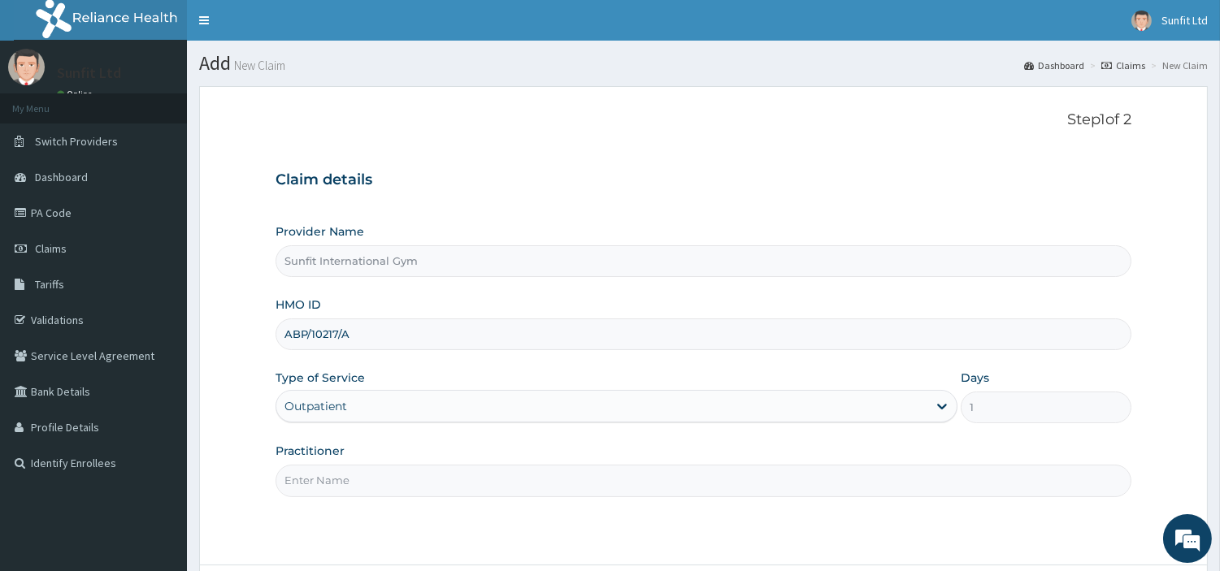
click at [397, 494] on input "Practitioner" at bounding box center [704, 481] width 856 height 32
type input "SUNFIT"
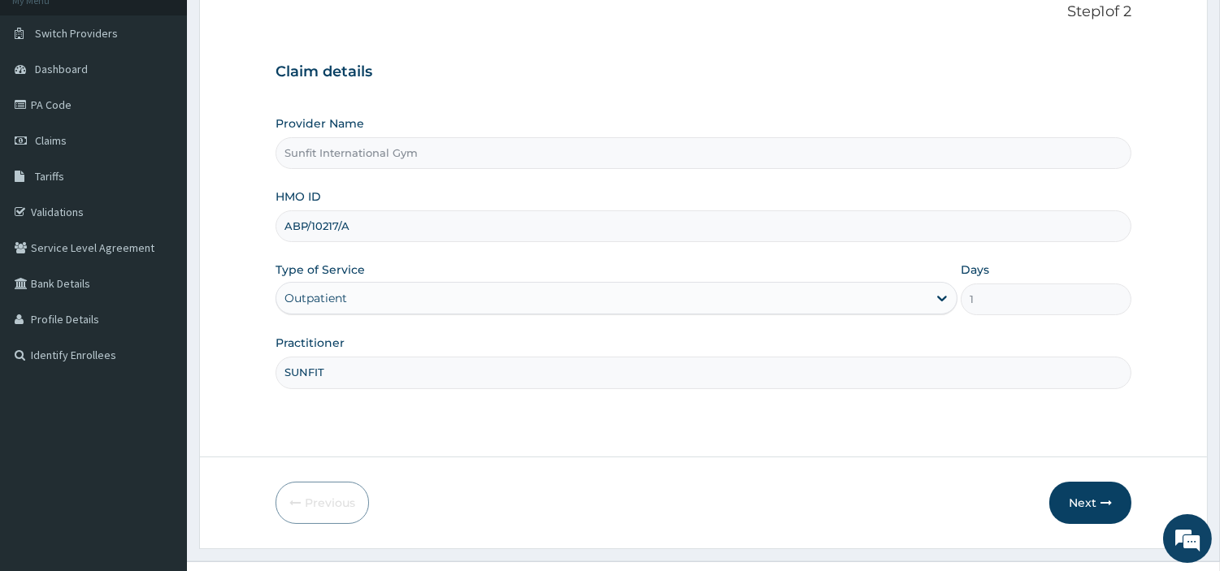
scroll to position [140, 0]
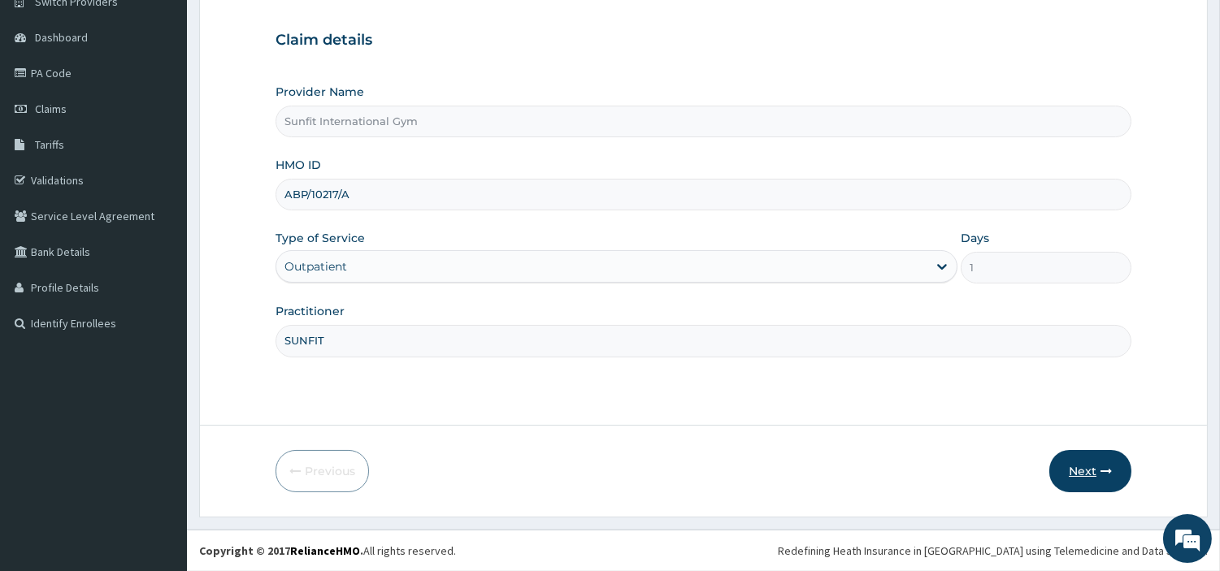
click at [1074, 470] on button "Next" at bounding box center [1090, 471] width 82 height 42
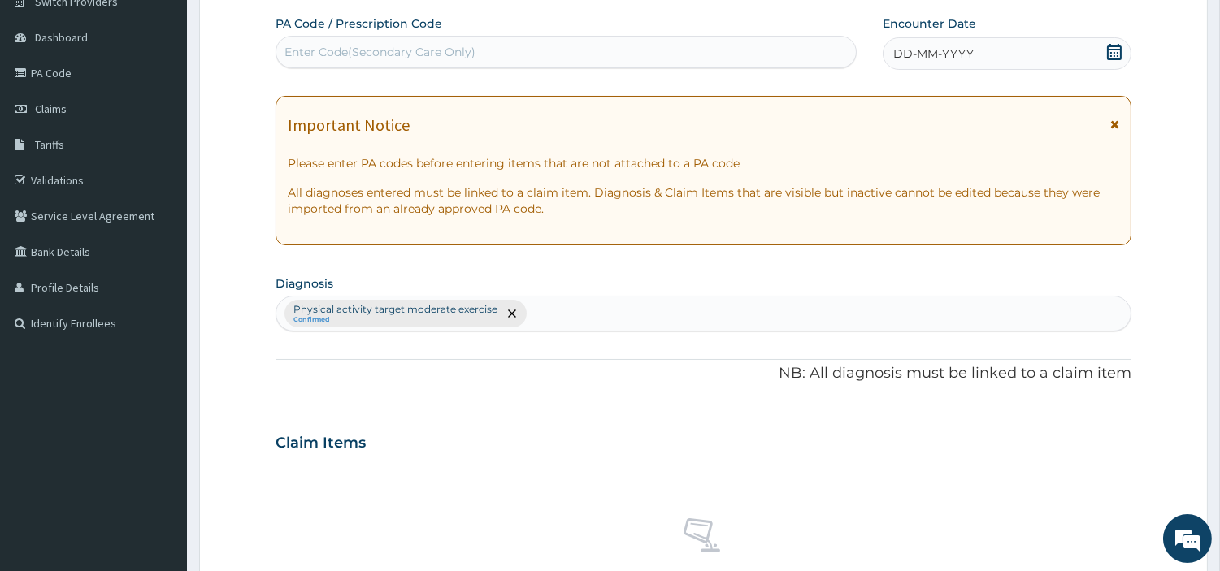
click at [974, 37] on div "DD-MM-YYYY" at bounding box center [1007, 53] width 249 height 33
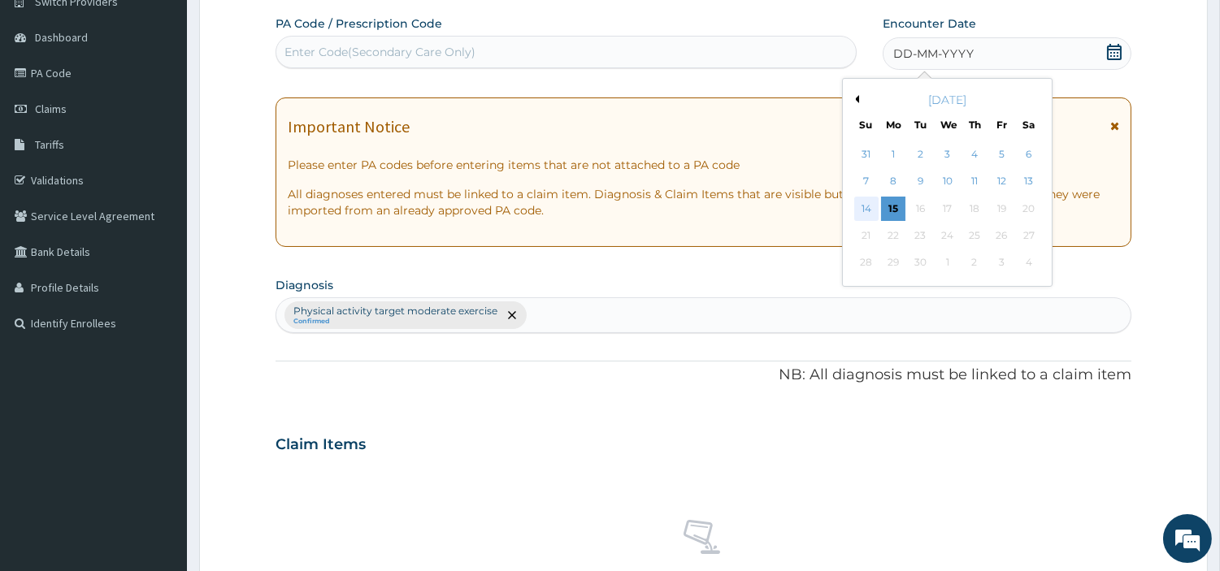
click at [868, 206] on div "14" at bounding box center [865, 209] width 24 height 24
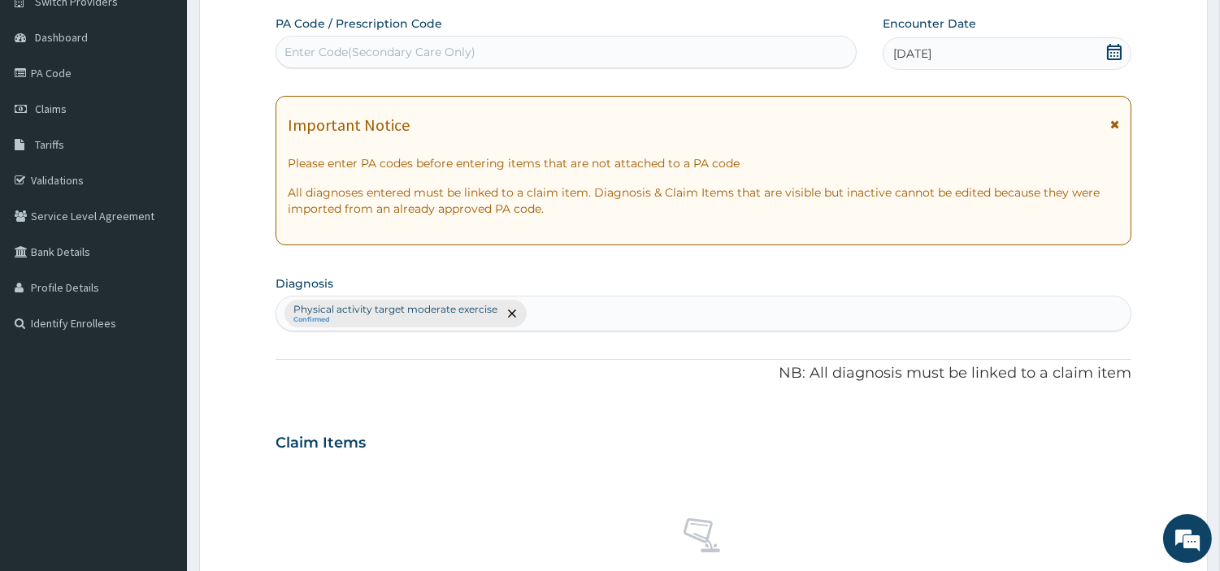
click at [597, 50] on div "Enter Code(Secondary Care Only)" at bounding box center [565, 52] width 579 height 26
type input "PA/9FDE74"
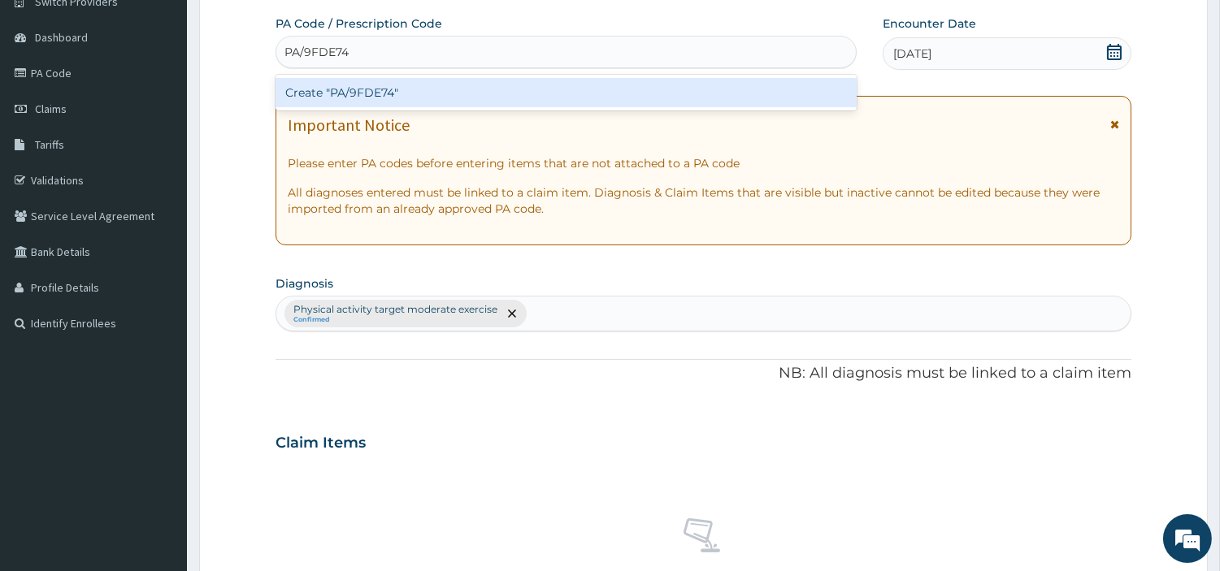
click at [391, 85] on div "Create "PA/9FDE74"" at bounding box center [566, 92] width 581 height 29
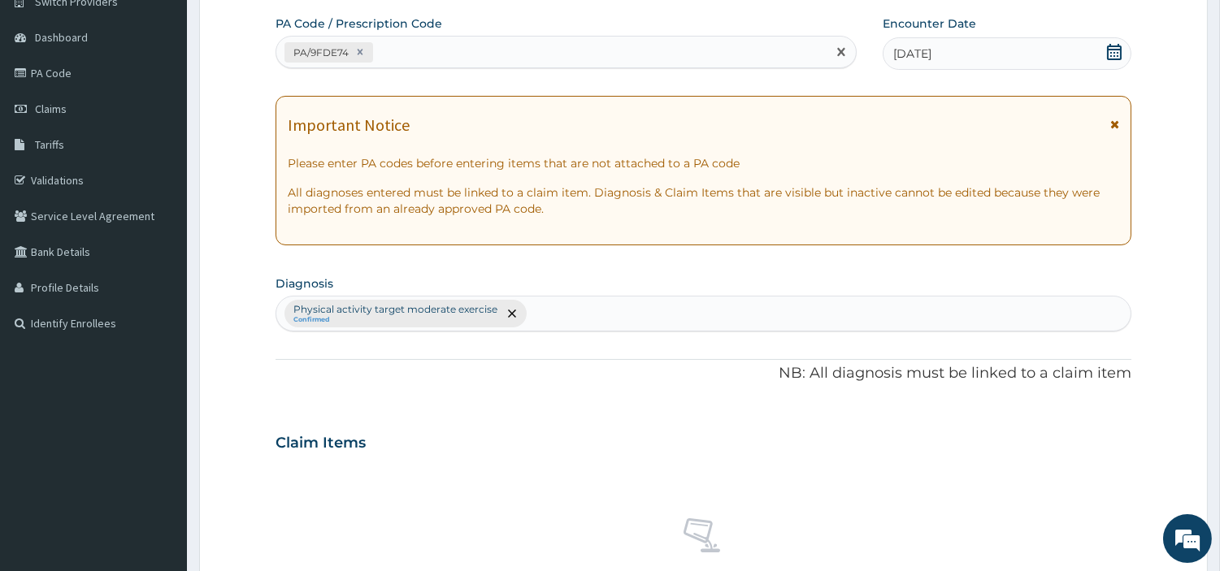
scroll to position [600, 0]
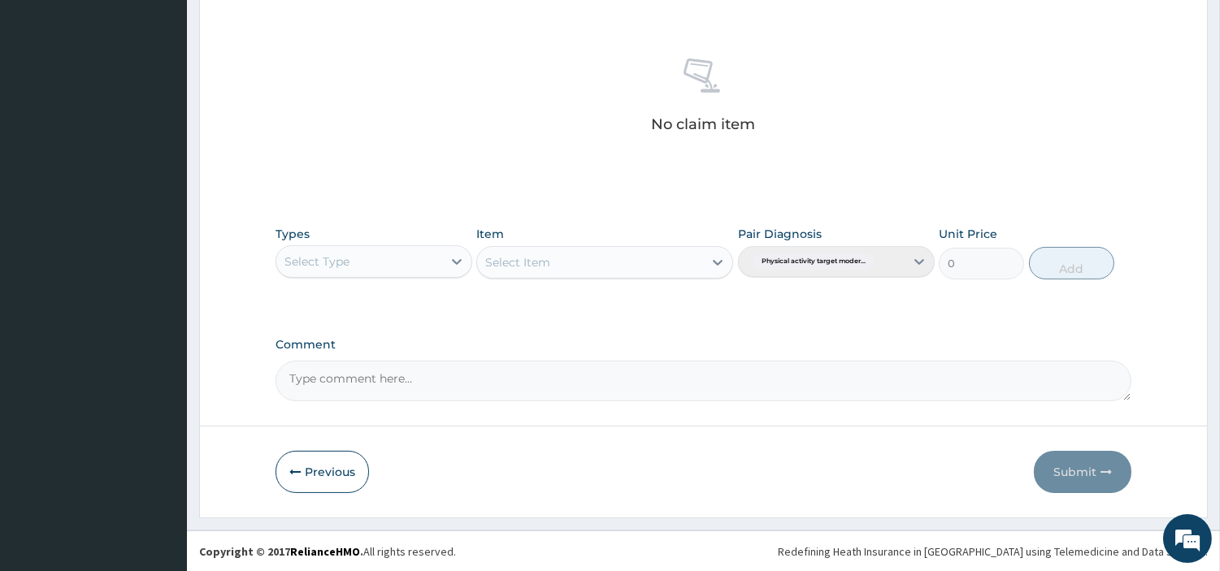
click at [379, 262] on div "Select Type" at bounding box center [359, 262] width 166 height 26
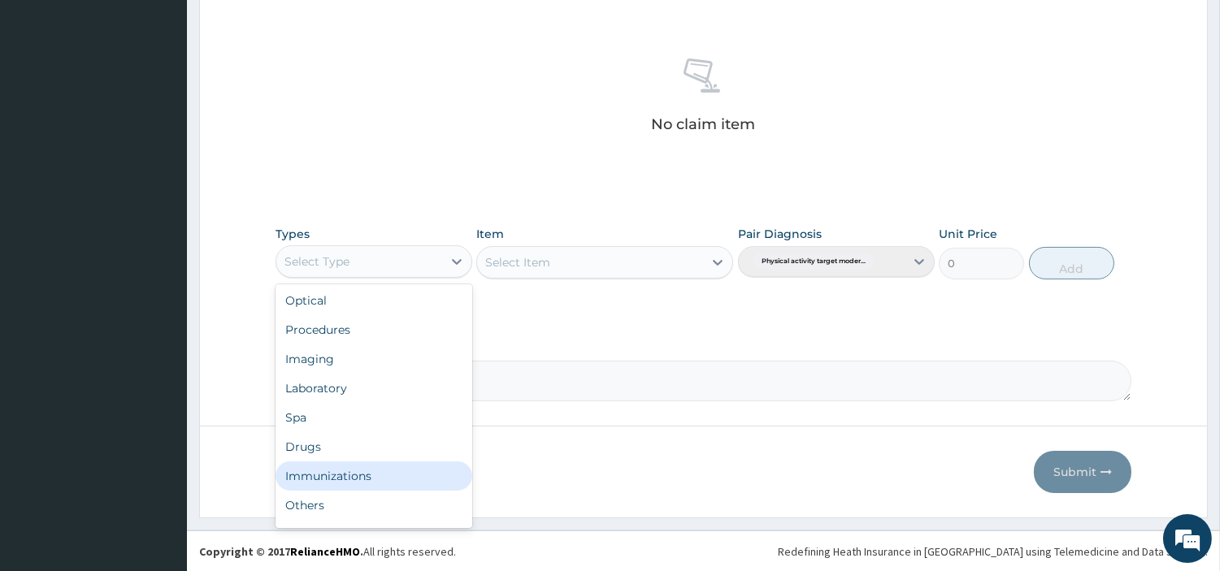
scroll to position [54, 0]
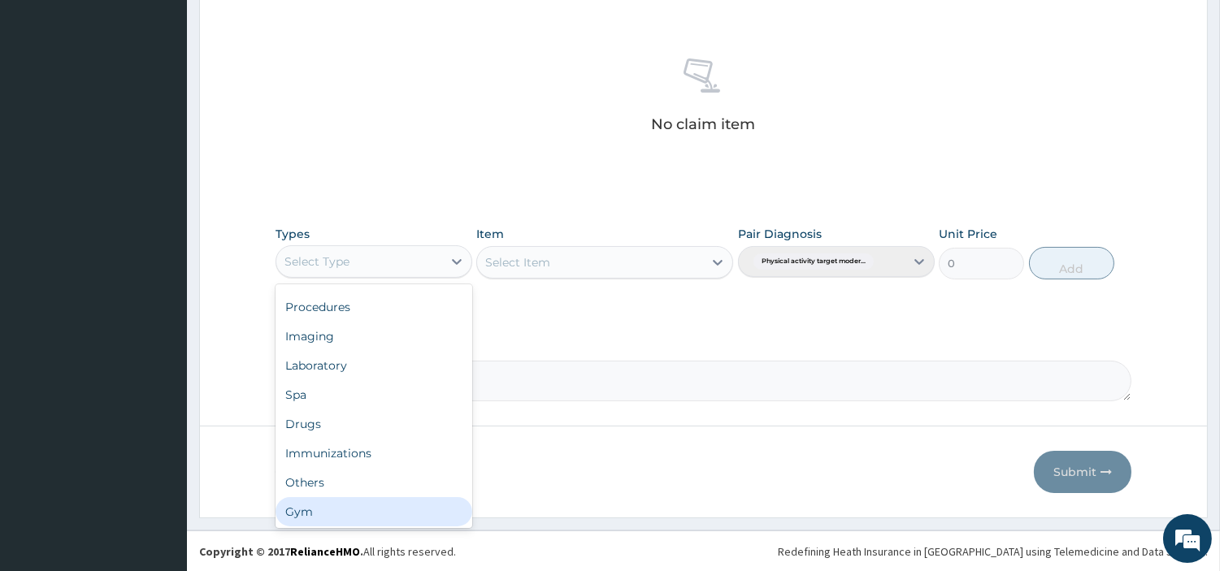
click at [390, 518] on div "Gym" at bounding box center [374, 511] width 197 height 29
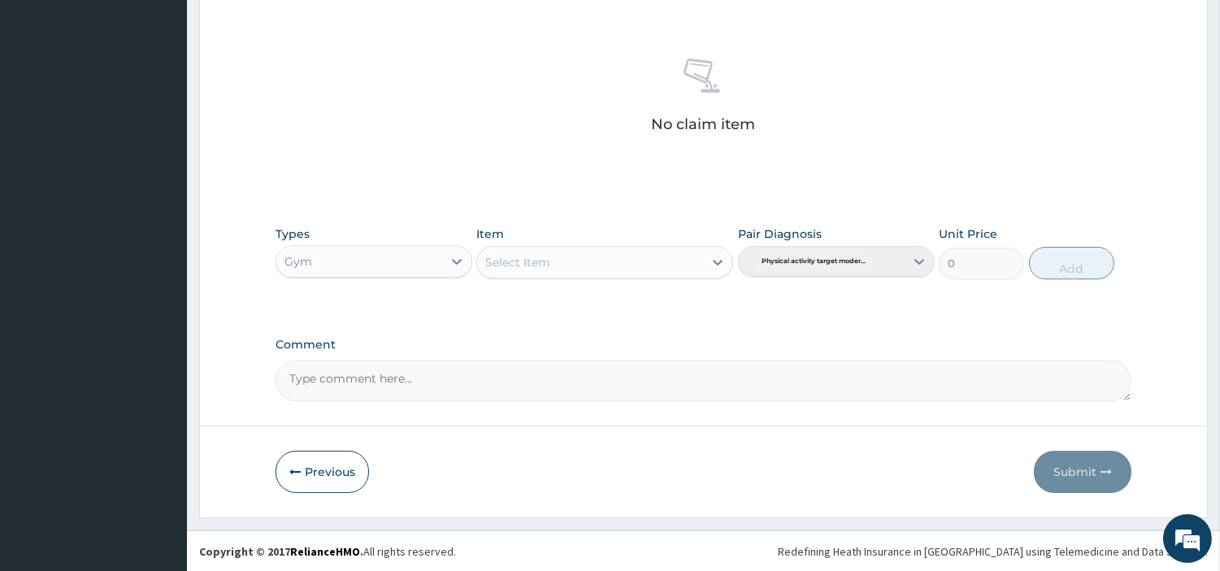
click at [640, 261] on div "Select Item" at bounding box center [590, 263] width 226 height 26
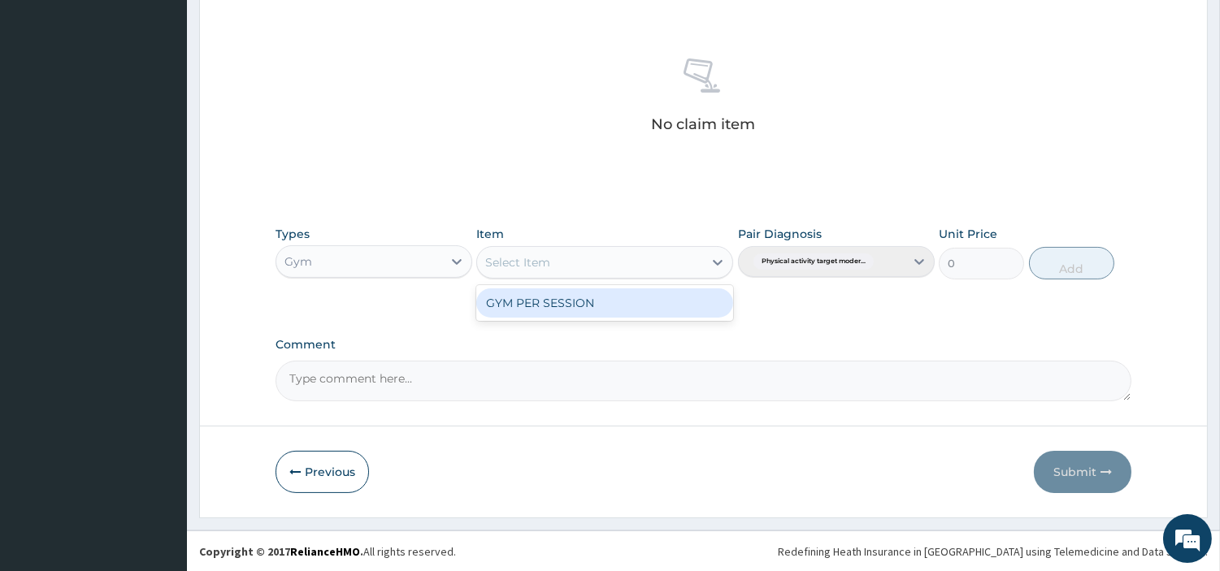
click at [622, 306] on div "GYM PER SESSION" at bounding box center [604, 303] width 257 height 29
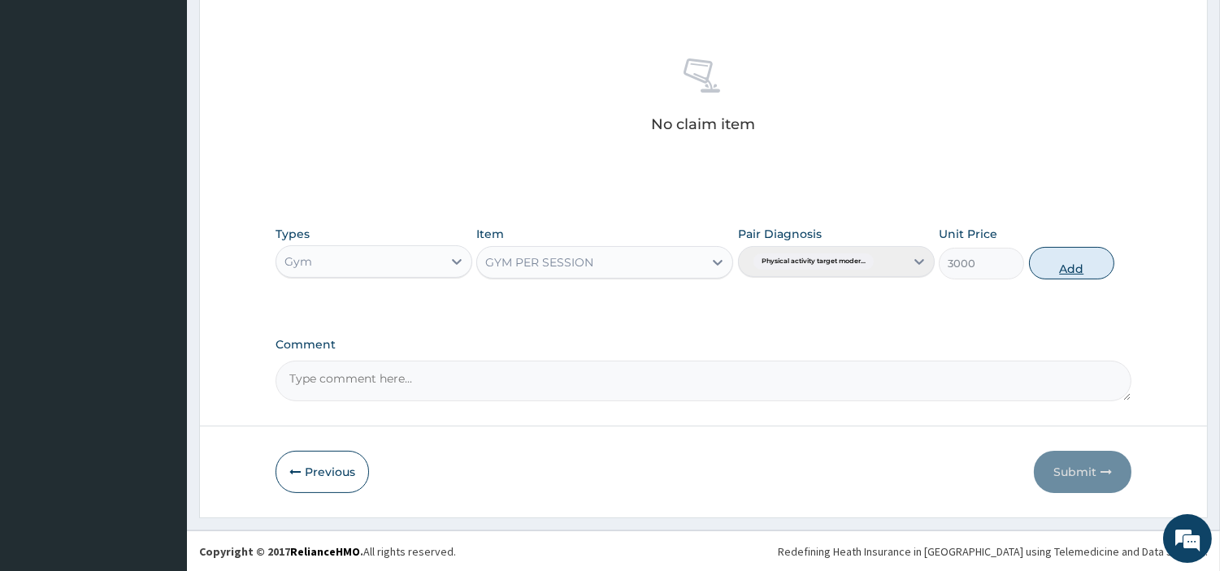
click at [1070, 257] on button "Add" at bounding box center [1071, 263] width 85 height 33
type input "0"
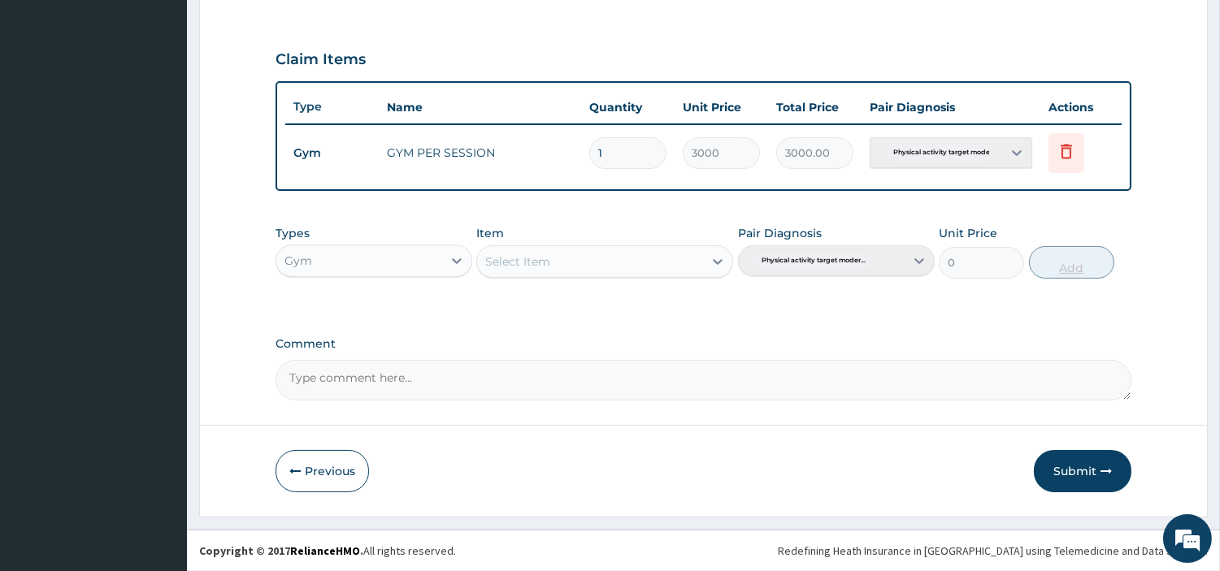
scroll to position [522, 0]
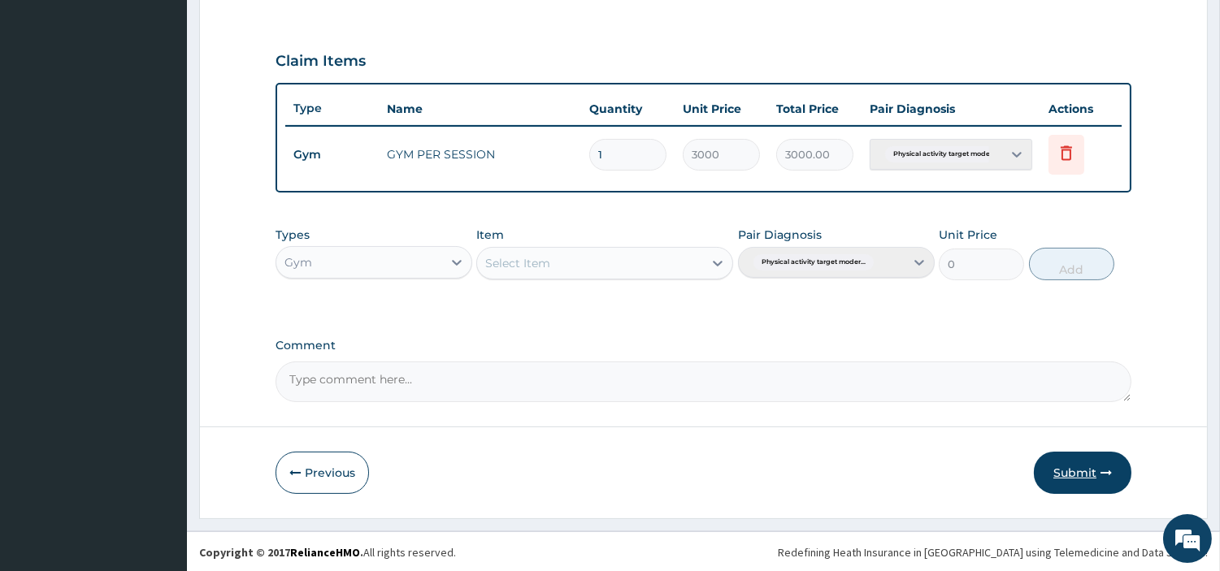
click at [1073, 452] on button "Submit" at bounding box center [1083, 473] width 98 height 42
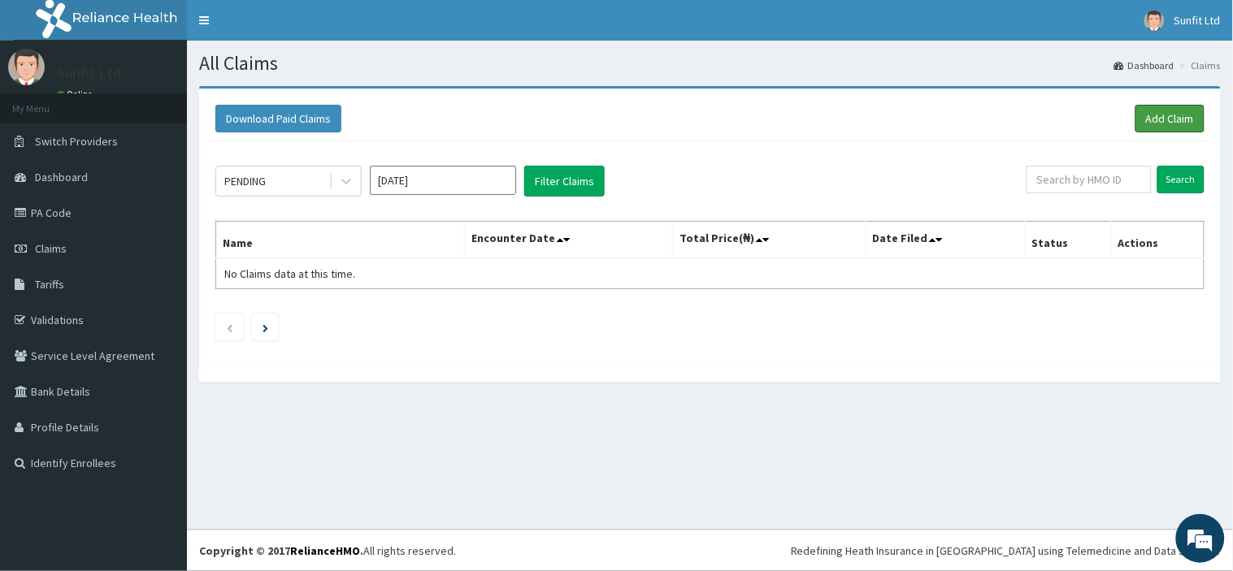
click at [1182, 127] on link "Add Claim" at bounding box center [1169, 119] width 69 height 28
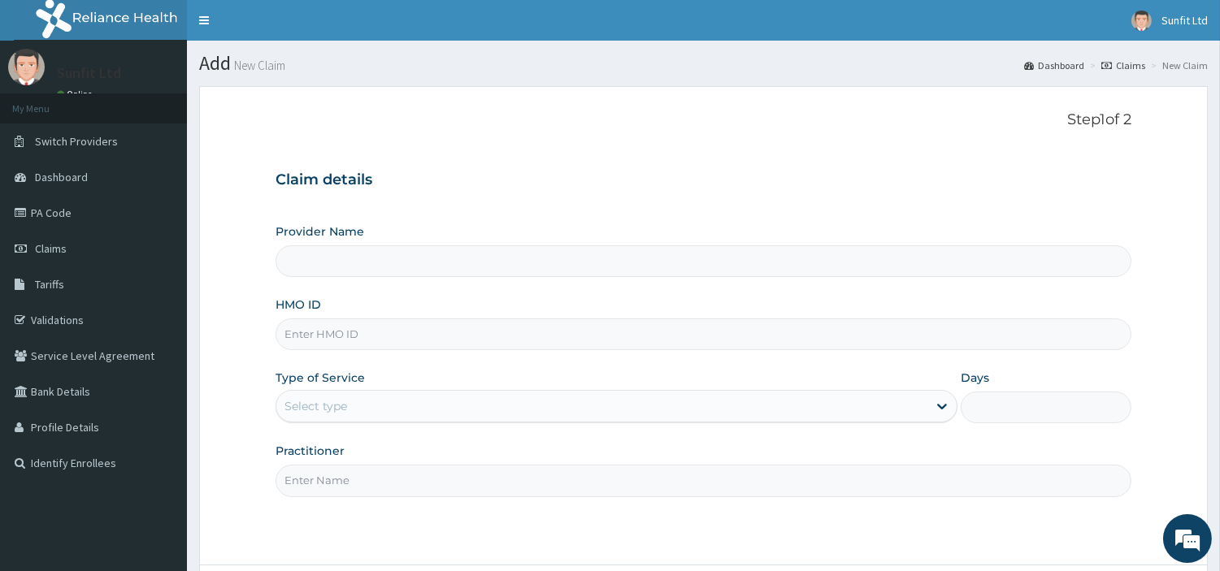
click at [542, 335] on input "HMO ID" at bounding box center [704, 335] width 856 height 32
type input "XM"
type input "Sunfit International Gym"
type input "1"
type input "XMG/10280/A"
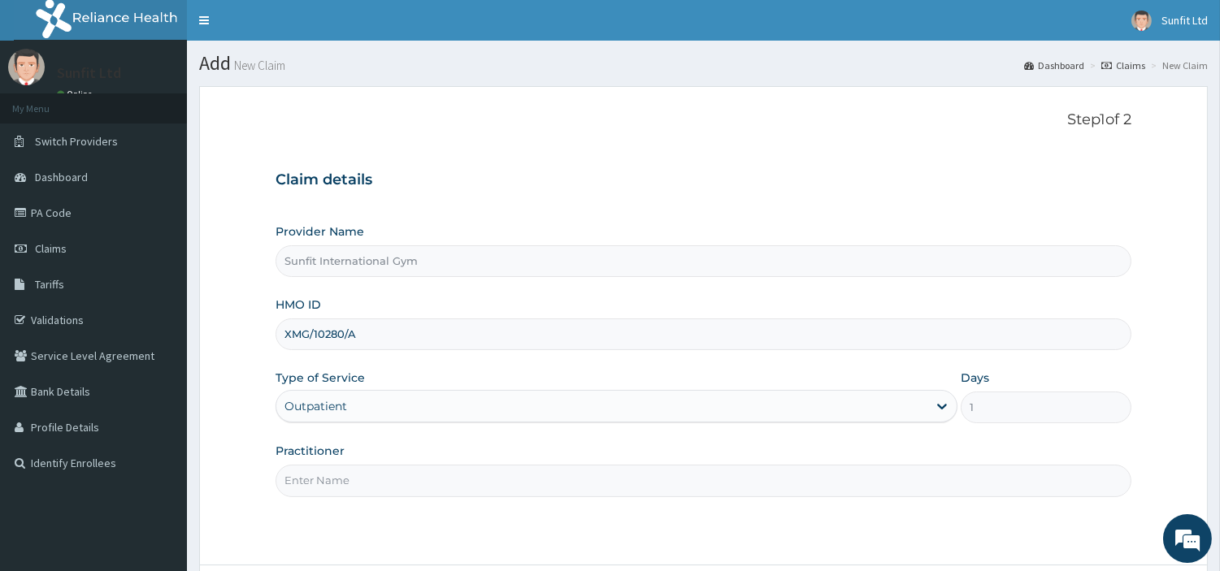
click at [367, 488] on input "Practitioner" at bounding box center [704, 481] width 856 height 32
type input "SUNFIT"
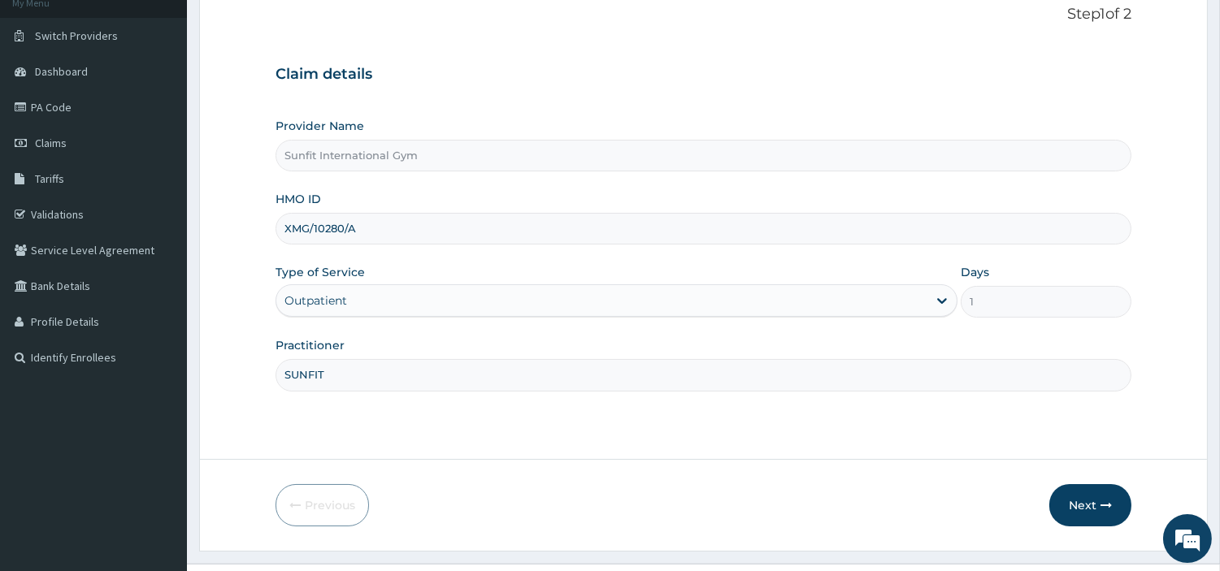
scroll to position [140, 0]
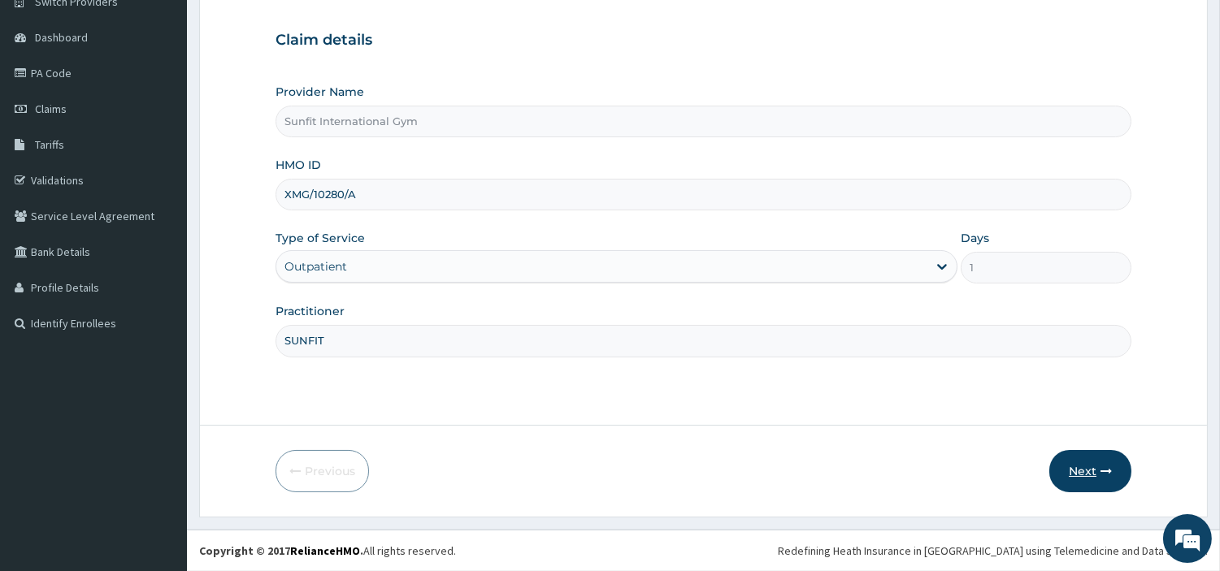
click at [1083, 474] on button "Next" at bounding box center [1090, 471] width 82 height 42
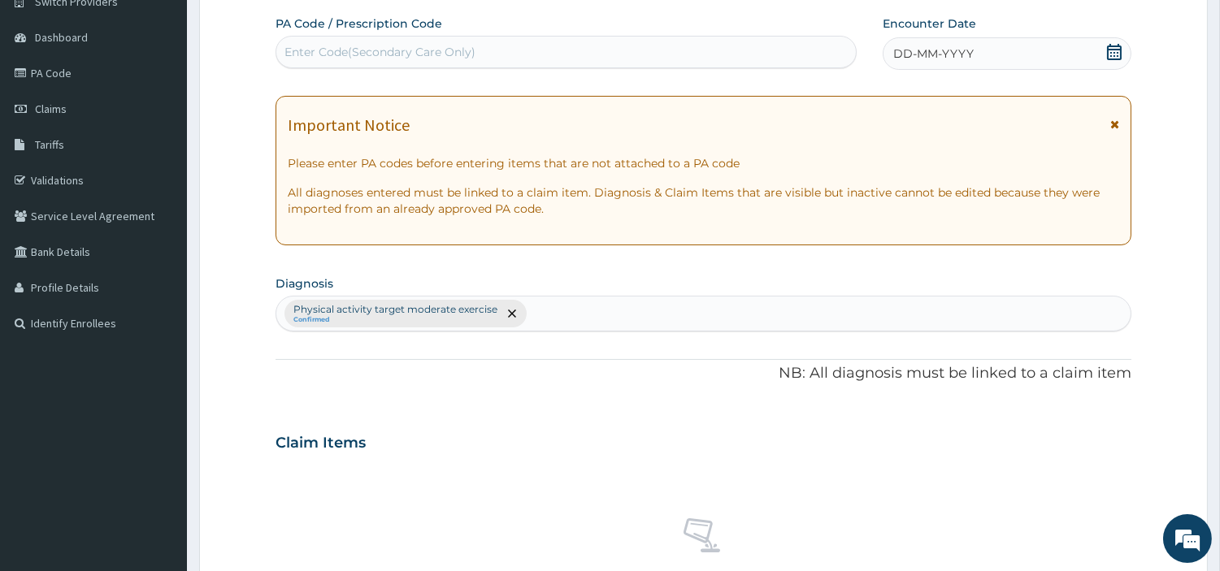
click at [1004, 44] on div "DD-MM-YYYY" at bounding box center [1007, 53] width 249 height 33
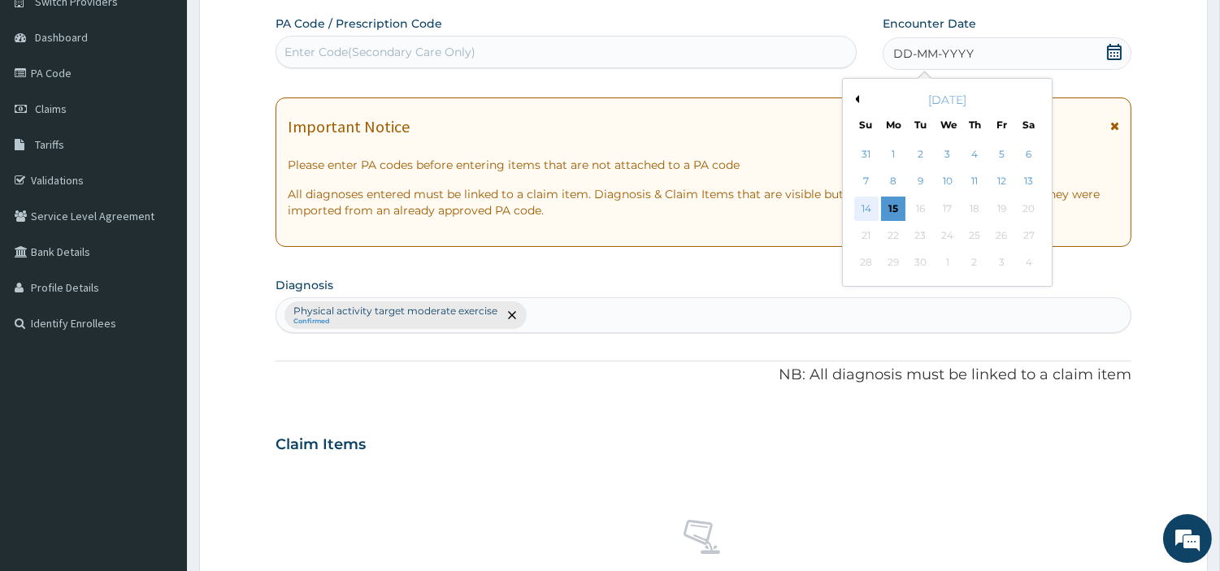
click at [873, 200] on div "14" at bounding box center [865, 209] width 24 height 24
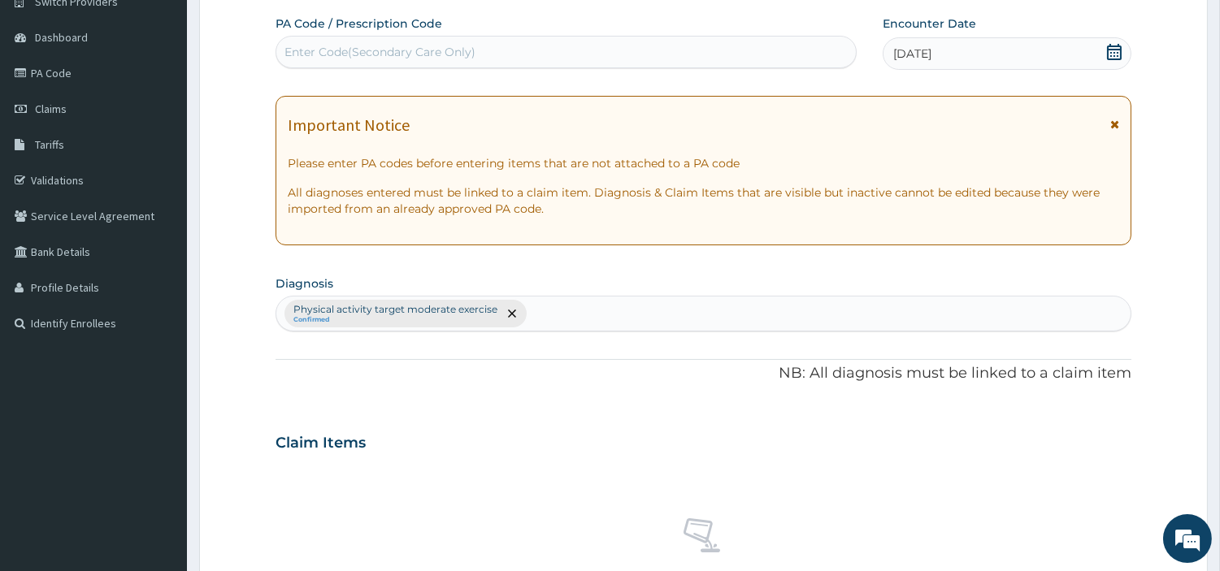
click at [659, 59] on div "Enter Code(Secondary Care Only)" at bounding box center [565, 52] width 579 height 26
type input "PA/37FFA0"
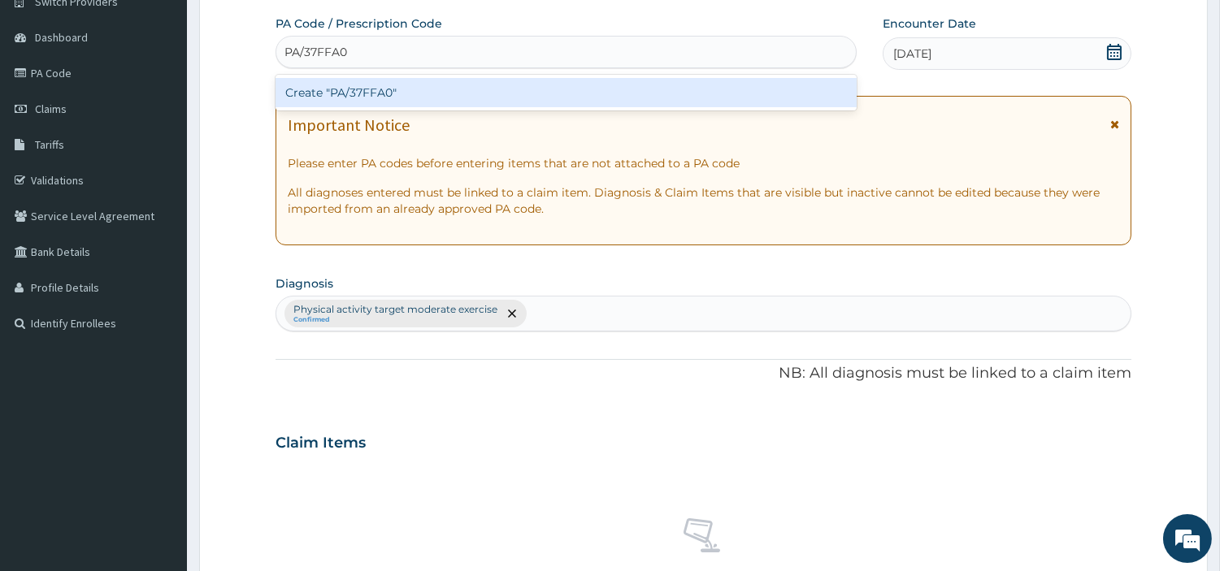
click at [342, 89] on div "Create "PA/37FFA0"" at bounding box center [566, 92] width 581 height 29
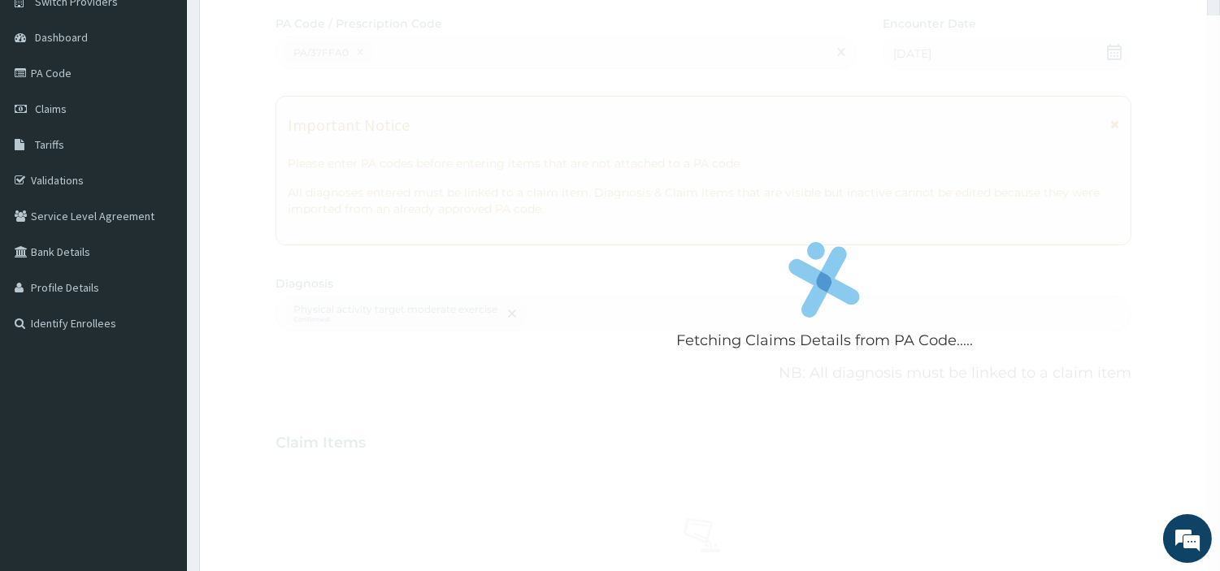
scroll to position [600, 0]
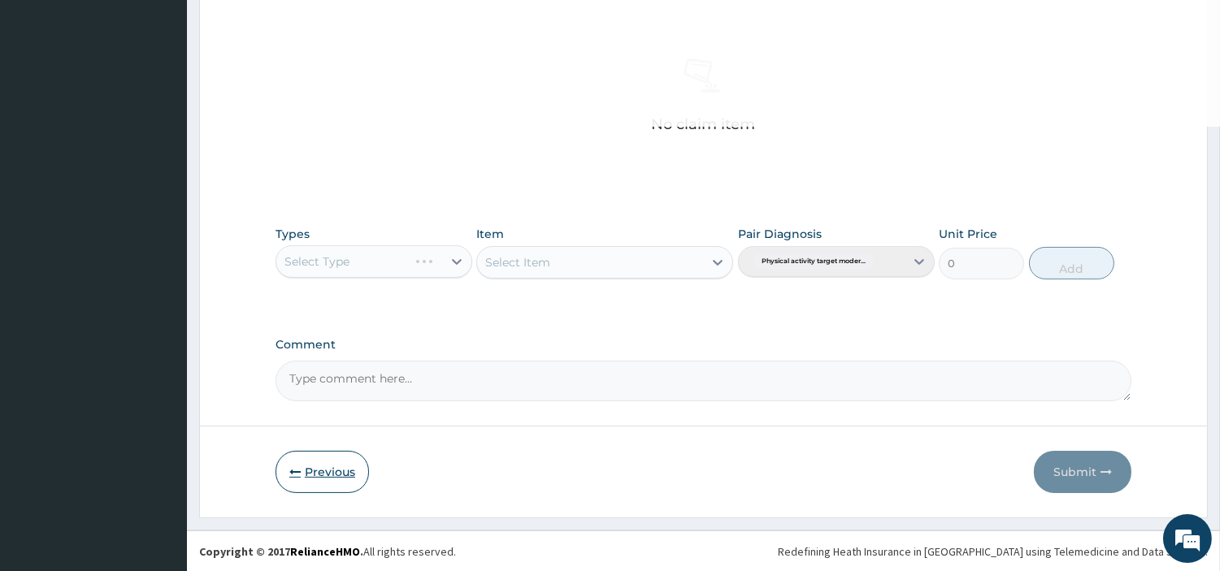
click at [310, 485] on button "Previous" at bounding box center [322, 472] width 93 height 42
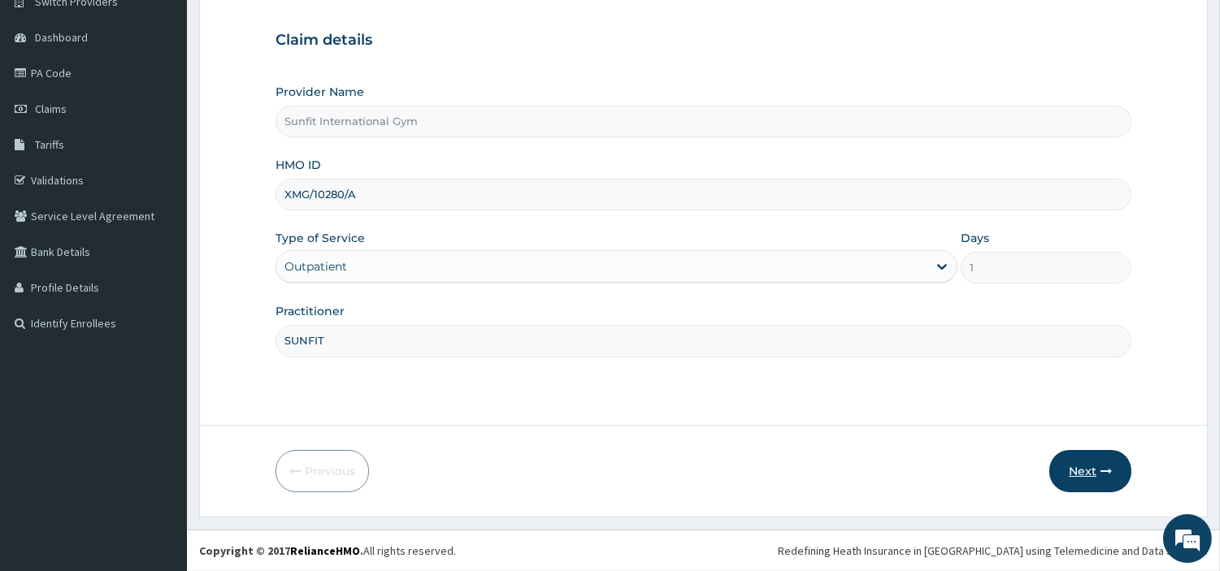
click at [1074, 474] on button "Next" at bounding box center [1090, 471] width 82 height 42
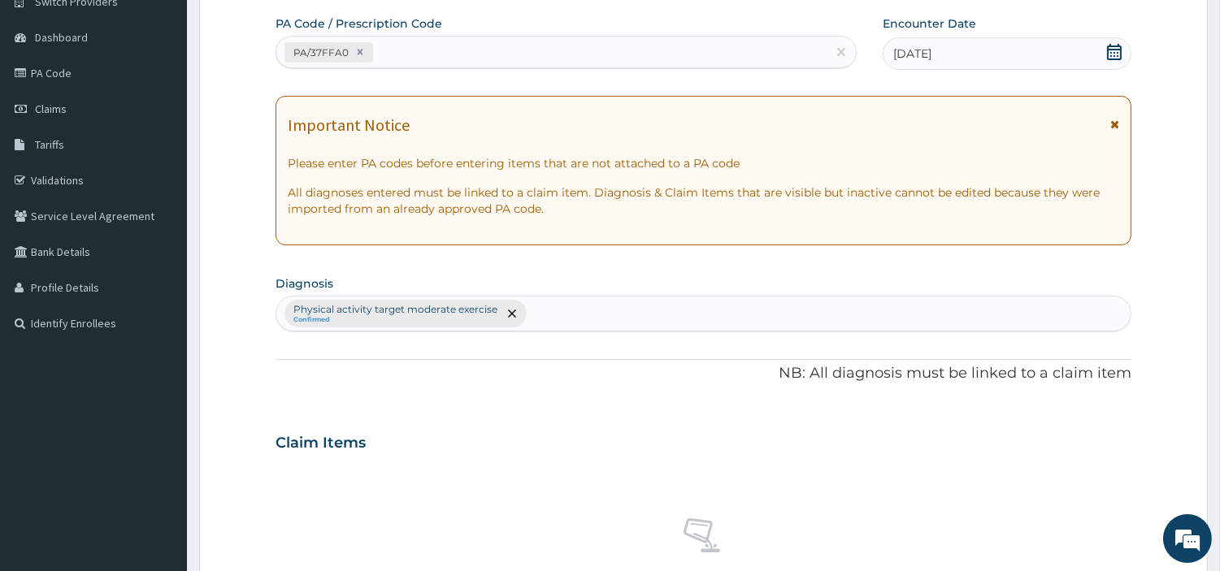
scroll to position [600, 0]
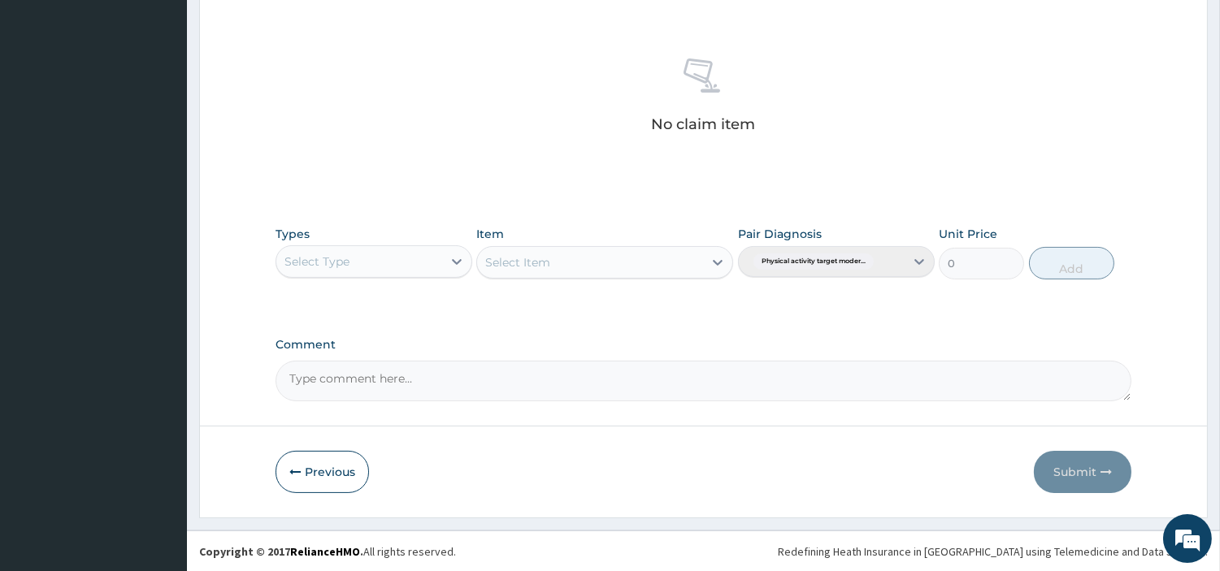
click at [416, 268] on div "Select Type" at bounding box center [359, 262] width 166 height 26
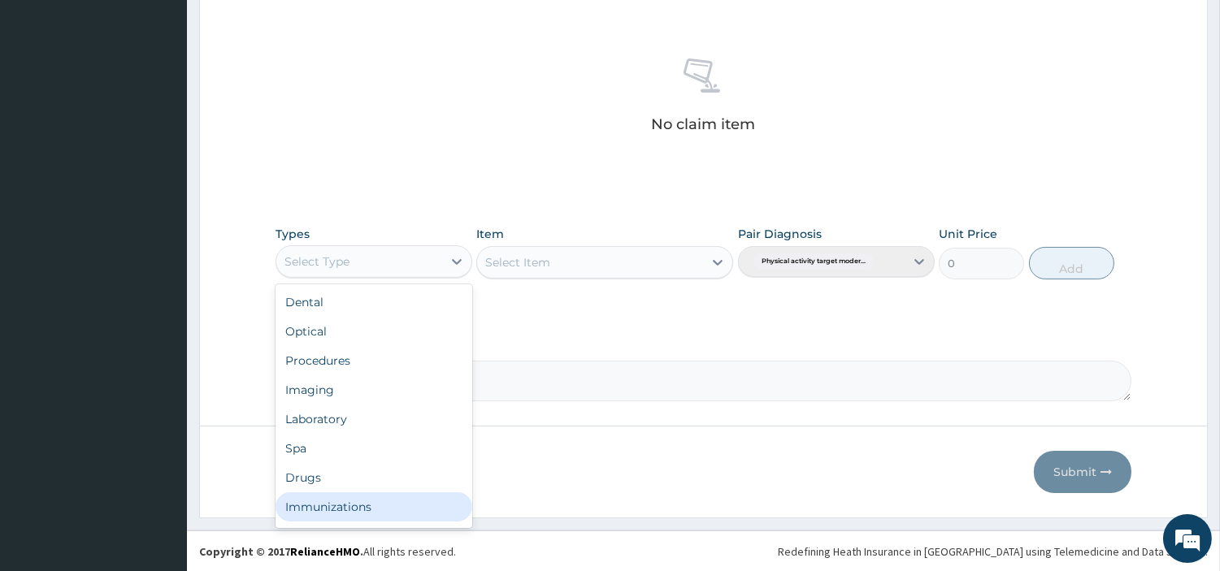
scroll to position [54, 0]
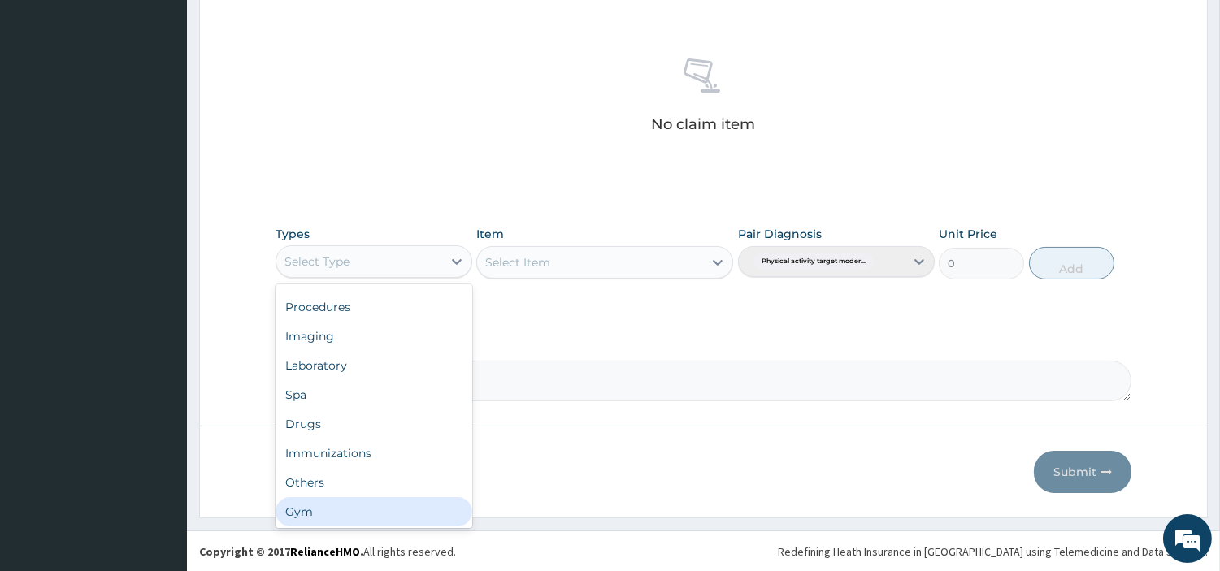
click at [400, 506] on div "Gym" at bounding box center [374, 511] width 197 height 29
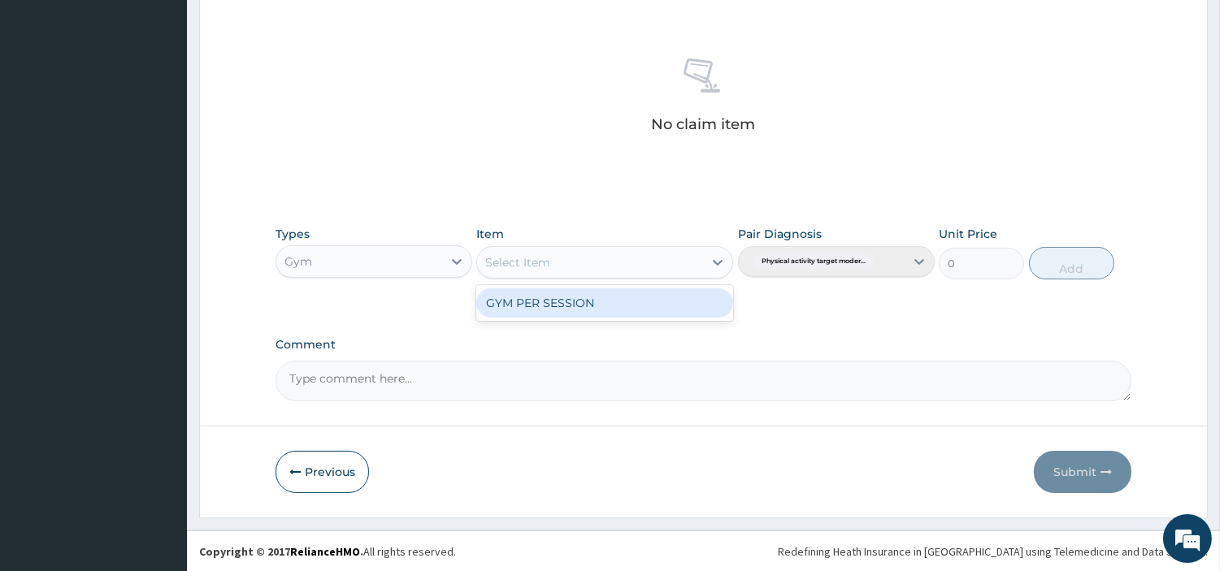
click at [645, 258] on div "Select Item" at bounding box center [590, 263] width 226 height 26
click at [620, 303] on div "GYM PER SESSION" at bounding box center [604, 303] width 257 height 29
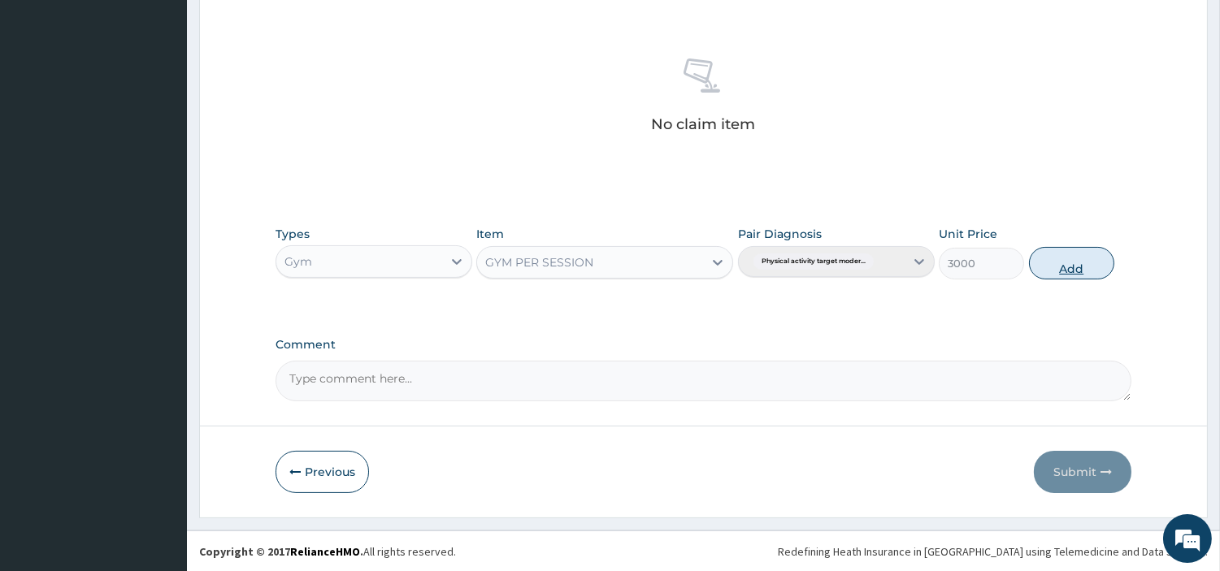
click at [1058, 261] on button "Add" at bounding box center [1071, 263] width 85 height 33
type input "0"
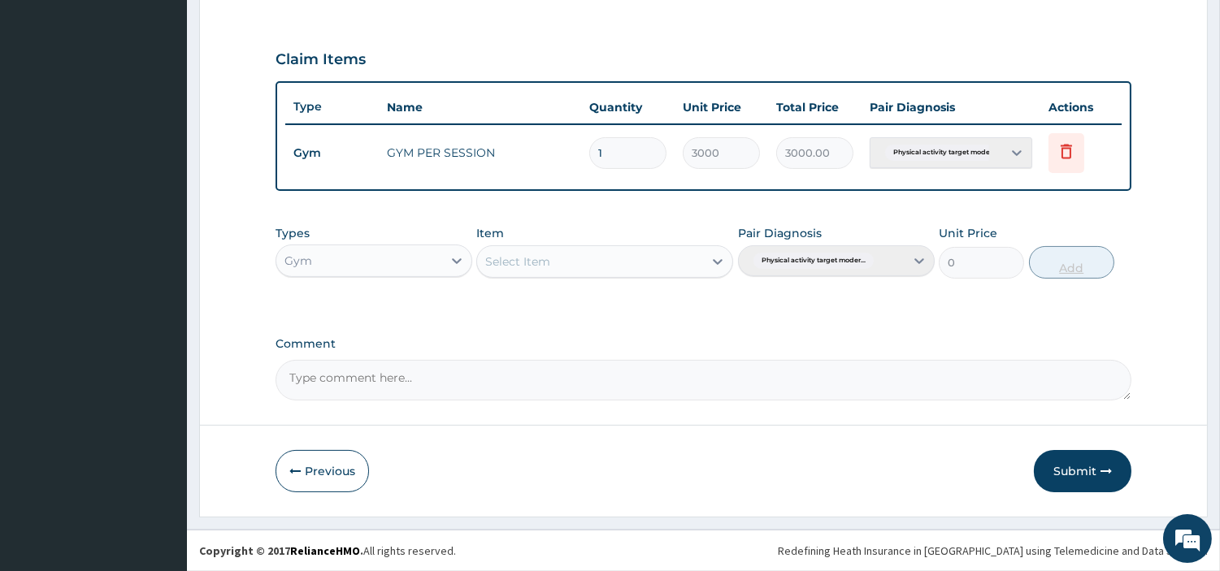
scroll to position [522, 0]
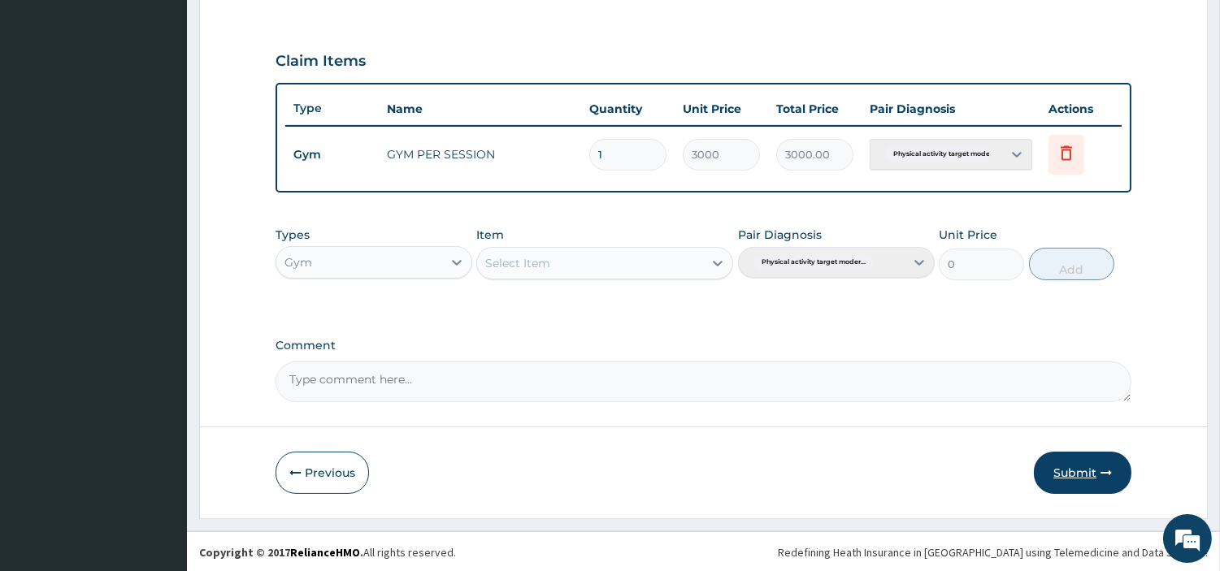
click at [1062, 478] on button "Submit" at bounding box center [1083, 473] width 98 height 42
